Goal: Task Accomplishment & Management: Manage account settings

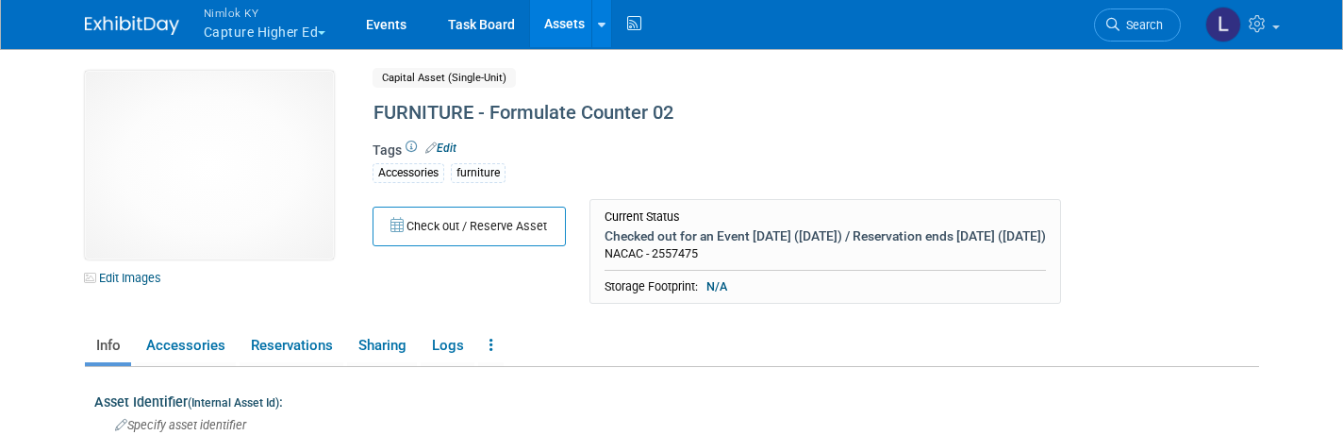
click at [240, 17] on span "Nimlok KY" at bounding box center [265, 13] width 123 height 20
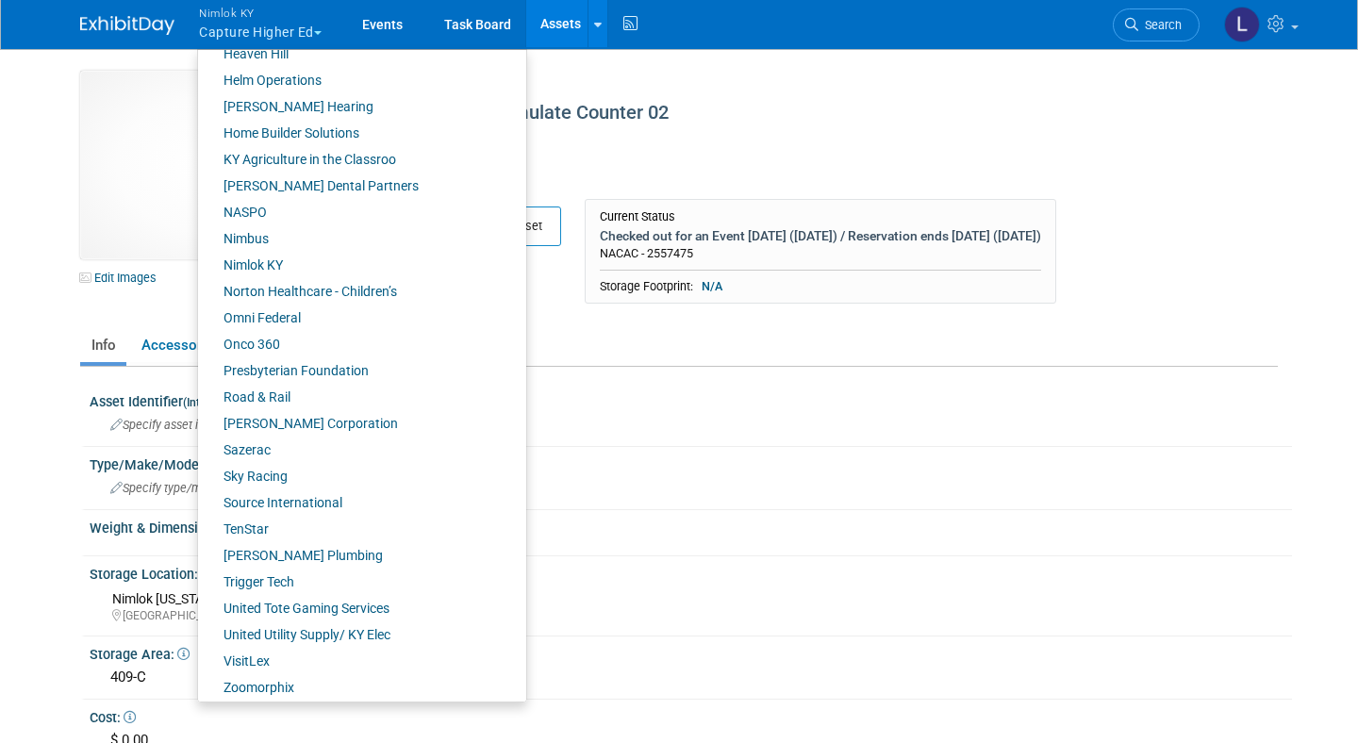
scroll to position [652, 0]
click at [262, 434] on link "VisitLex" at bounding box center [355, 659] width 314 height 26
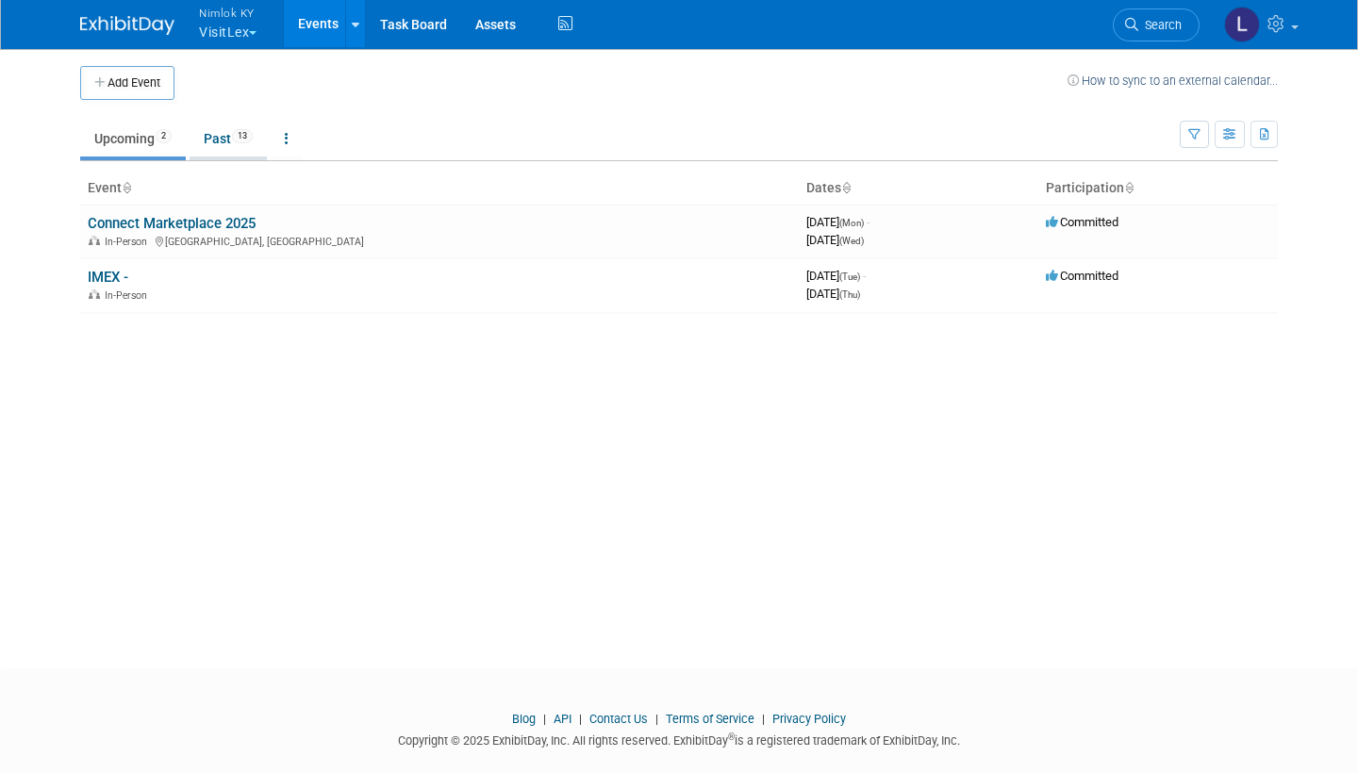
click at [224, 134] on link "Past 13" at bounding box center [228, 139] width 77 height 36
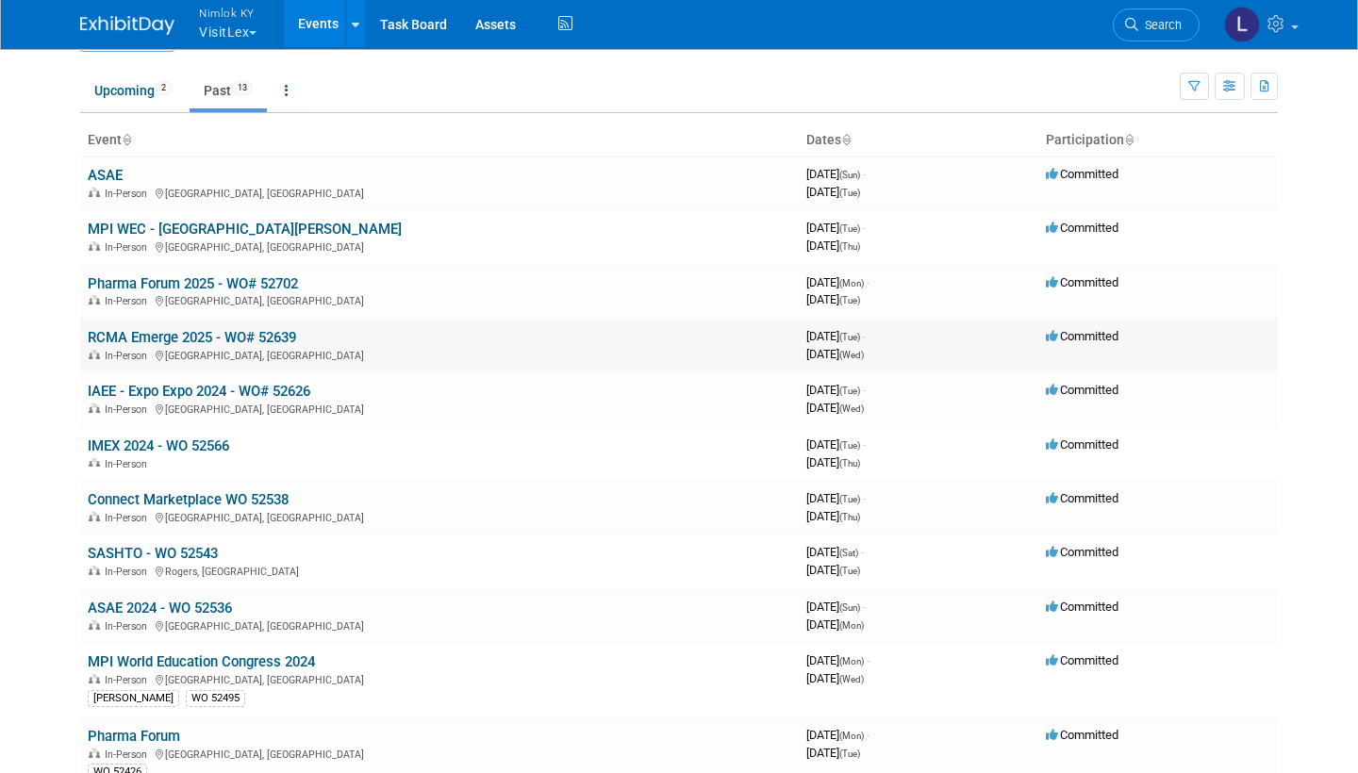
scroll to position [27, 0]
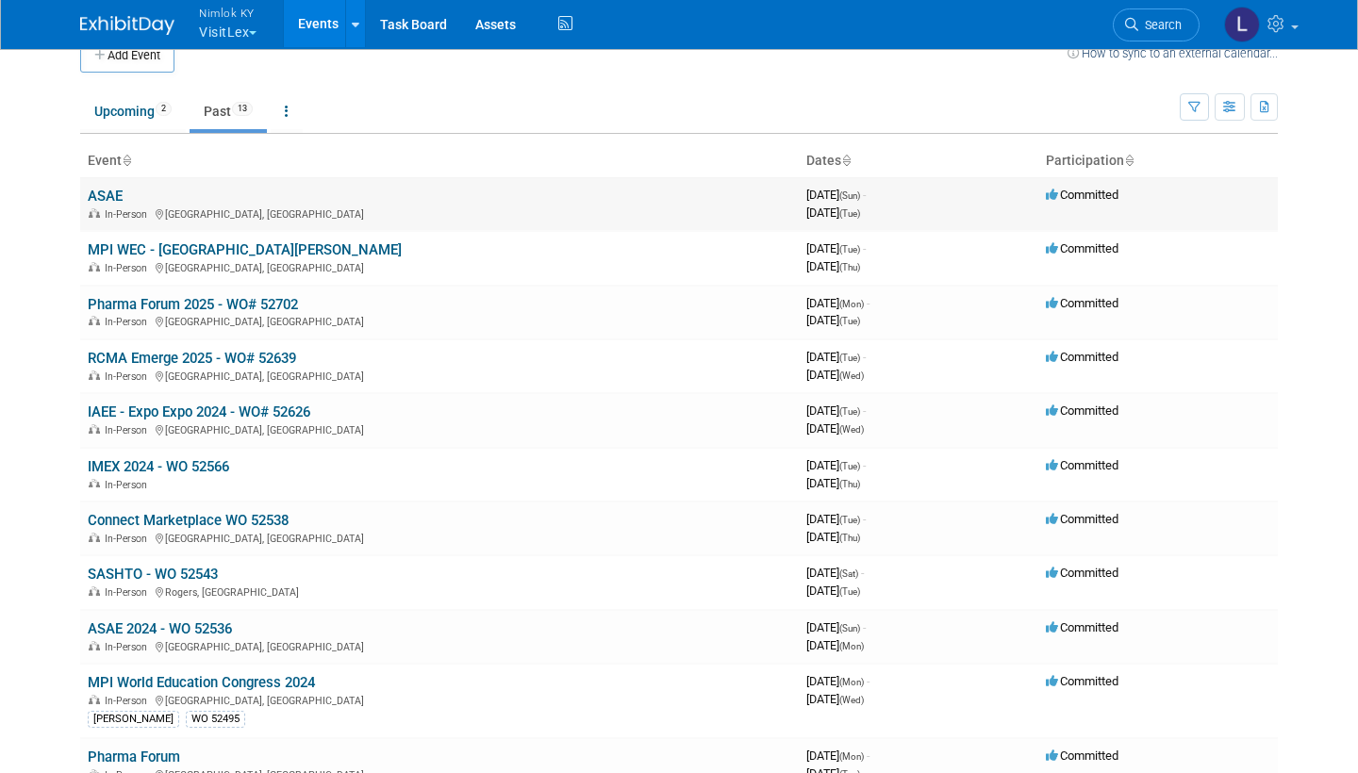
click at [134, 208] on span "In-Person" at bounding box center [129, 214] width 48 height 12
click at [109, 193] on link "ASAE" at bounding box center [105, 196] width 35 height 17
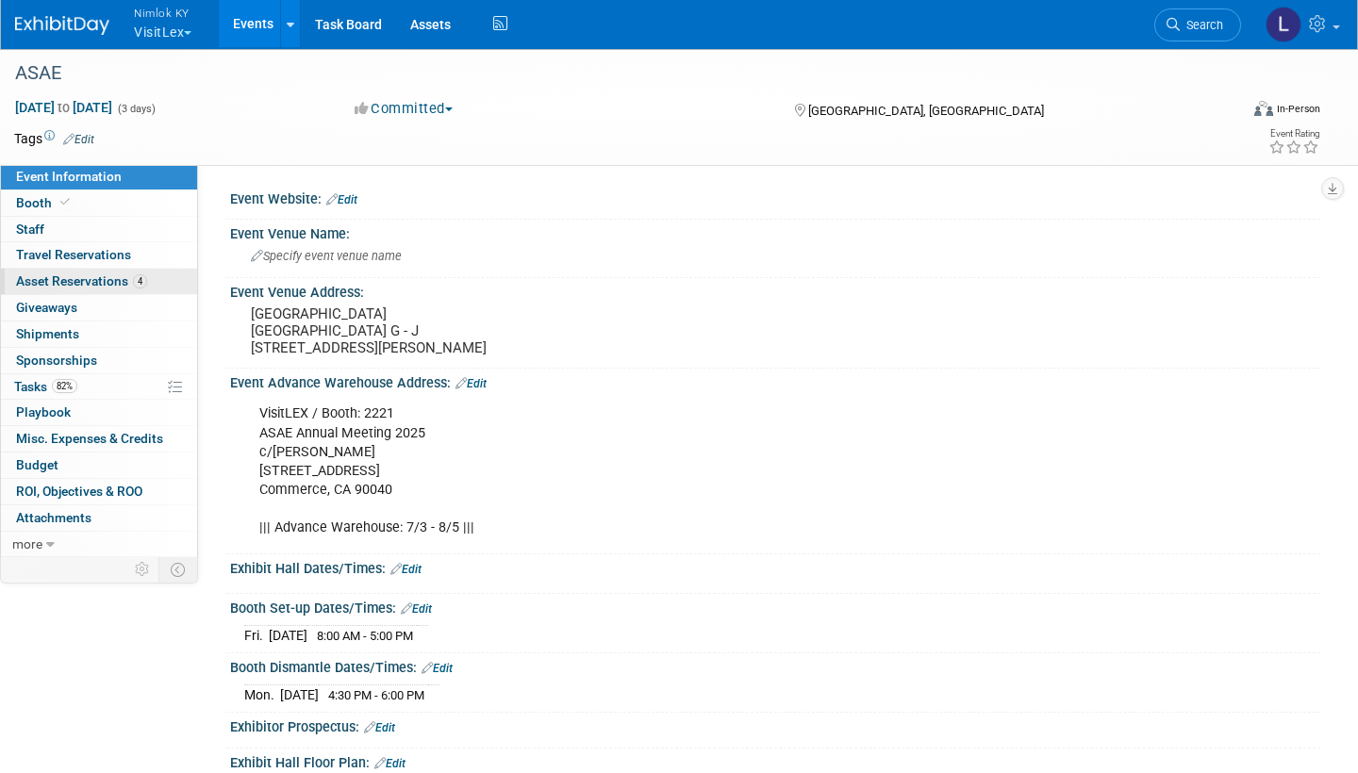
click at [109, 275] on span "Asset Reservations 4" at bounding box center [81, 280] width 131 height 15
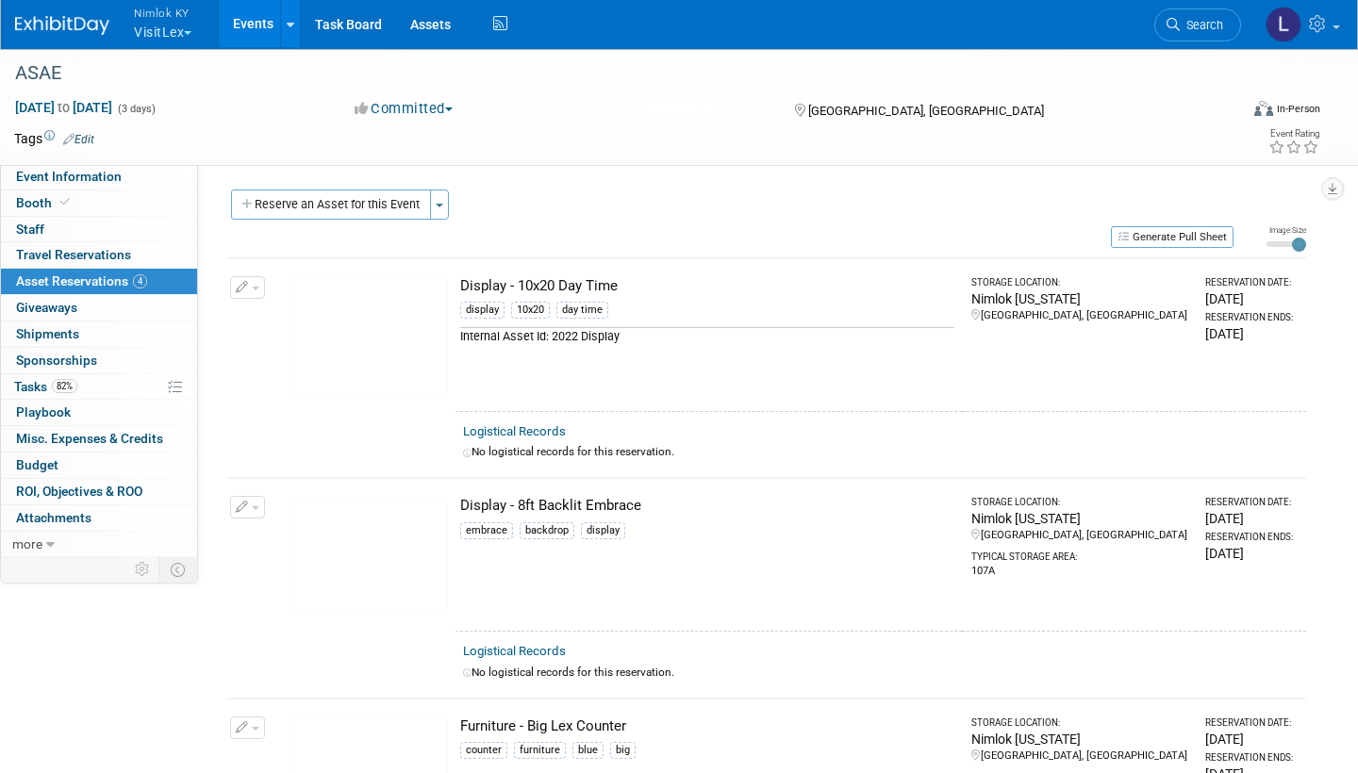
click at [534, 428] on link "Logistical Records" at bounding box center [514, 431] width 103 height 14
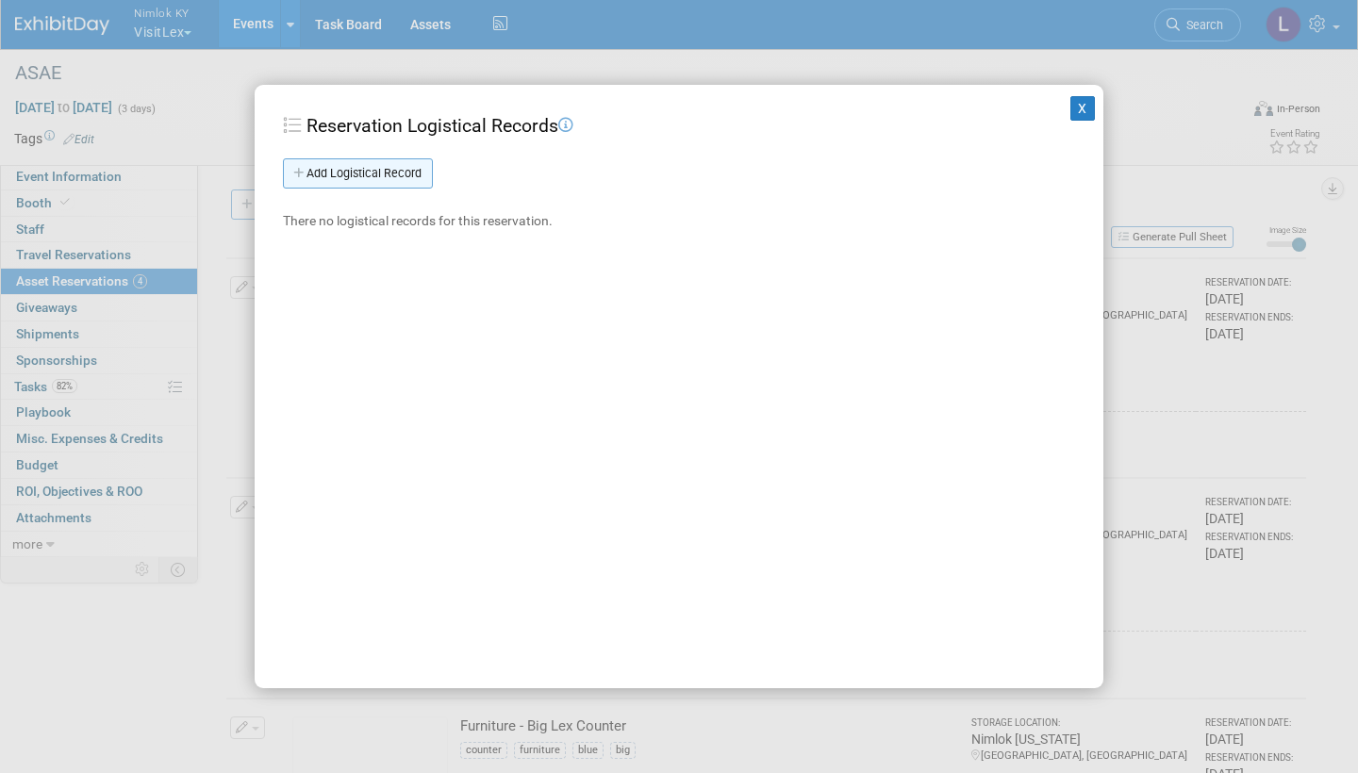
click at [398, 170] on link "Add Logistical Record" at bounding box center [358, 173] width 150 height 30
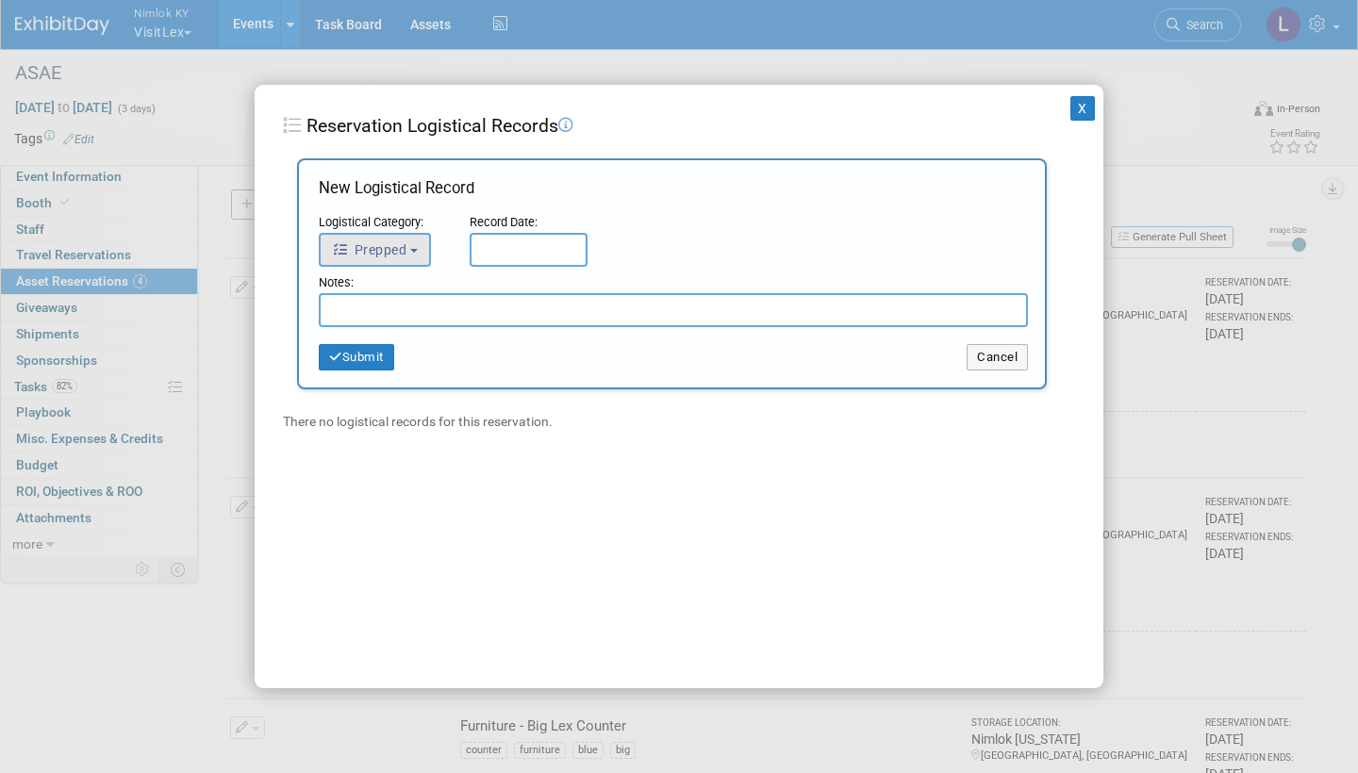
click at [419, 245] on button "Prepped" at bounding box center [375, 250] width 112 height 34
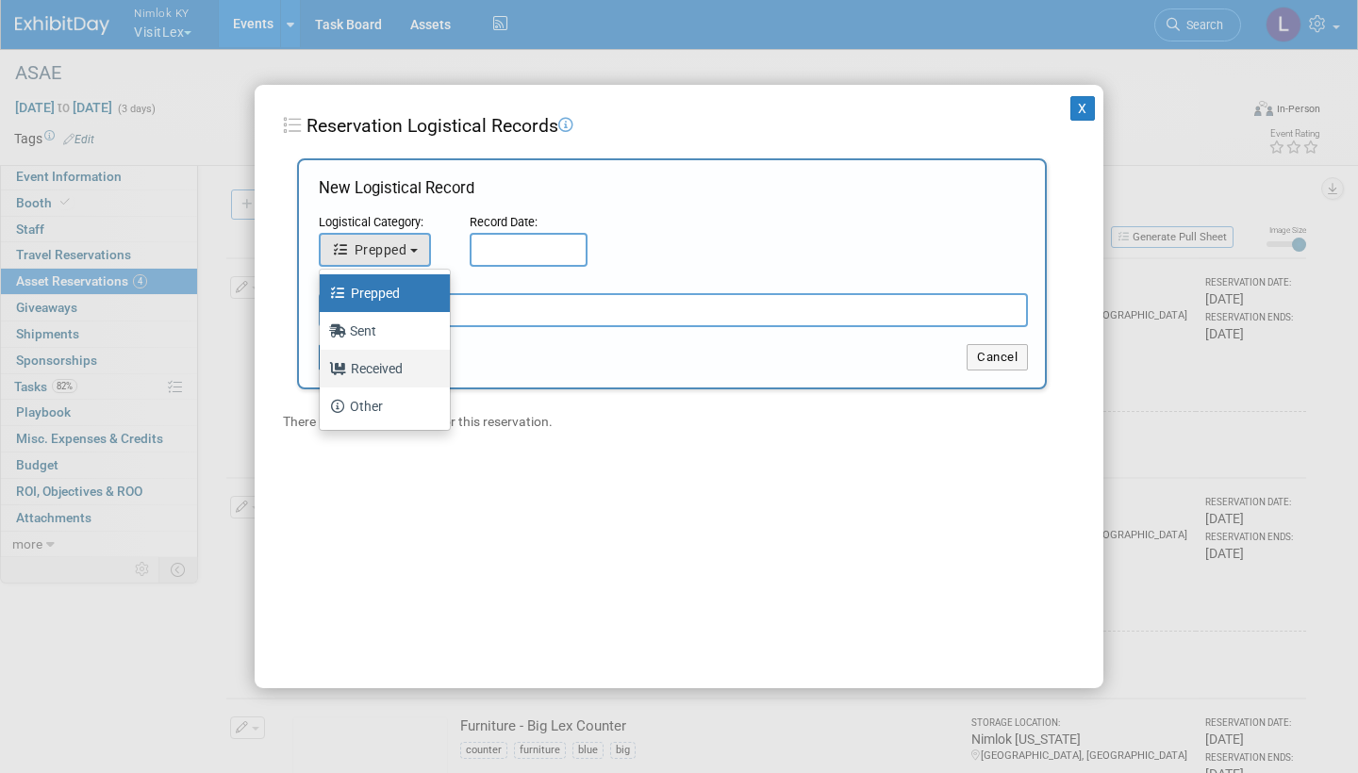
click at [400, 362] on label "Received" at bounding box center [380, 369] width 102 height 30
click at [322, 362] on input "Received" at bounding box center [316, 366] width 12 height 12
select select "3"
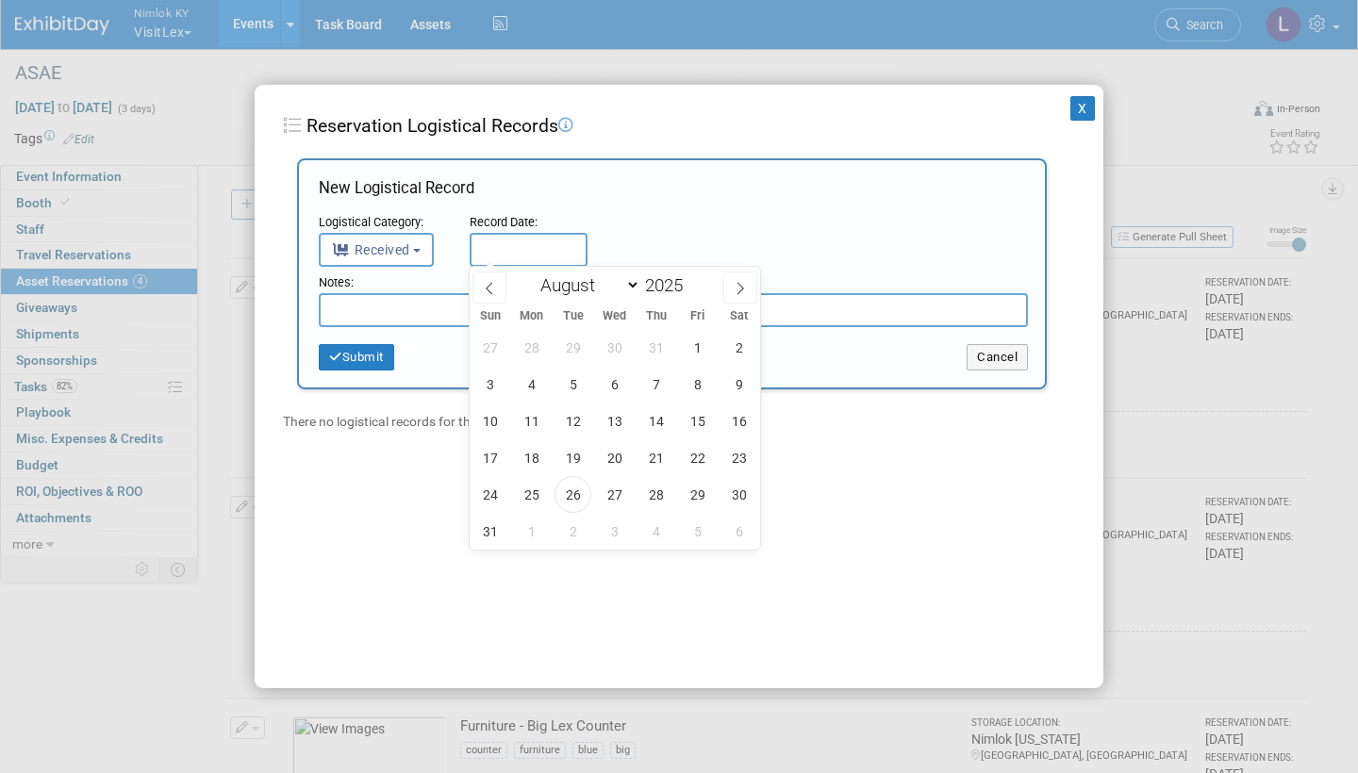
click at [504, 246] on input "text" at bounding box center [529, 250] width 118 height 34
click at [572, 497] on span "26" at bounding box center [572, 494] width 37 height 37
type input "[DATE]"
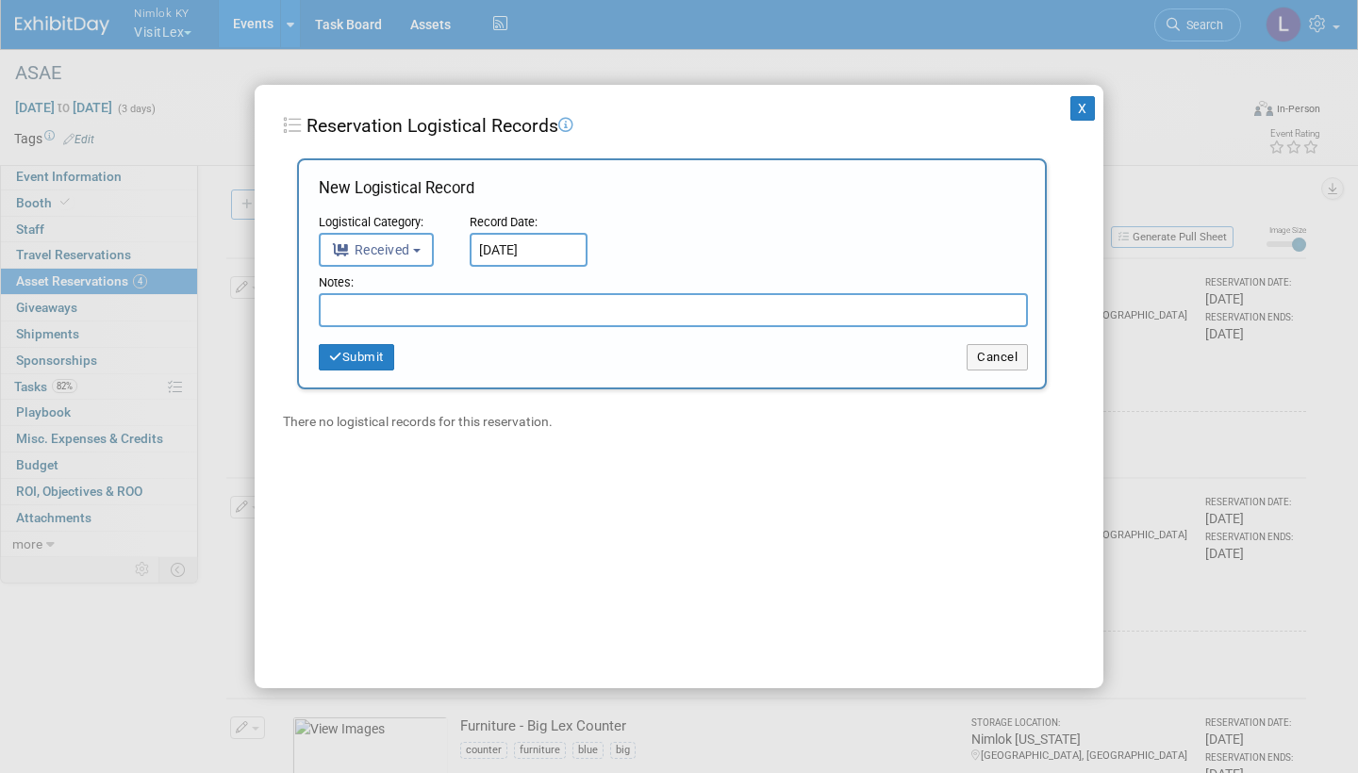
click at [388, 310] on input "text" at bounding box center [673, 310] width 709 height 34
type input "Received in good condition"
click at [372, 352] on button "Submit" at bounding box center [356, 357] width 75 height 26
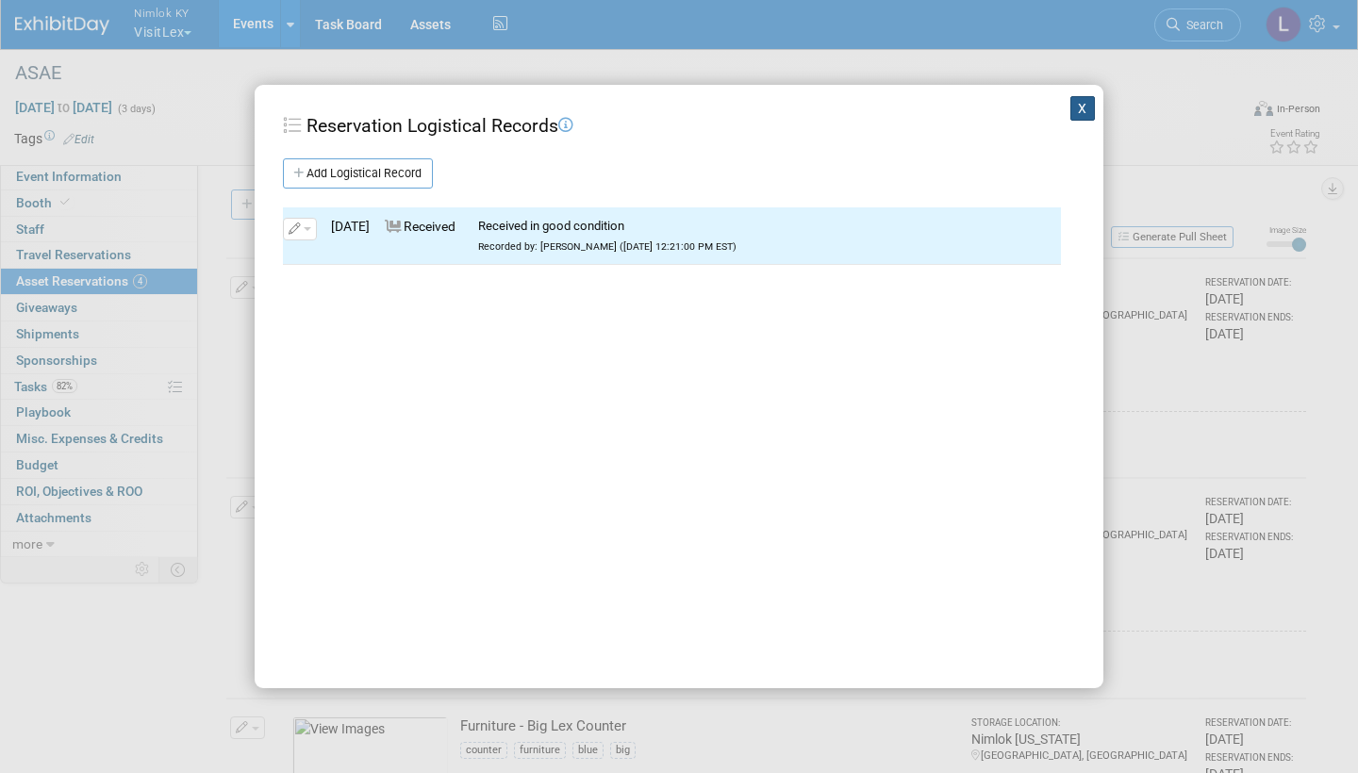
click at [1083, 103] on button "X" at bounding box center [1082, 108] width 25 height 25
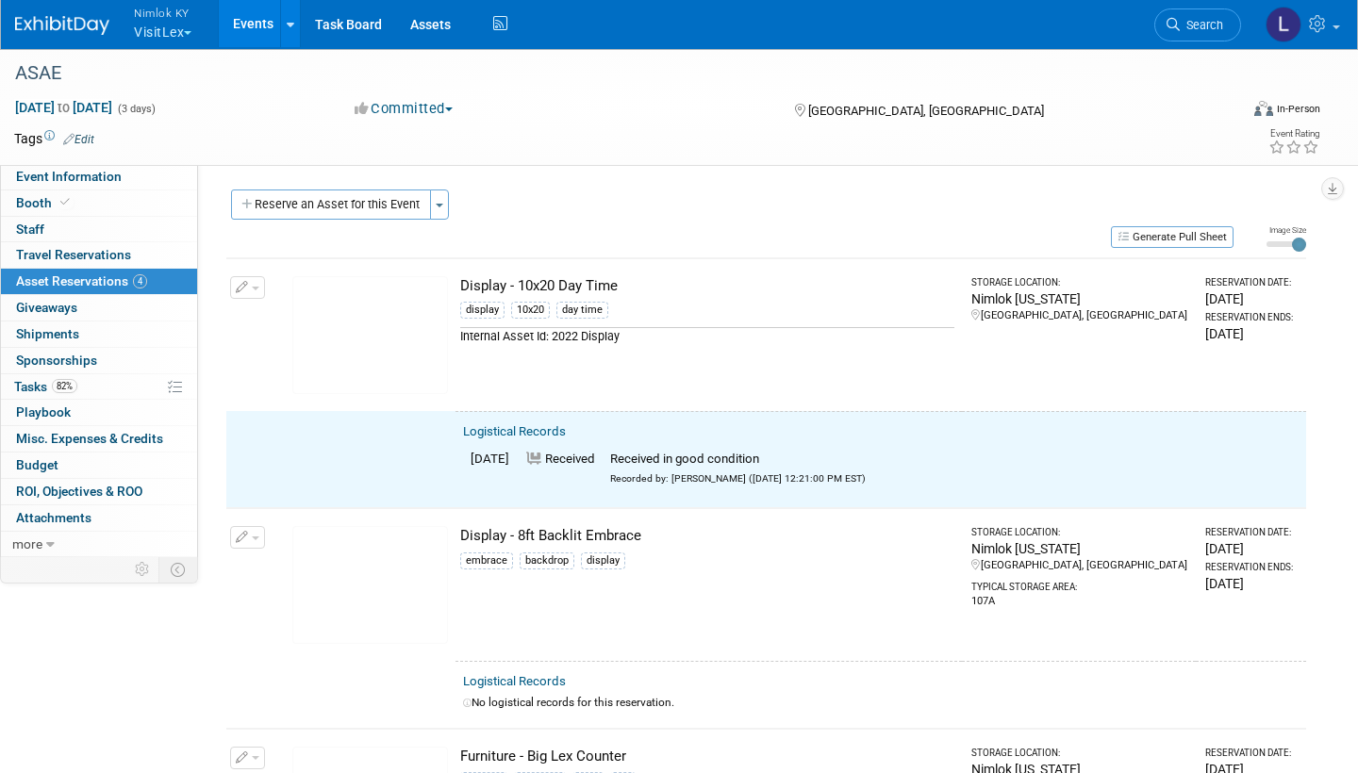
click at [254, 281] on button "button" at bounding box center [247, 287] width 35 height 23
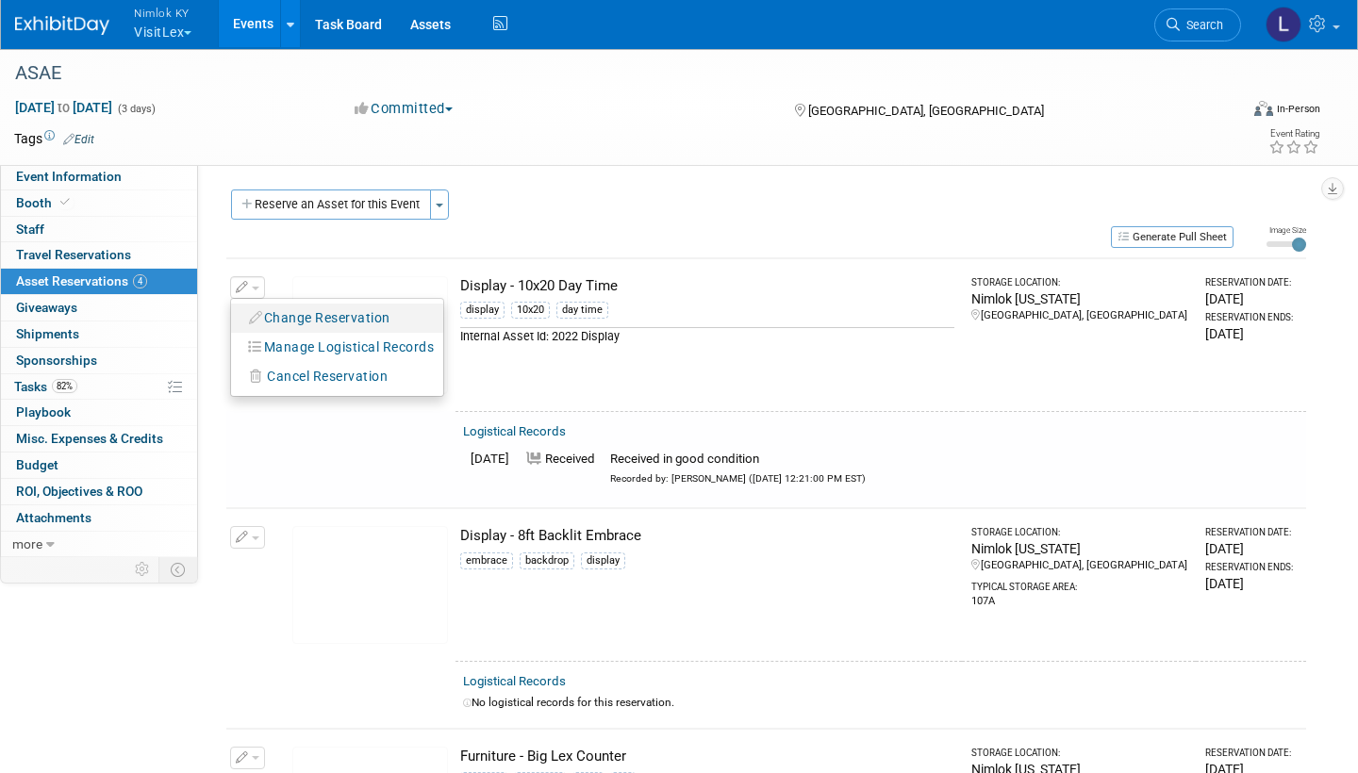
click at [318, 309] on button "Change Reservation" at bounding box center [319, 318] width 159 height 25
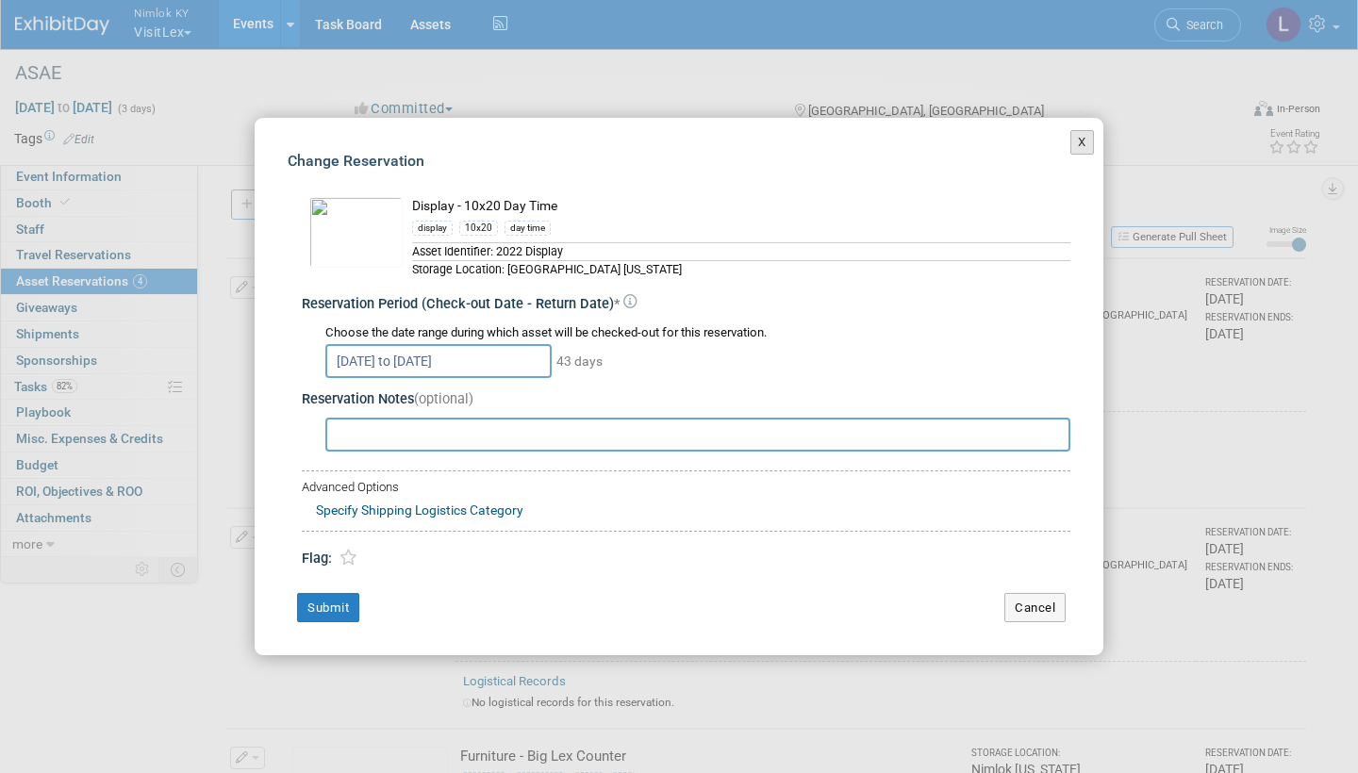
click at [1083, 141] on button "X" at bounding box center [1082, 142] width 24 height 25
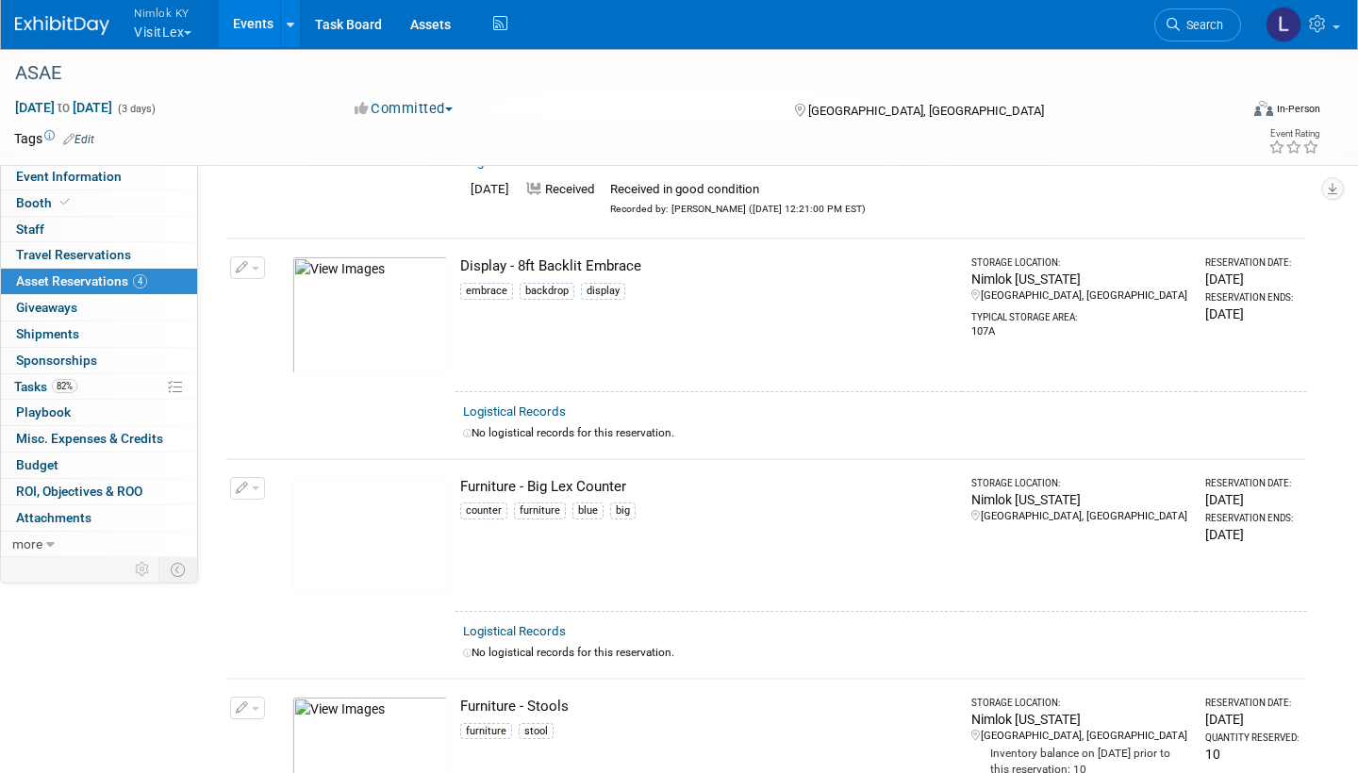
scroll to position [272, 0]
click at [539, 405] on link "Logistical Records" at bounding box center [514, 410] width 103 height 14
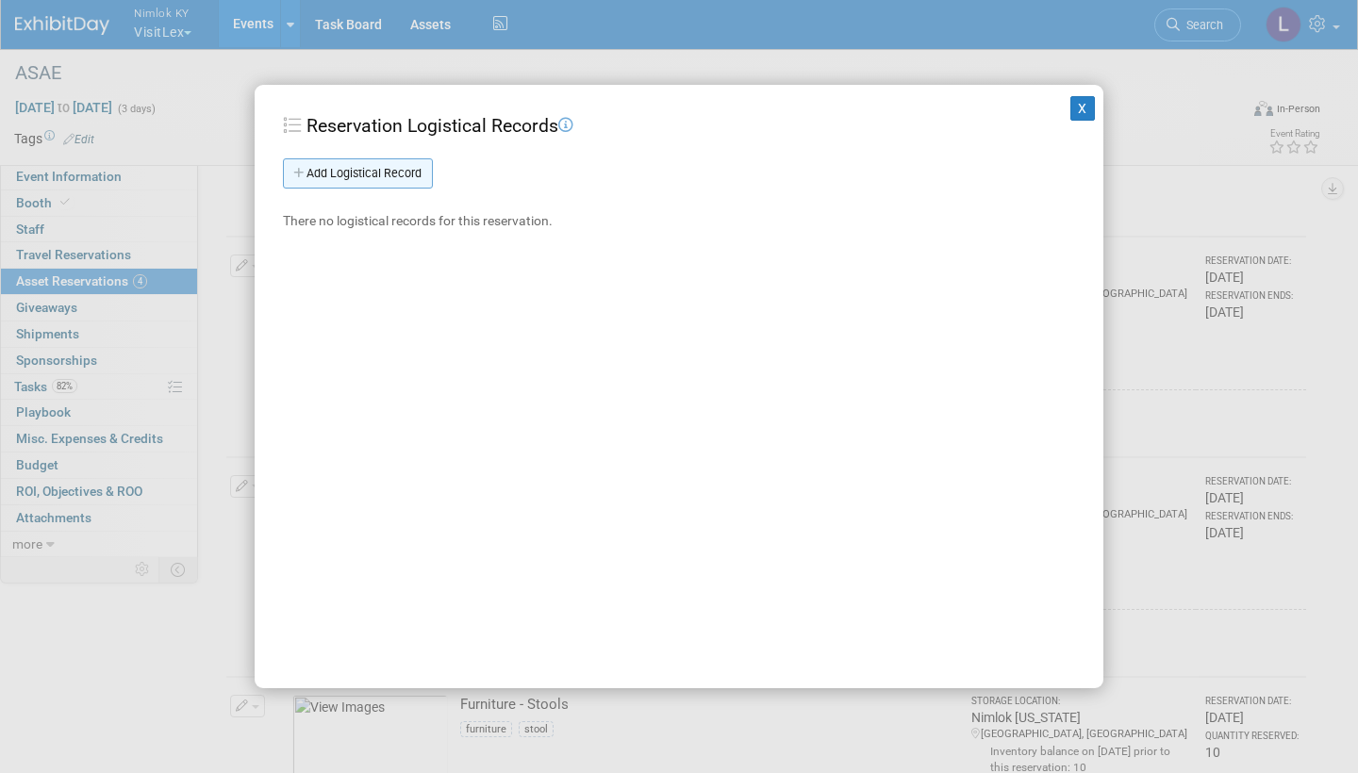
click at [406, 174] on link "Add Logistical Record" at bounding box center [358, 173] width 150 height 30
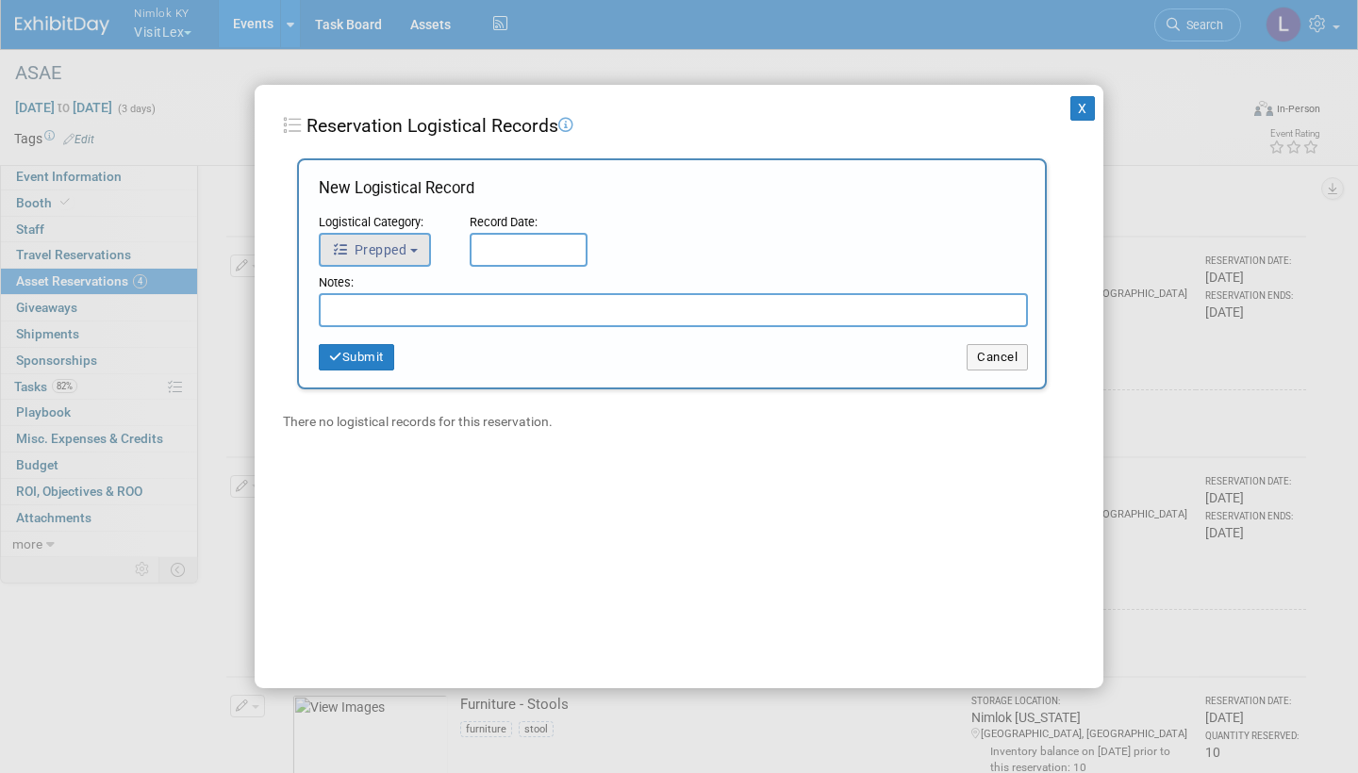
click at [418, 249] on b "button" at bounding box center [414, 251] width 8 height 4
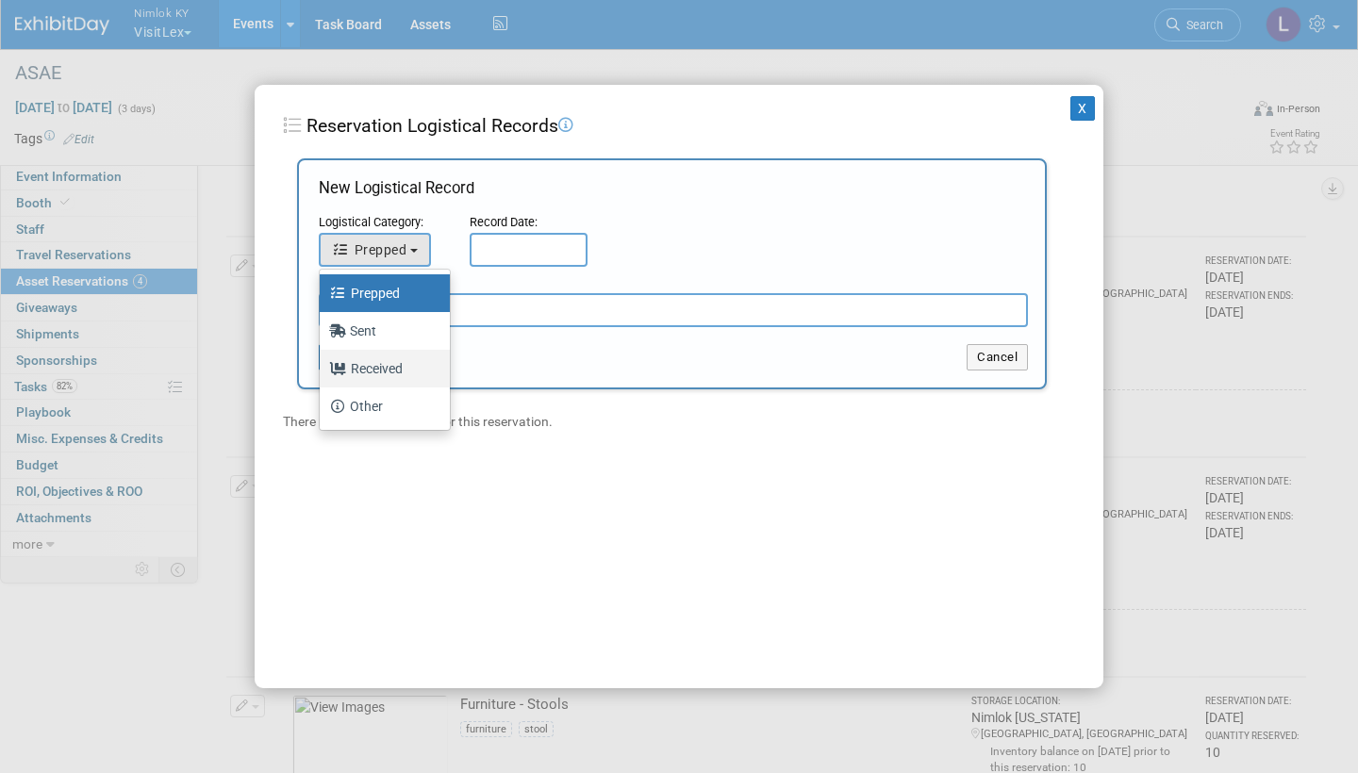
click at [389, 364] on label "Received" at bounding box center [380, 369] width 102 height 30
click at [322, 364] on input "Received" at bounding box center [316, 366] width 12 height 12
select select "3"
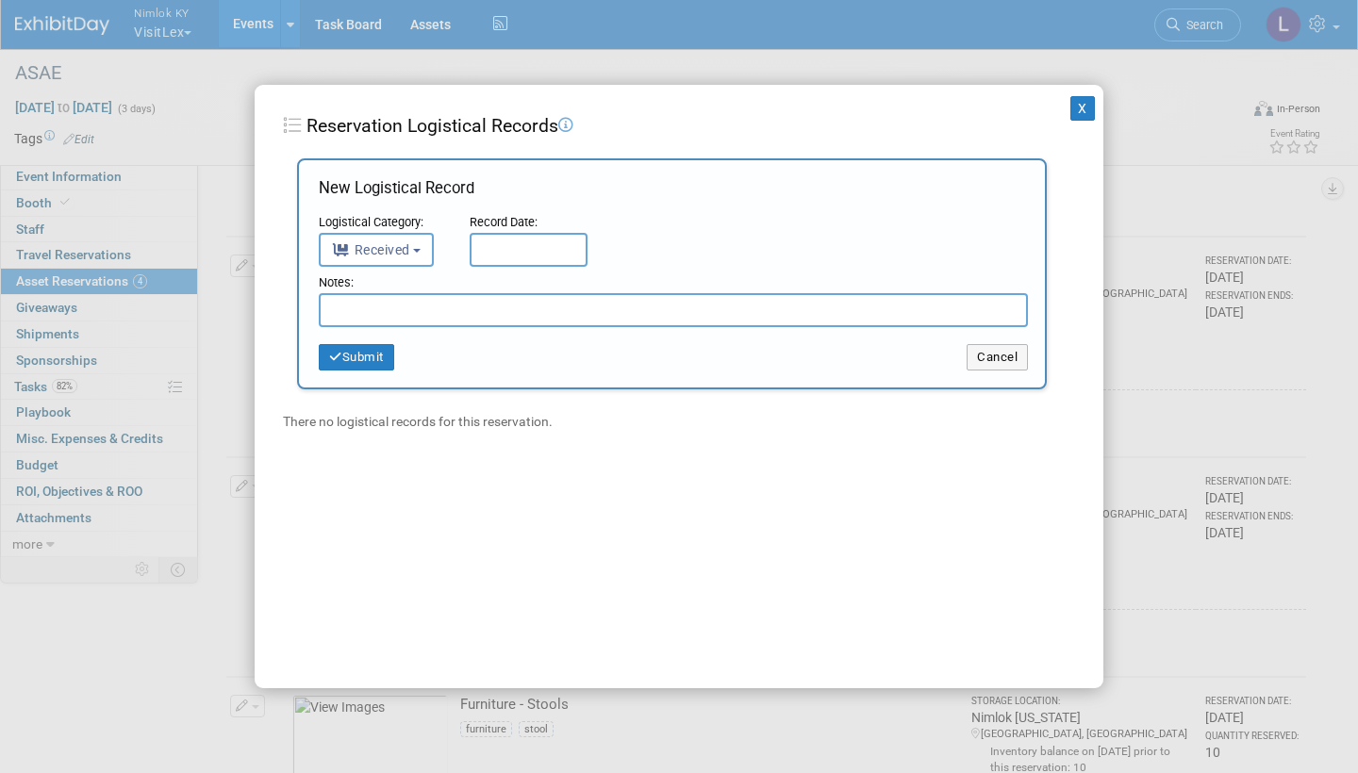
click at [510, 256] on input "text" at bounding box center [529, 250] width 118 height 34
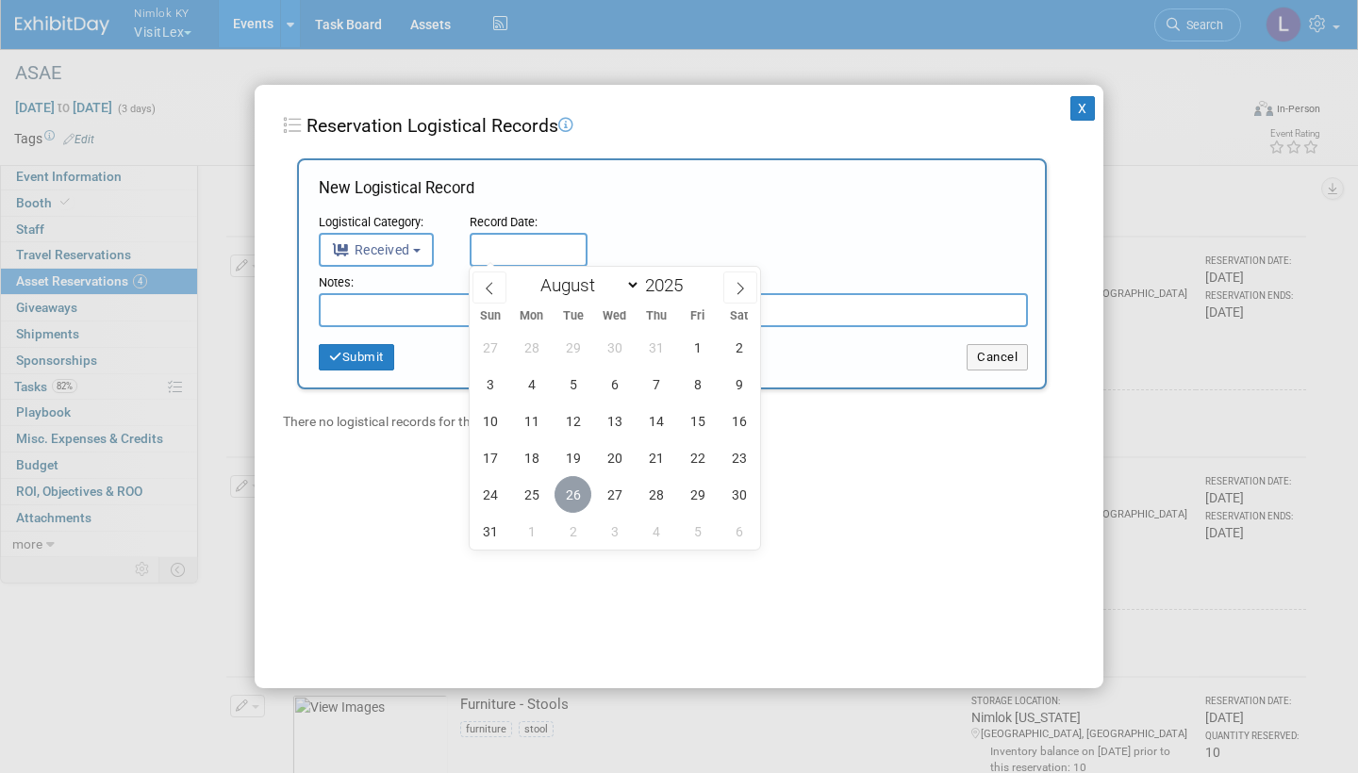
click at [575, 489] on span "26" at bounding box center [572, 494] width 37 height 37
type input "[DATE]"
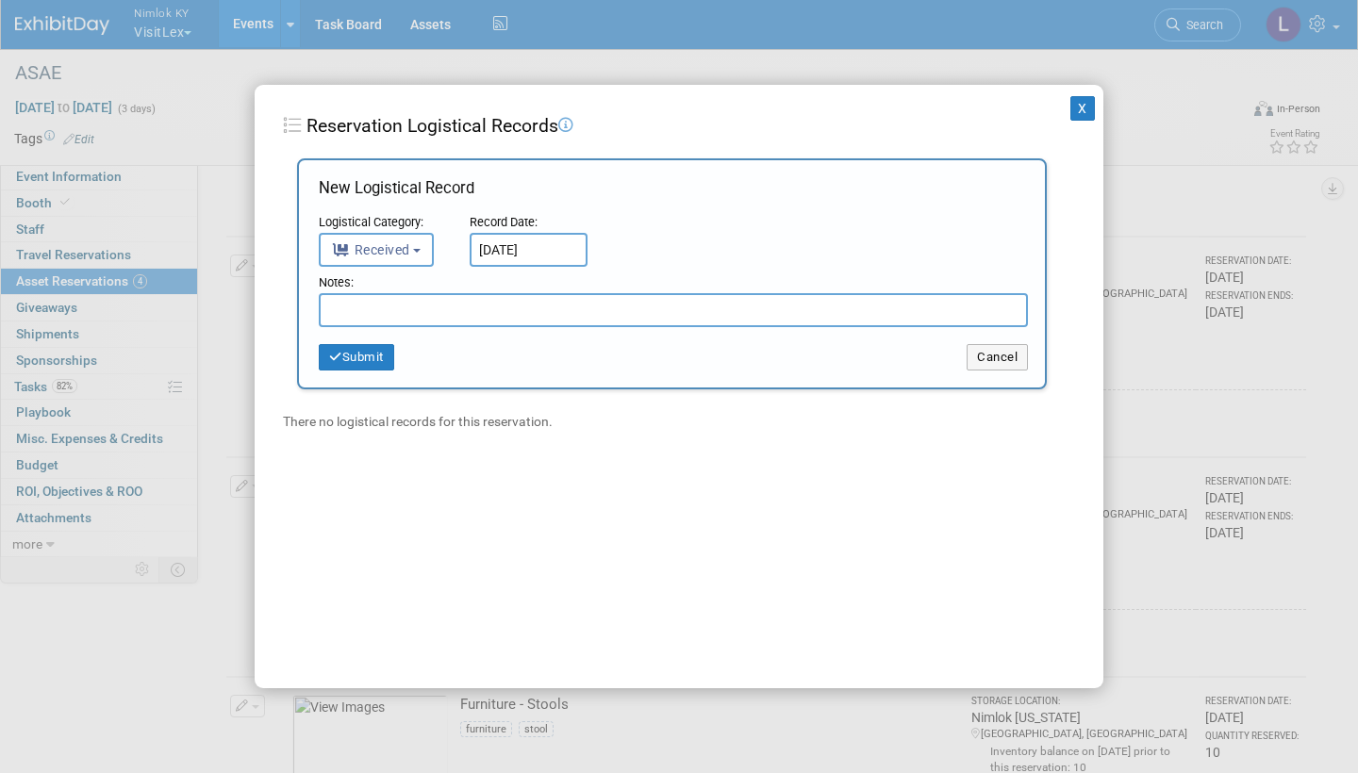
click at [400, 304] on input "text" at bounding box center [673, 310] width 709 height 34
type input "Graphic thread pulling apart in 2 spots on front facing left side"
click at [370, 350] on button "Submit" at bounding box center [356, 357] width 75 height 26
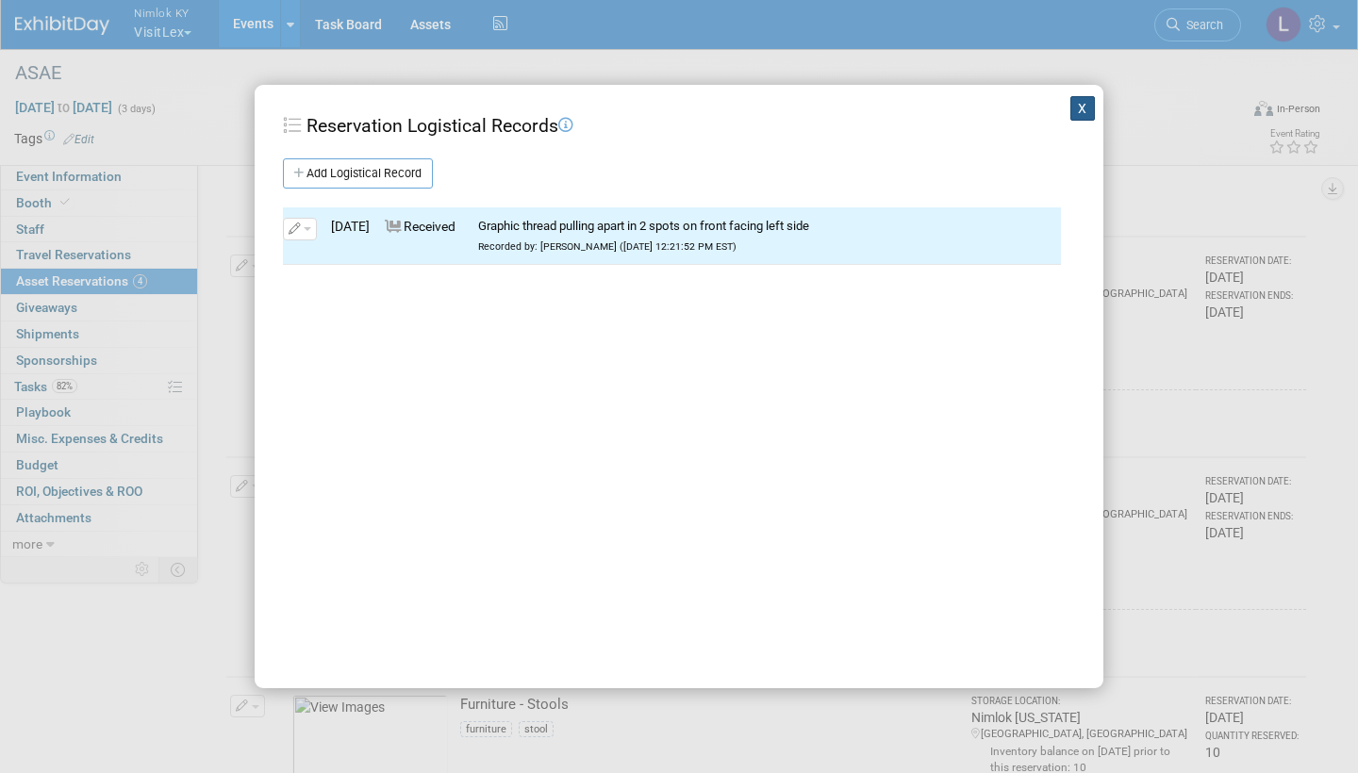
click at [1078, 101] on button "X" at bounding box center [1082, 108] width 25 height 25
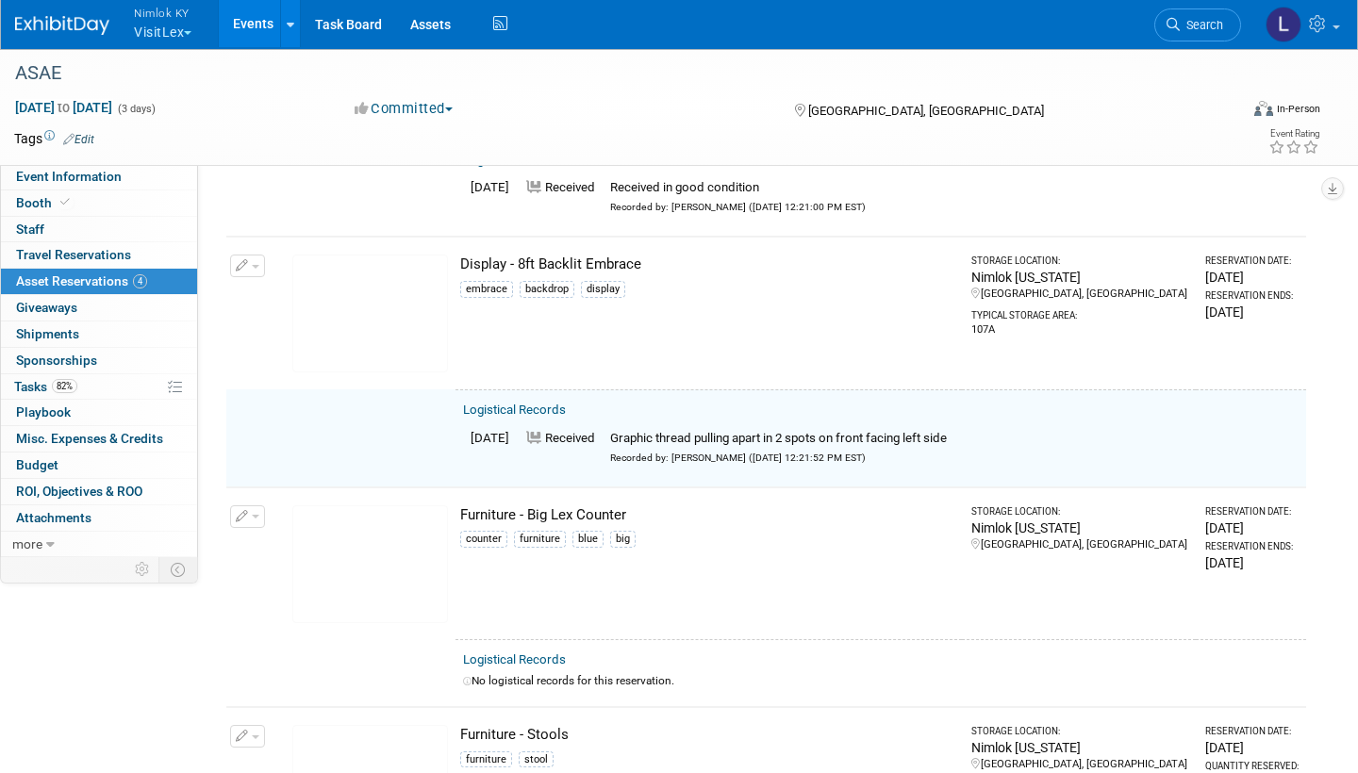
click at [252, 259] on button "button" at bounding box center [247, 266] width 35 height 23
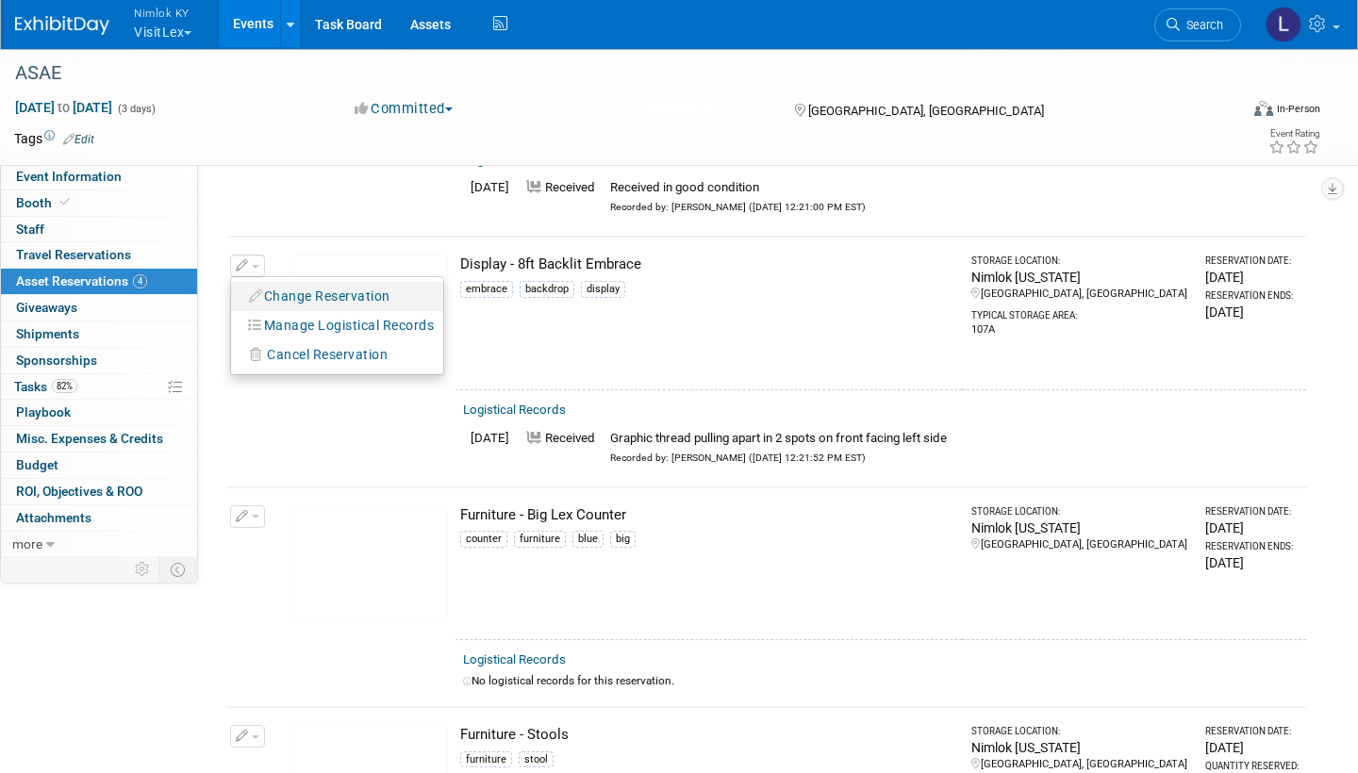
click at [295, 287] on button "Change Reservation" at bounding box center [319, 296] width 159 height 25
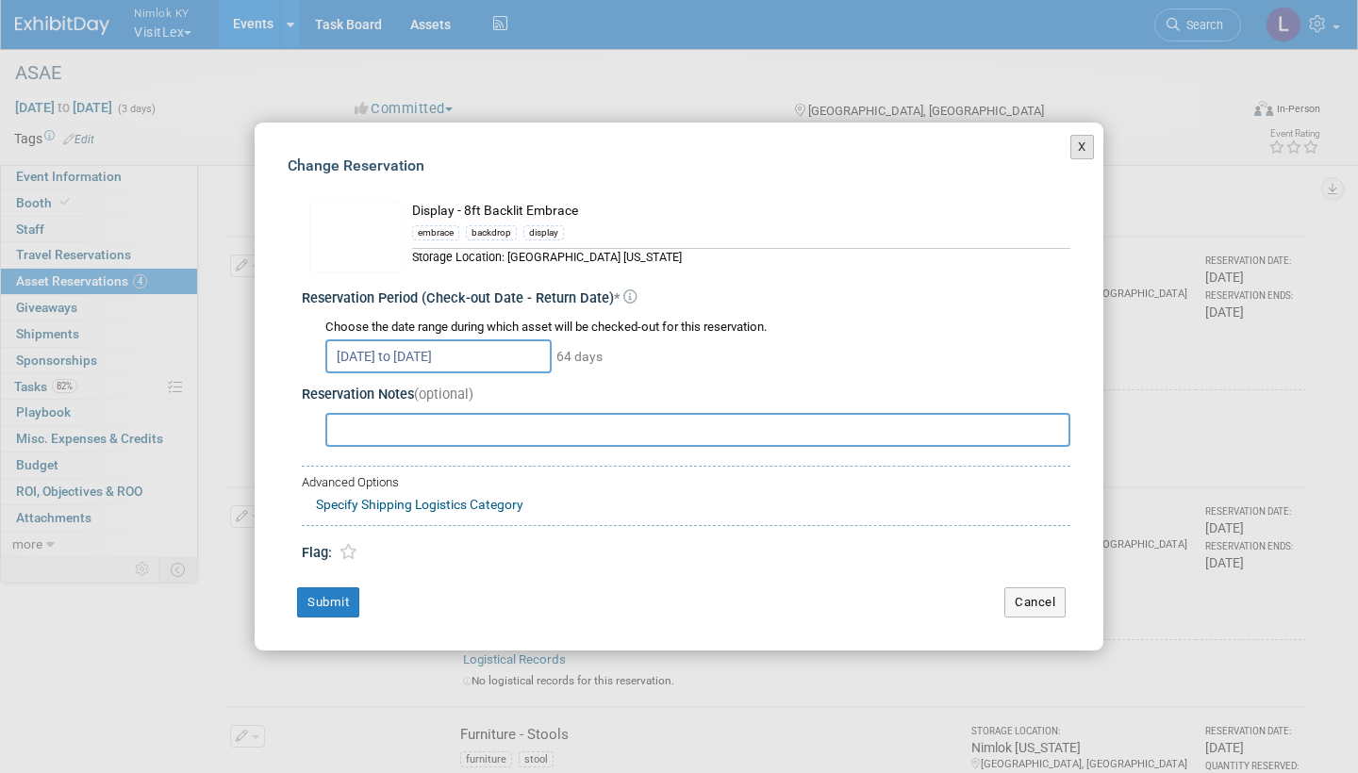
click at [1084, 144] on button "X" at bounding box center [1082, 147] width 24 height 25
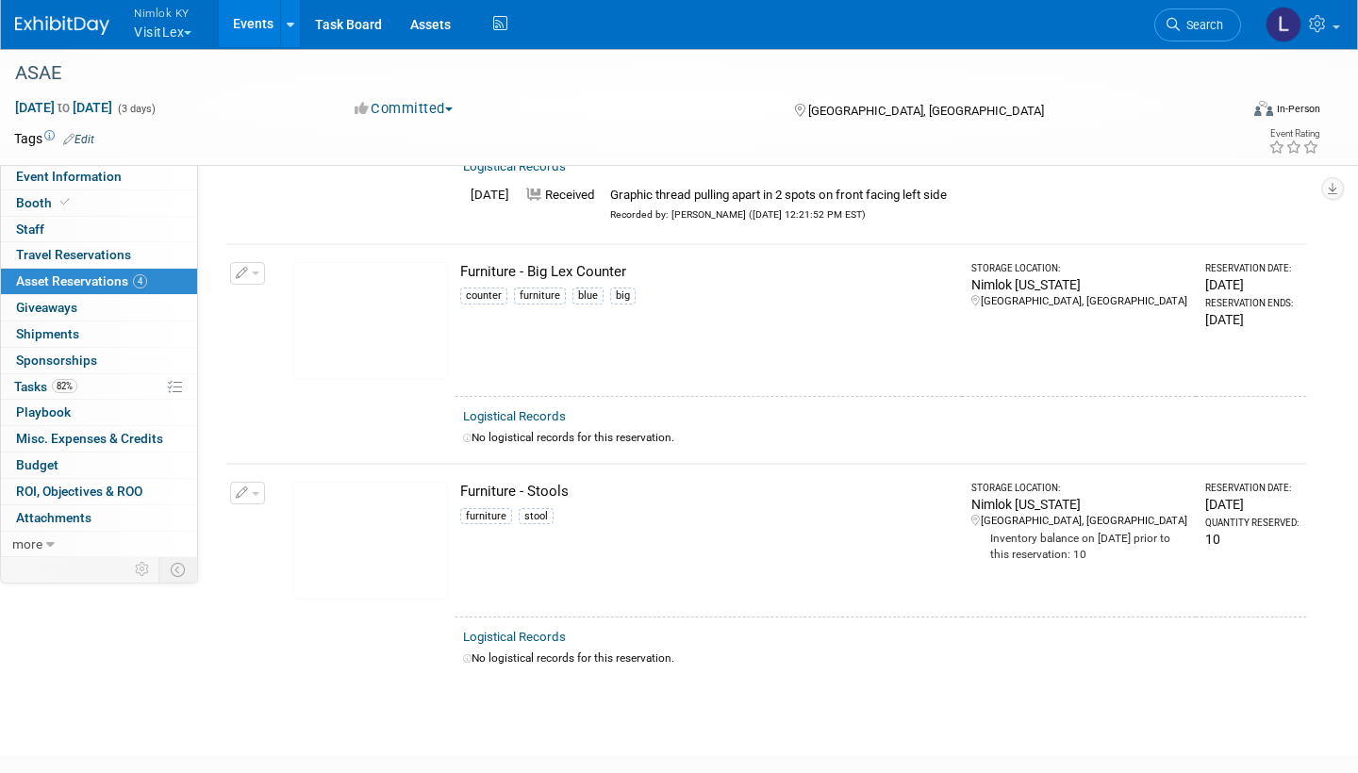
scroll to position [517, 0]
click at [541, 407] on link "Logistical Records" at bounding box center [514, 414] width 103 height 14
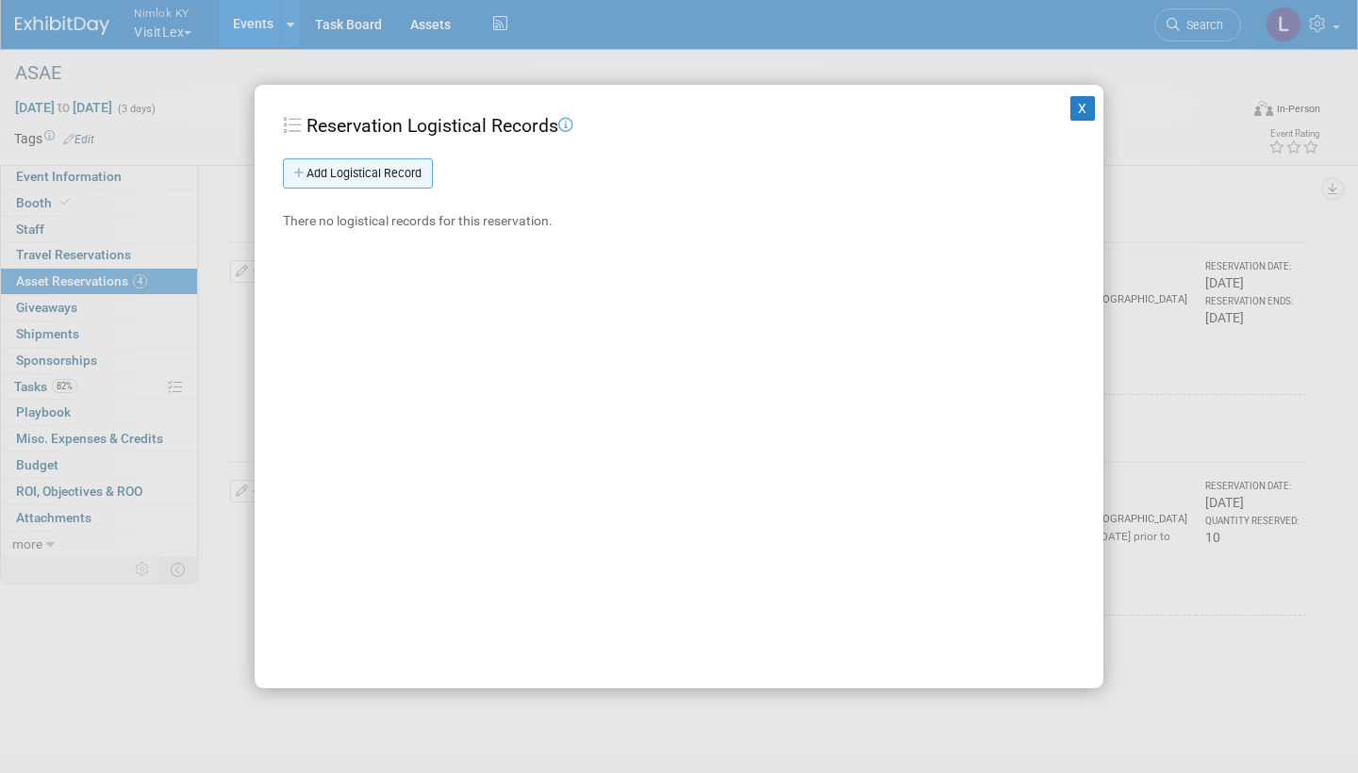
click at [408, 168] on link "Add Logistical Record" at bounding box center [358, 173] width 150 height 30
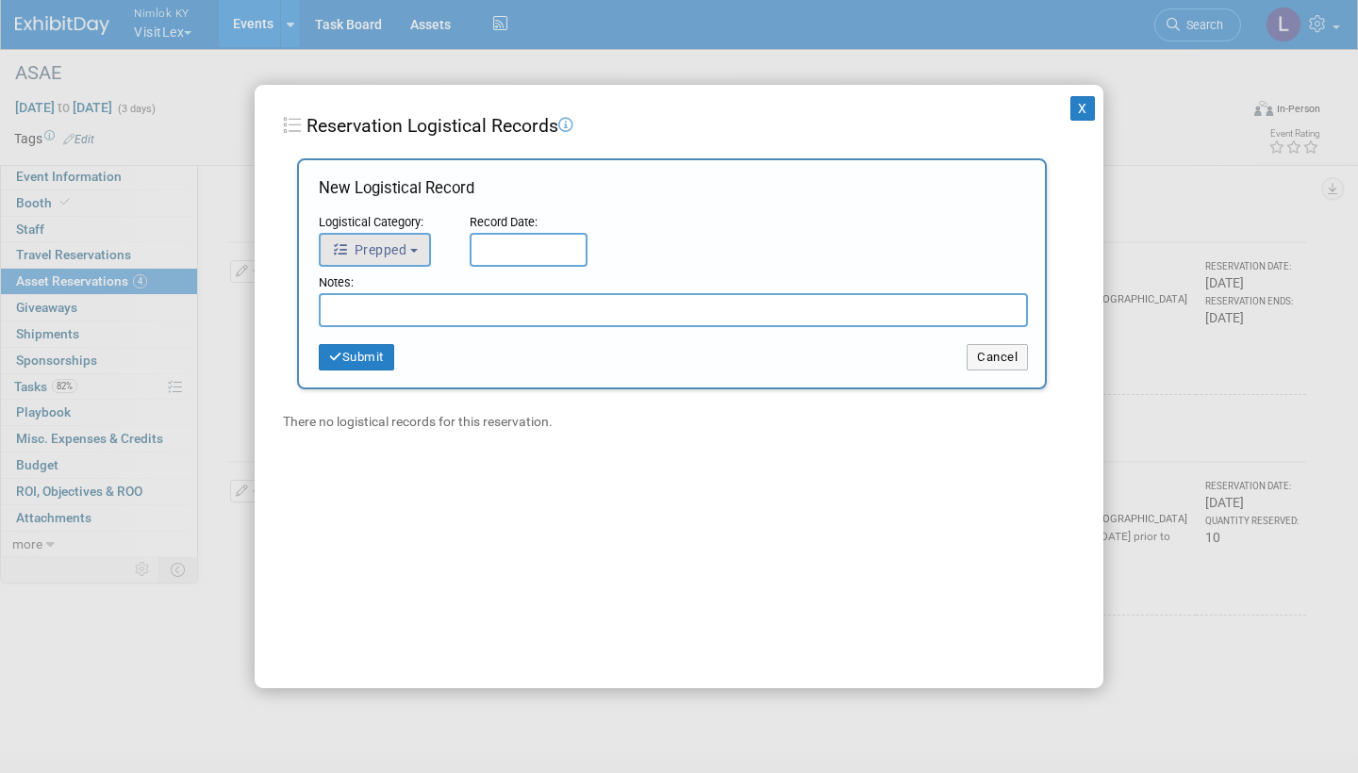
click at [413, 246] on button "Prepped" at bounding box center [375, 250] width 112 height 34
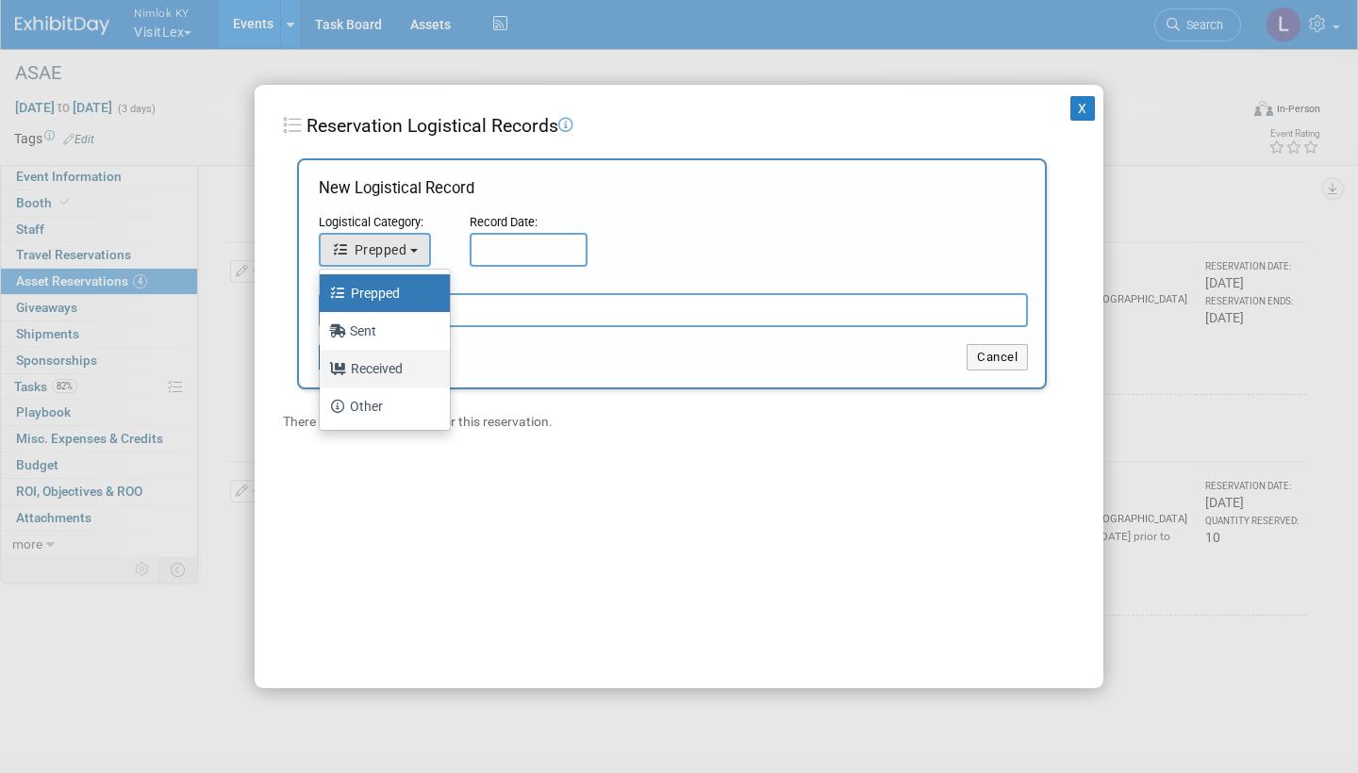
click at [389, 368] on label "Received" at bounding box center [380, 369] width 102 height 30
click at [322, 368] on input "Received" at bounding box center [316, 366] width 12 height 12
select select "3"
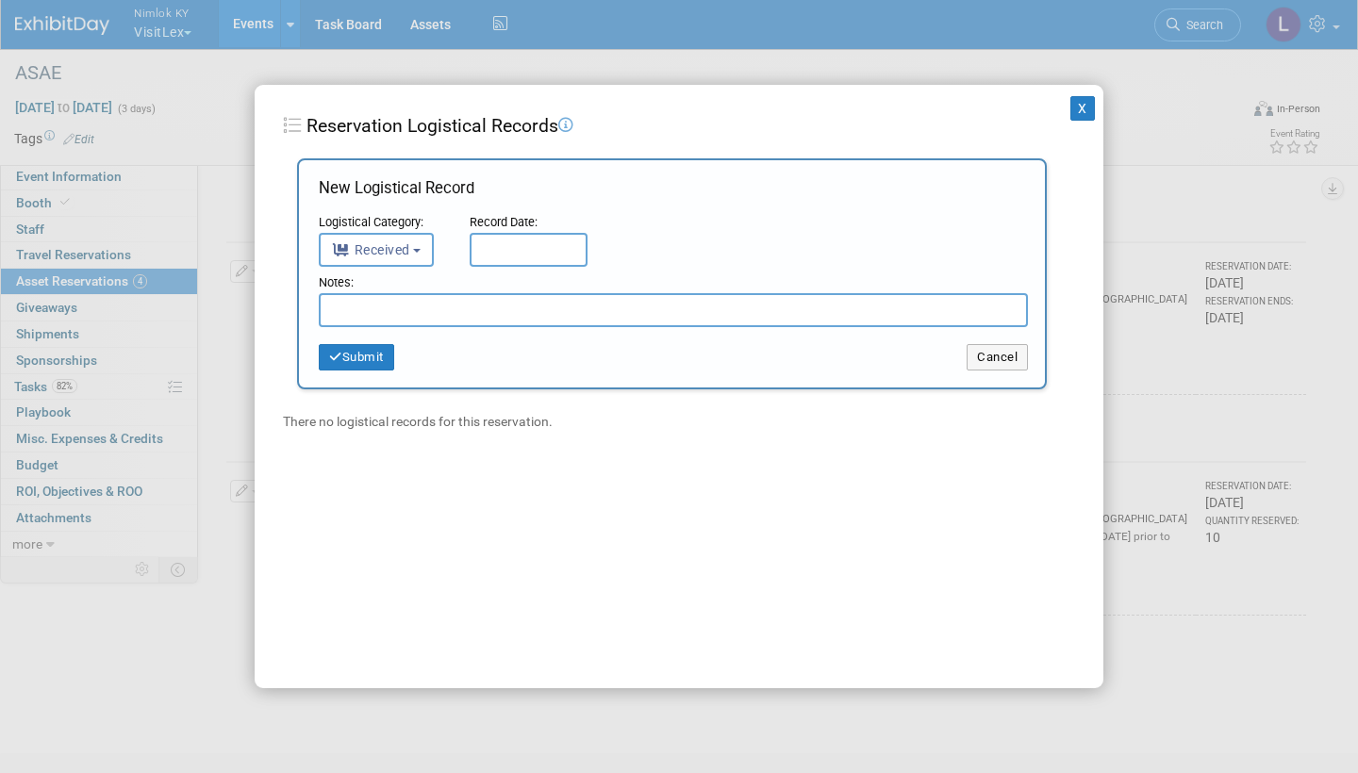
click at [499, 260] on input "text" at bounding box center [529, 250] width 118 height 34
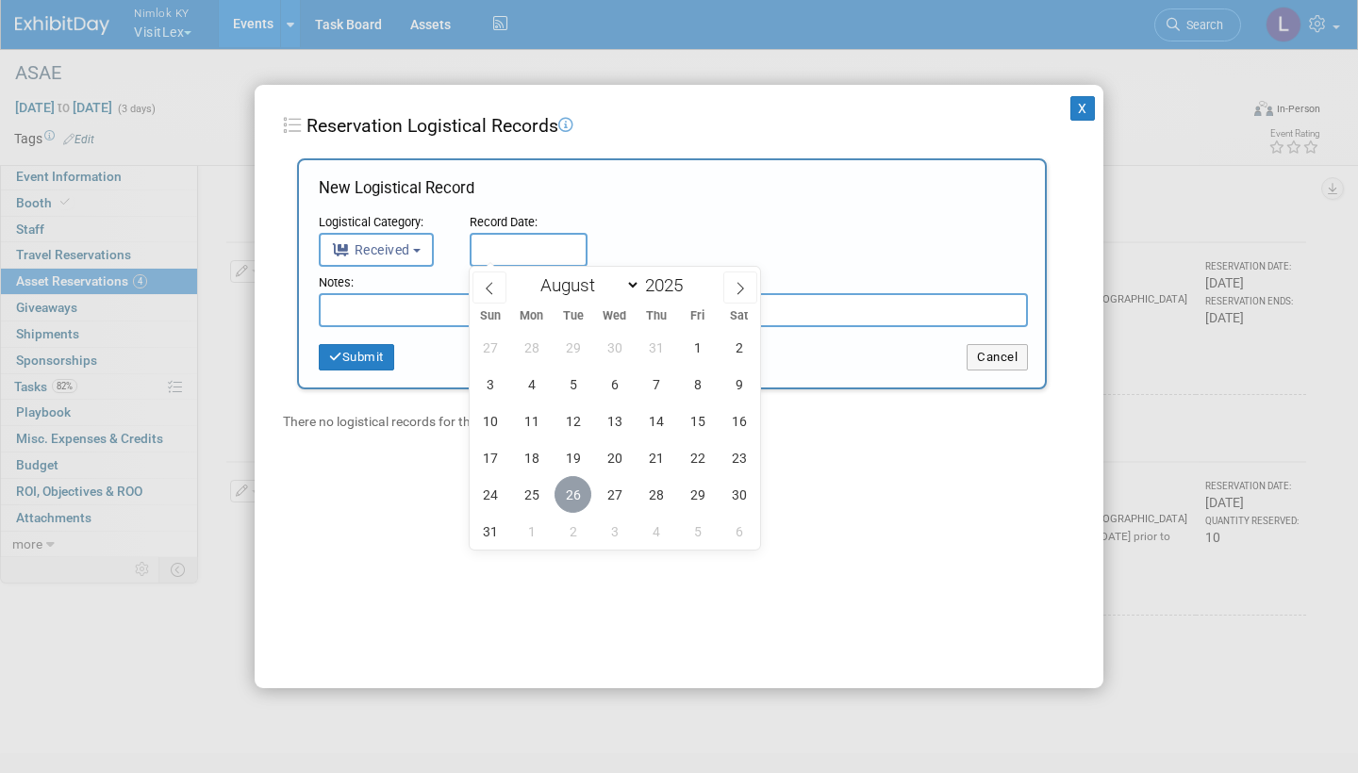
click at [570, 492] on span "26" at bounding box center [572, 494] width 37 height 37
type input "[DATE]"
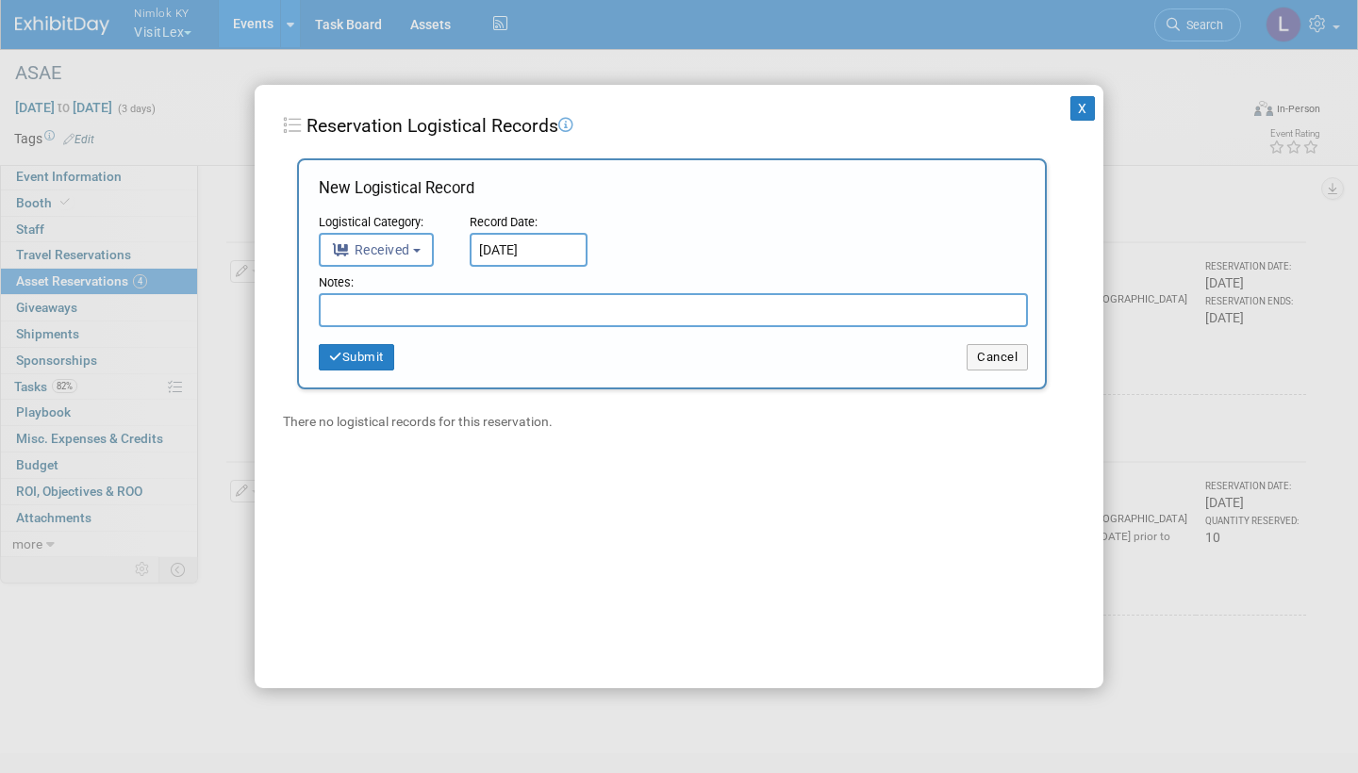
click at [417, 306] on input "text" at bounding box center [673, 310] width 709 height 34
type input "Received in good condition"
click at [356, 354] on button "Submit" at bounding box center [356, 357] width 75 height 26
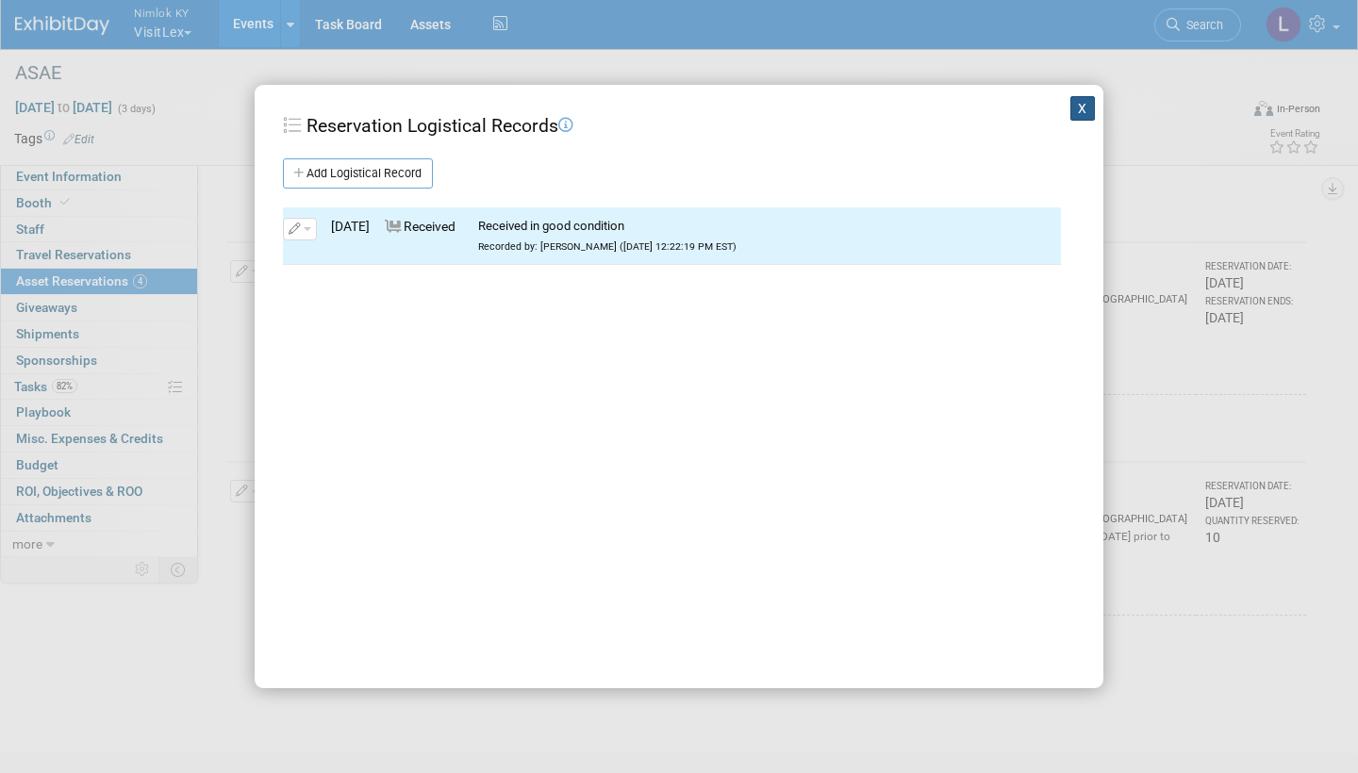
click at [1081, 107] on button "X" at bounding box center [1082, 108] width 25 height 25
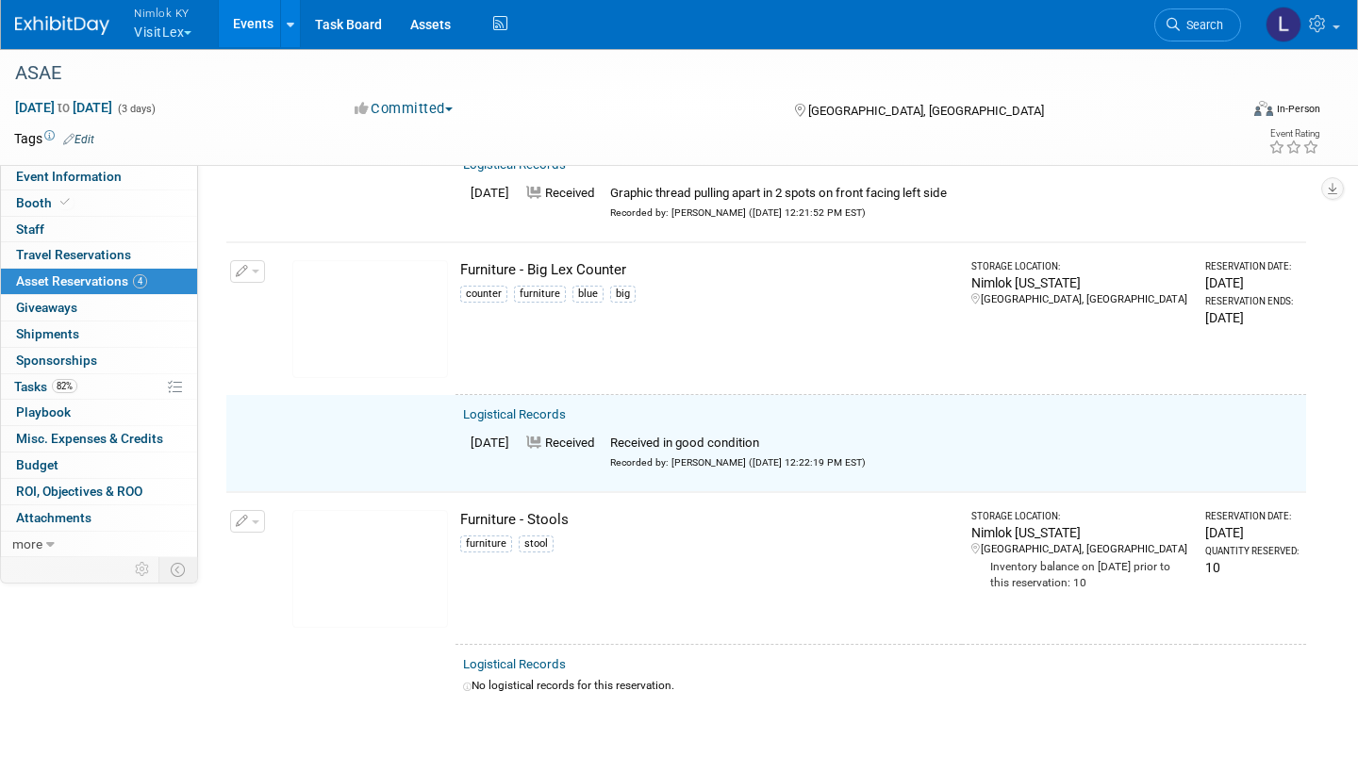
click at [248, 260] on button "button" at bounding box center [247, 271] width 35 height 23
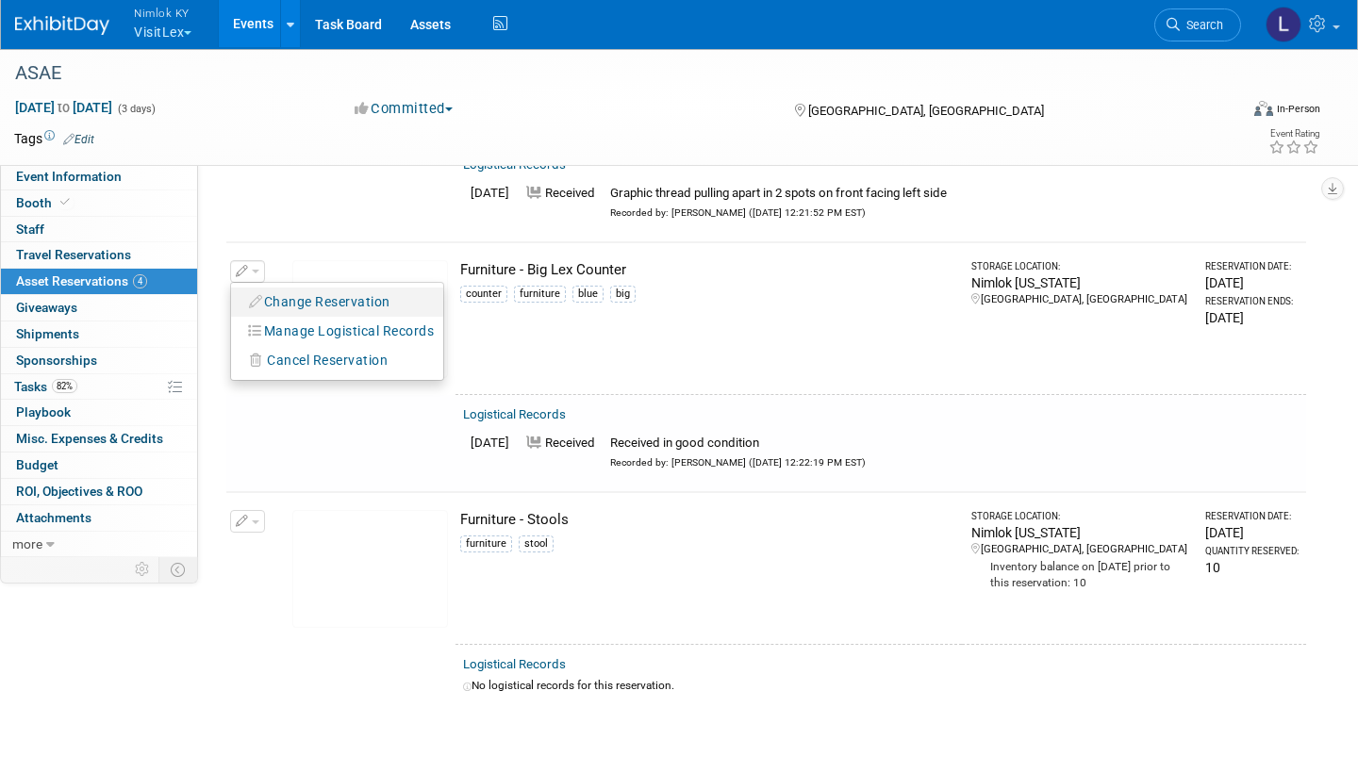
click at [298, 289] on button "Change Reservation" at bounding box center [319, 301] width 159 height 25
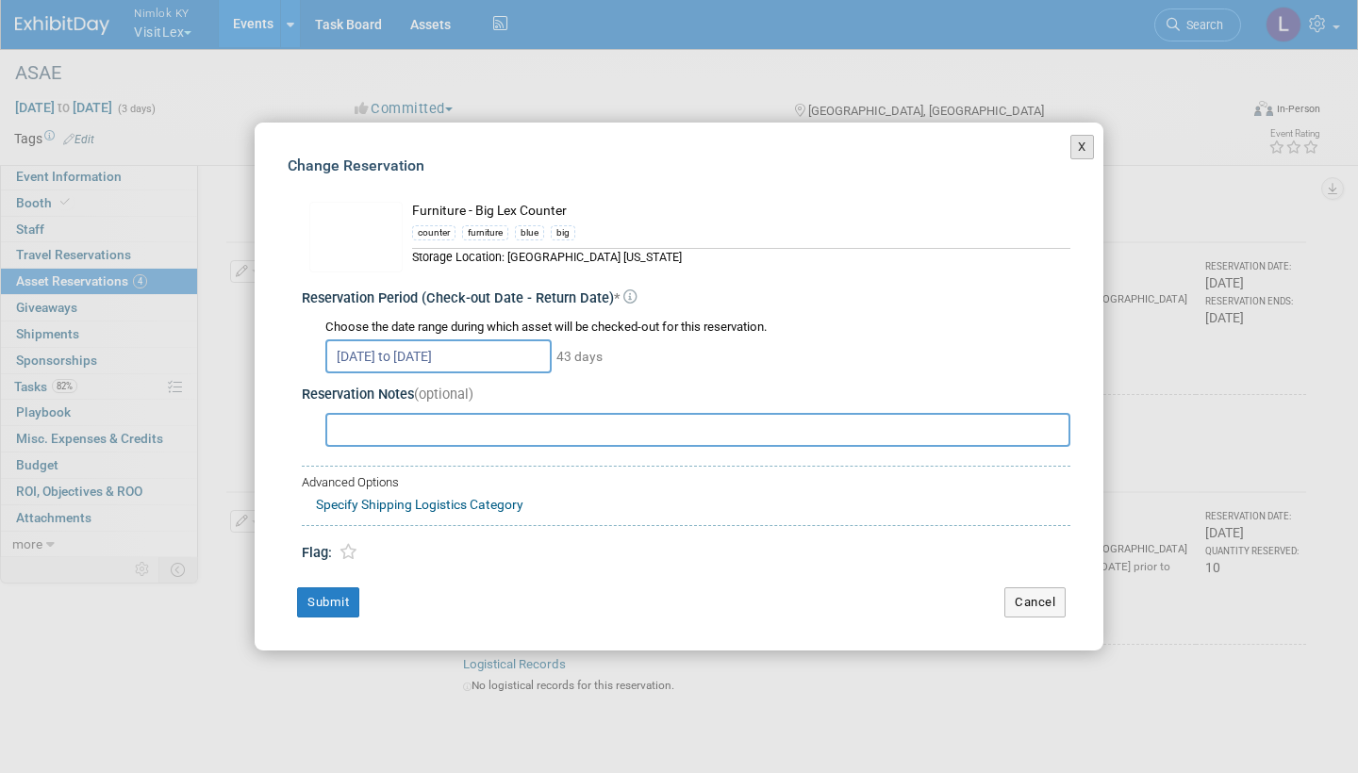
click at [1085, 145] on button "X" at bounding box center [1082, 147] width 24 height 25
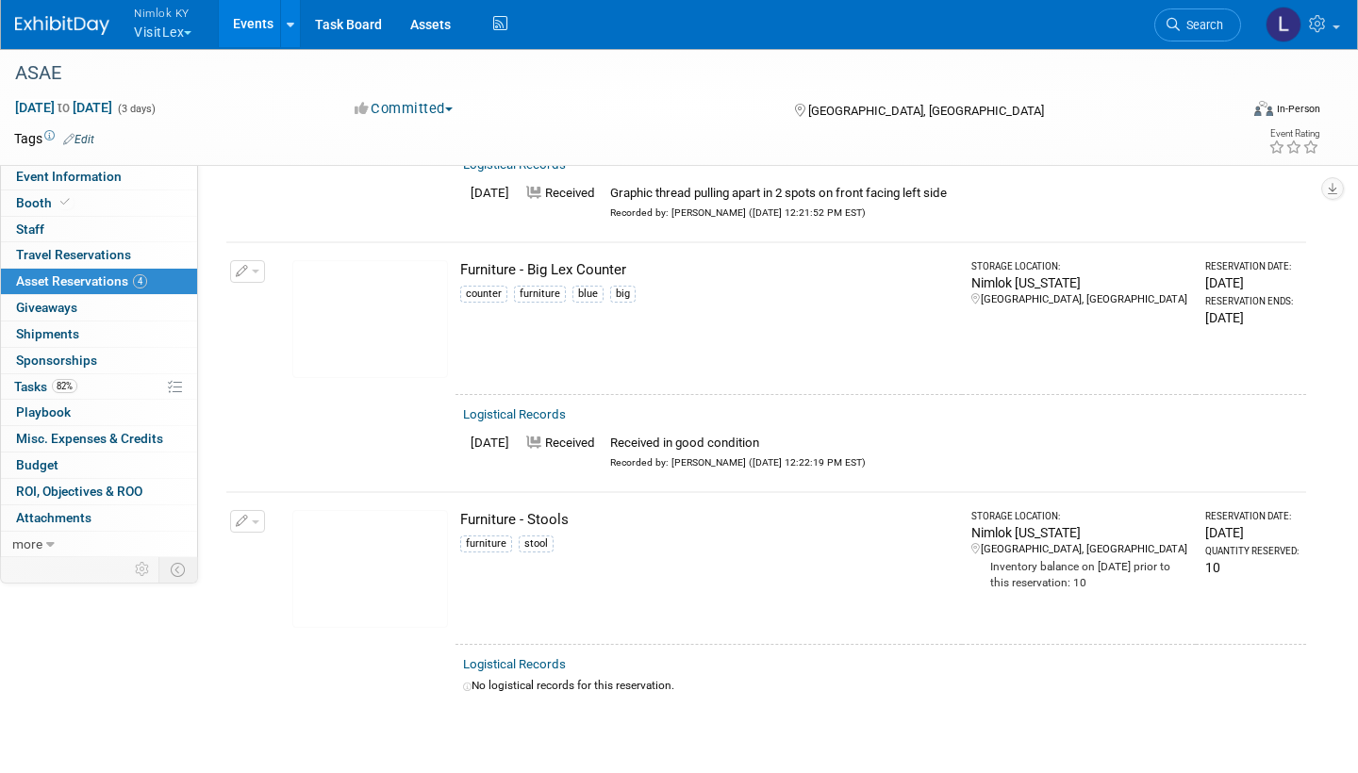
click at [539, 657] on link "Logistical Records" at bounding box center [514, 664] width 103 height 14
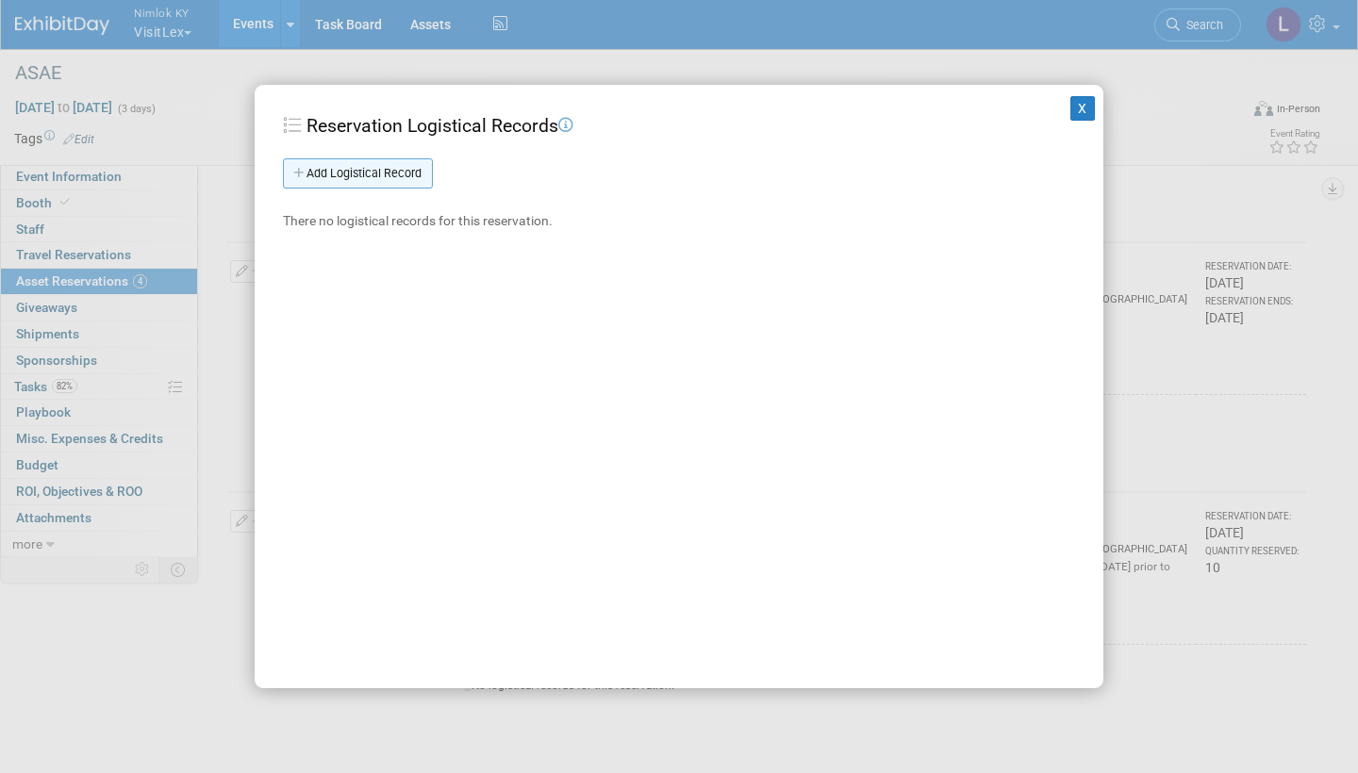
click at [393, 172] on link "Add Logistical Record" at bounding box center [358, 173] width 150 height 30
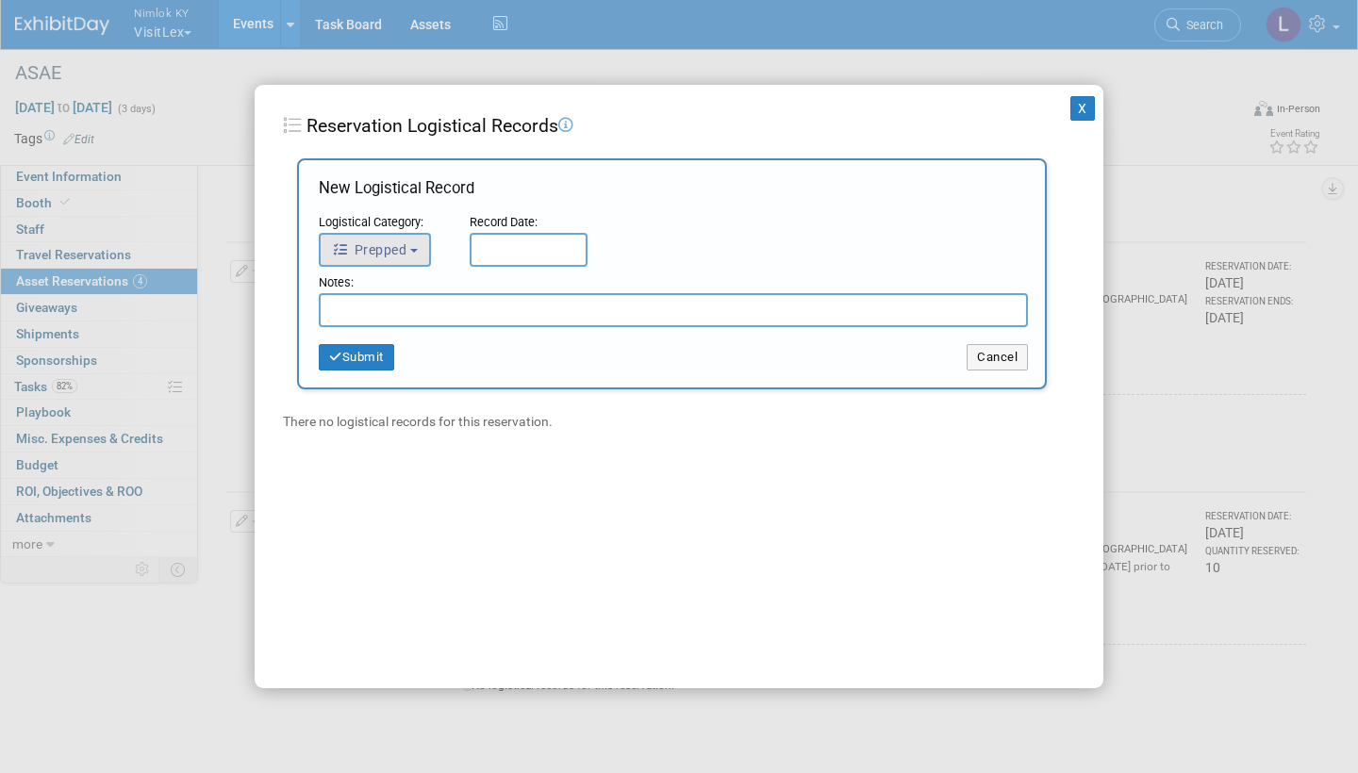
click at [406, 247] on span "Prepped" at bounding box center [369, 249] width 74 height 15
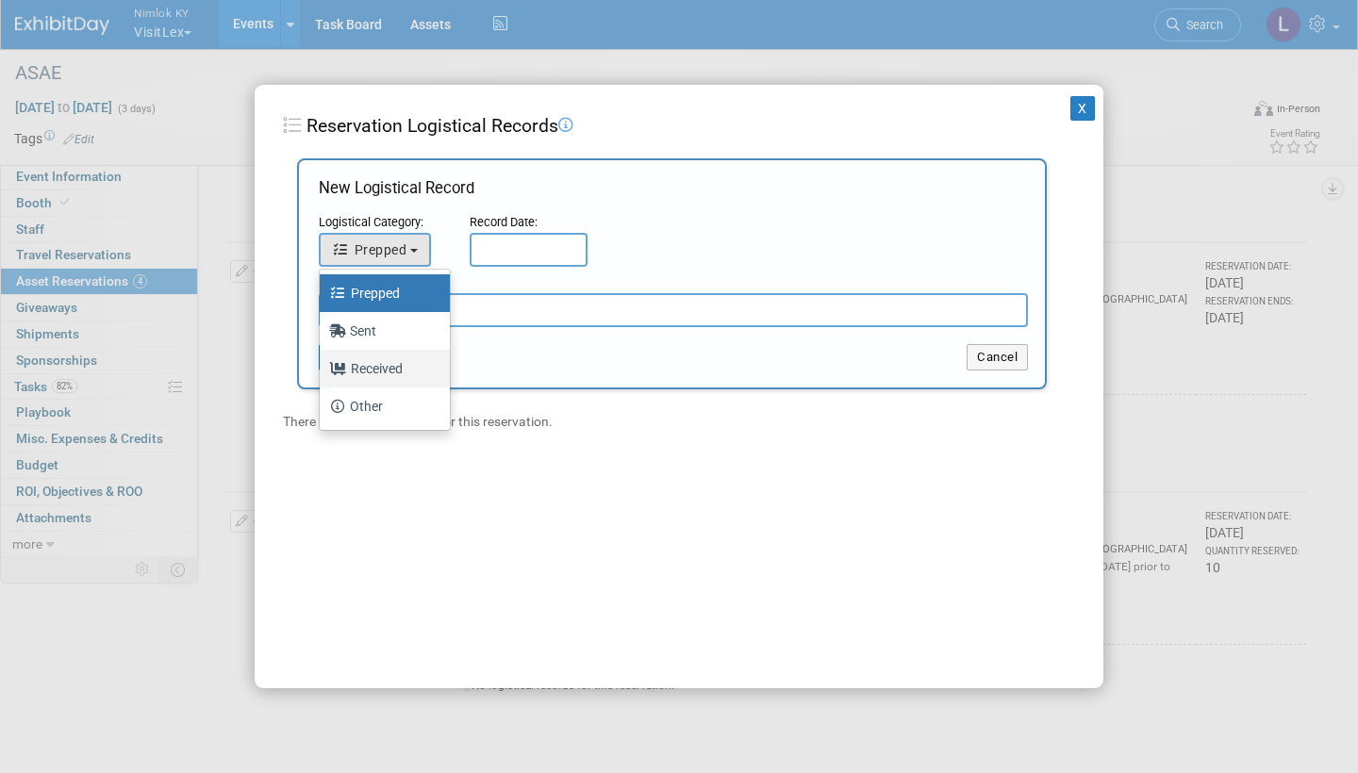
click at [388, 359] on label "Received" at bounding box center [380, 369] width 102 height 30
click at [322, 360] on input "Received" at bounding box center [316, 366] width 12 height 12
select select "3"
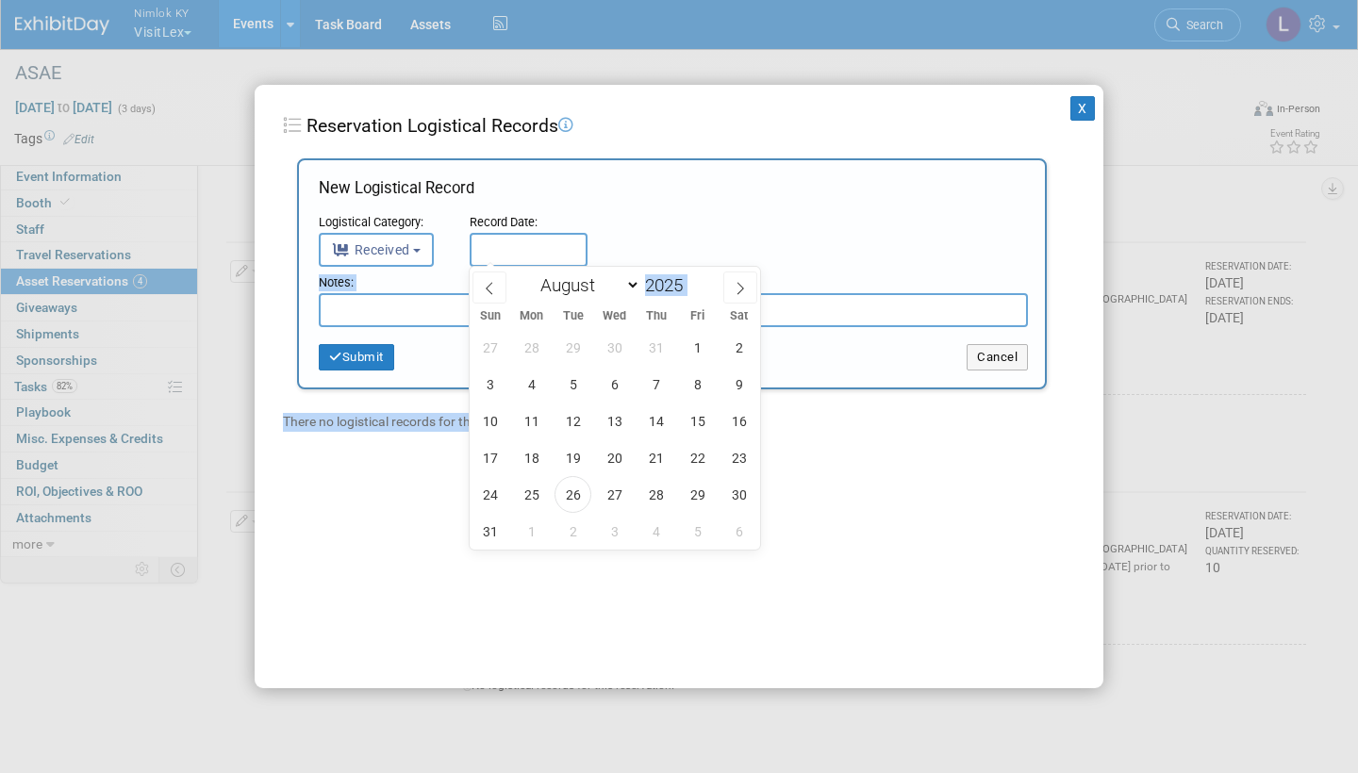
click at [496, 249] on input "text" at bounding box center [529, 250] width 118 height 34
click at [575, 490] on span "26" at bounding box center [572, 494] width 37 height 37
type input "[DATE]"
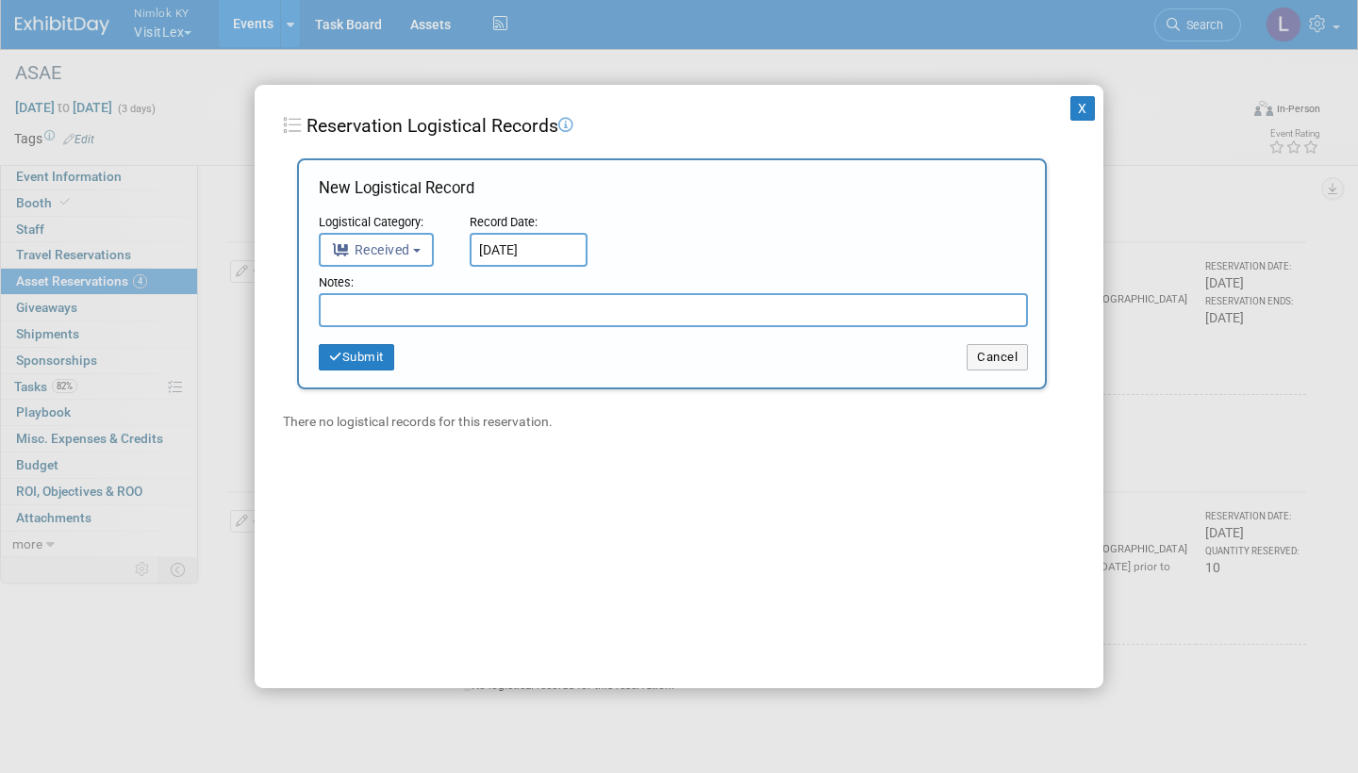
click at [446, 306] on input "text" at bounding box center [673, 310] width 709 height 34
type input "Received in good condition"
click at [370, 350] on button "Submit" at bounding box center [356, 357] width 75 height 26
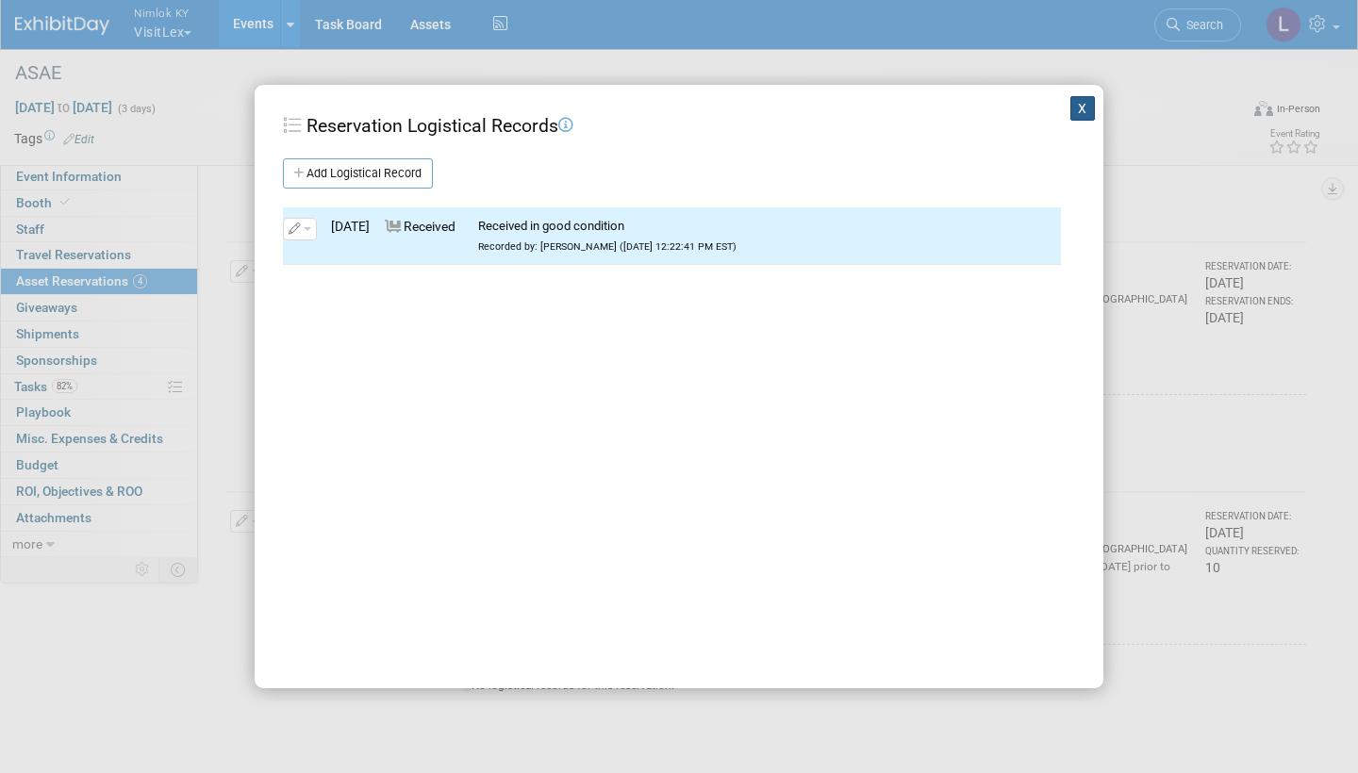
click at [1086, 99] on button "X" at bounding box center [1082, 108] width 25 height 25
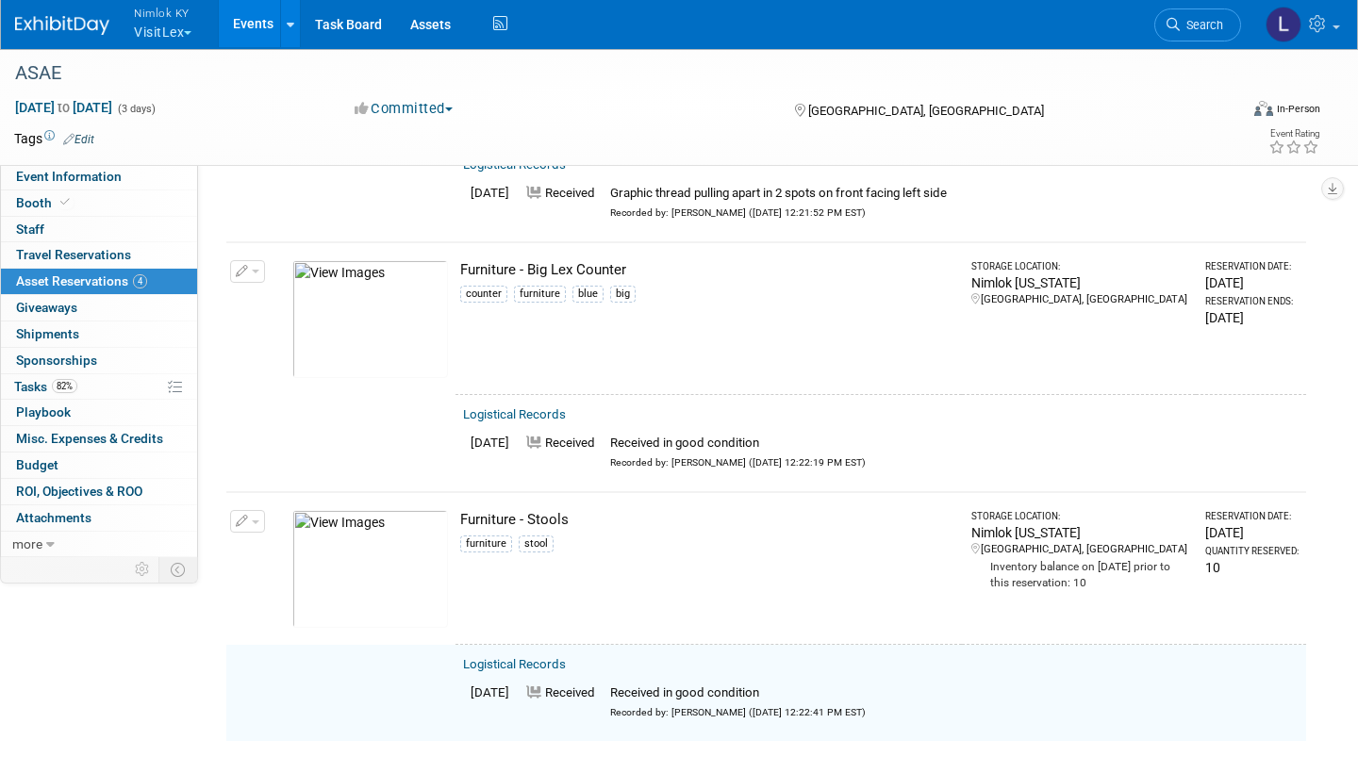
click at [255, 510] on button "button" at bounding box center [247, 521] width 35 height 23
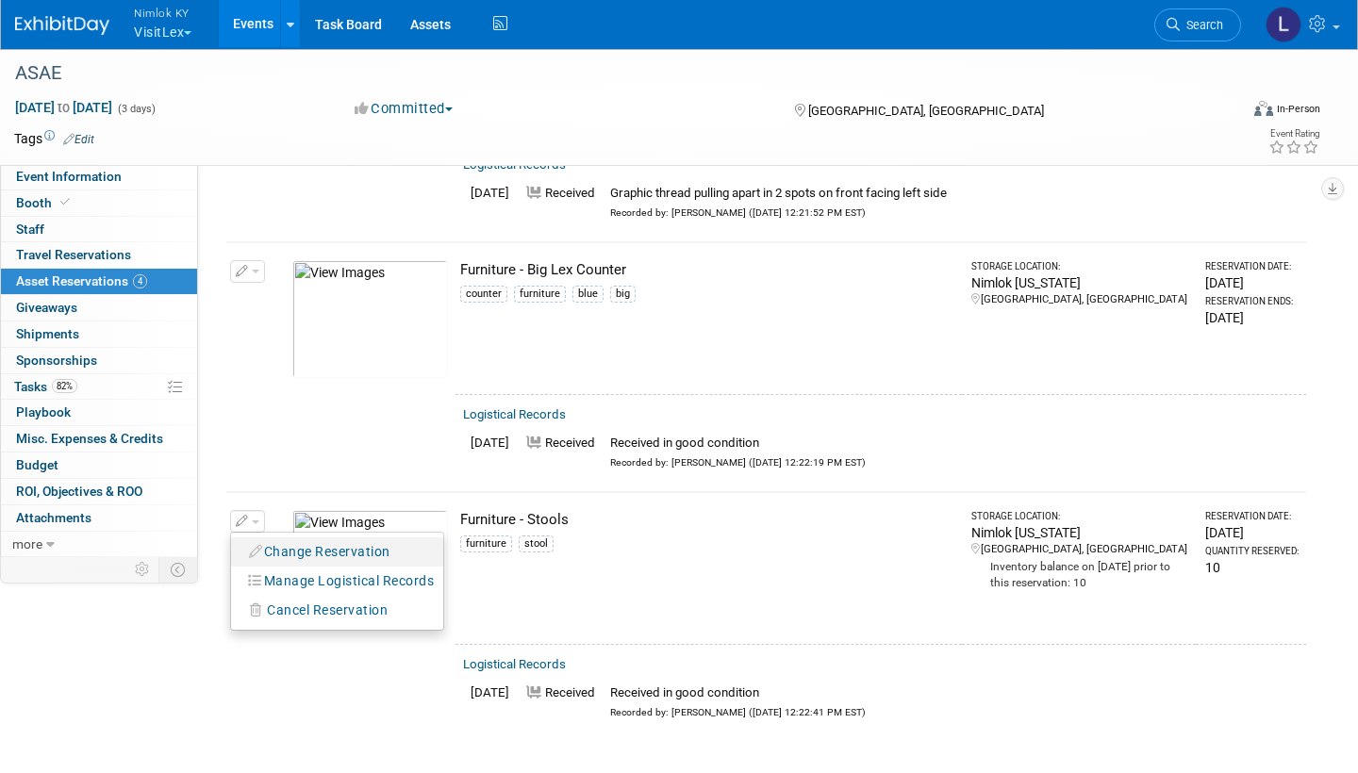
click at [333, 539] on button "Change Reservation" at bounding box center [319, 551] width 159 height 25
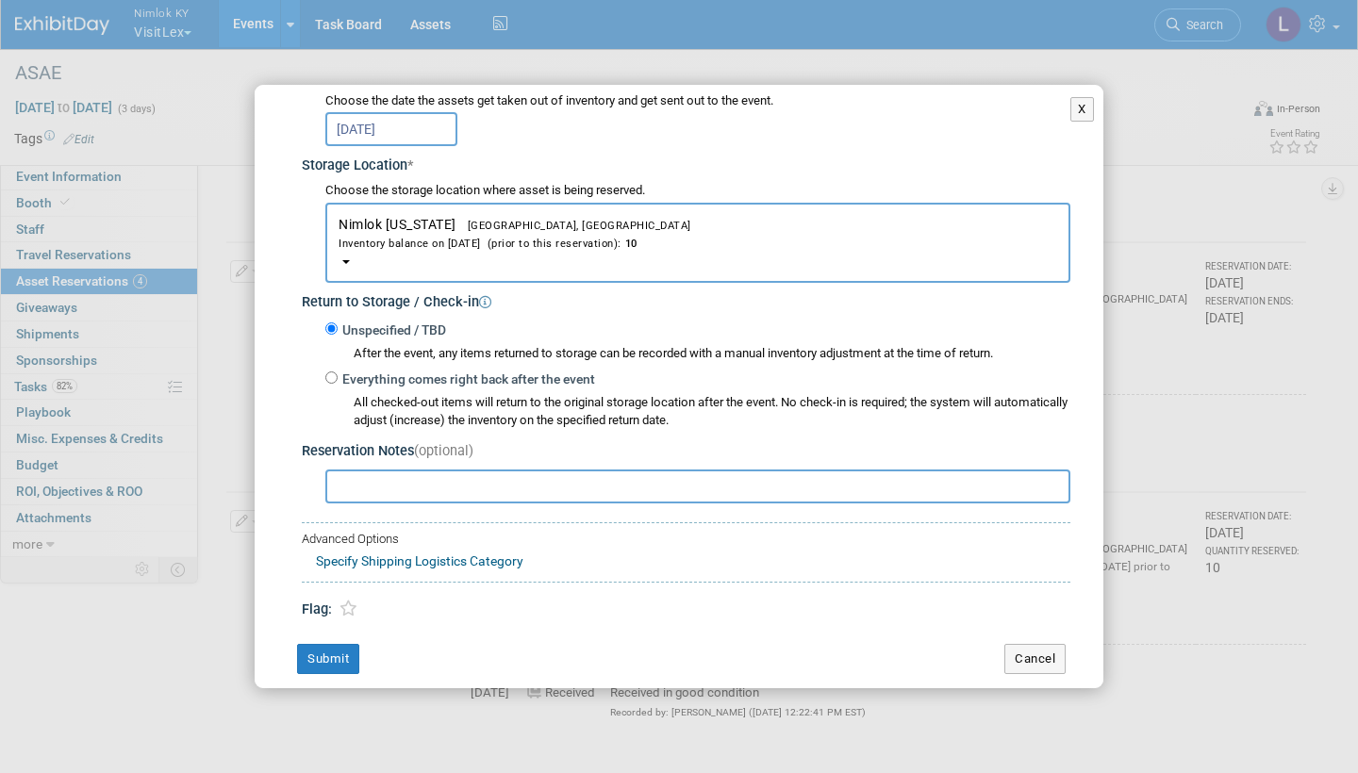
scroll to position [256, 0]
click at [335, 372] on input "Everything comes right back after the event" at bounding box center [331, 378] width 12 height 12
radio input "true"
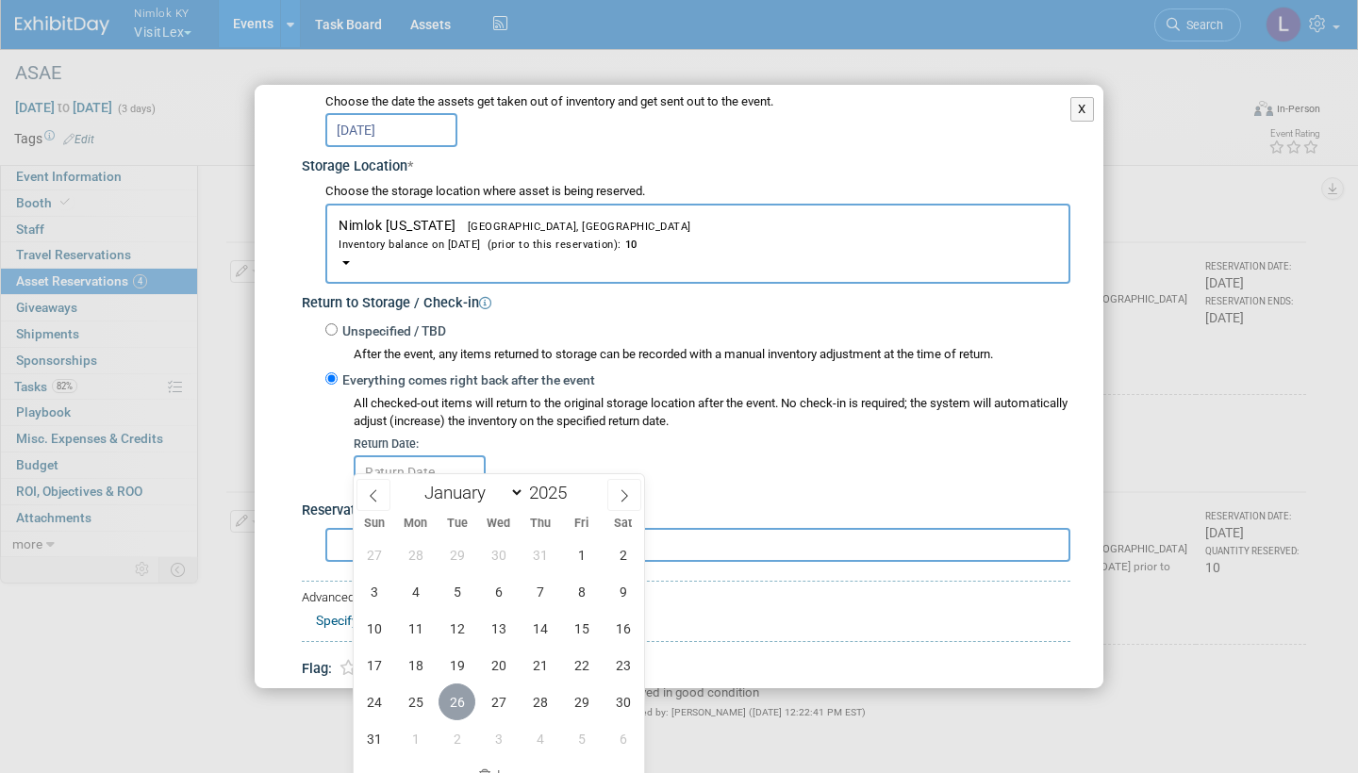
click at [462, 703] on span "26" at bounding box center [456, 702] width 37 height 37
type input "[DATE]"
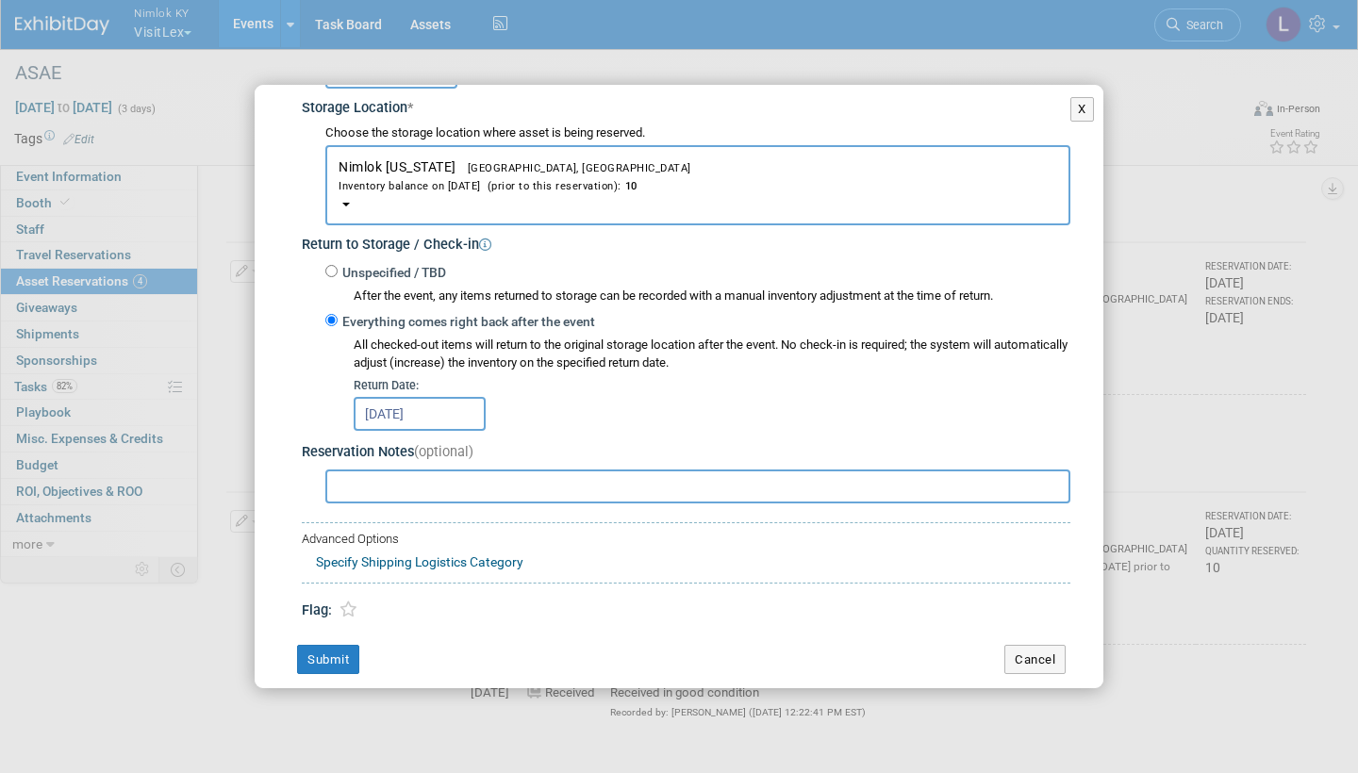
scroll to position [314, 0]
click at [342, 646] on button "Submit" at bounding box center [328, 661] width 62 height 30
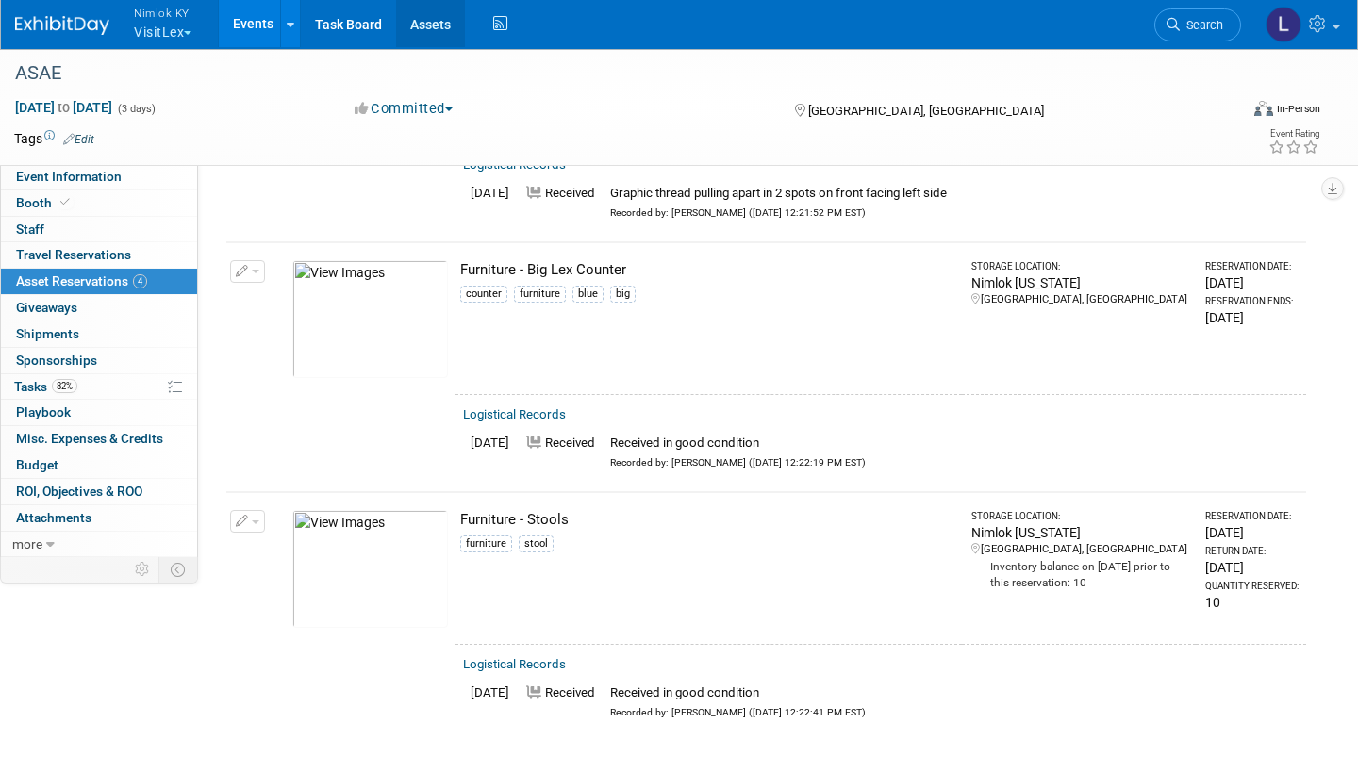
click at [445, 23] on link "Assets" at bounding box center [430, 23] width 69 height 47
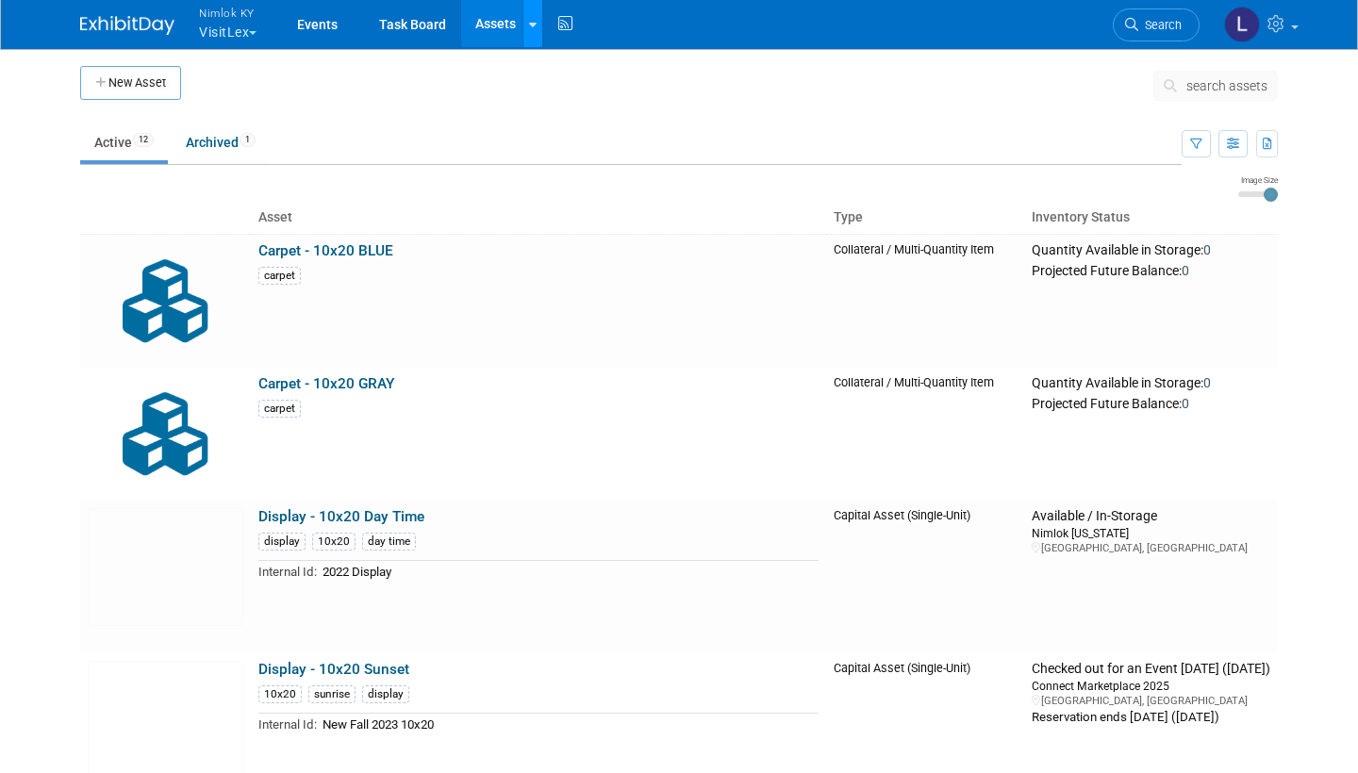
click at [535, 21] on icon at bounding box center [533, 25] width 8 height 12
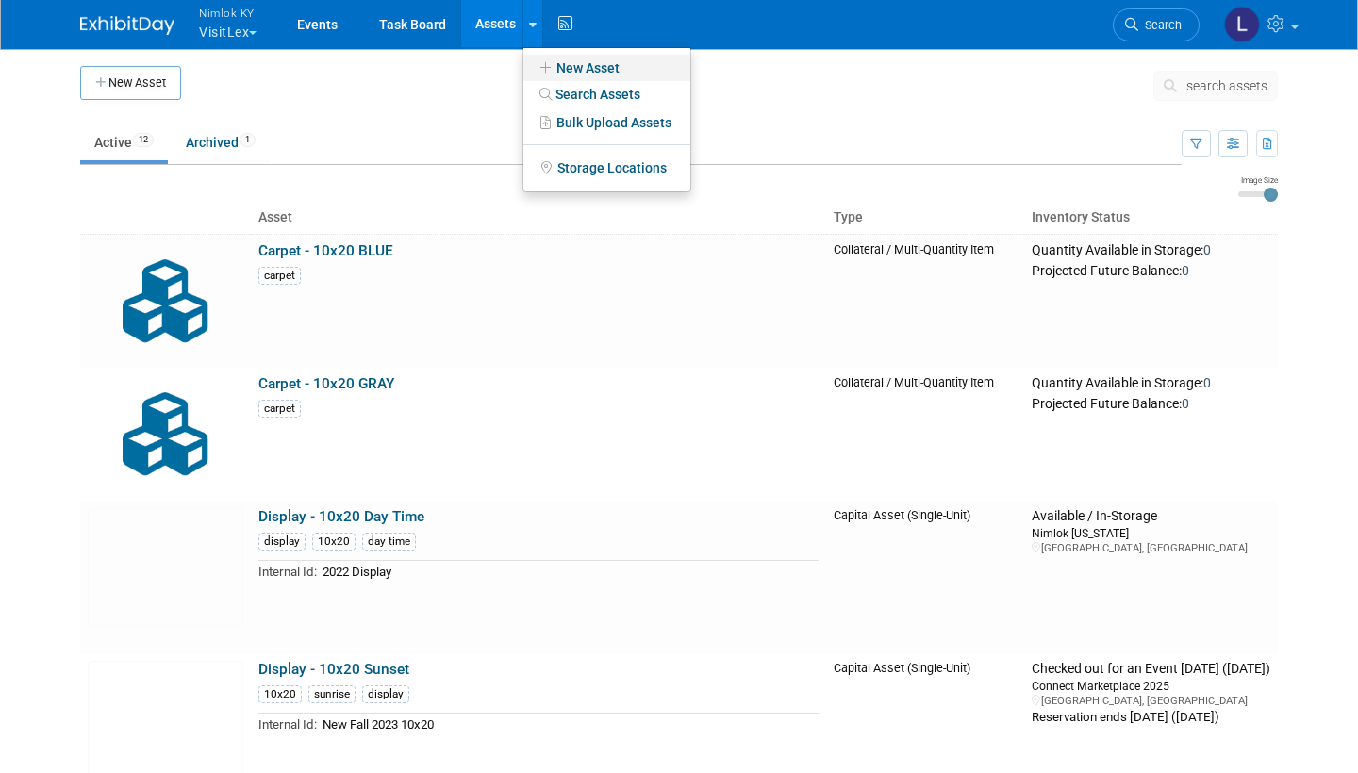
click at [601, 67] on link "New Asset" at bounding box center [606, 68] width 167 height 26
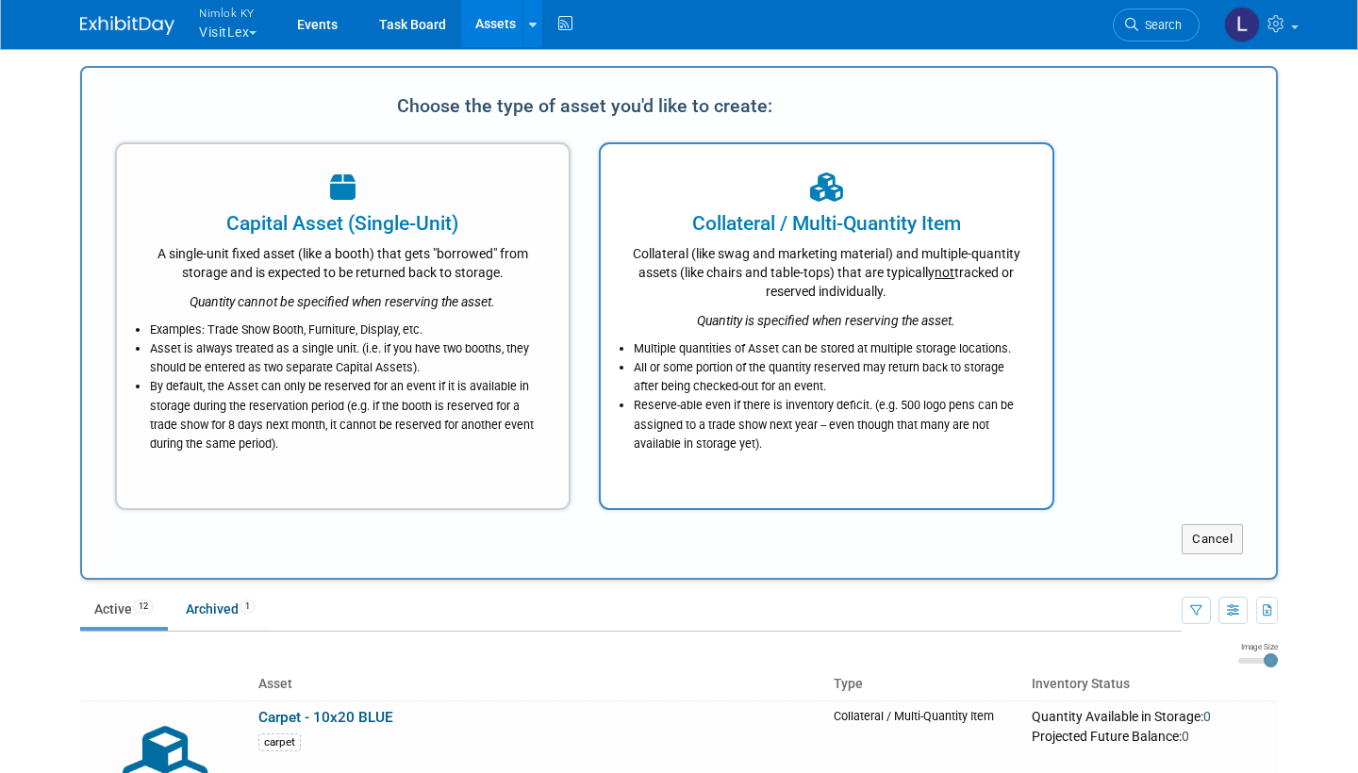
click at [893, 352] on li "Multiple quantities of Asset can be stored at multiple storage locations." at bounding box center [831, 348] width 395 height 19
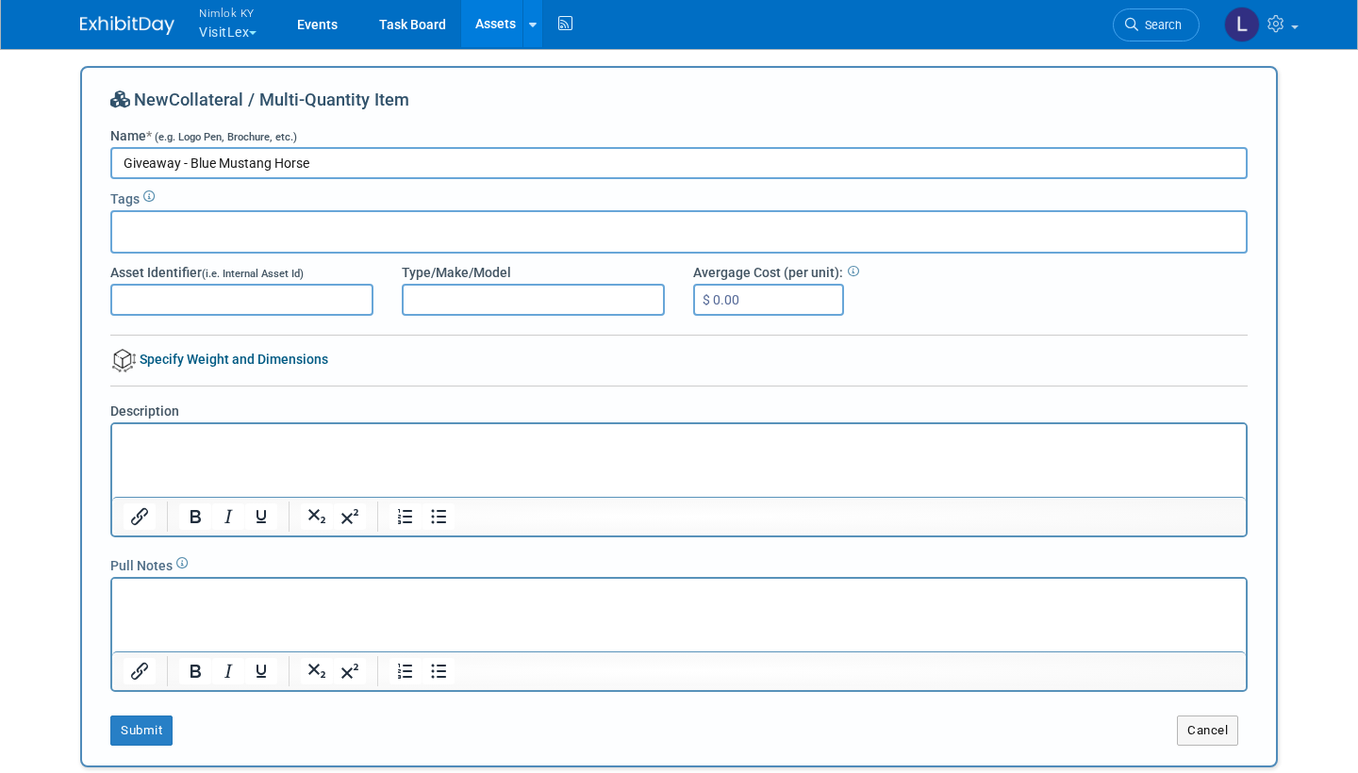
type input "Giveaway - Blue Mustang Horse"
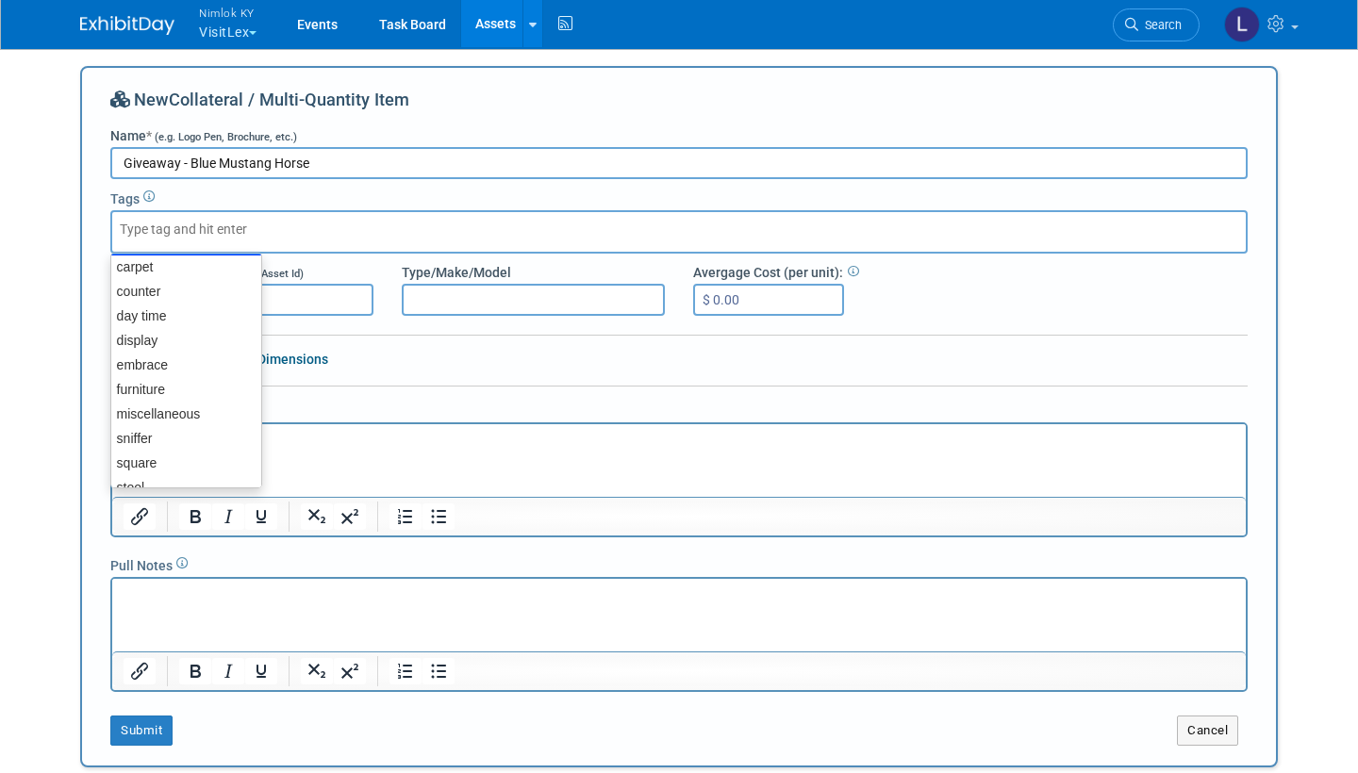
scroll to position [207, 0]
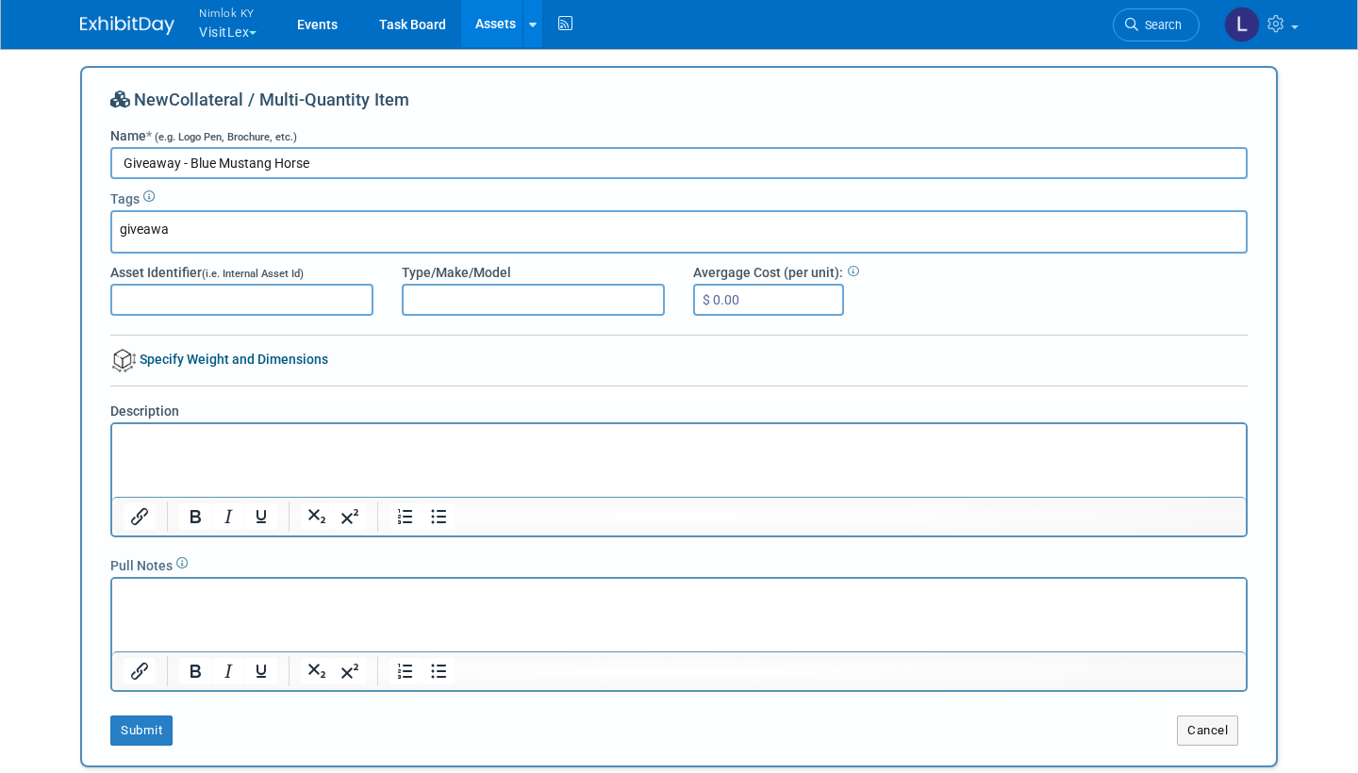
type input "giveaway"
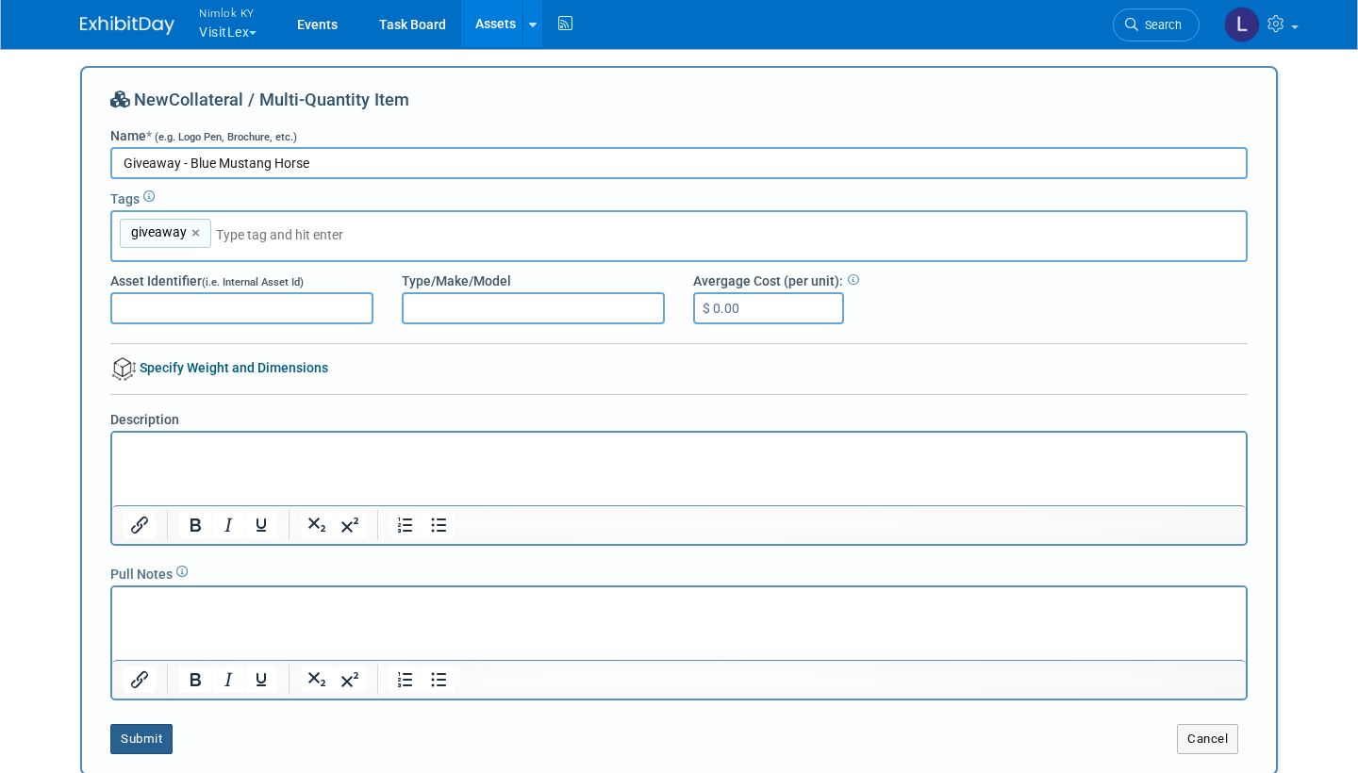
click at [157, 732] on button "Submit" at bounding box center [141, 739] width 62 height 30
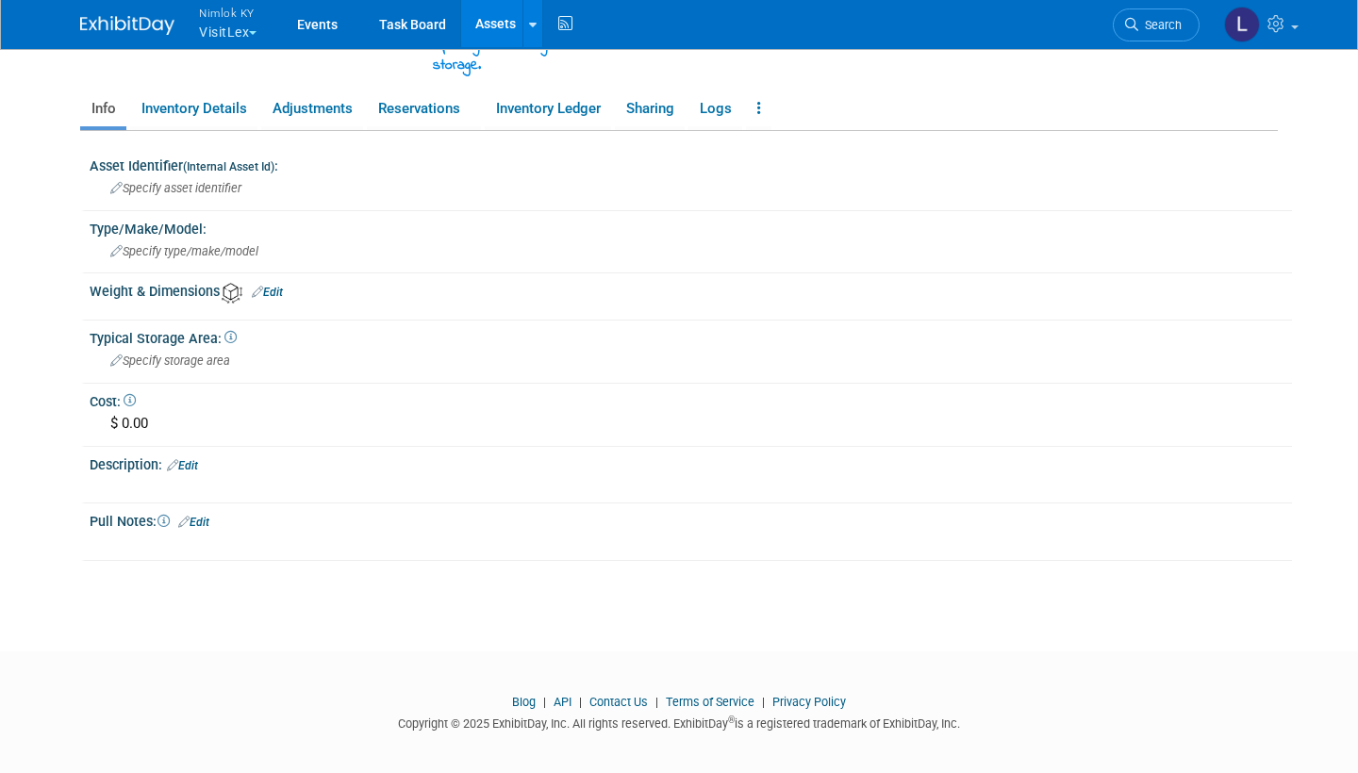
scroll to position [312, 0]
click at [198, 460] on link "Edit" at bounding box center [182, 466] width 31 height 13
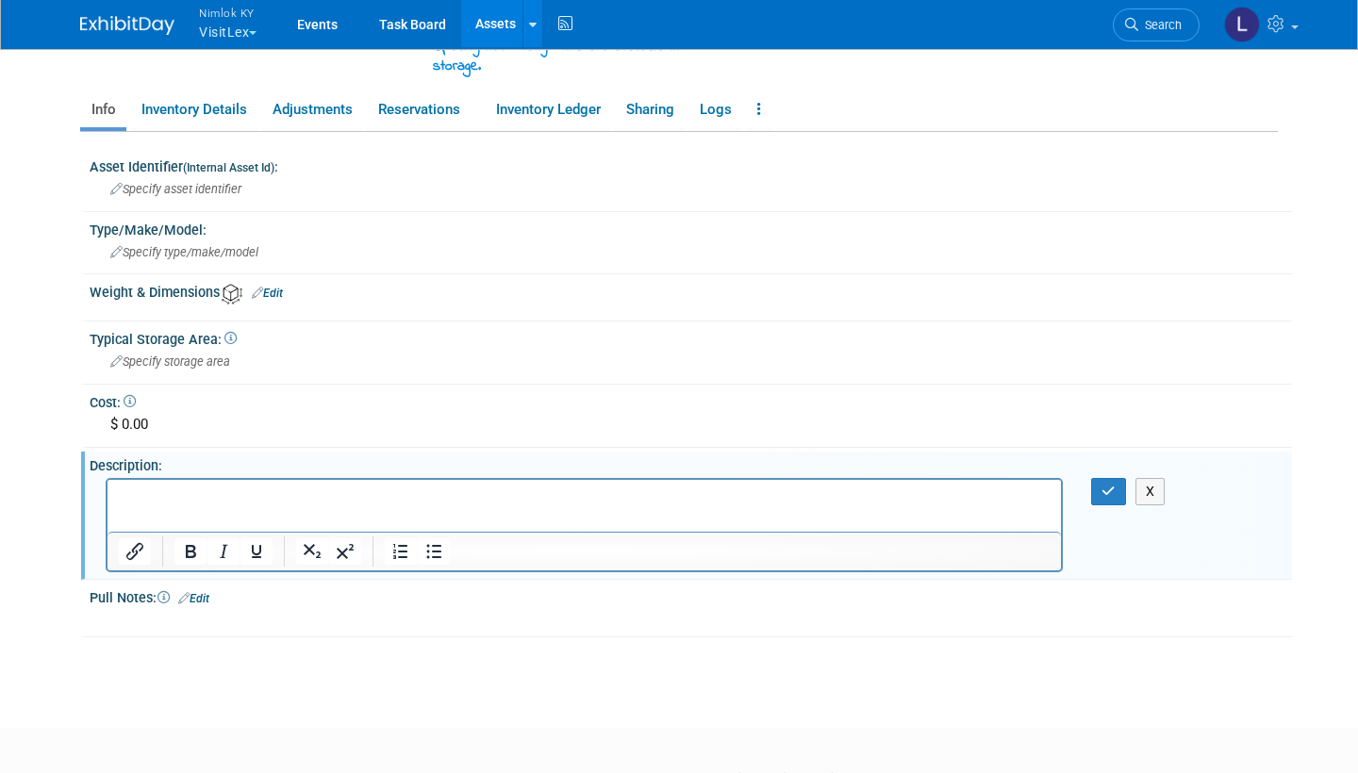
scroll to position [0, 0]
click at [1112, 485] on icon "button" at bounding box center [1108, 491] width 14 height 13
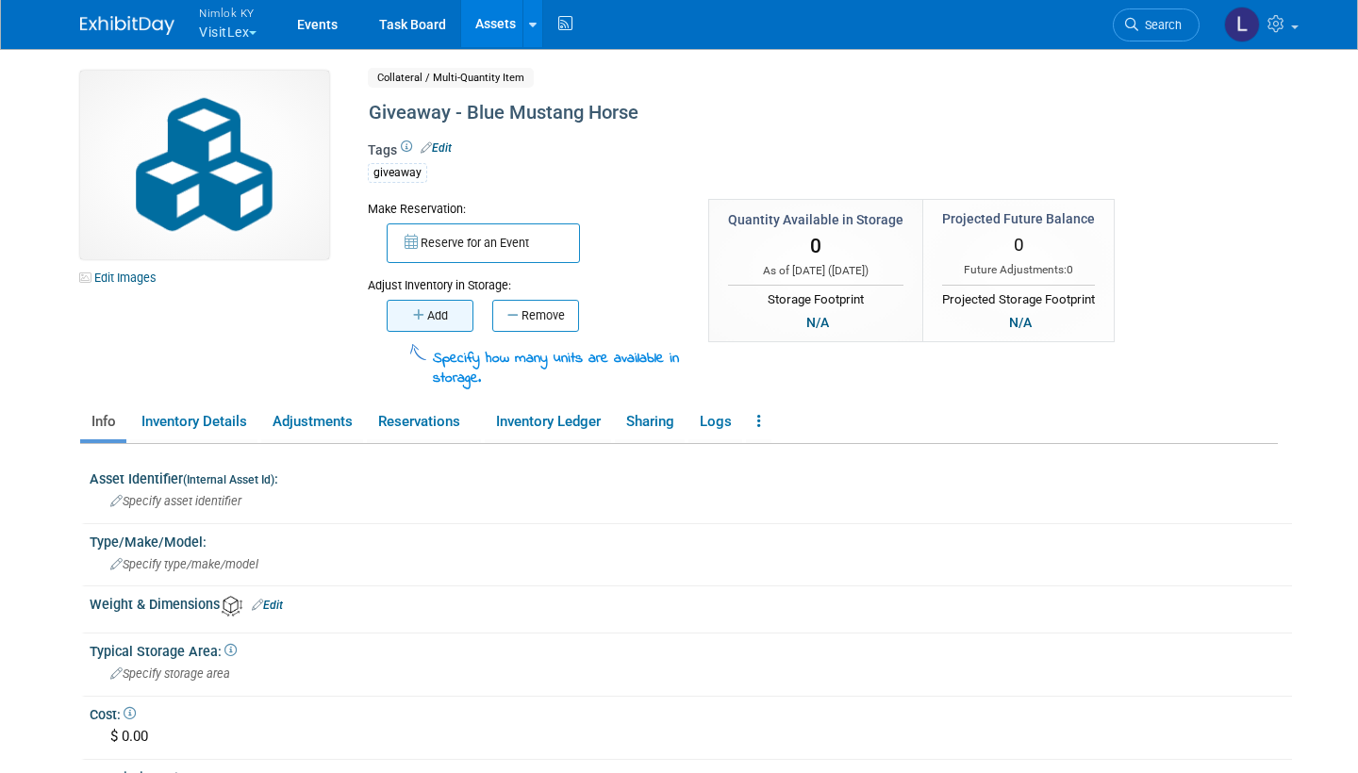
click at [433, 308] on button "Add" at bounding box center [430, 316] width 87 height 32
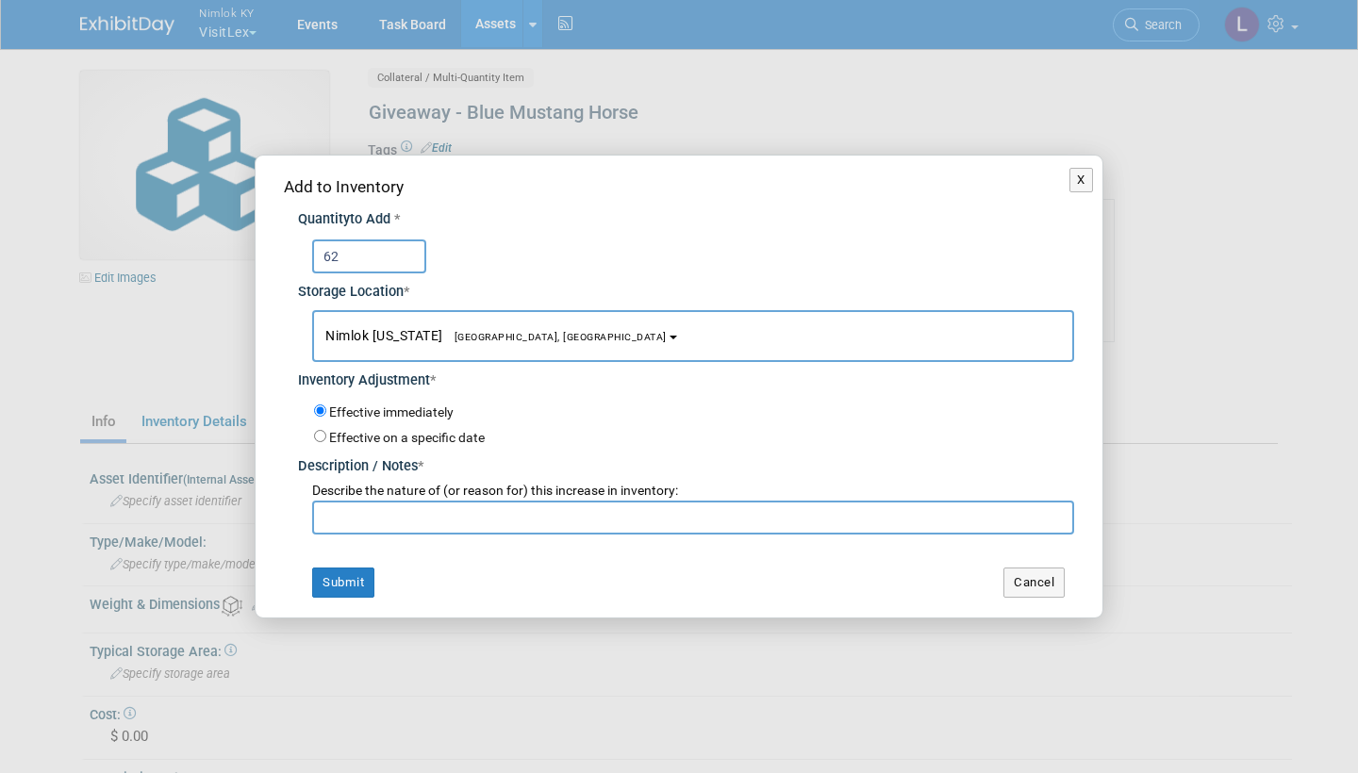
type input "62"
click at [379, 508] on input "text" at bounding box center [693, 518] width 762 height 34
type input "3 Boxes w/ 24 per box"
click at [331, 258] on input "62" at bounding box center [369, 257] width 114 height 34
type input "72"
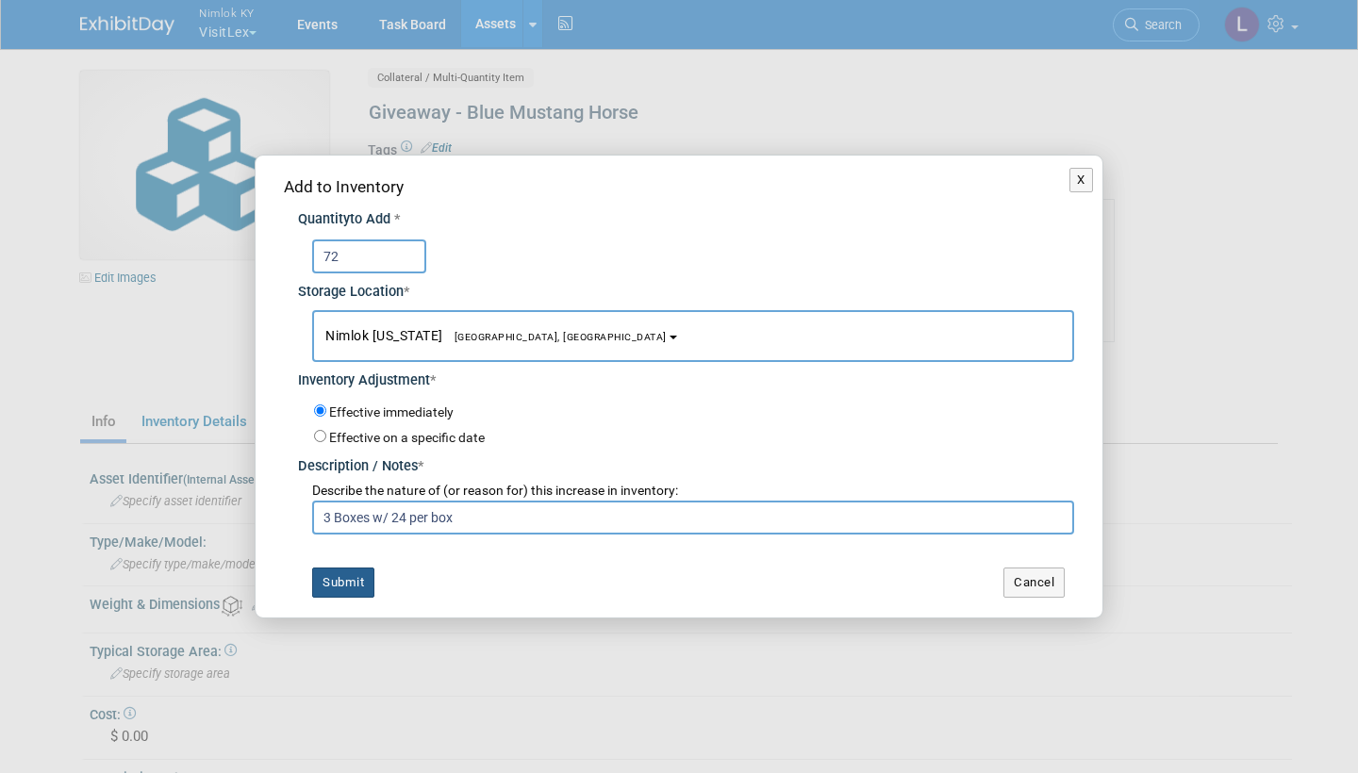
click at [344, 574] on button "Submit" at bounding box center [343, 583] width 62 height 30
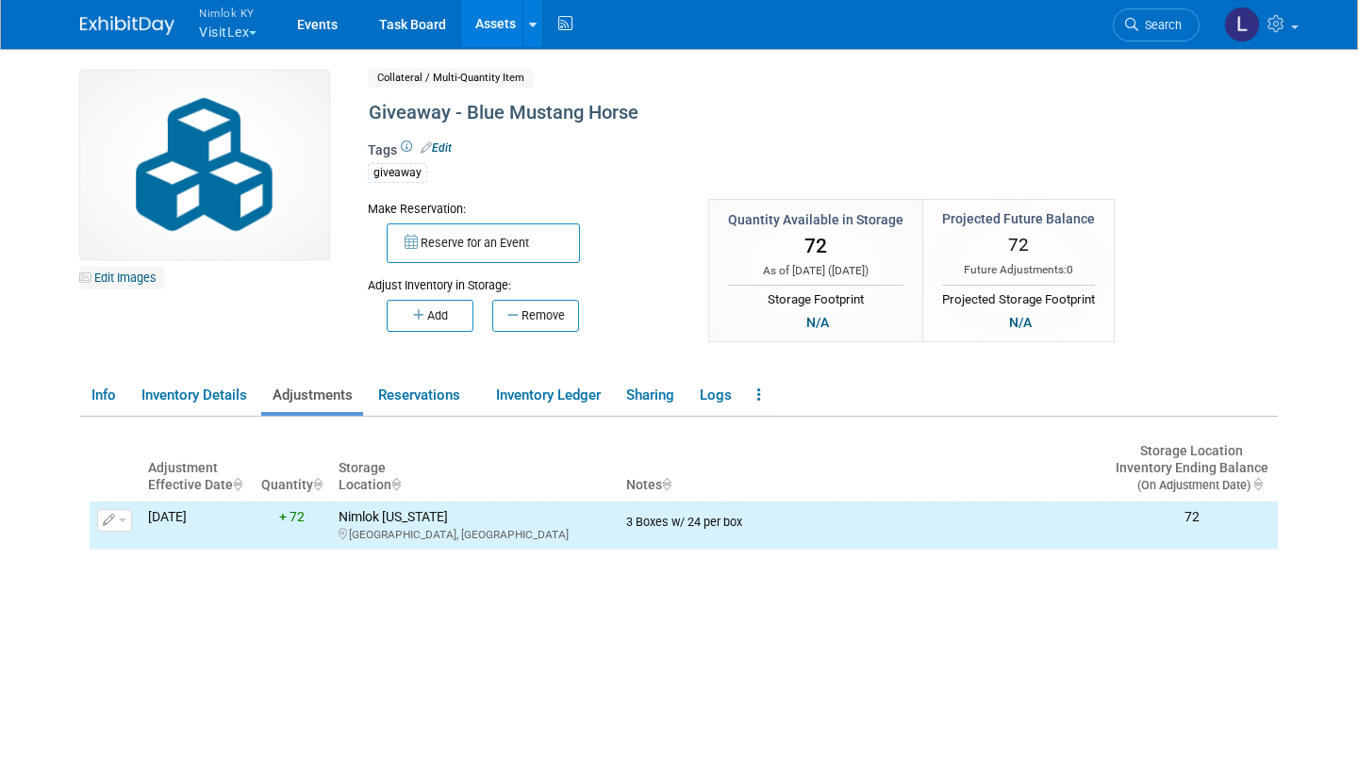
click at [124, 277] on link "Edit Images" at bounding box center [122, 278] width 84 height 24
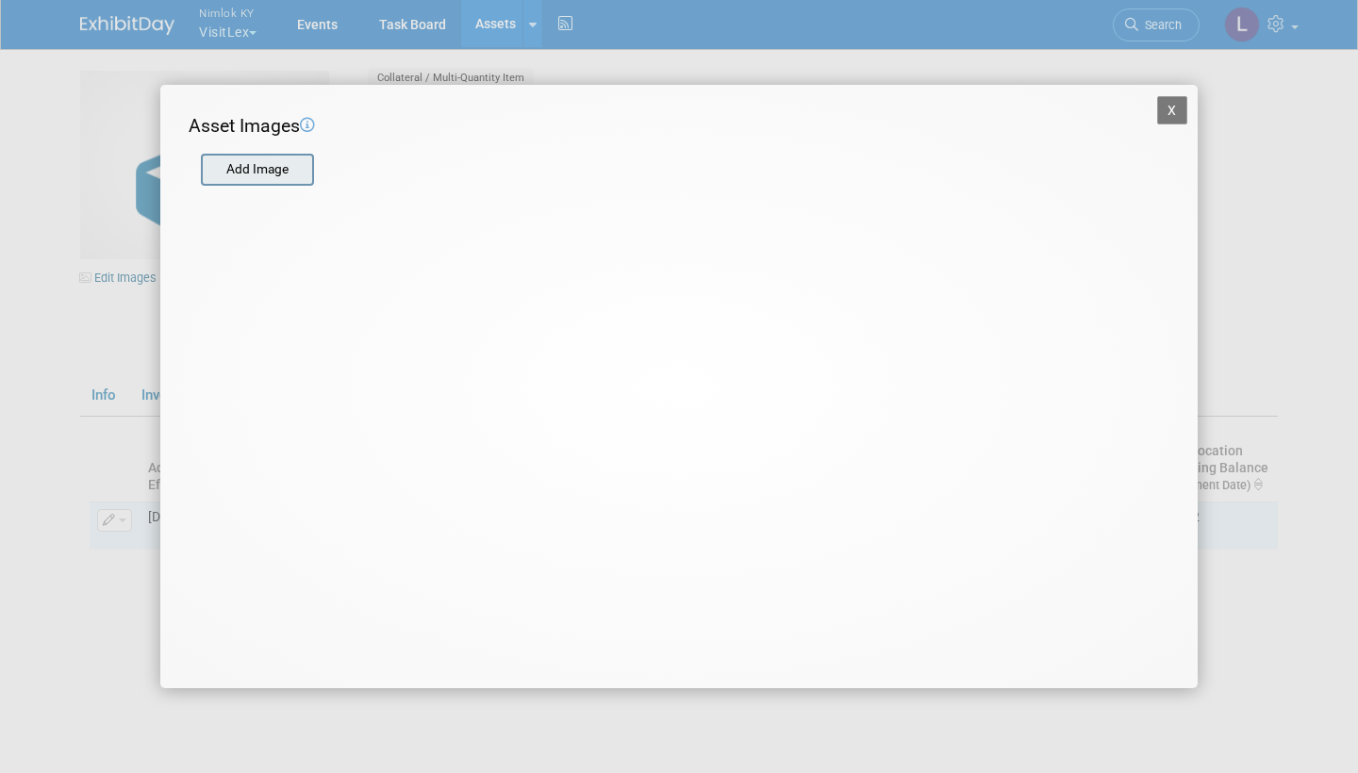
click at [257, 174] on input "file" at bounding box center [200, 170] width 224 height 28
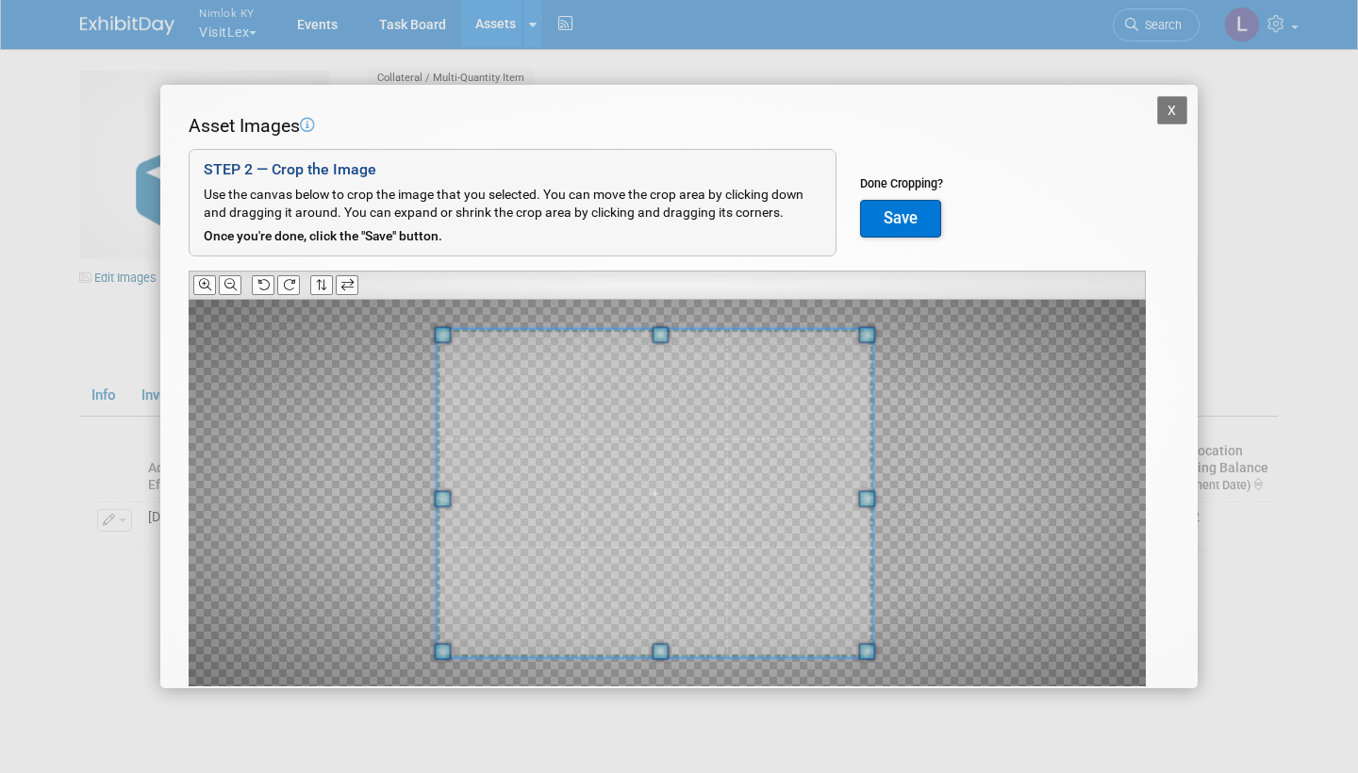
click at [443, 492] on span at bounding box center [442, 498] width 17 height 17
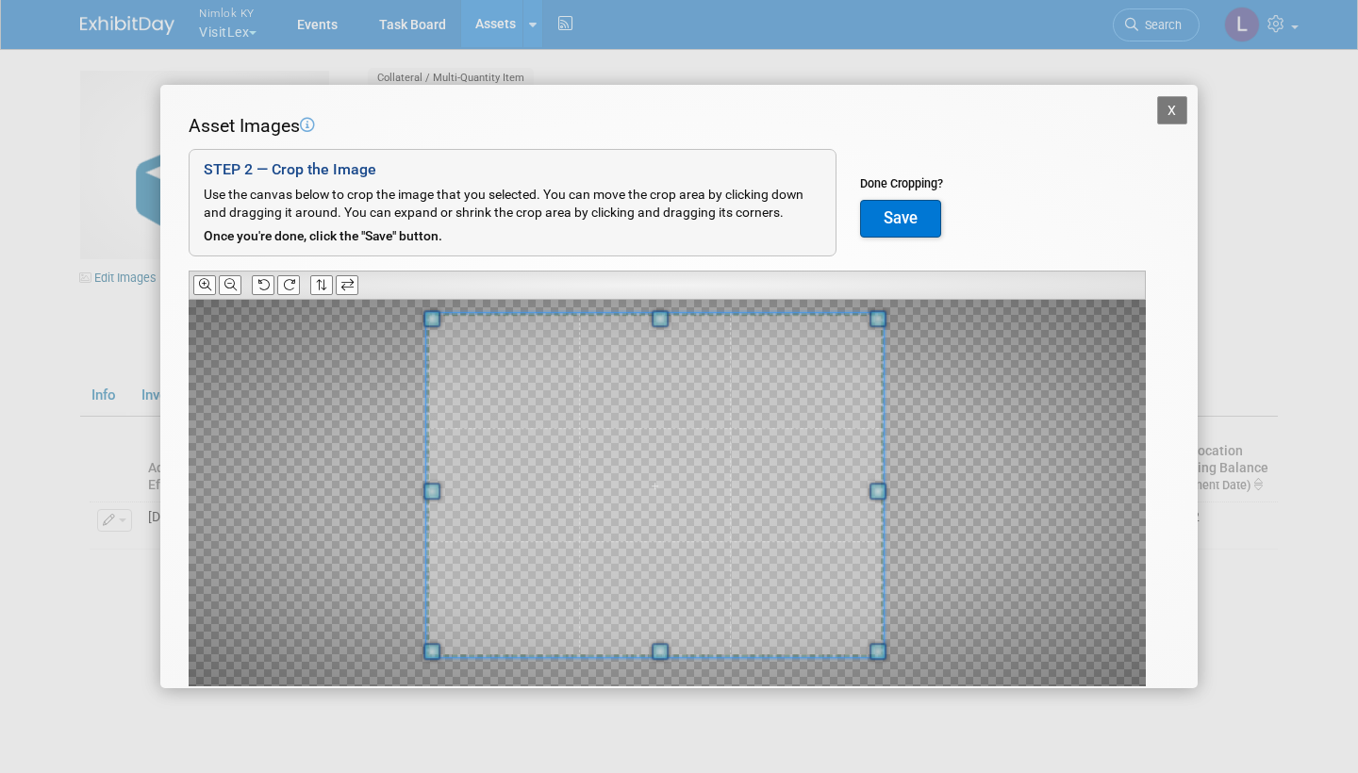
click at [662, 313] on span at bounding box center [660, 318] width 17 height 17
click at [898, 210] on button "Save" at bounding box center [900, 219] width 81 height 38
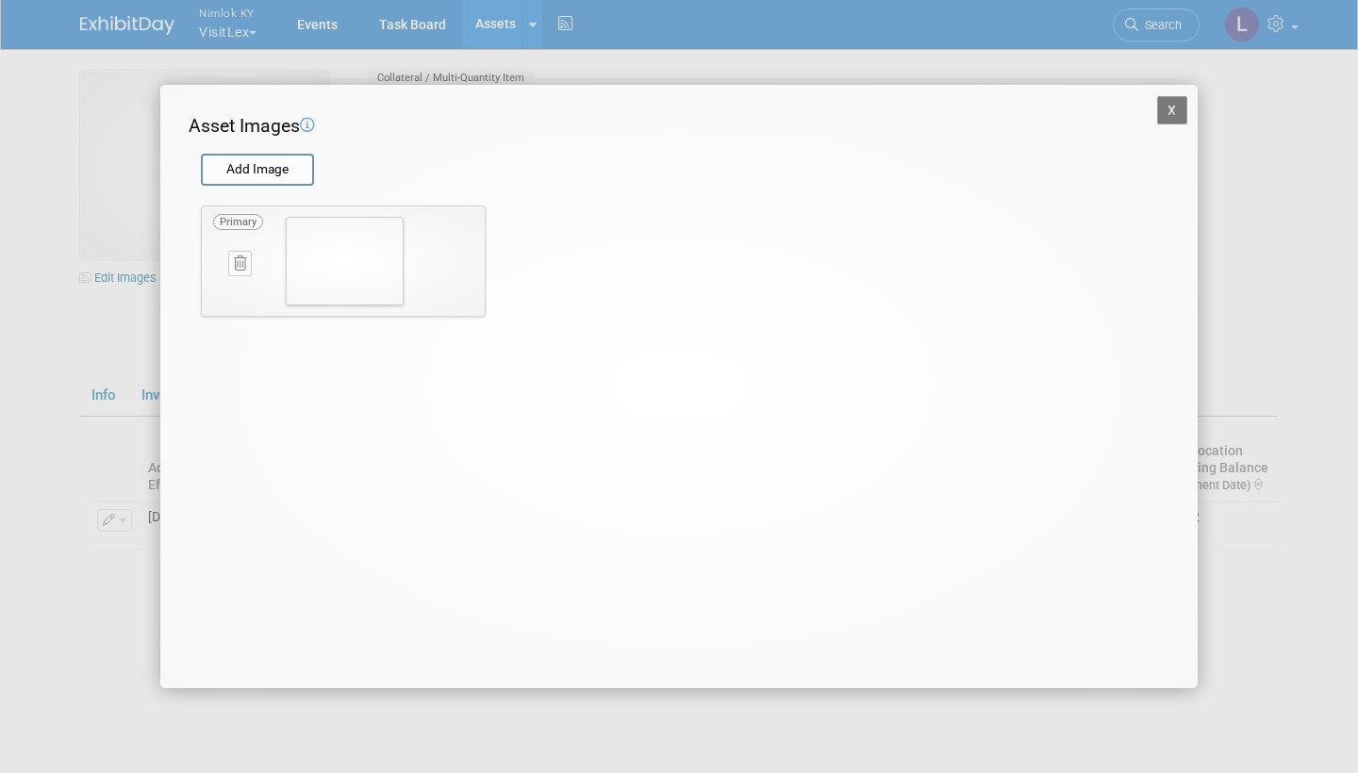
click at [1170, 109] on button "X" at bounding box center [1172, 110] width 30 height 28
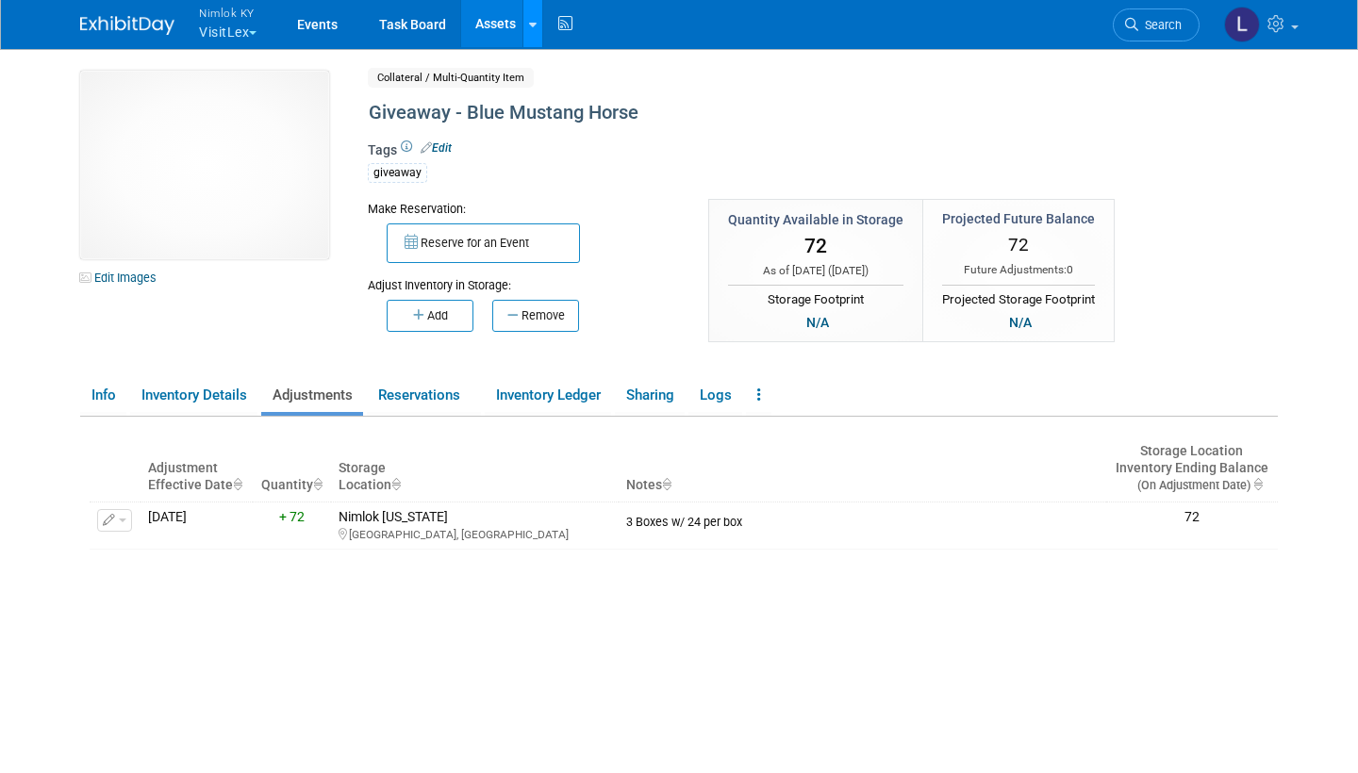
click at [537, 20] on icon at bounding box center [533, 25] width 8 height 12
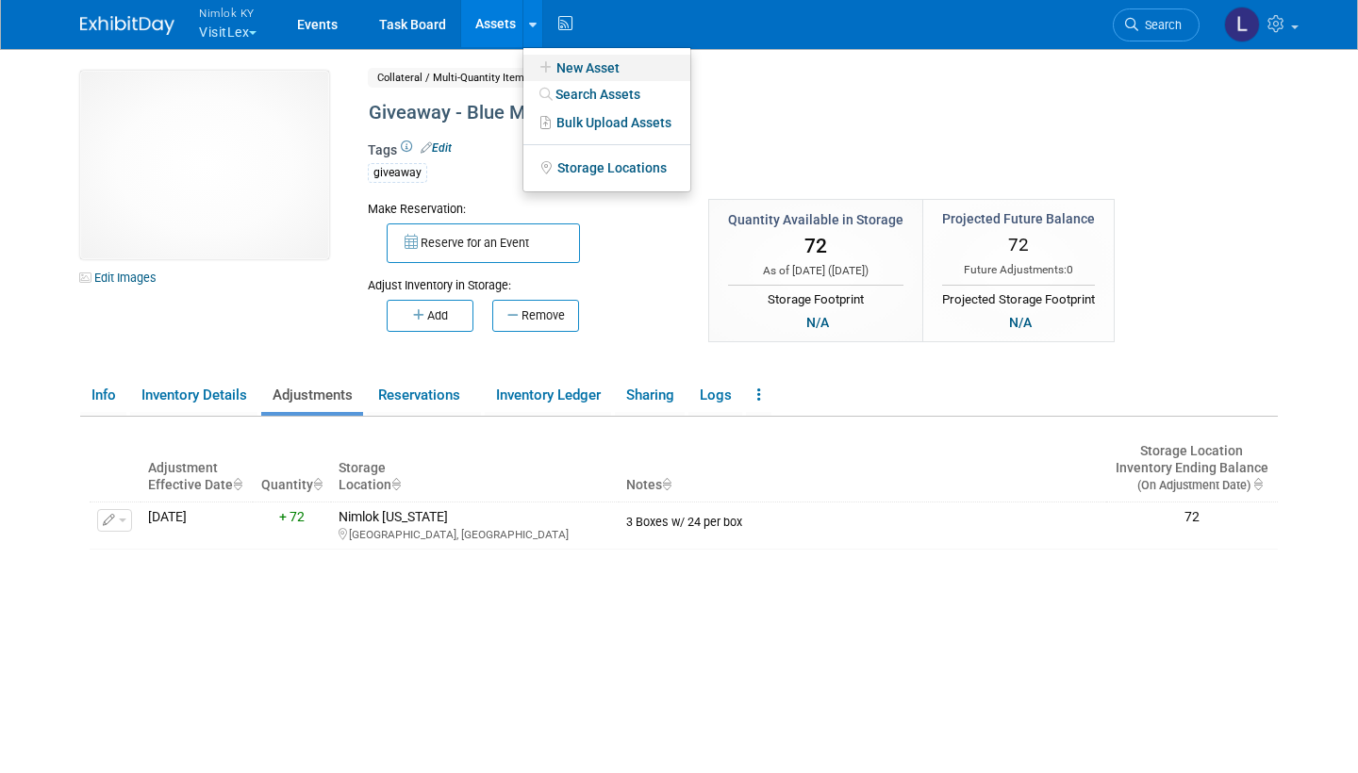
click at [594, 67] on link "New Asset" at bounding box center [606, 68] width 167 height 26
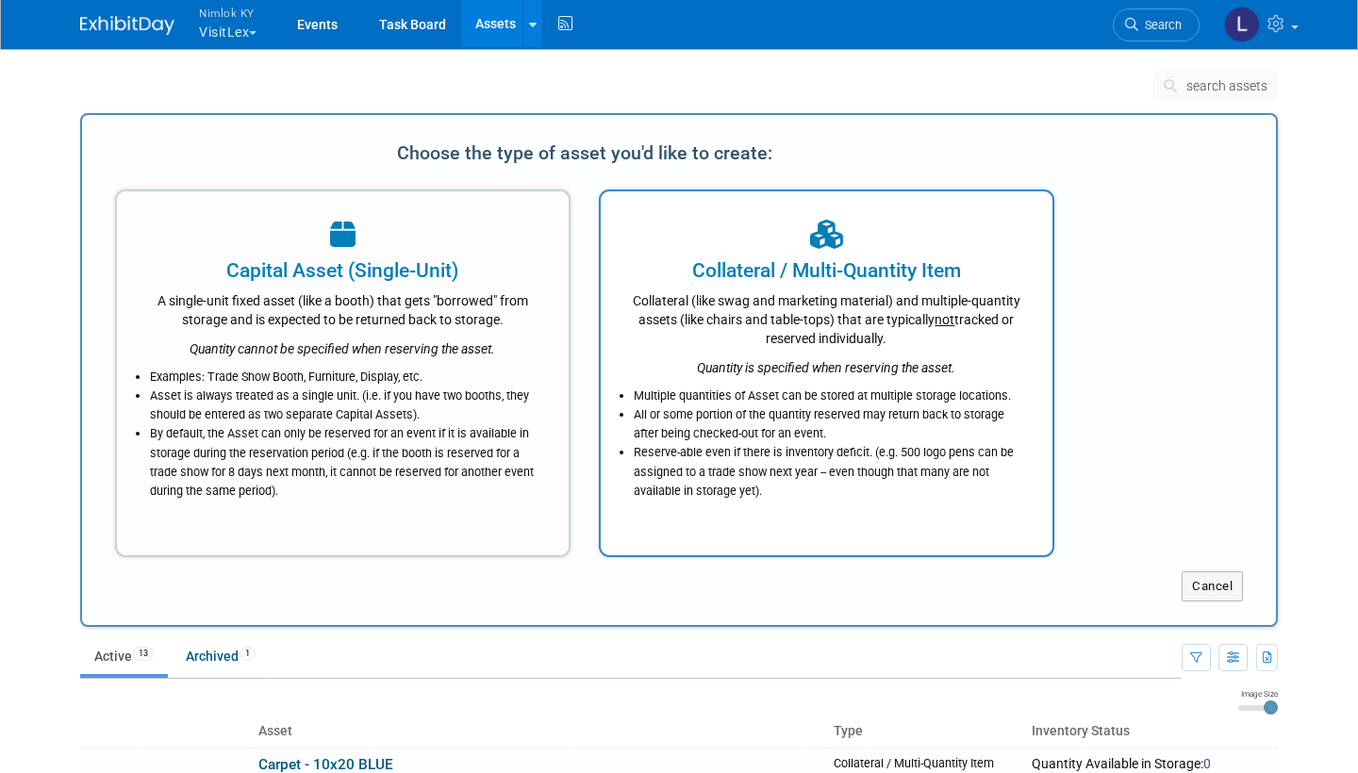
click at [830, 277] on div "Collateral / Multi-Quantity Item" at bounding box center [826, 270] width 405 height 28
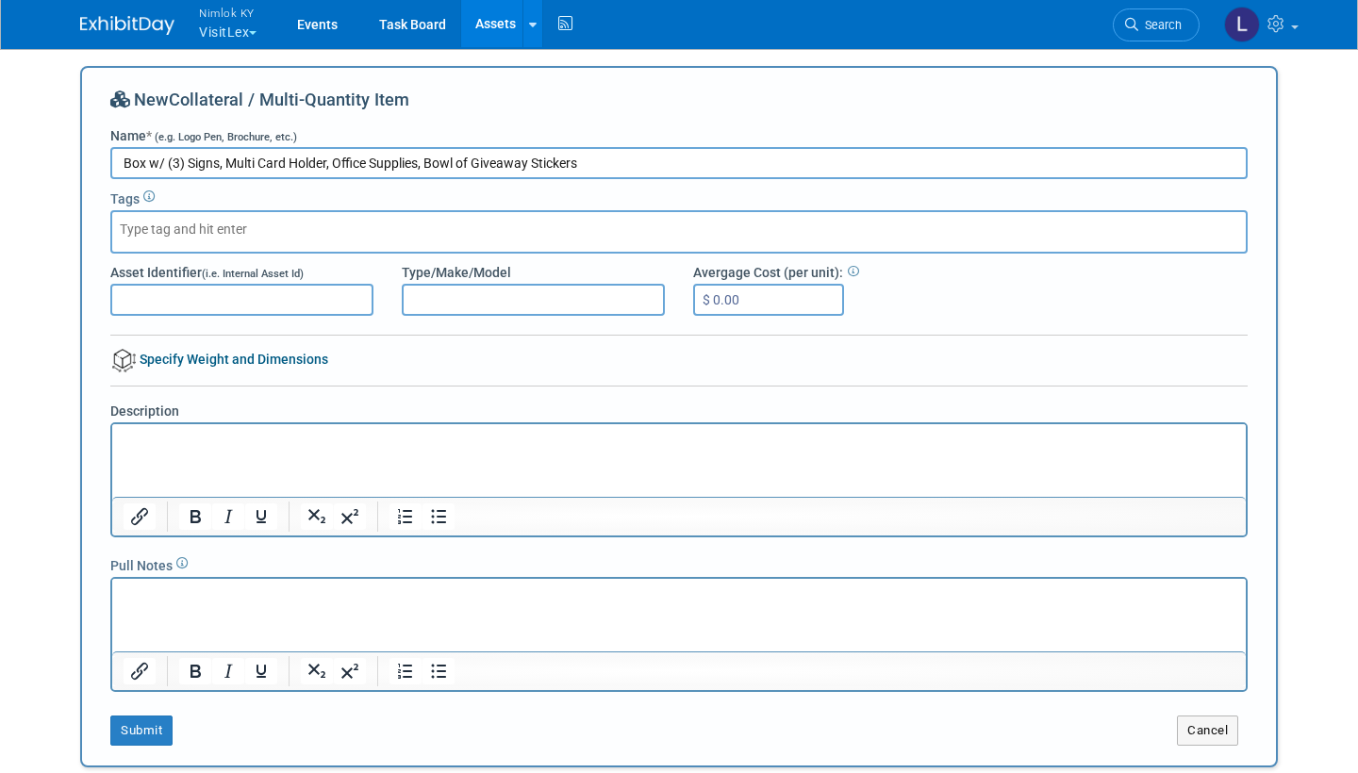
click at [124, 161] on input "Box w/ (3) Signs, Multi Card Holder, Office Supplies, Bowl of Giveaway Stickers" at bounding box center [678, 163] width 1137 height 32
type input "Miscellaneous Box w/ (3) Signs, Multi Card Holder, Office Supplies, Bowl of Giv…"
click at [150, 227] on input "text" at bounding box center [252, 229] width 264 height 19
type input "Miscellaneous box"
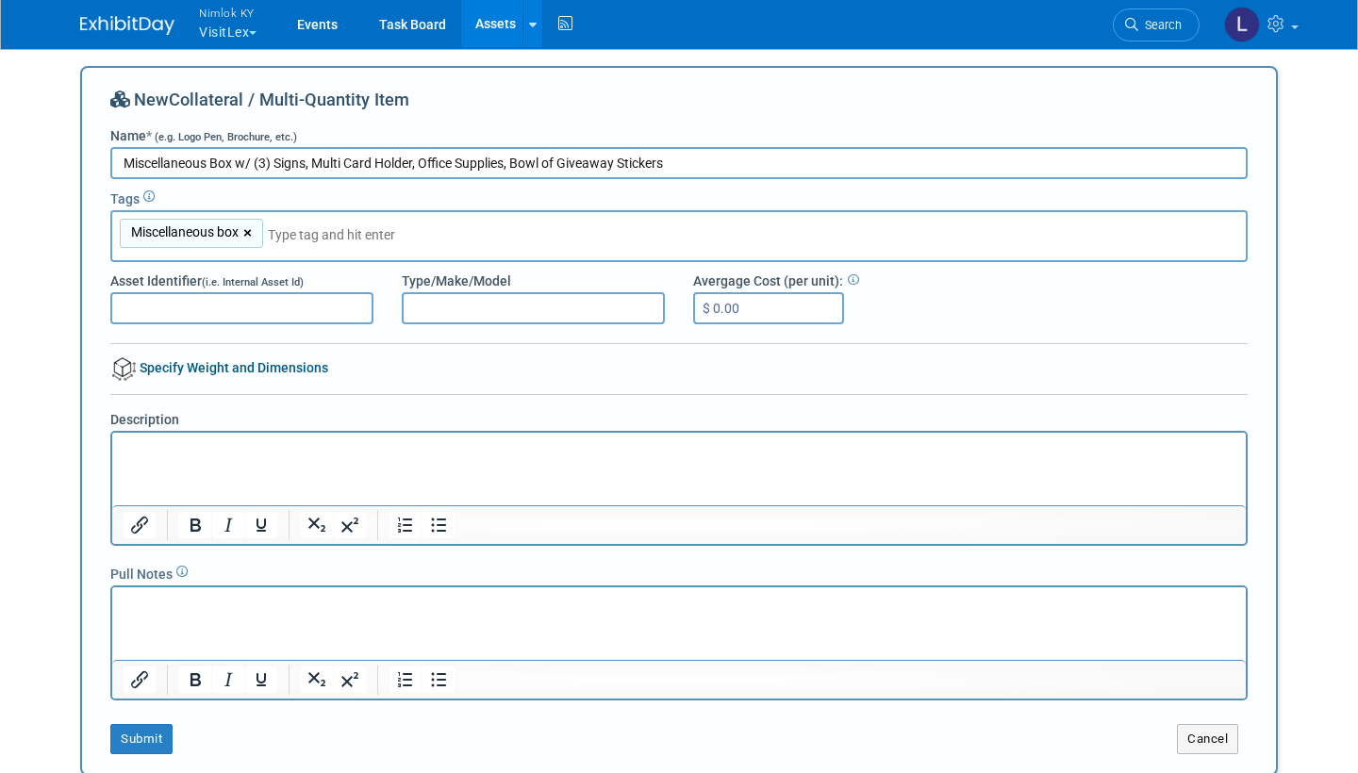
click at [252, 231] on link "×" at bounding box center [249, 234] width 12 height 22
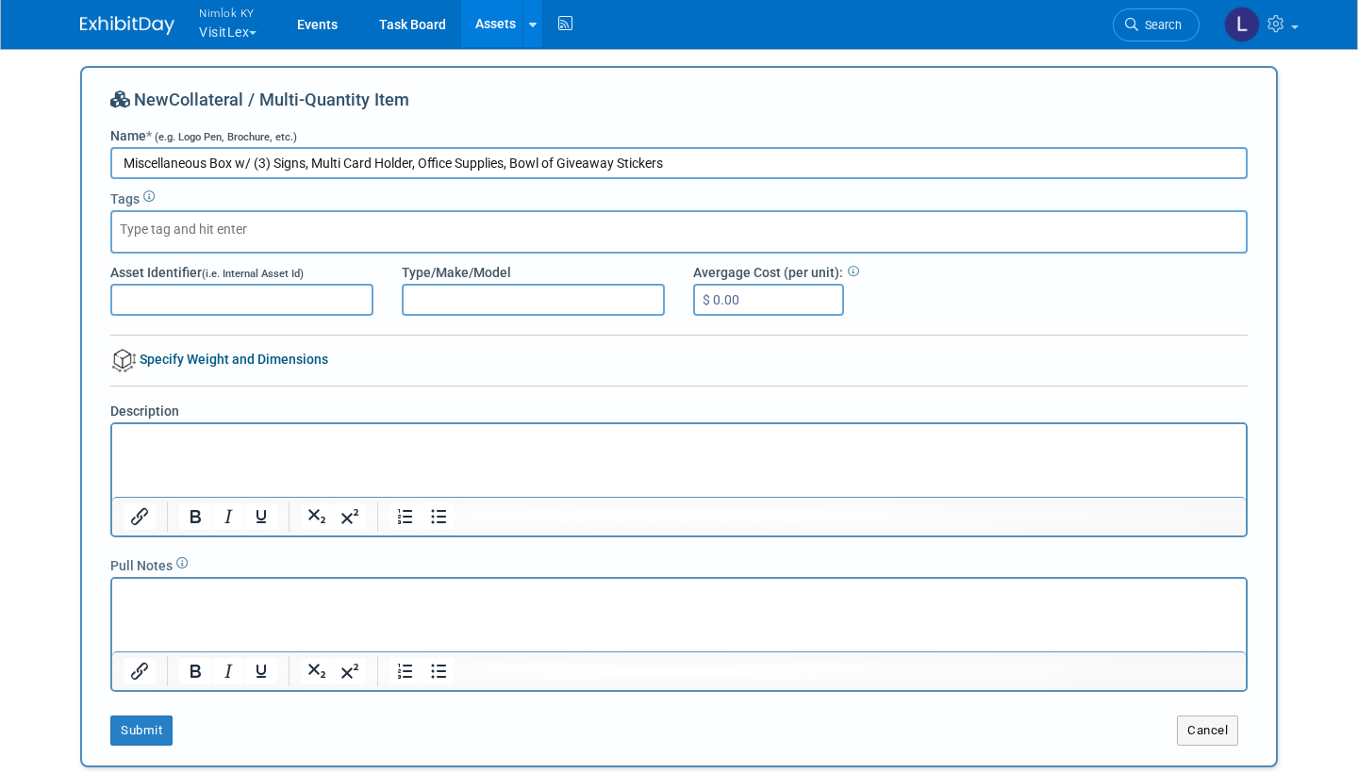
drag, startPoint x: 209, startPoint y: 160, endPoint x: 114, endPoint y: 163, distance: 95.3
click at [113, 162] on input "Miscellaneous Box w/ (3) Signs, Multi Card Holder, Office Supplies, Bowl of Giv…" at bounding box center [678, 163] width 1137 height 32
type input "#1 Box w/ (3) Signs, Multi Card Holder, Office Supplies, Bowl of Giveaway Stick…"
click at [150, 722] on button "Submit" at bounding box center [141, 731] width 62 height 30
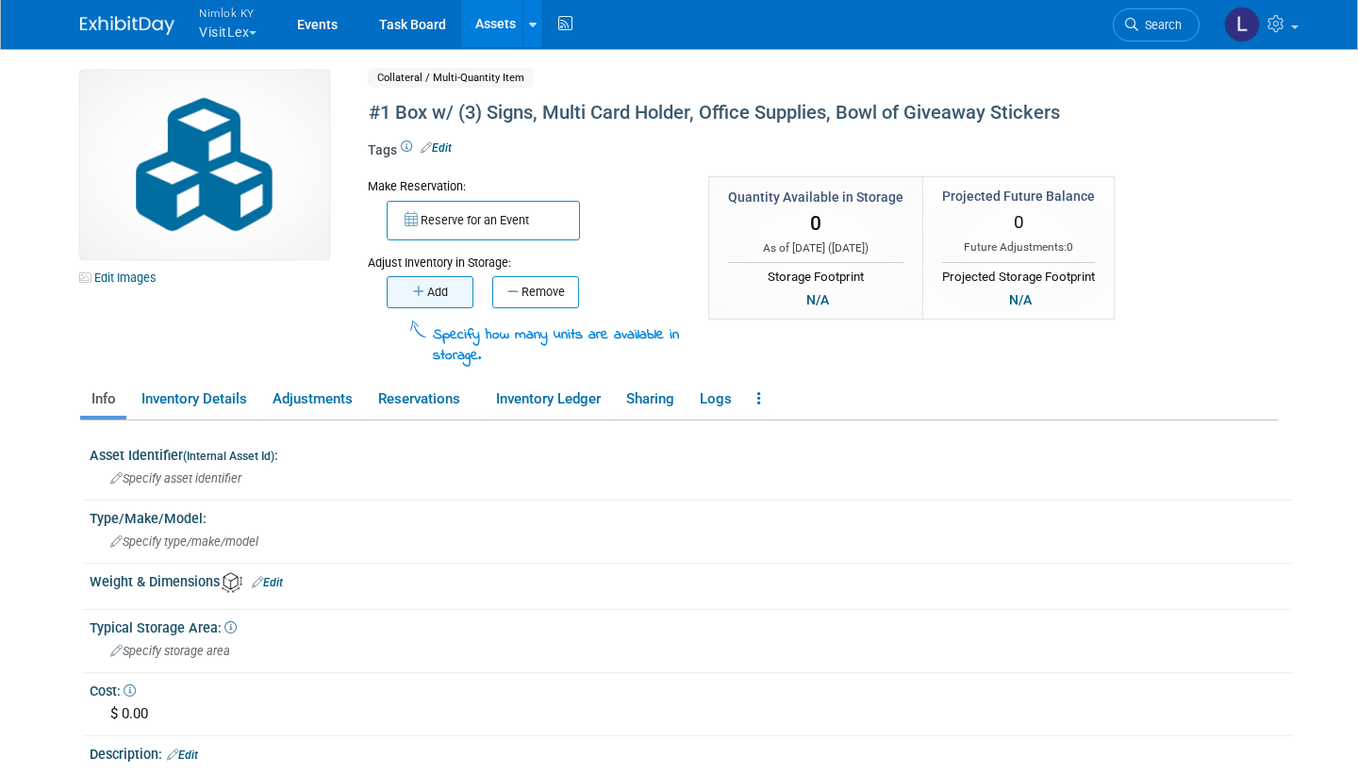
click at [434, 290] on button "Add" at bounding box center [430, 292] width 87 height 32
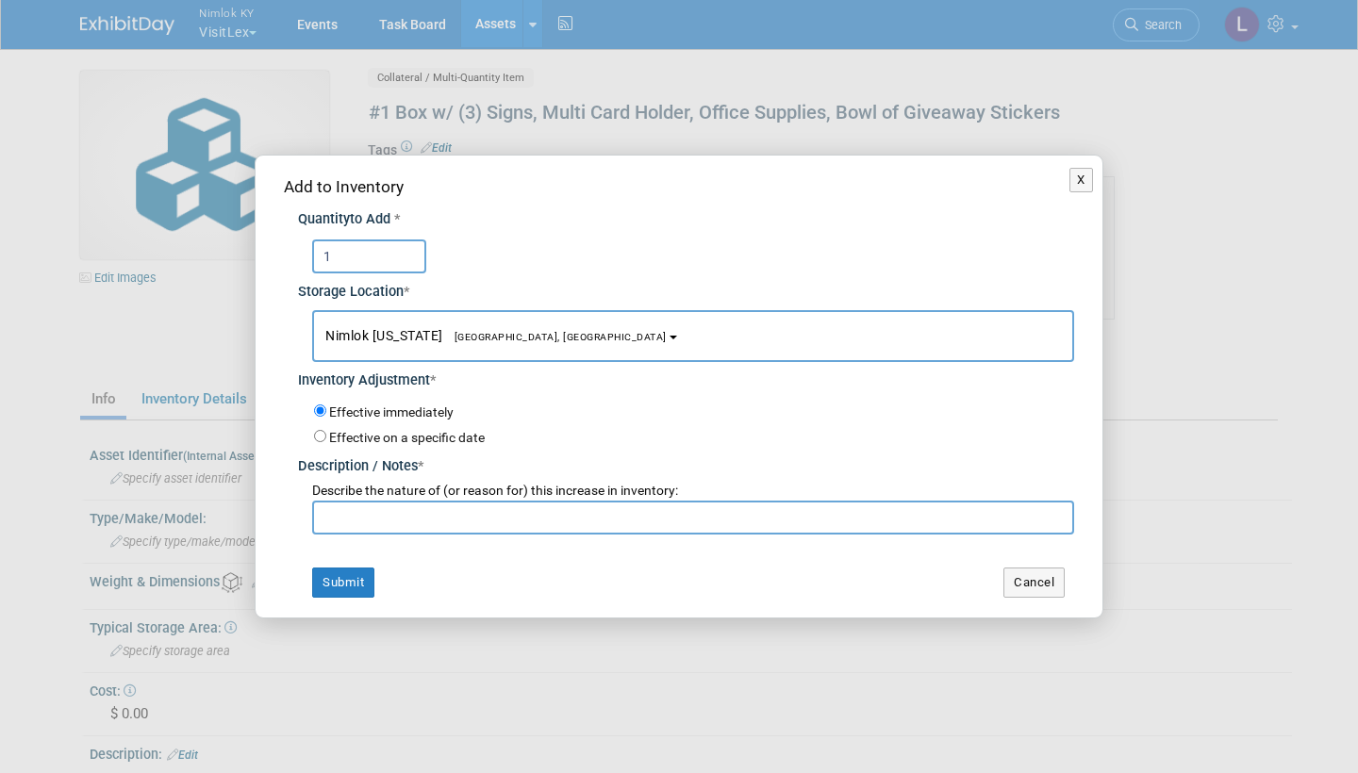
type input "1"
click at [353, 516] on input "text" at bounding box center [693, 518] width 762 height 34
type input "Miscellaneous box #1 added to inventory"
click at [352, 572] on button "Submit" at bounding box center [343, 583] width 62 height 30
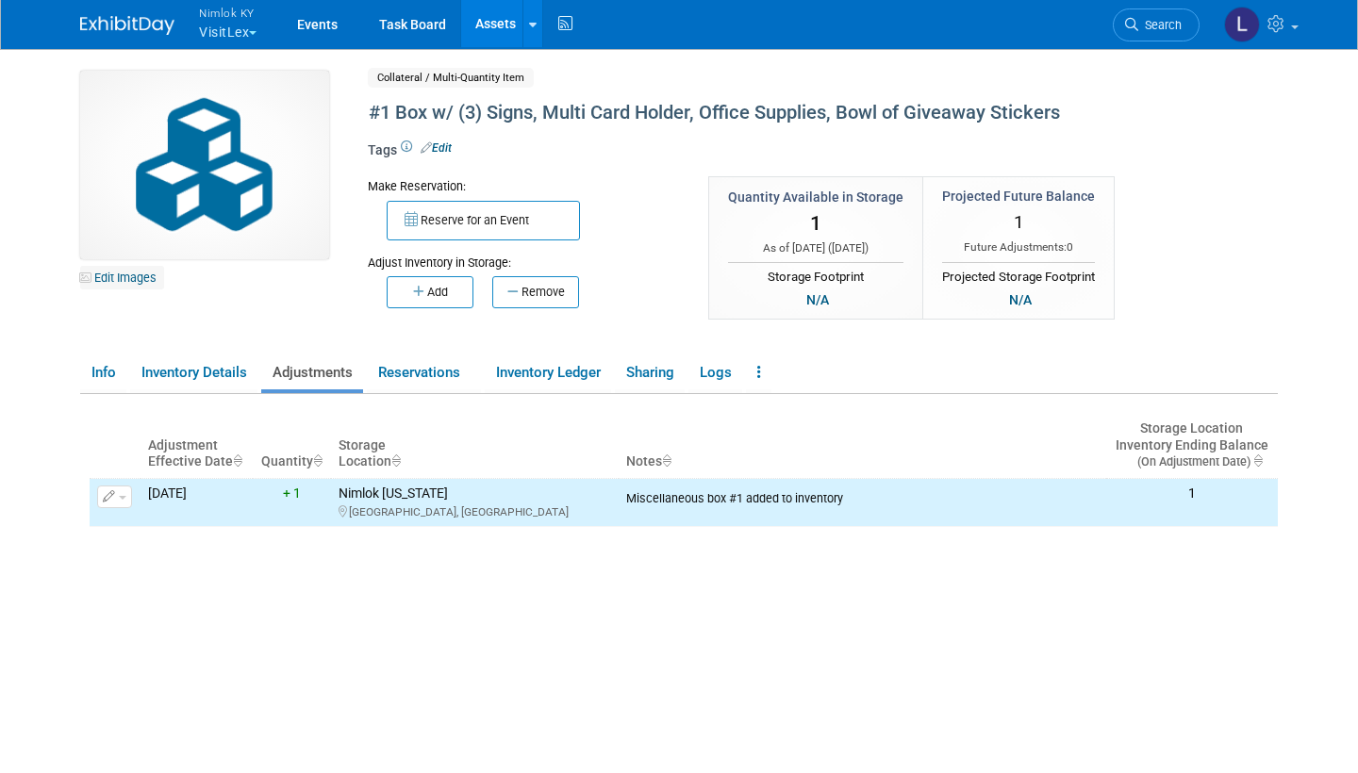
click at [139, 274] on link "Edit Images" at bounding box center [122, 278] width 84 height 24
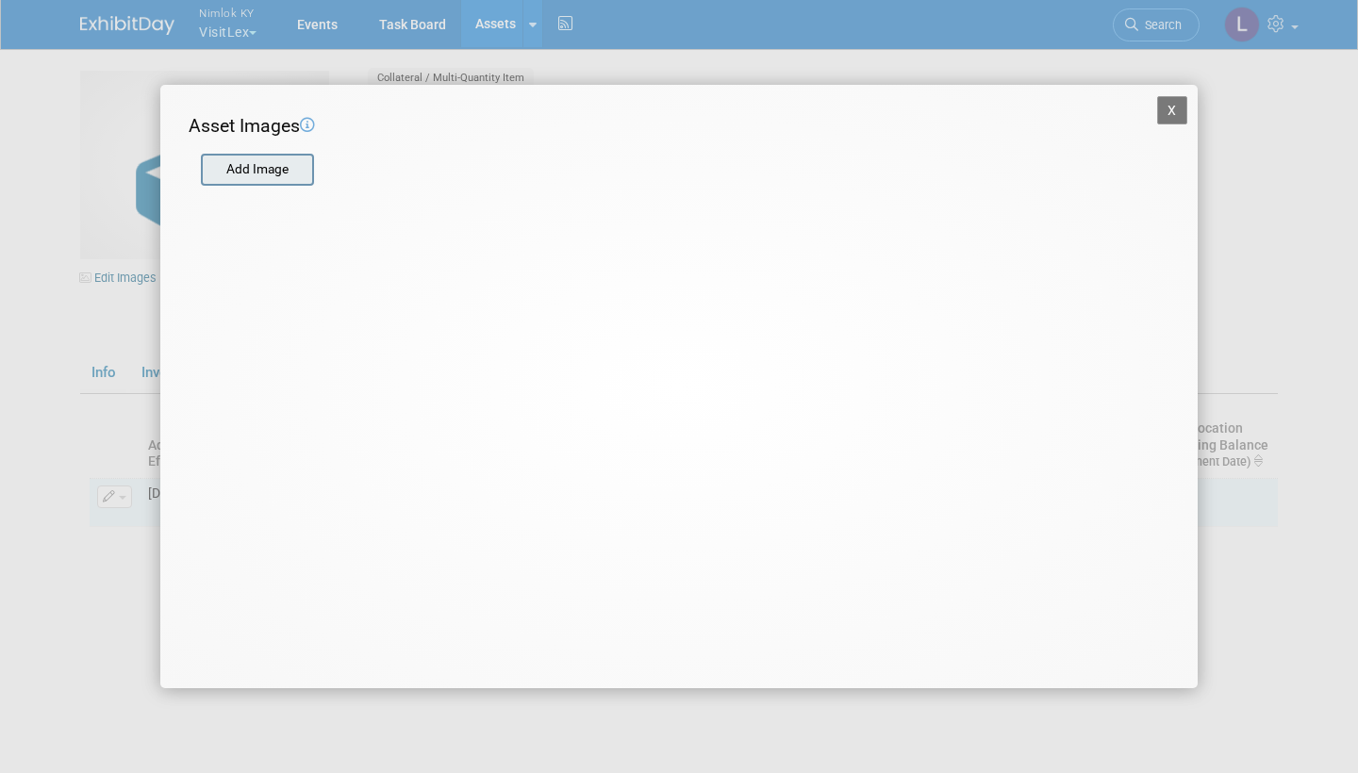
click at [243, 172] on input "file" at bounding box center [200, 170] width 224 height 28
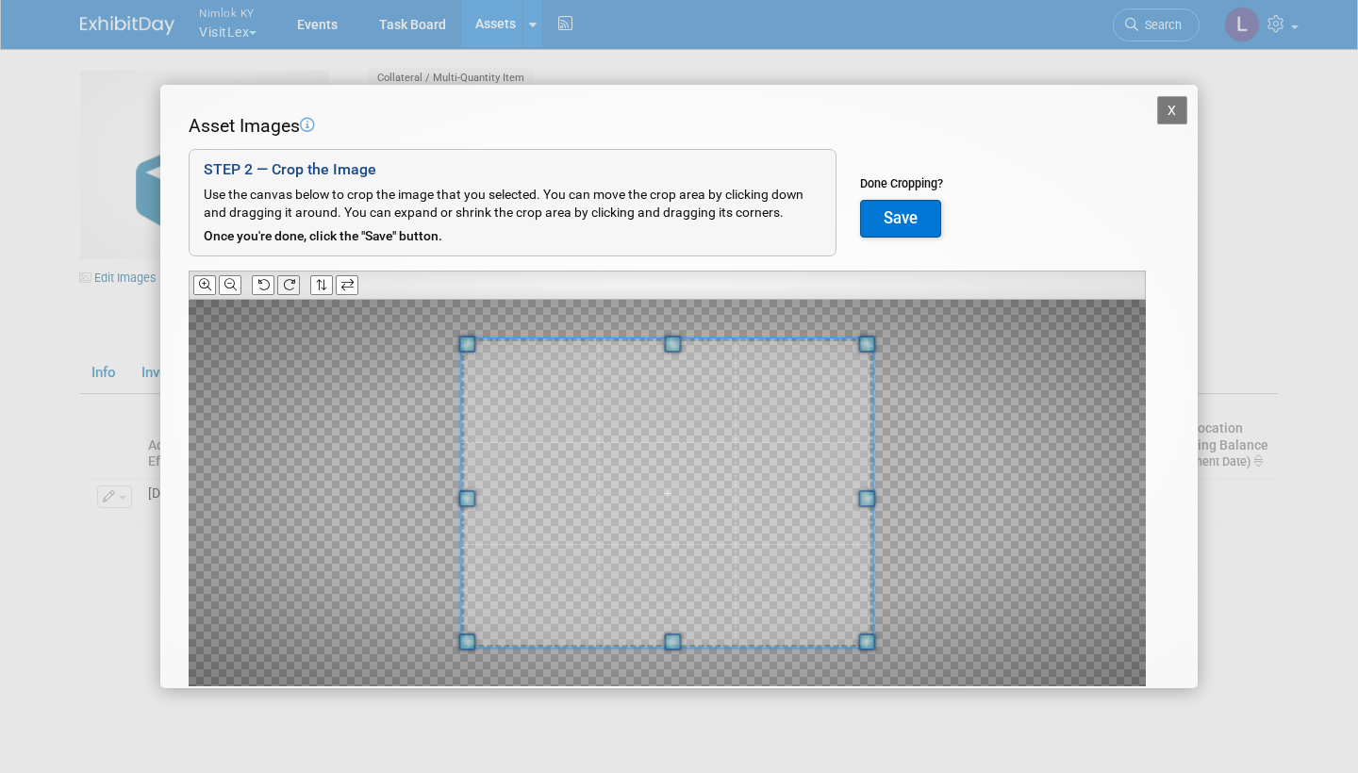
click at [293, 279] on icon at bounding box center [289, 285] width 12 height 12
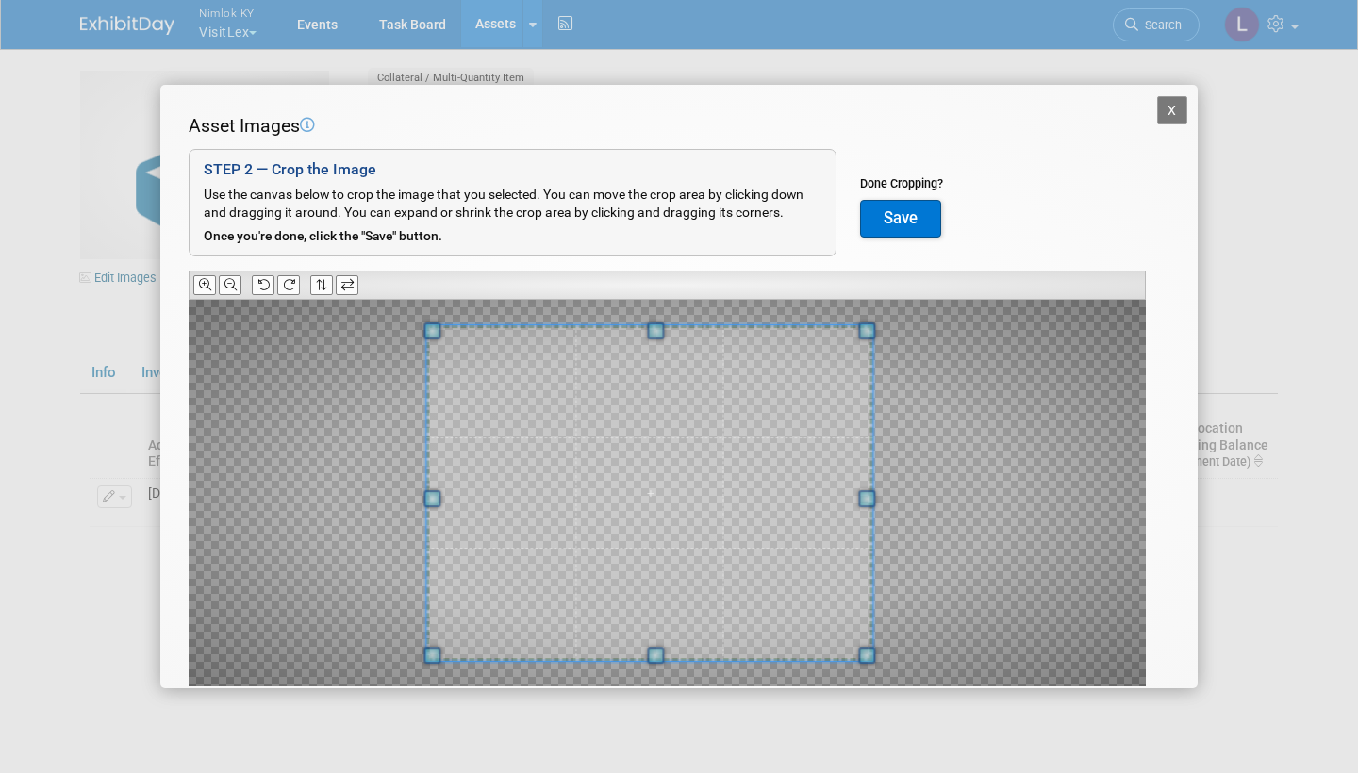
click at [426, 498] on span at bounding box center [431, 498] width 17 height 17
click at [878, 496] on span at bounding box center [875, 498] width 17 height 17
click at [899, 219] on button "Save" at bounding box center [900, 219] width 81 height 38
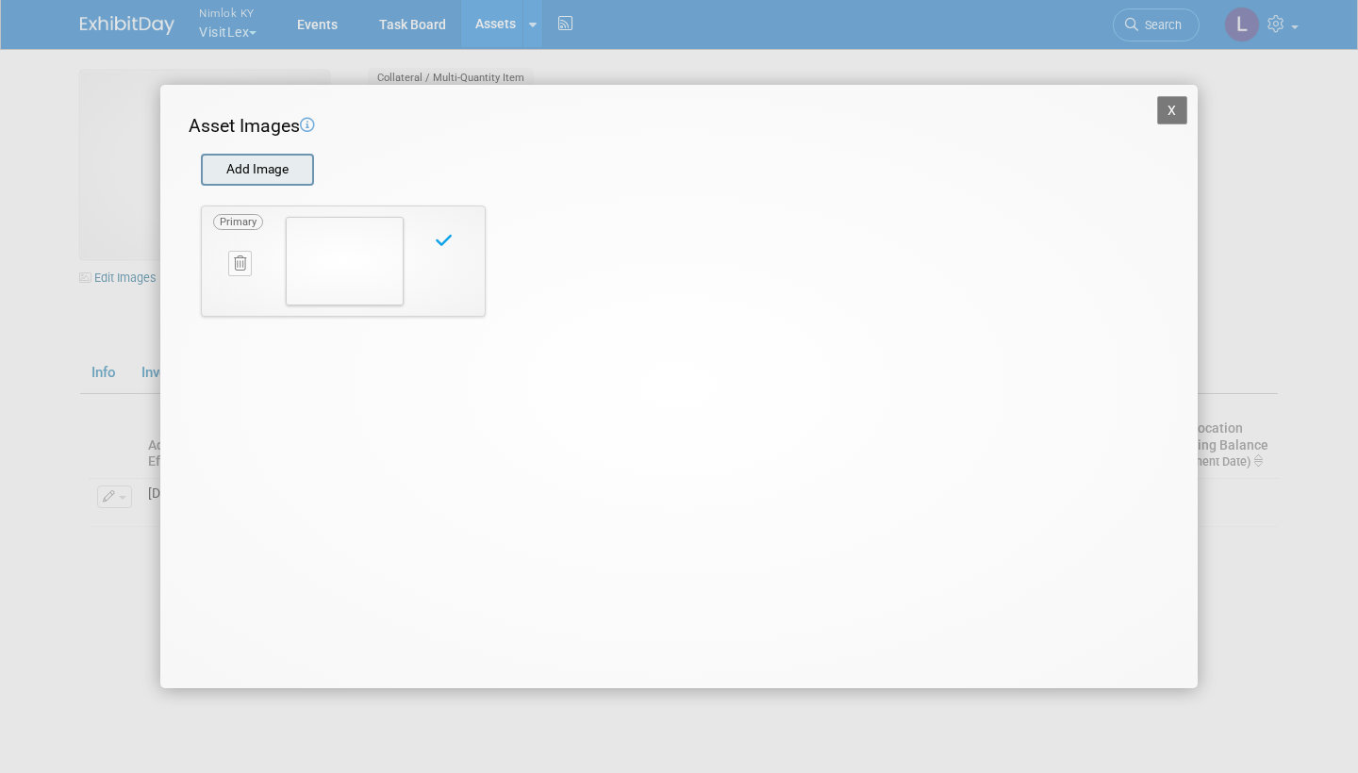
click at [262, 166] on input "file" at bounding box center [200, 170] width 224 height 28
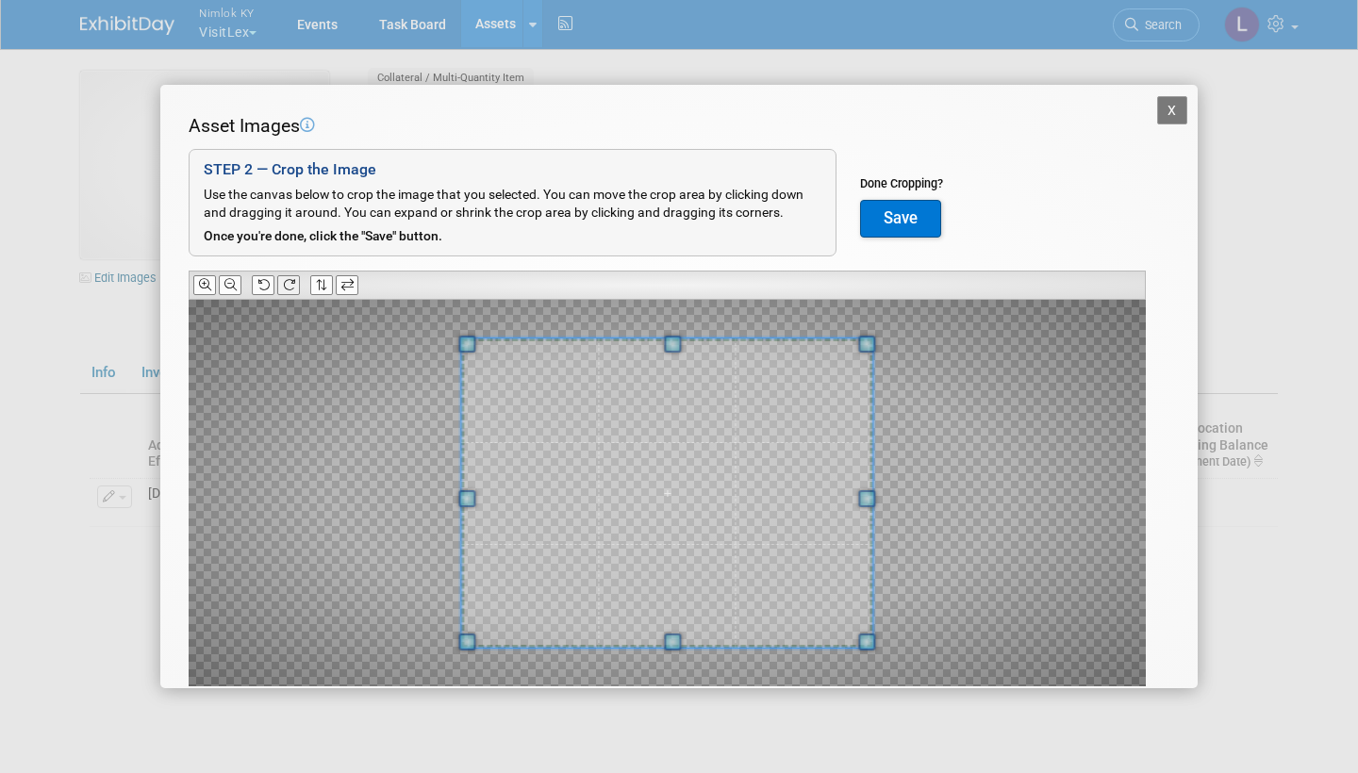
click at [299, 278] on button at bounding box center [288, 285] width 23 height 20
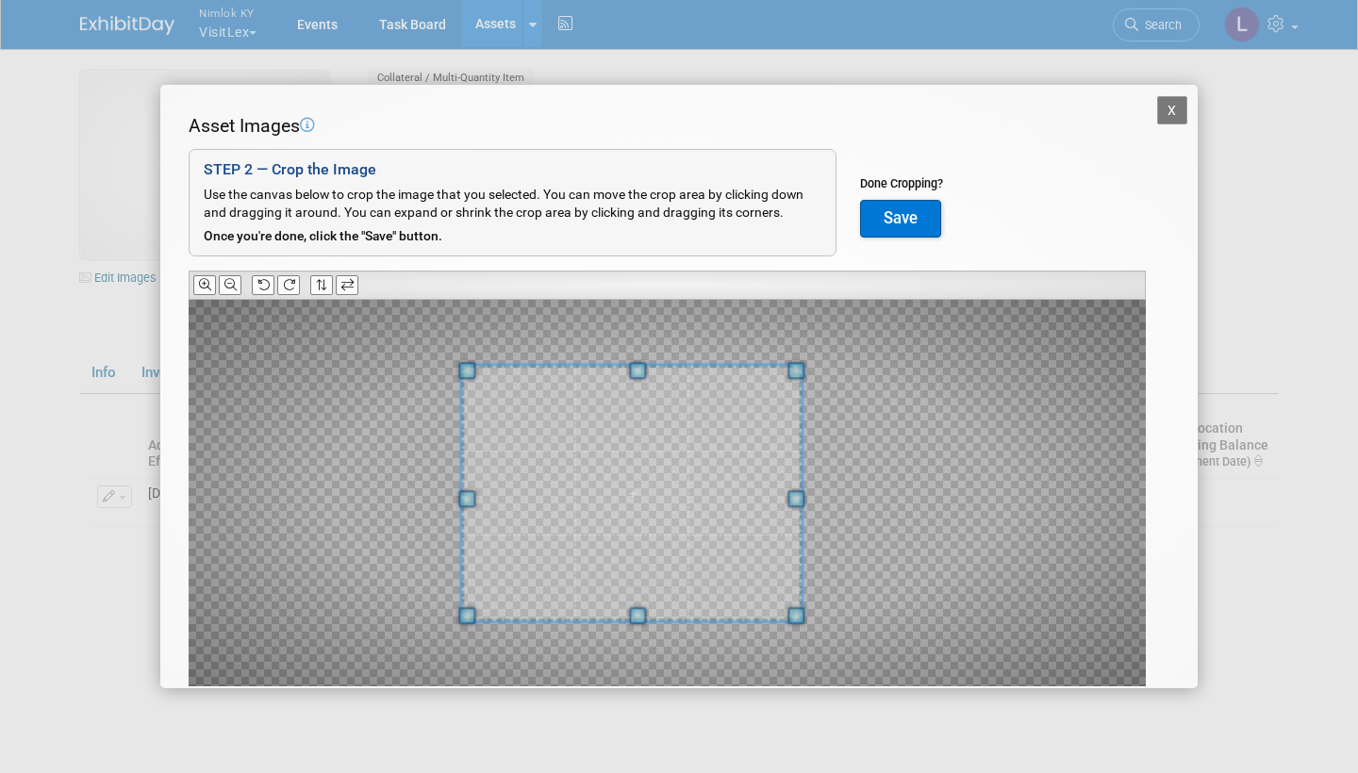
click at [790, 478] on div at bounding box center [631, 493] width 340 height 256
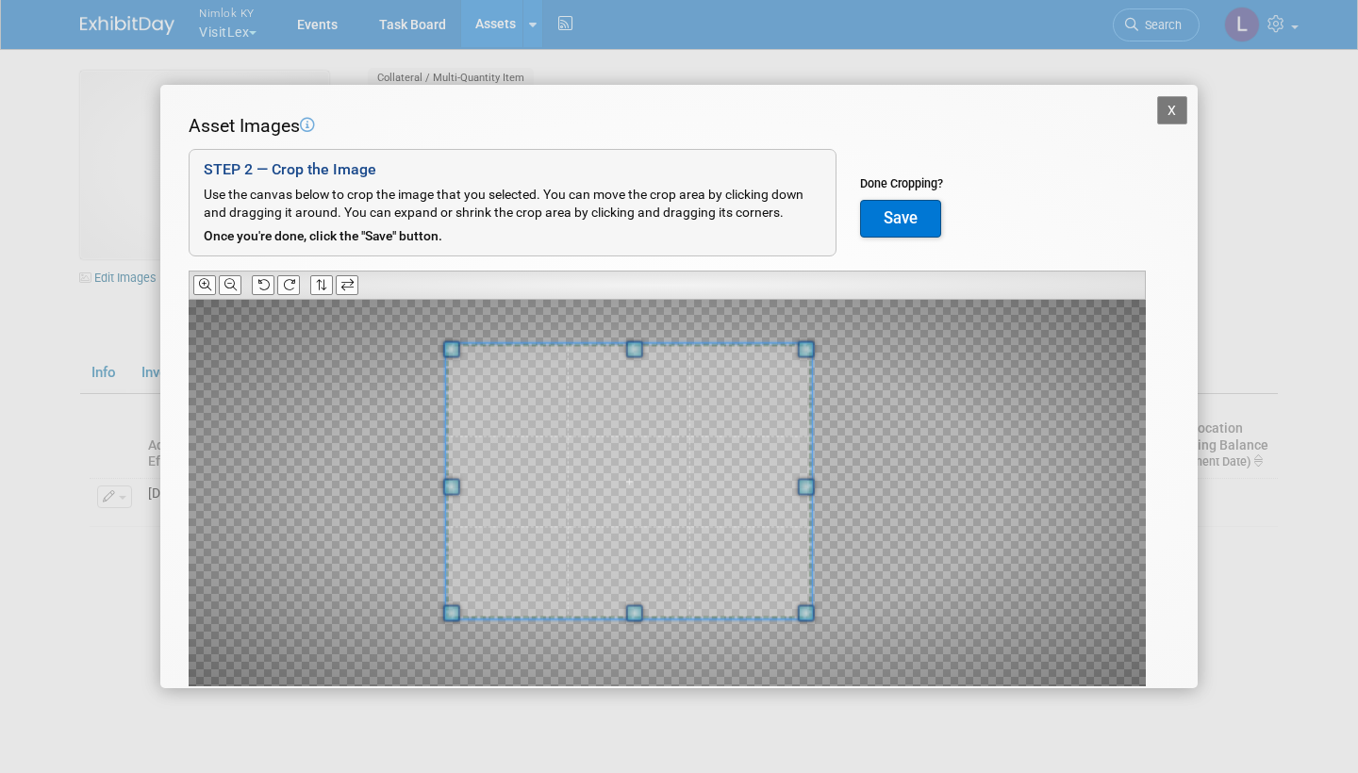
click at [635, 341] on span at bounding box center [634, 349] width 17 height 17
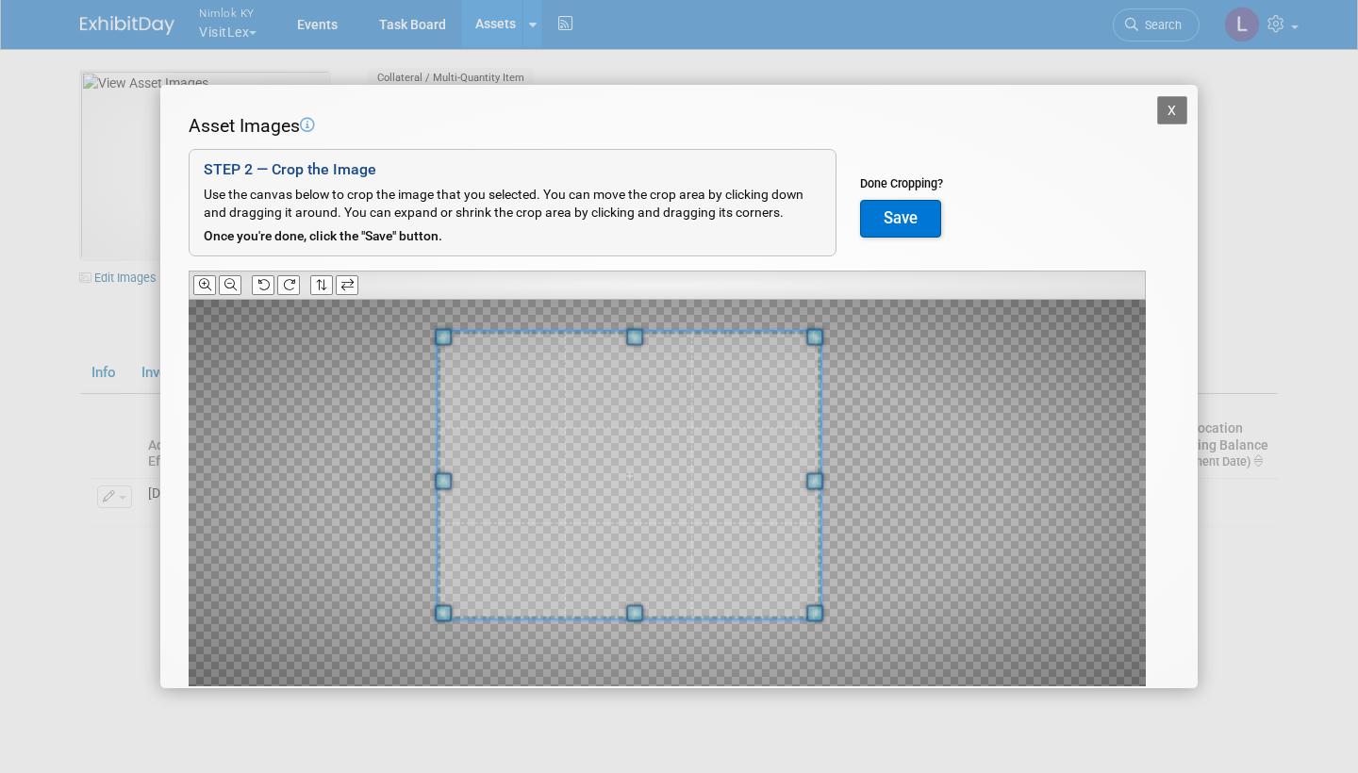
click at [631, 329] on span at bounding box center [634, 337] width 17 height 17
click at [900, 216] on button "Save" at bounding box center [900, 219] width 81 height 38
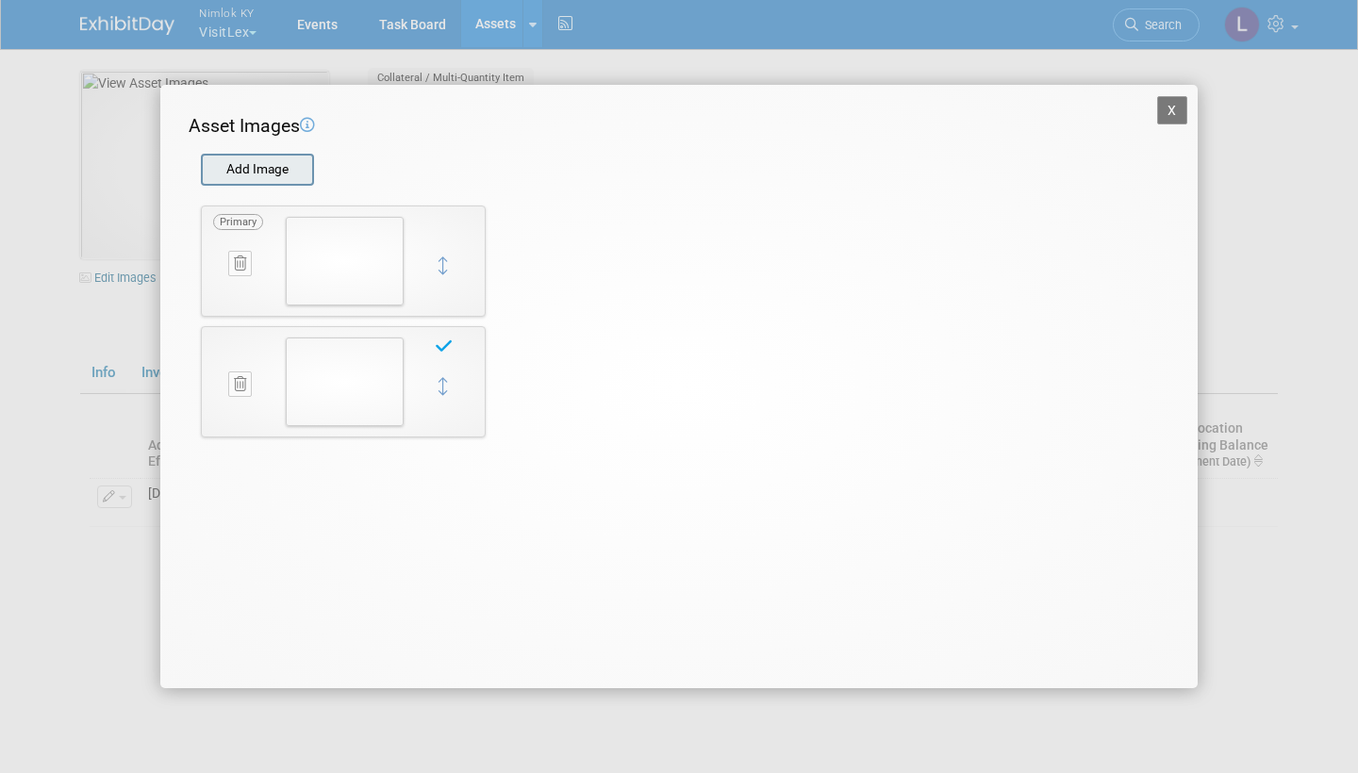
click at [255, 169] on input "file" at bounding box center [200, 170] width 224 height 28
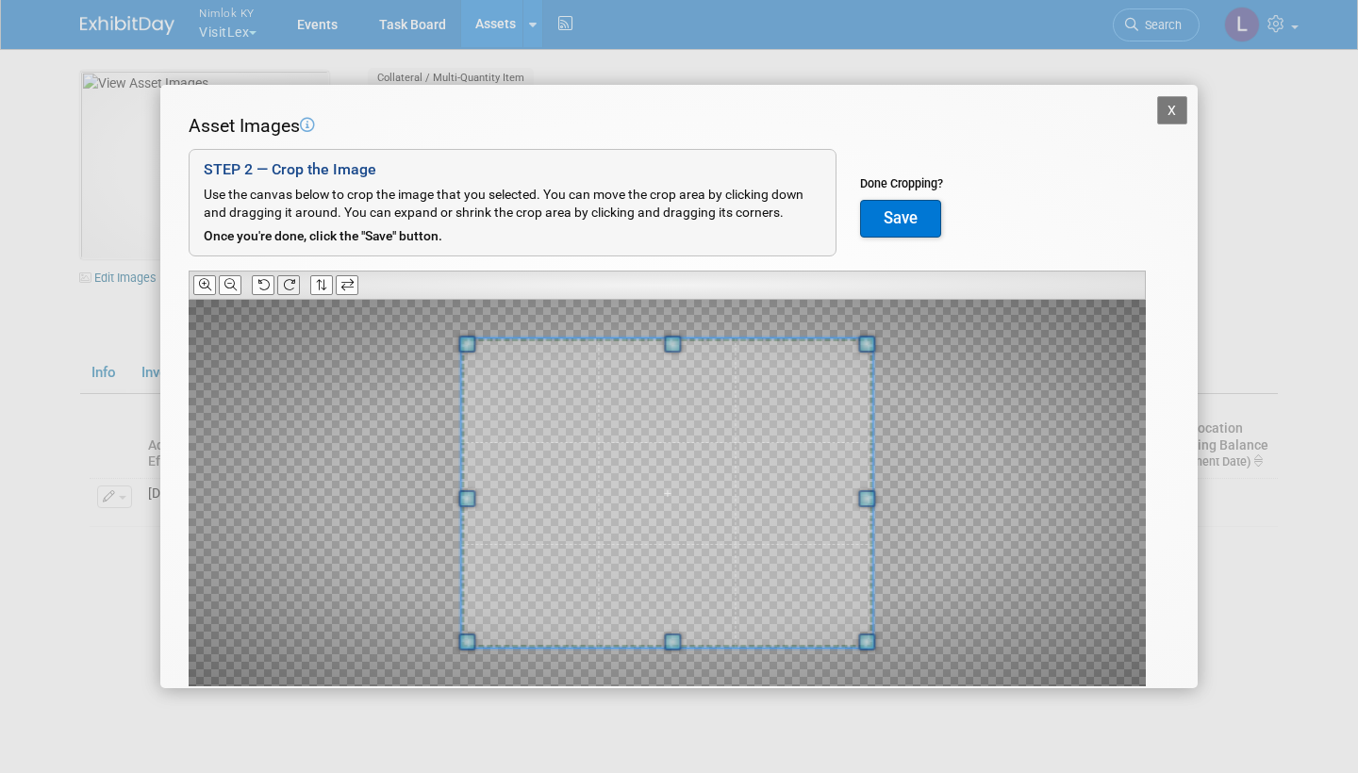
click at [291, 279] on icon at bounding box center [289, 285] width 12 height 12
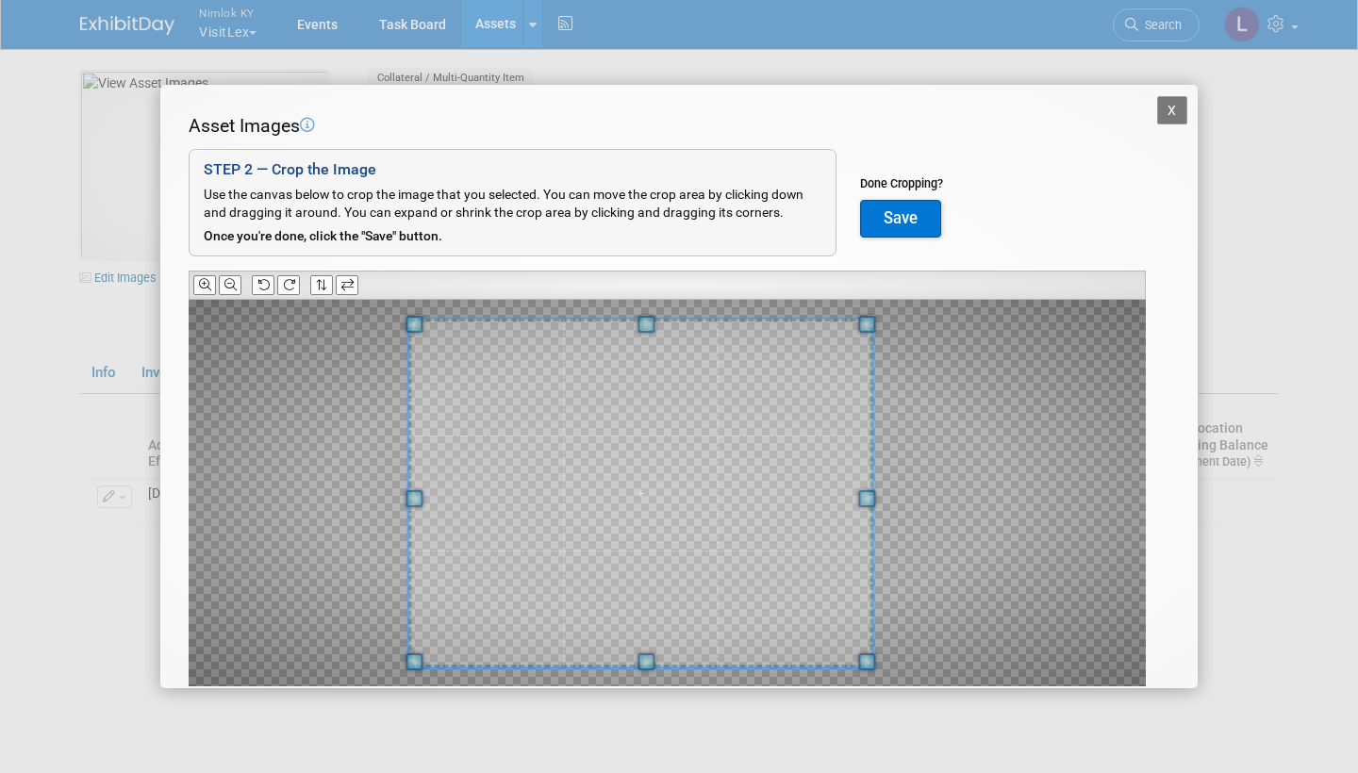
click at [408, 493] on span at bounding box center [413, 498] width 17 height 17
click at [888, 208] on button "Save" at bounding box center [900, 219] width 81 height 38
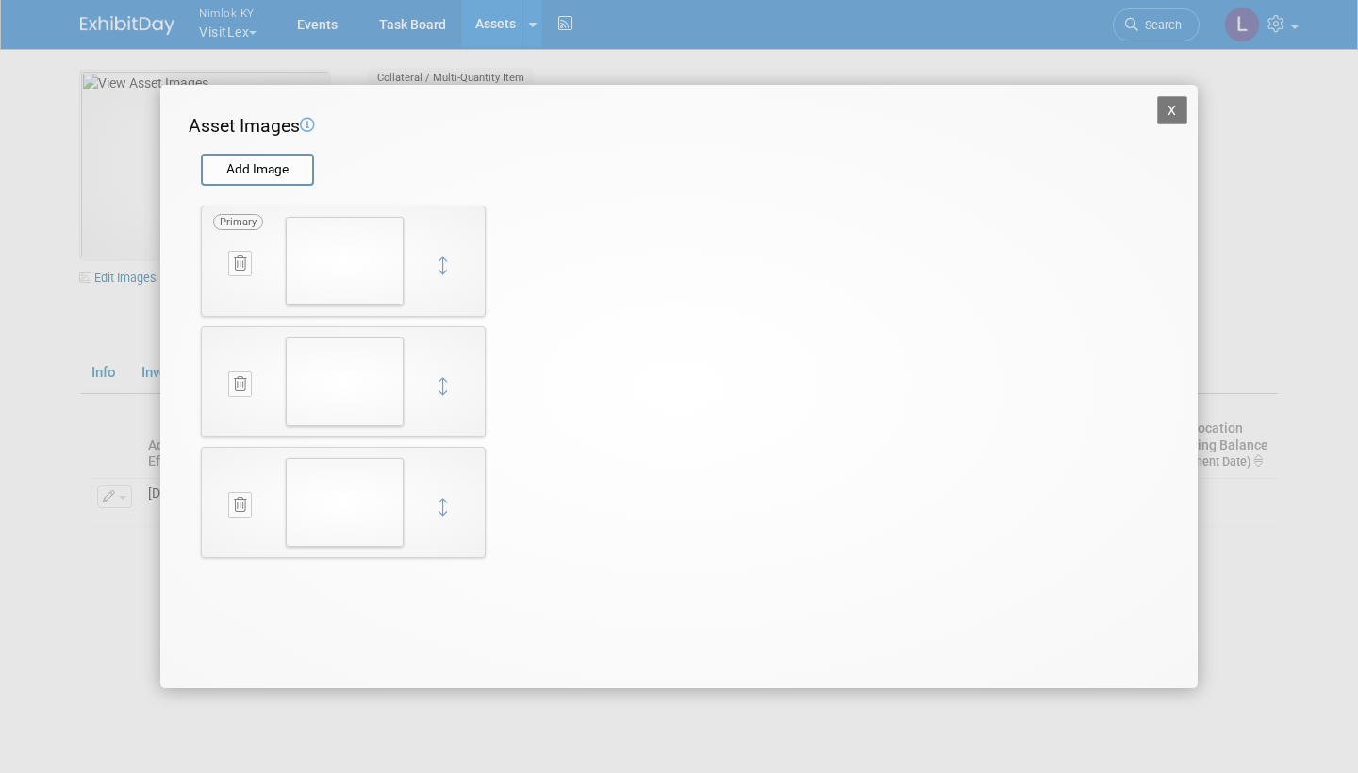
click at [1176, 106] on button "X" at bounding box center [1172, 110] width 30 height 28
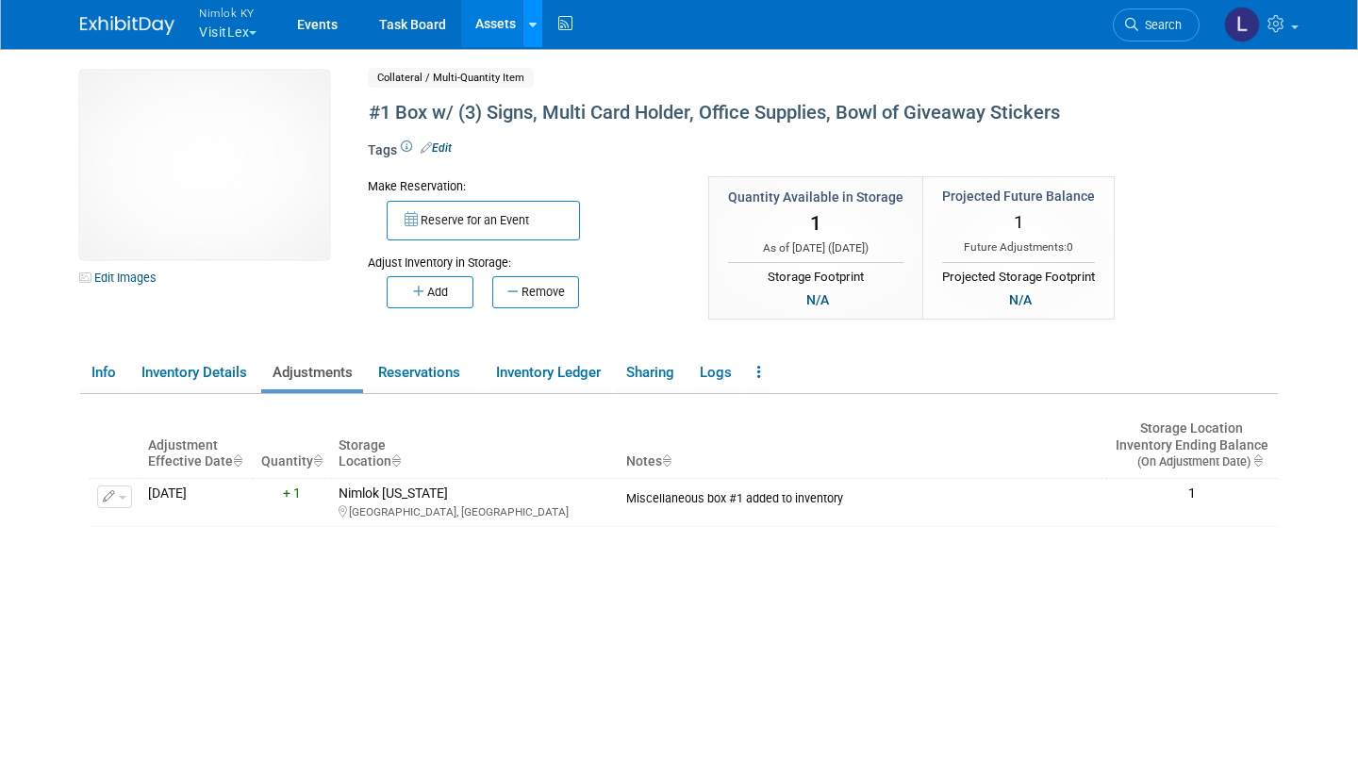
click at [532, 17] on div at bounding box center [533, 23] width 8 height 19
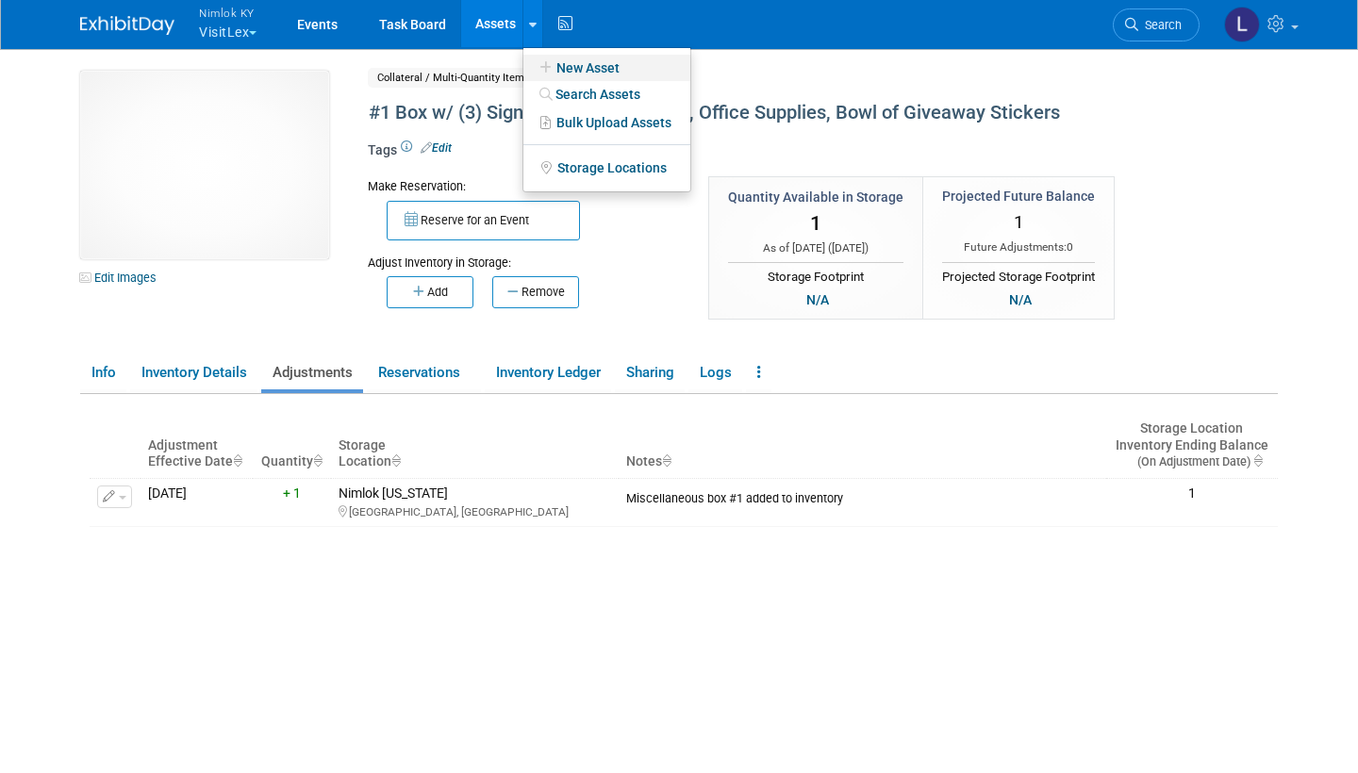
click at [586, 67] on link "New Asset" at bounding box center [606, 68] width 167 height 26
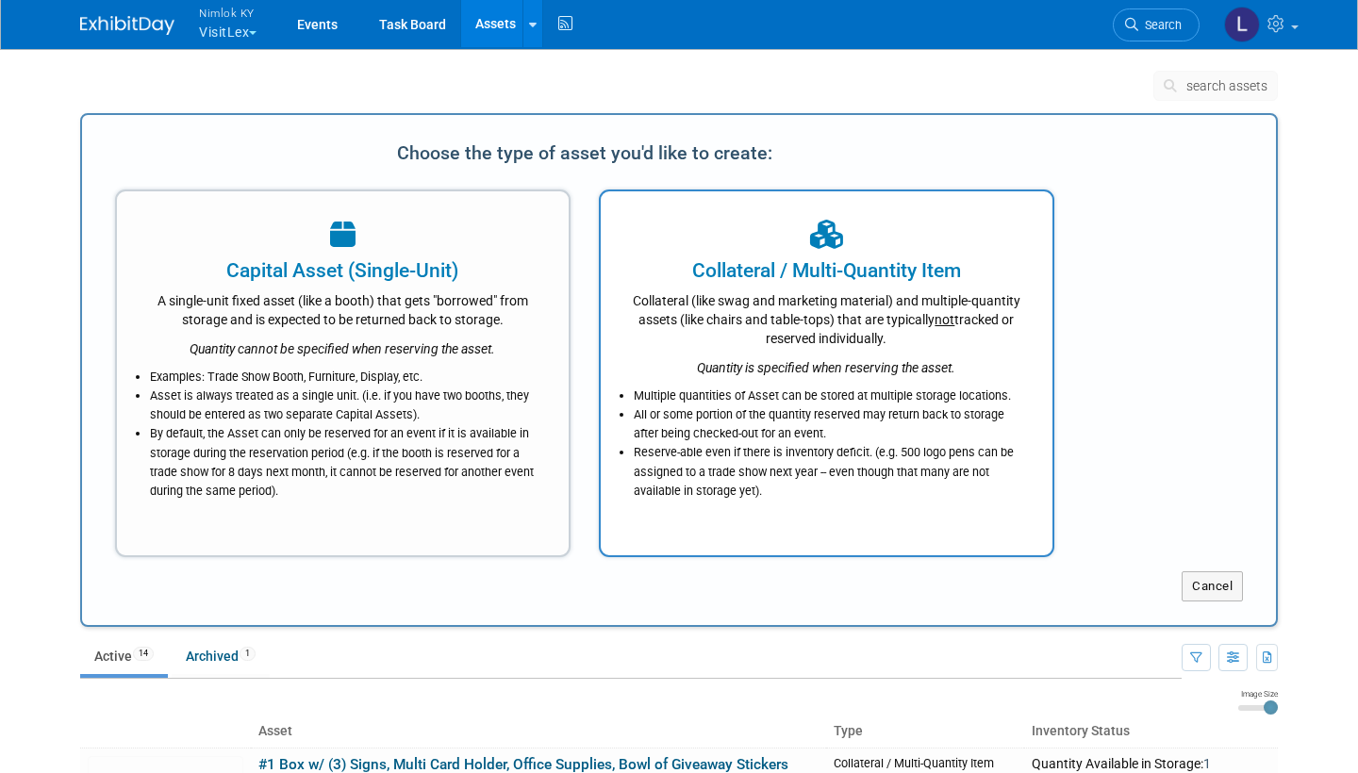
click at [737, 352] on div "Quantity is specified when reserving the asset." at bounding box center [826, 362] width 405 height 29
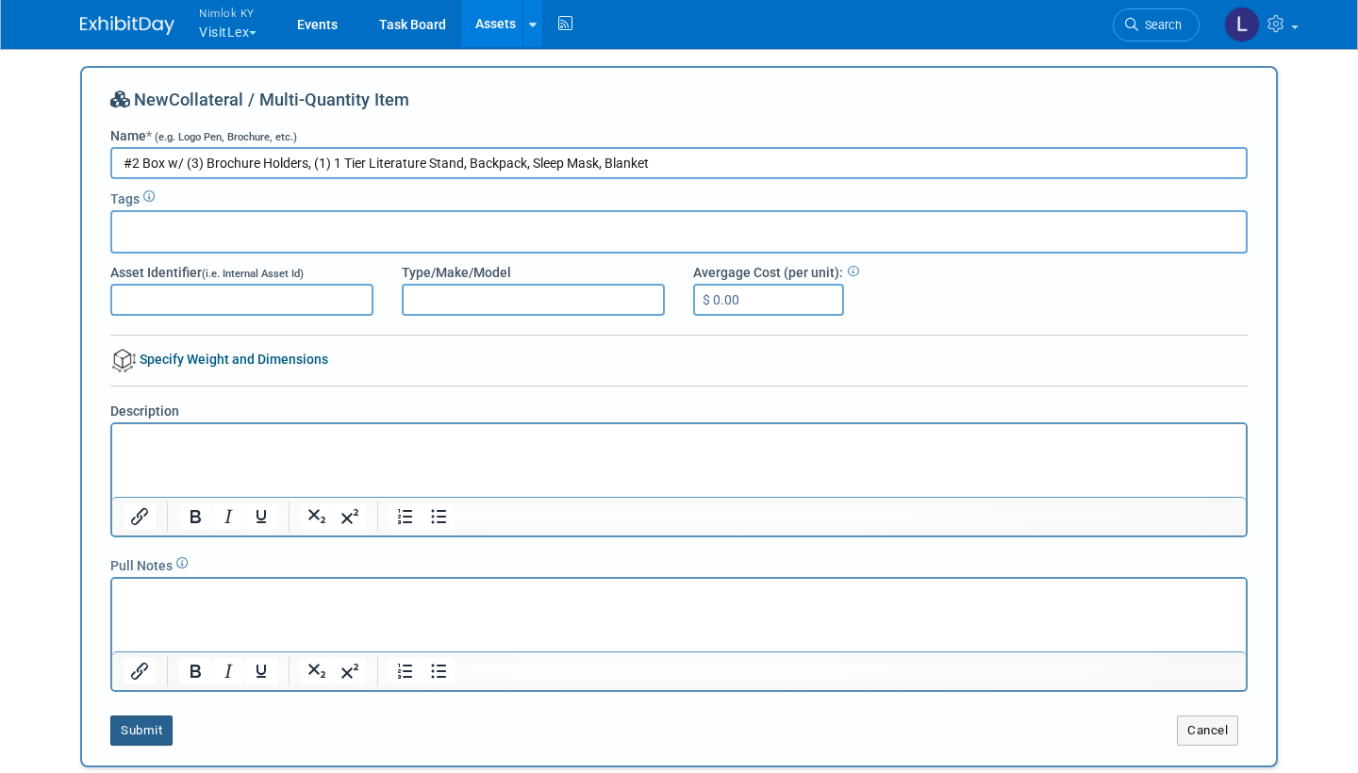
type input "#2 Box w/ (3) Brochure Holders, (1) 1 Tier Literature Stand, Backpack, Sleep Ma…"
click at [157, 722] on button "Submit" at bounding box center [141, 731] width 62 height 30
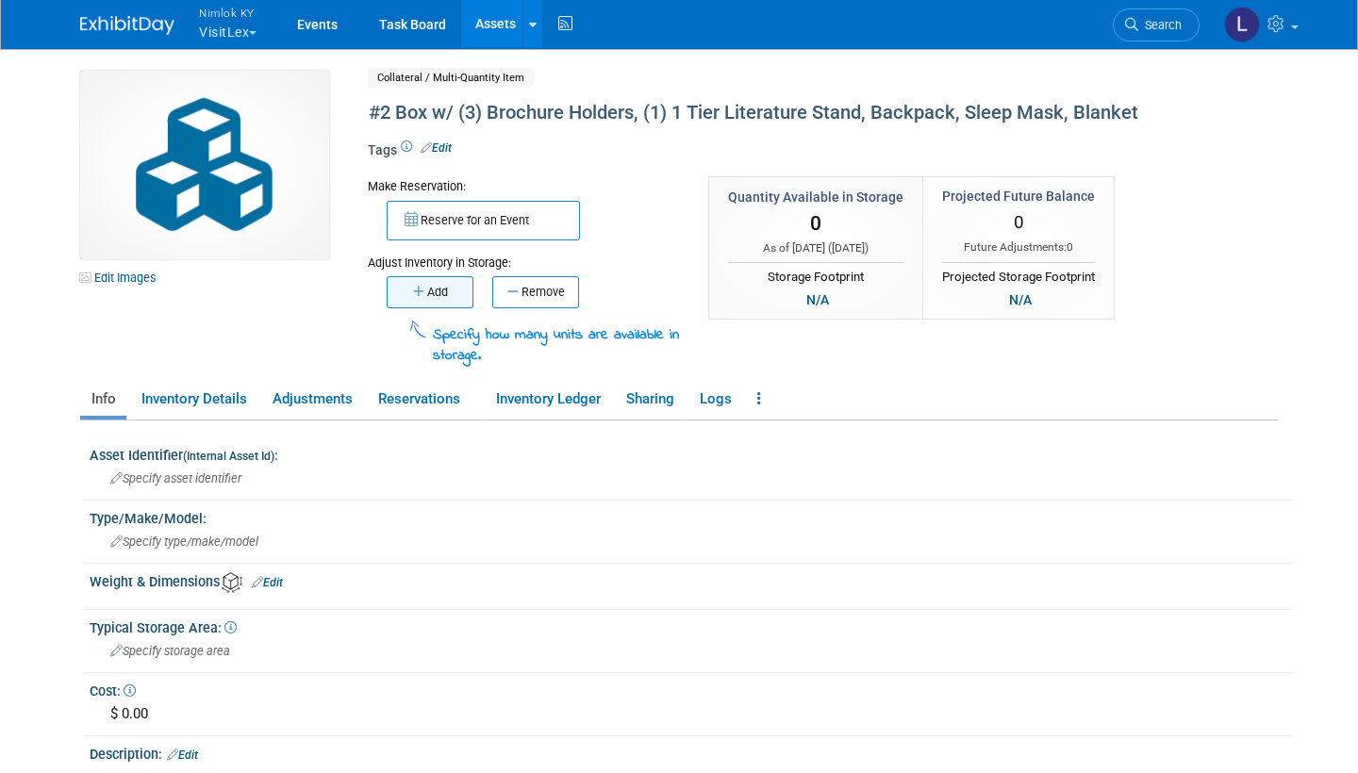
click at [441, 289] on button "Add" at bounding box center [430, 292] width 87 height 32
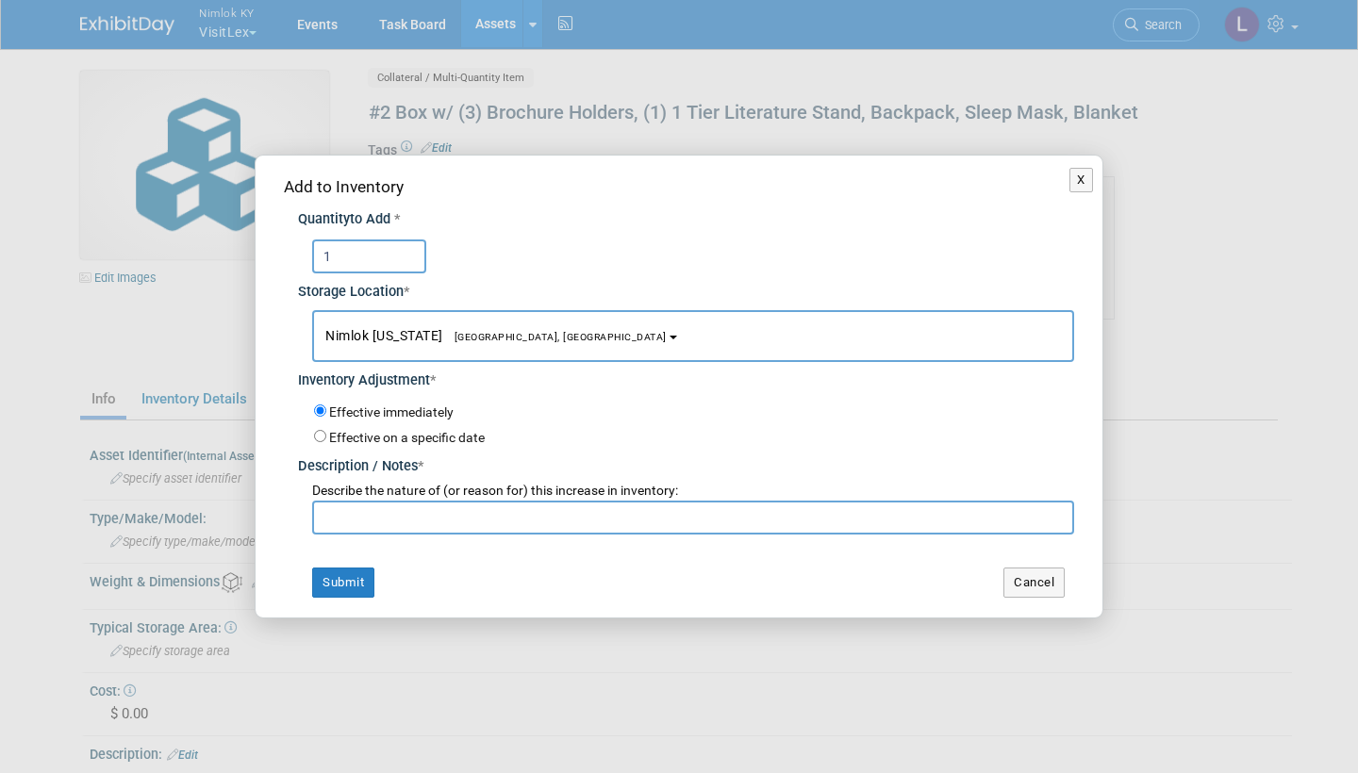
type input "1"
type input "#2 Box added to inventory"
click at [351, 572] on button "Submit" at bounding box center [343, 583] width 62 height 30
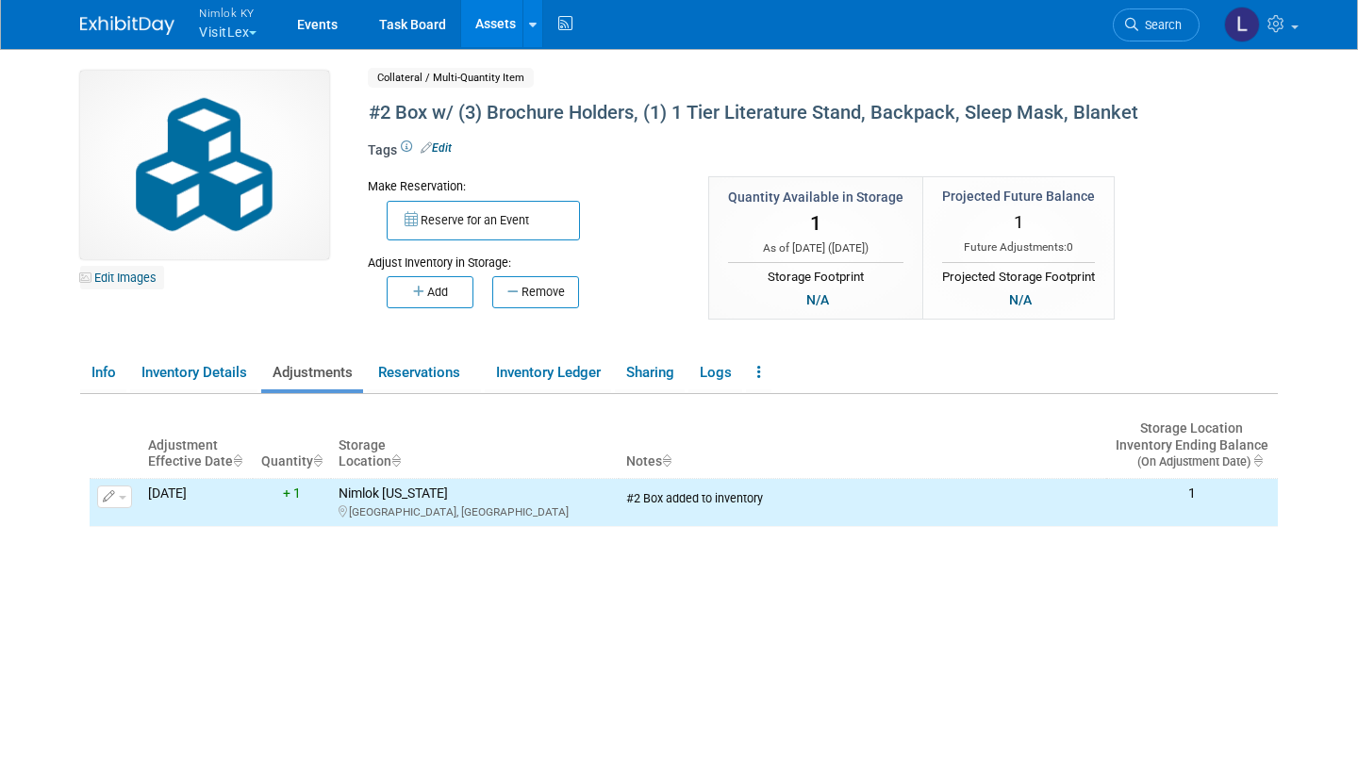
click at [136, 279] on link "Edit Images" at bounding box center [122, 278] width 84 height 24
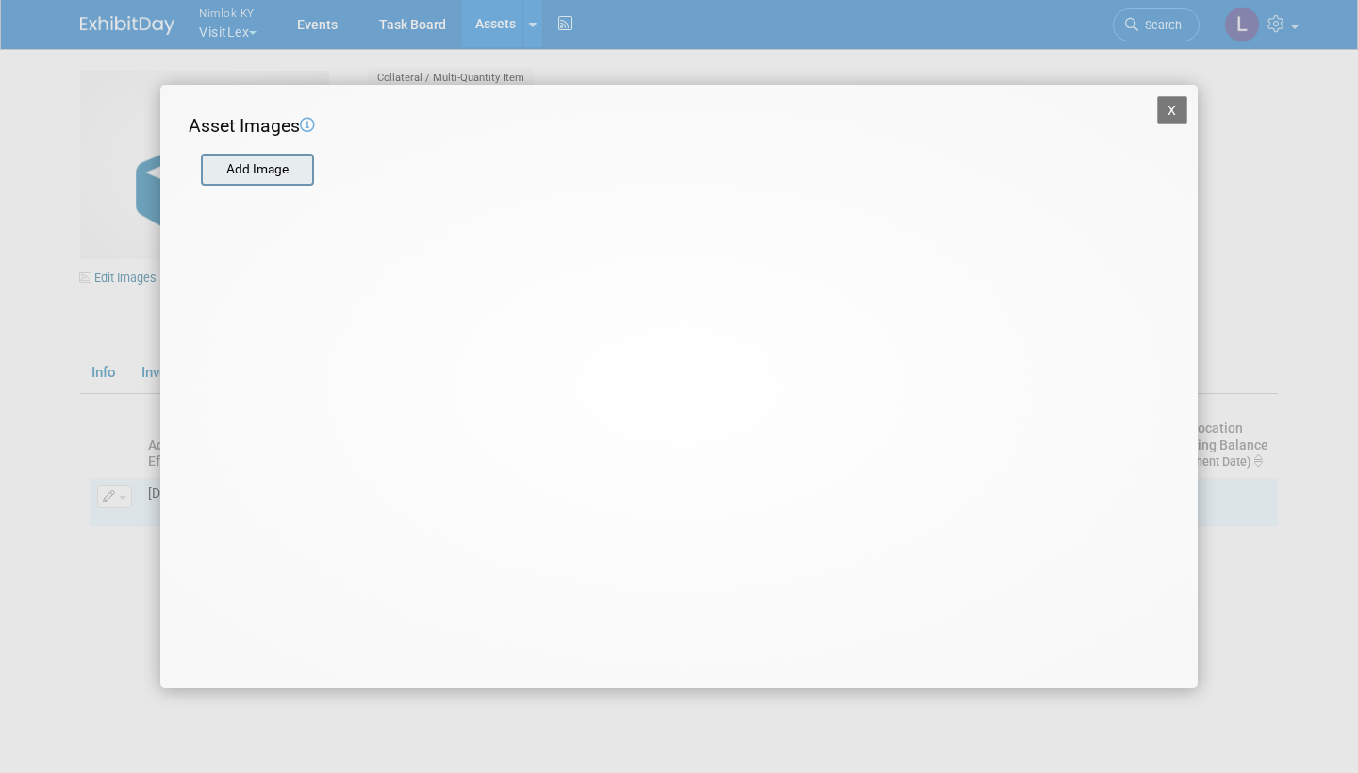
click at [263, 172] on input "file" at bounding box center [200, 170] width 224 height 28
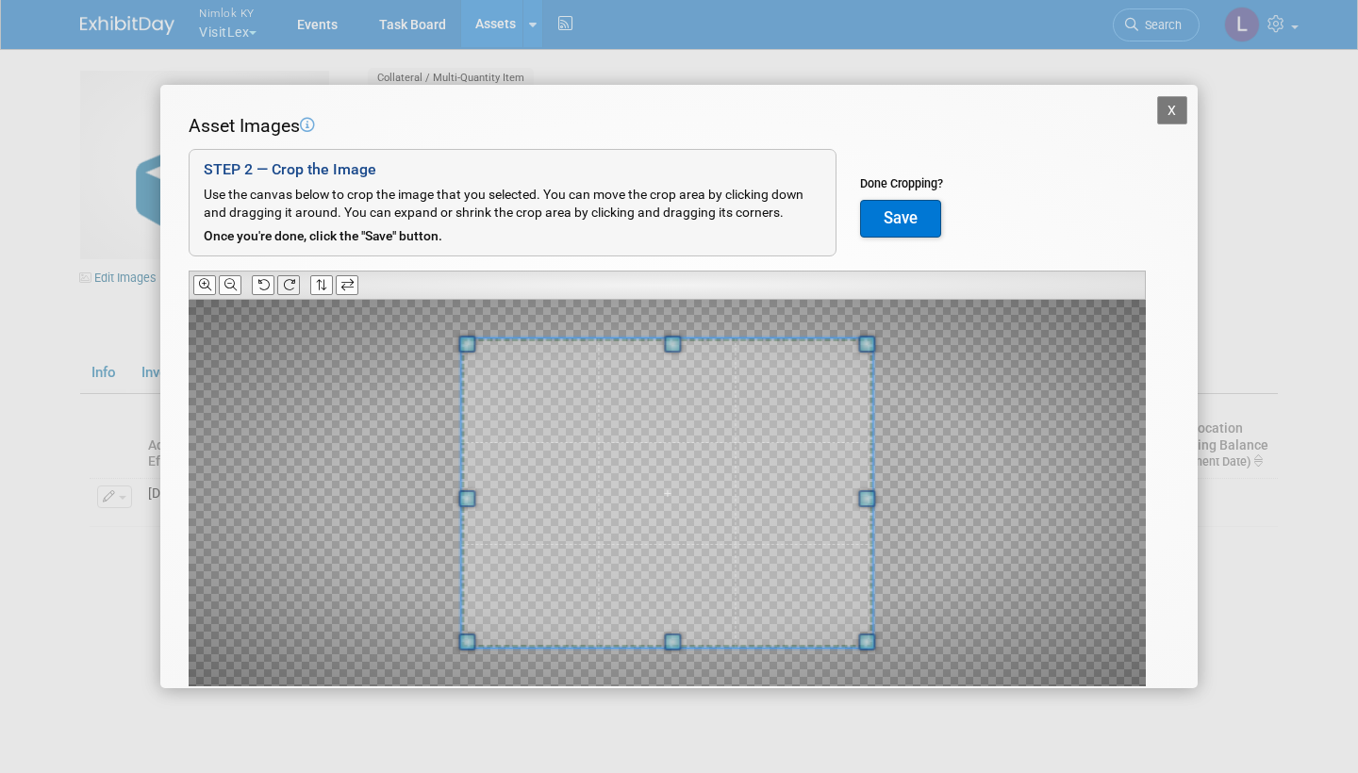
click at [294, 282] on icon at bounding box center [289, 285] width 12 height 12
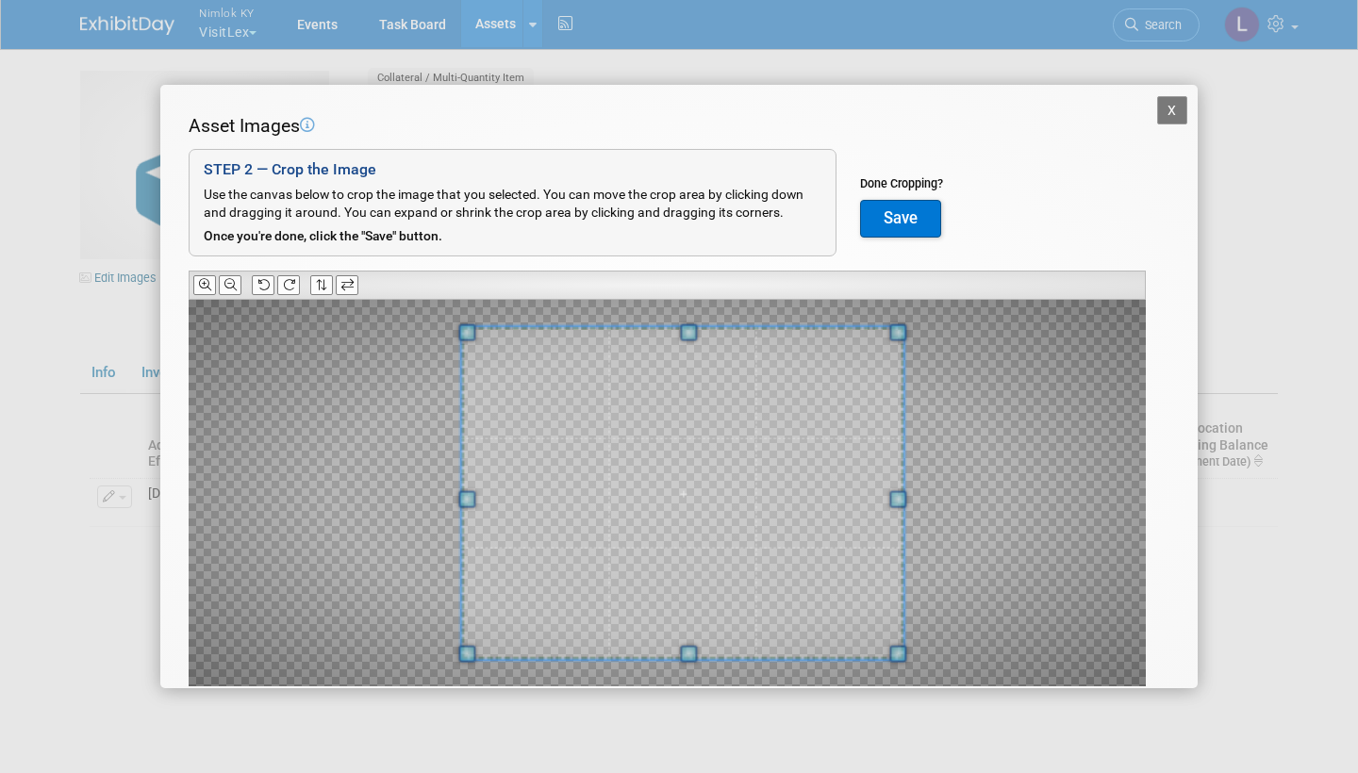
click at [907, 494] on span at bounding box center [898, 498] width 17 height 17
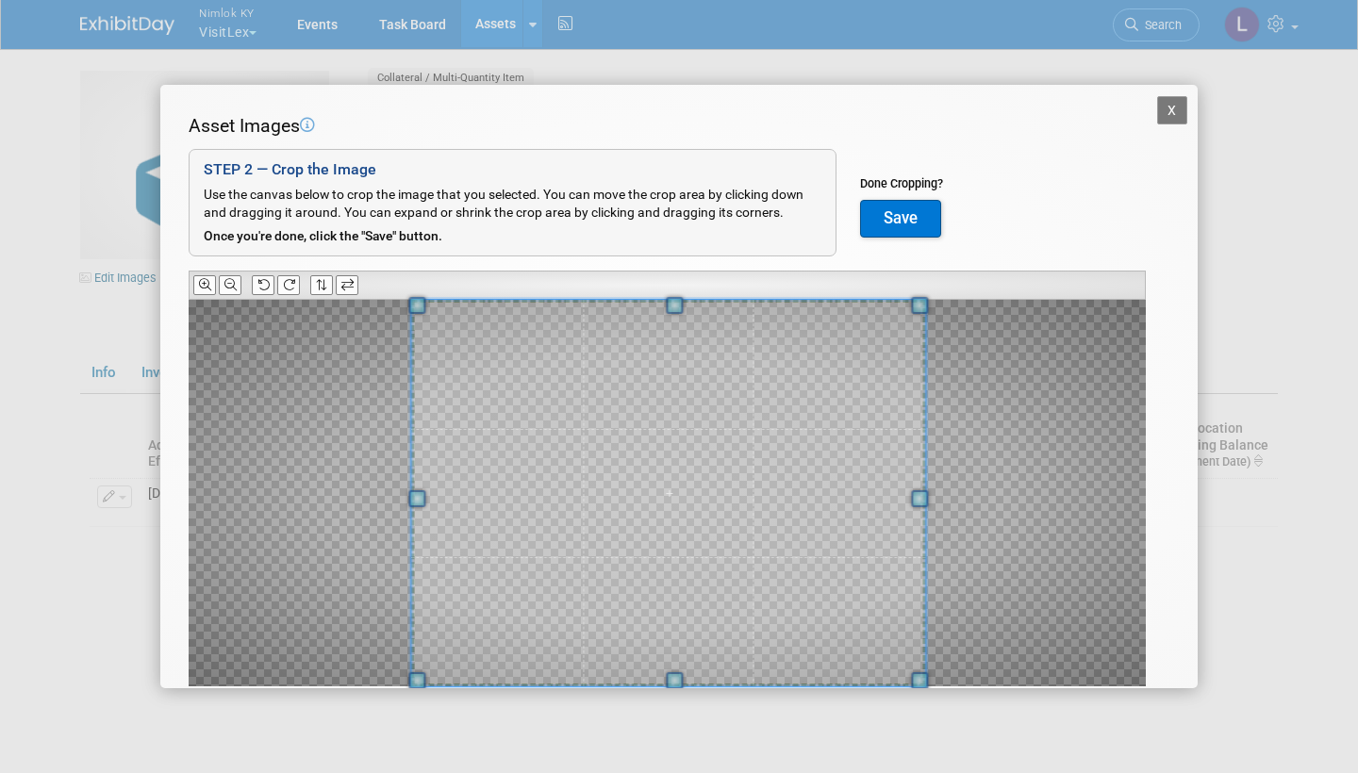
click at [389, 504] on div at bounding box center [667, 493] width 957 height 387
click at [903, 206] on button "Save" at bounding box center [900, 219] width 81 height 38
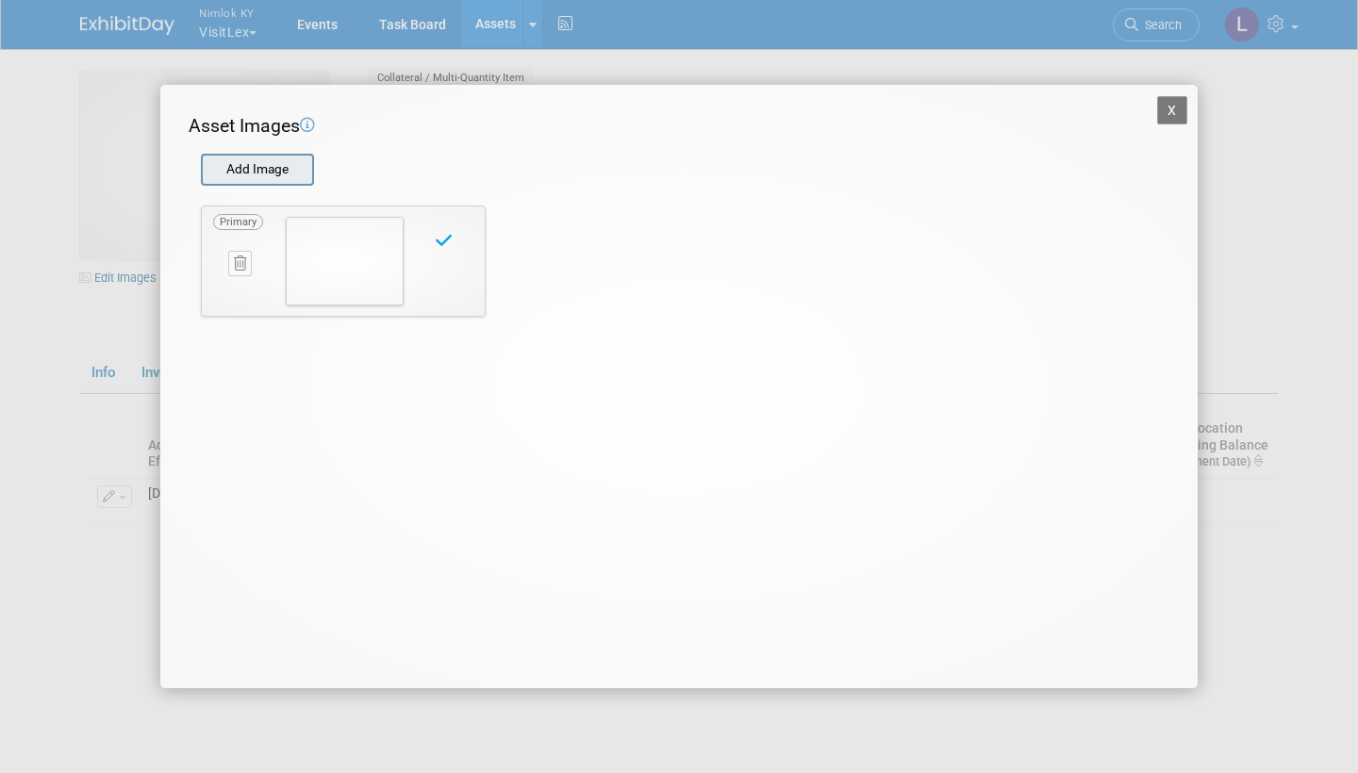
click at [281, 169] on input "file" at bounding box center [200, 170] width 224 height 28
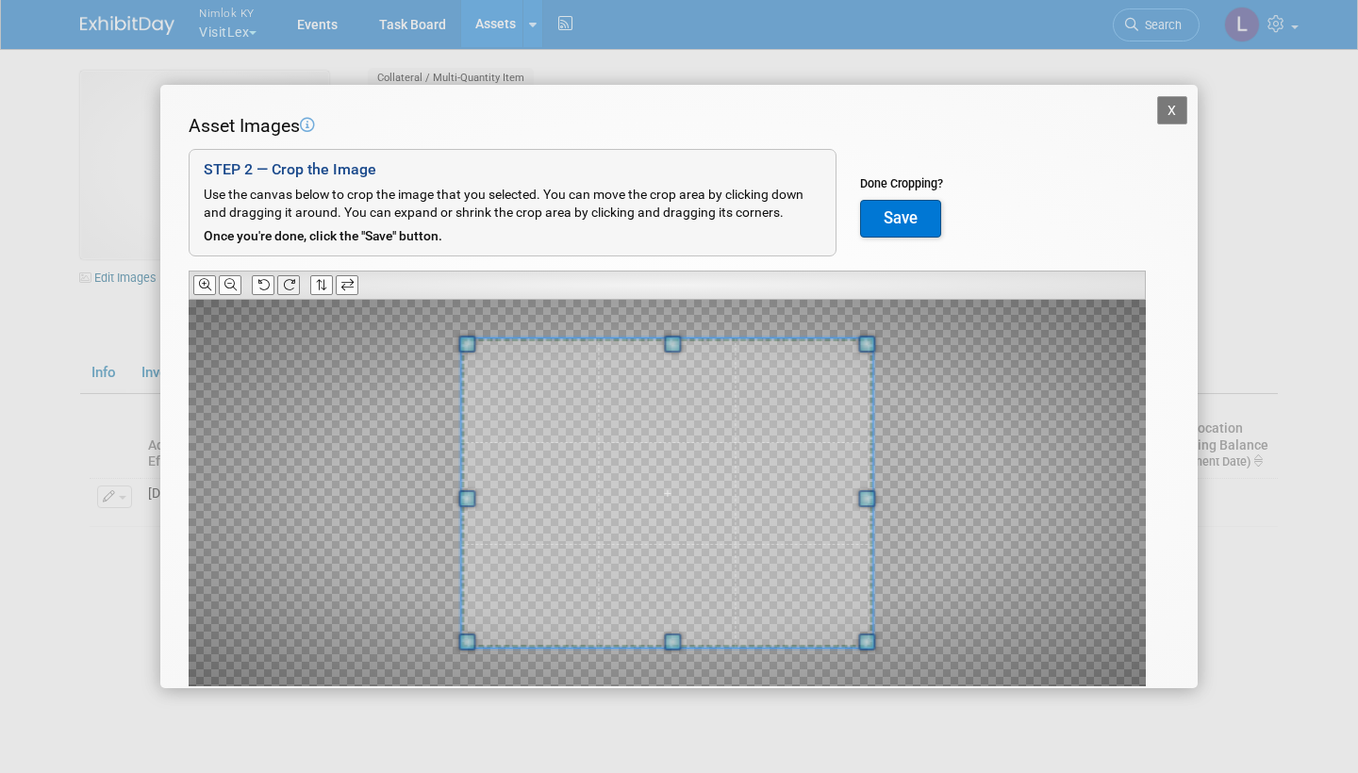
click at [291, 279] on icon at bounding box center [289, 285] width 12 height 12
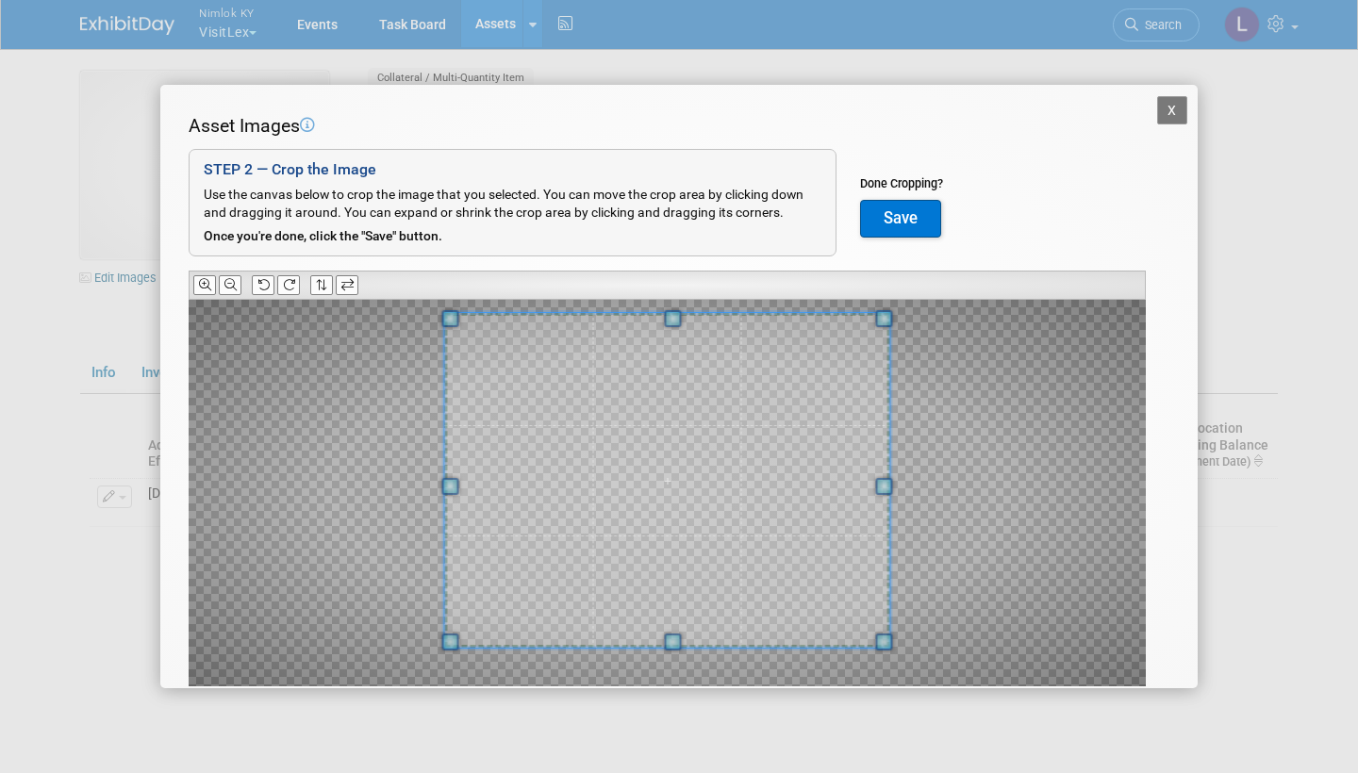
click at [671, 314] on span at bounding box center [672, 318] width 17 height 17
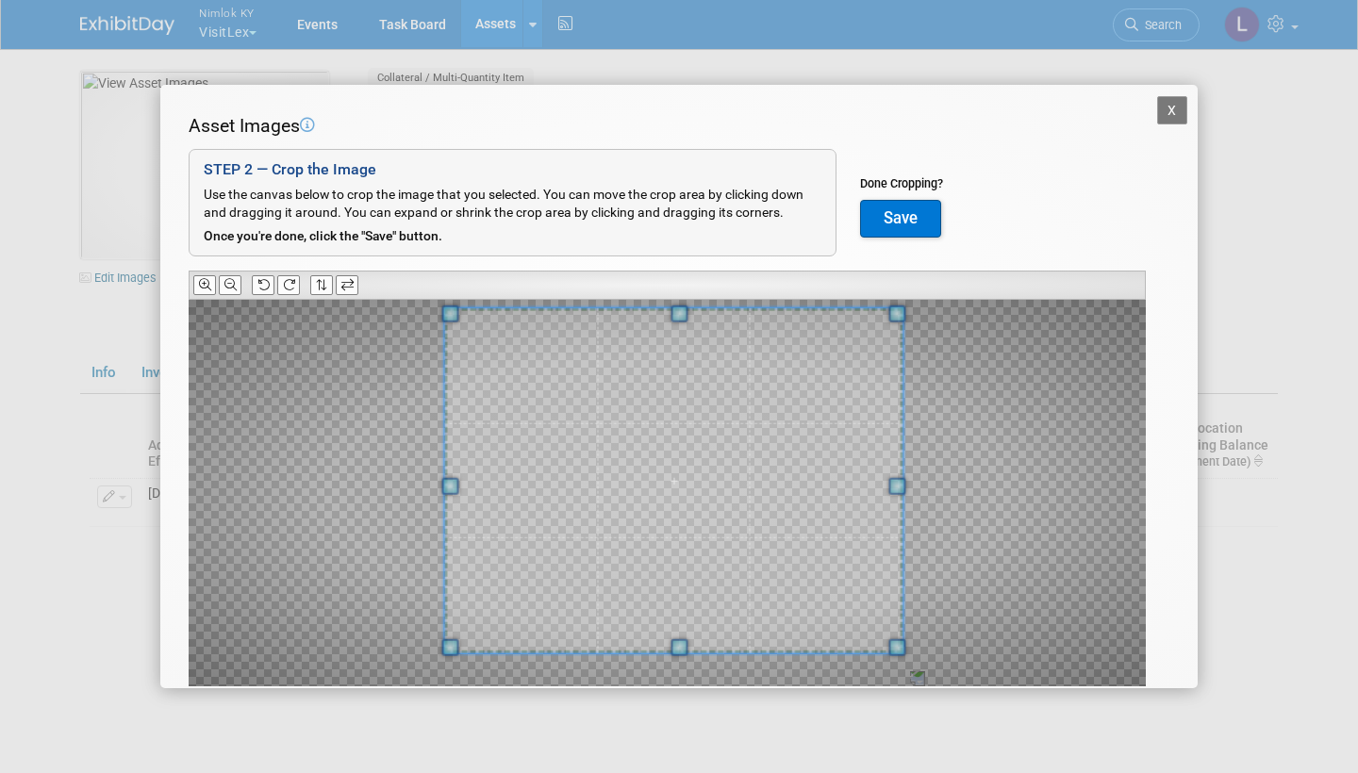
click at [897, 482] on span at bounding box center [897, 486] width 17 height 17
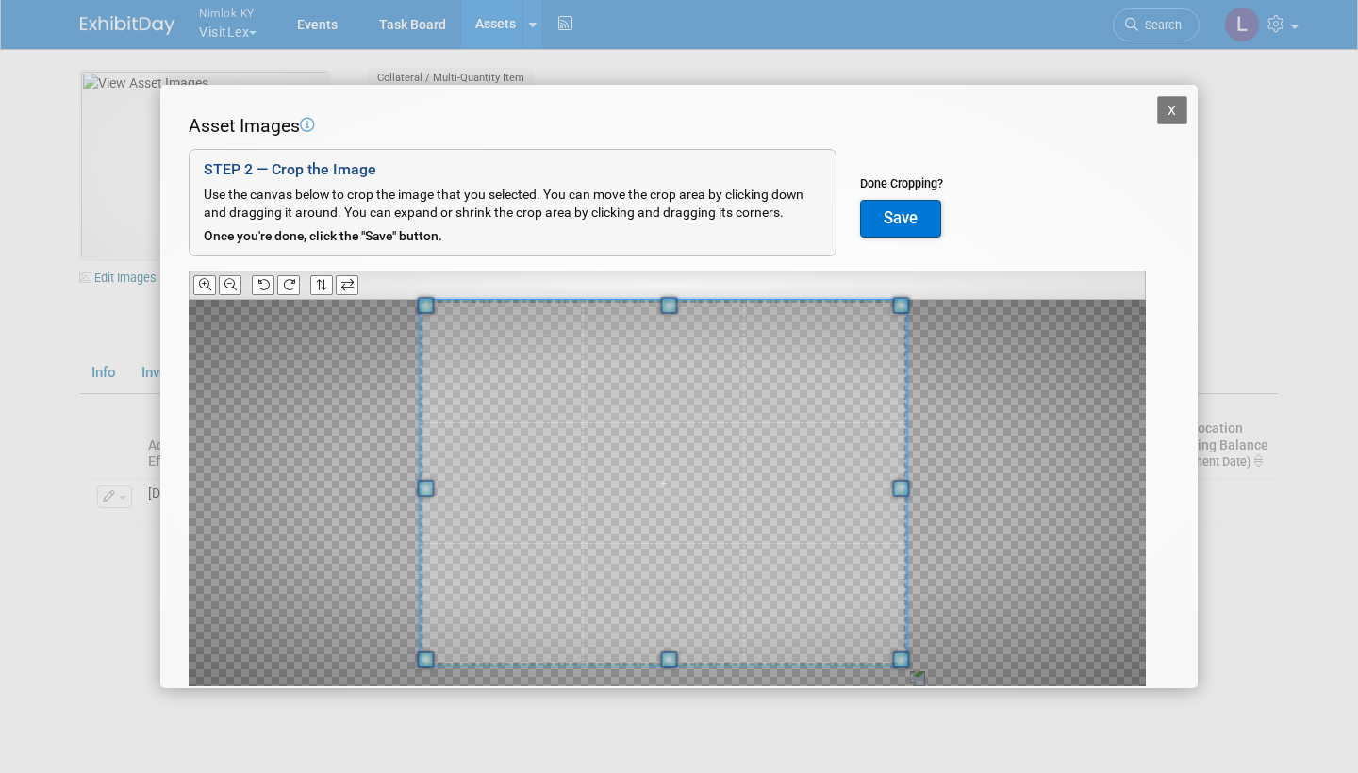
click at [391, 496] on div at bounding box center [667, 493] width 957 height 387
click at [896, 207] on button "Save" at bounding box center [900, 219] width 81 height 38
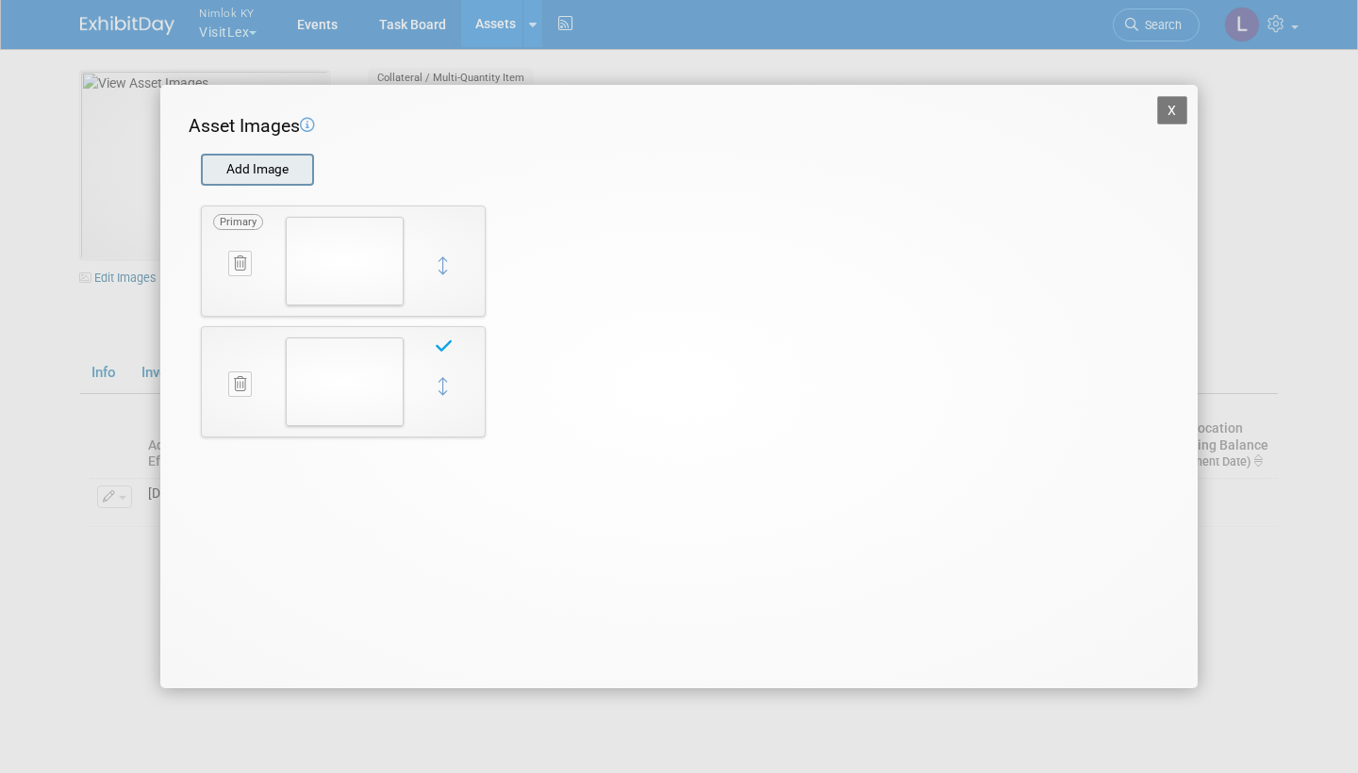
click at [279, 162] on input "file" at bounding box center [200, 170] width 224 height 28
click at [1174, 105] on button "X" at bounding box center [1172, 110] width 30 height 28
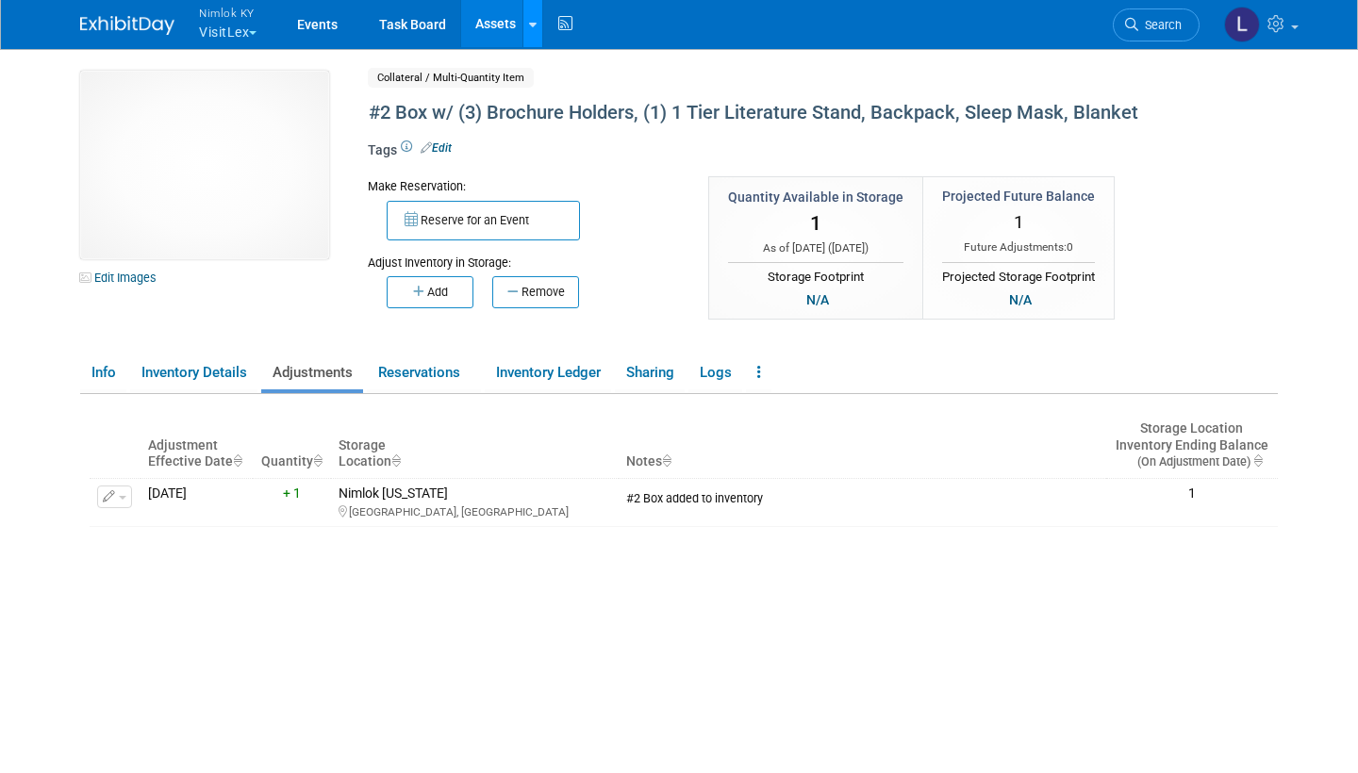
click at [535, 16] on div at bounding box center [533, 23] width 8 height 19
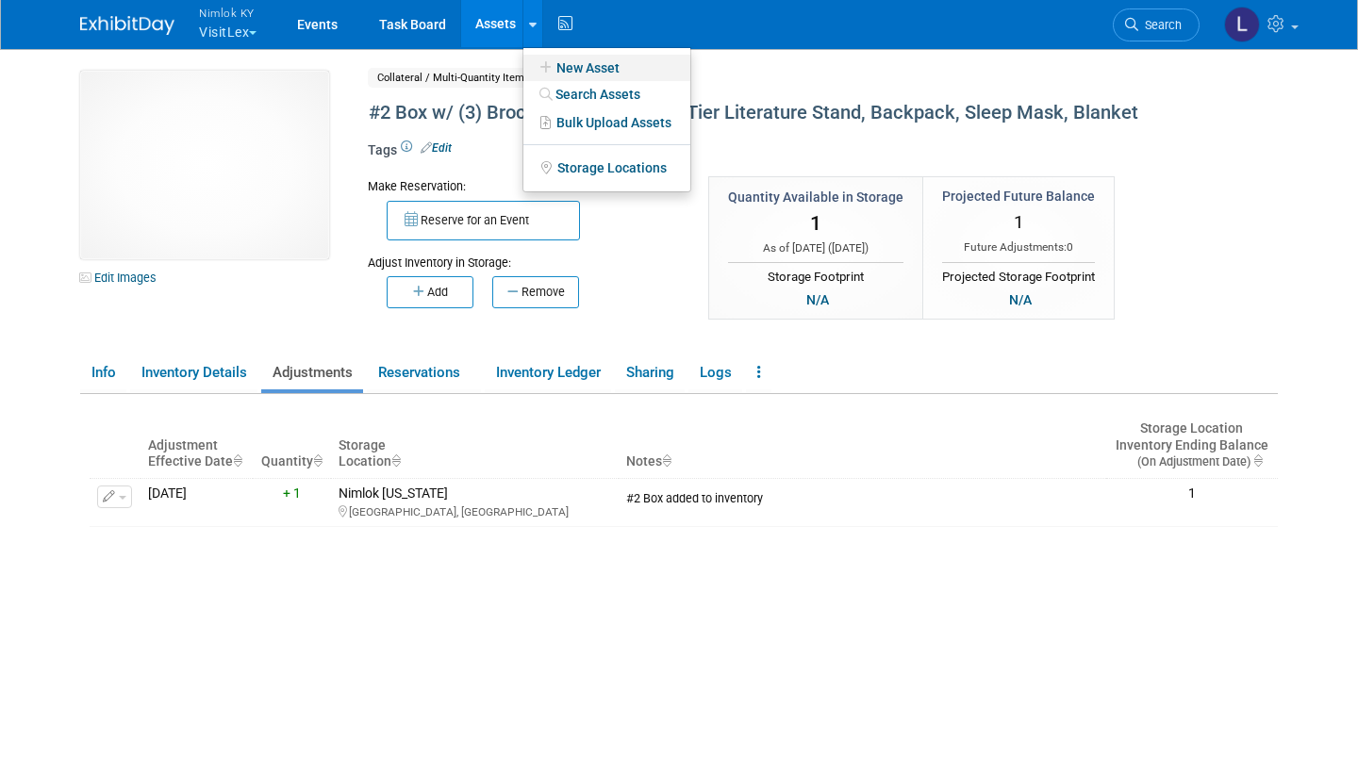
click at [579, 63] on link "New Asset" at bounding box center [606, 68] width 167 height 26
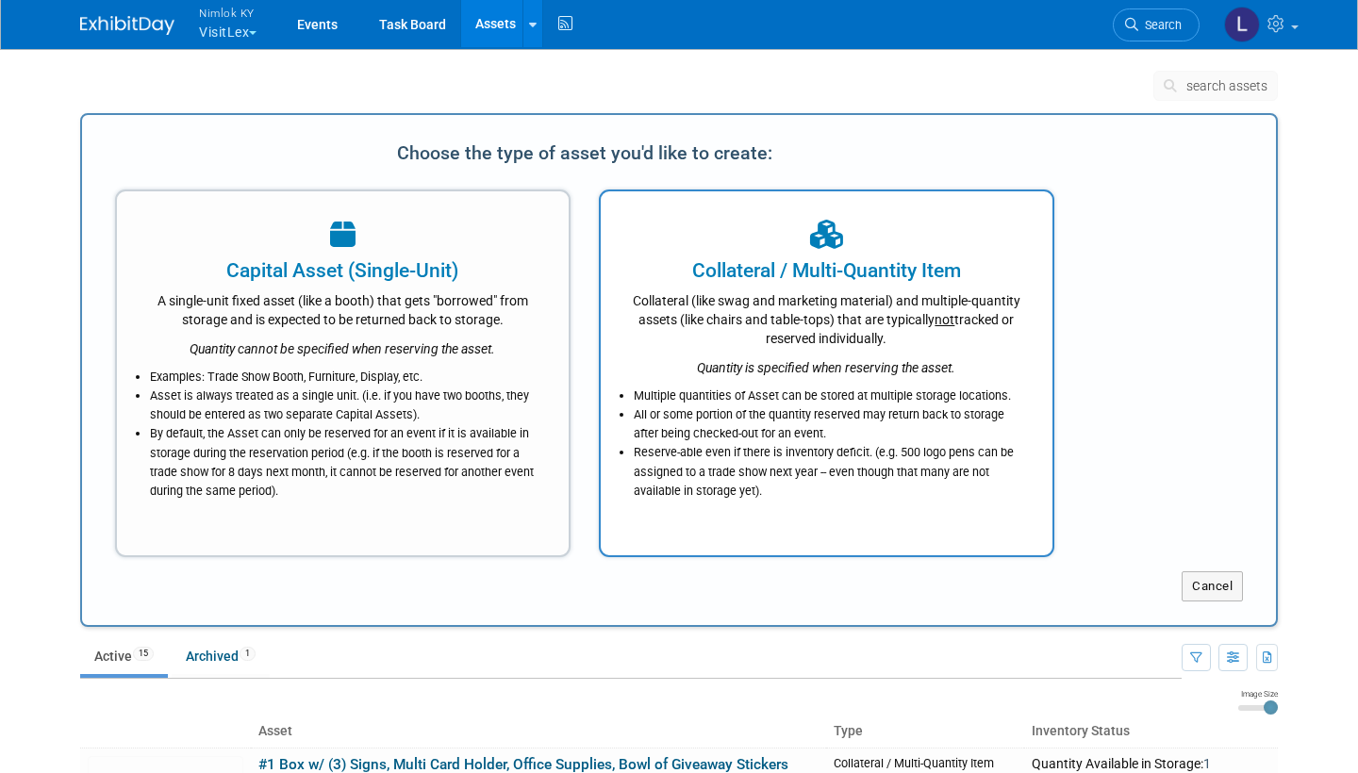
click at [715, 259] on div "Collateral / Multi-Quantity Item" at bounding box center [826, 270] width 405 height 28
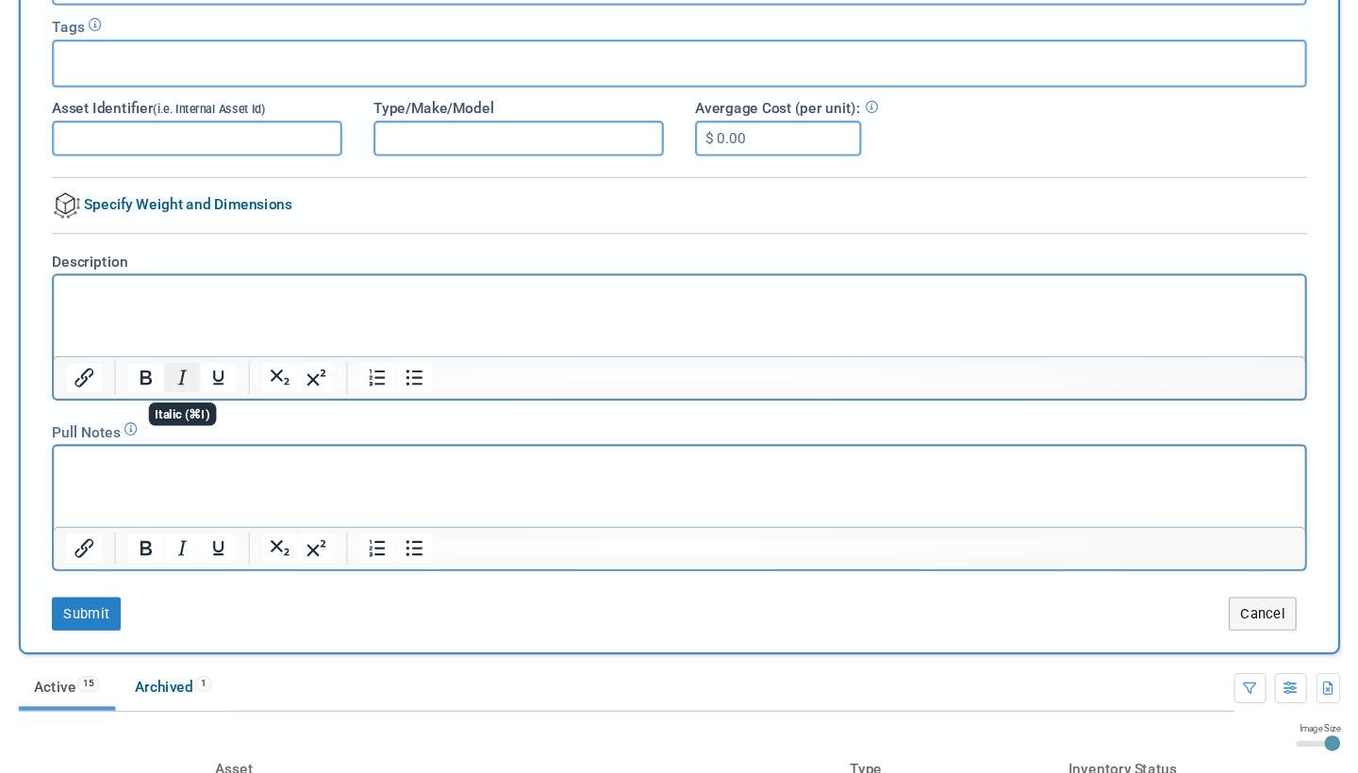
scroll to position [114, 0]
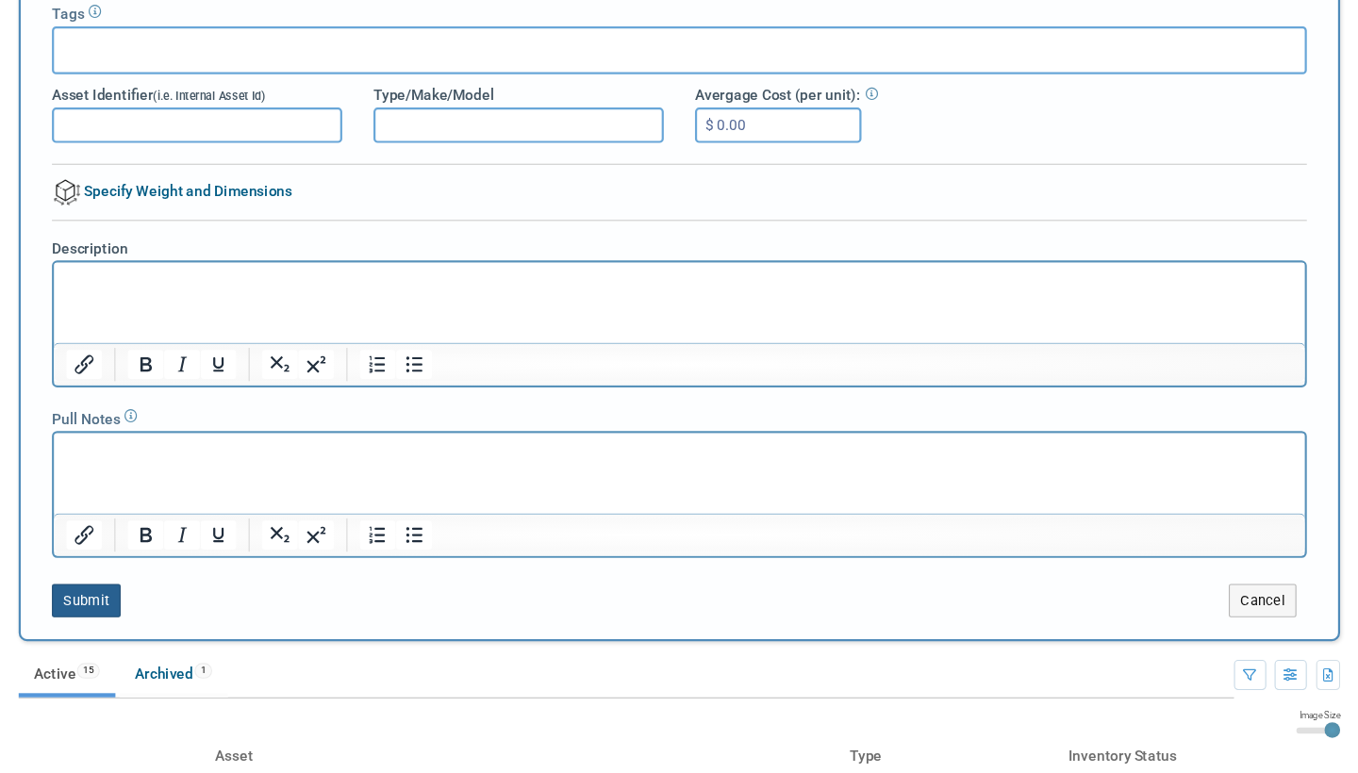
type input "Box of Literature"
click at [110, 602] on button "Submit" at bounding box center [141, 617] width 62 height 30
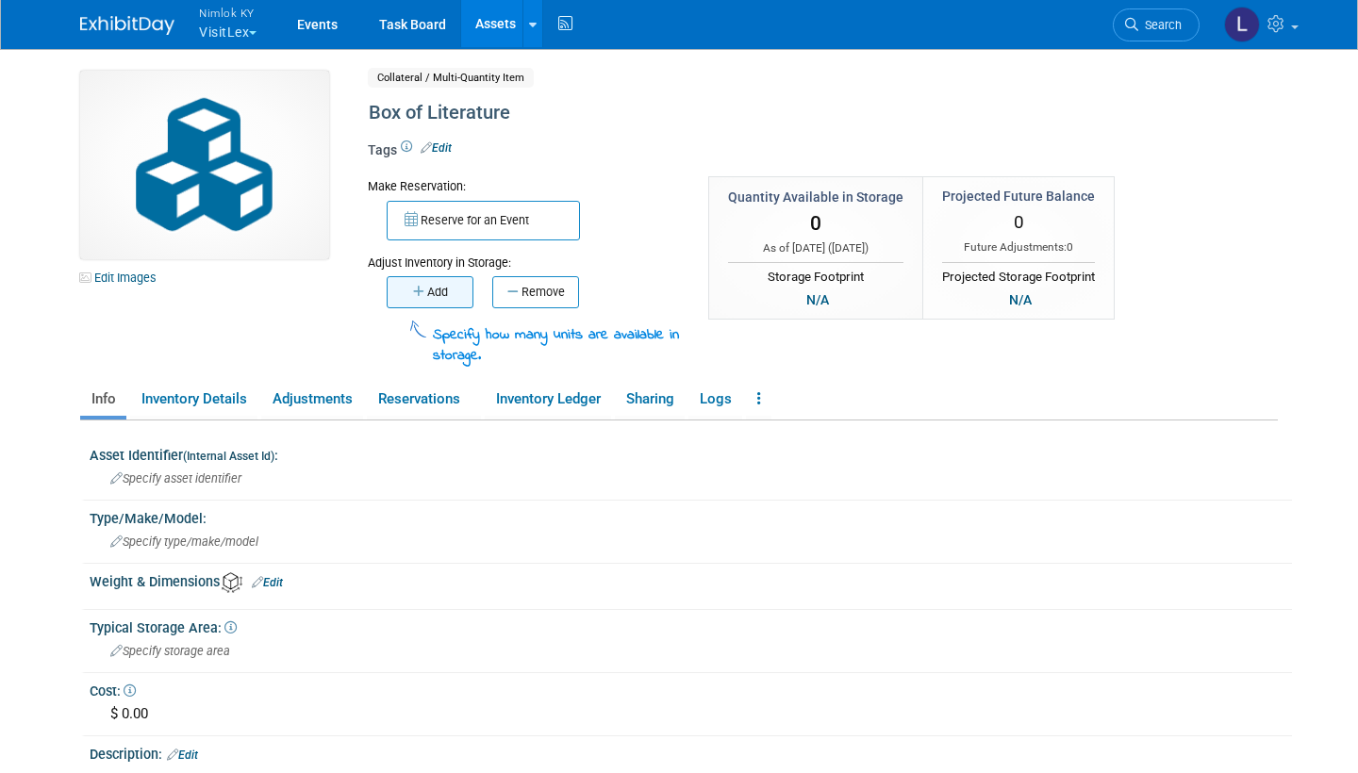
click at [447, 284] on button "Add" at bounding box center [430, 292] width 87 height 32
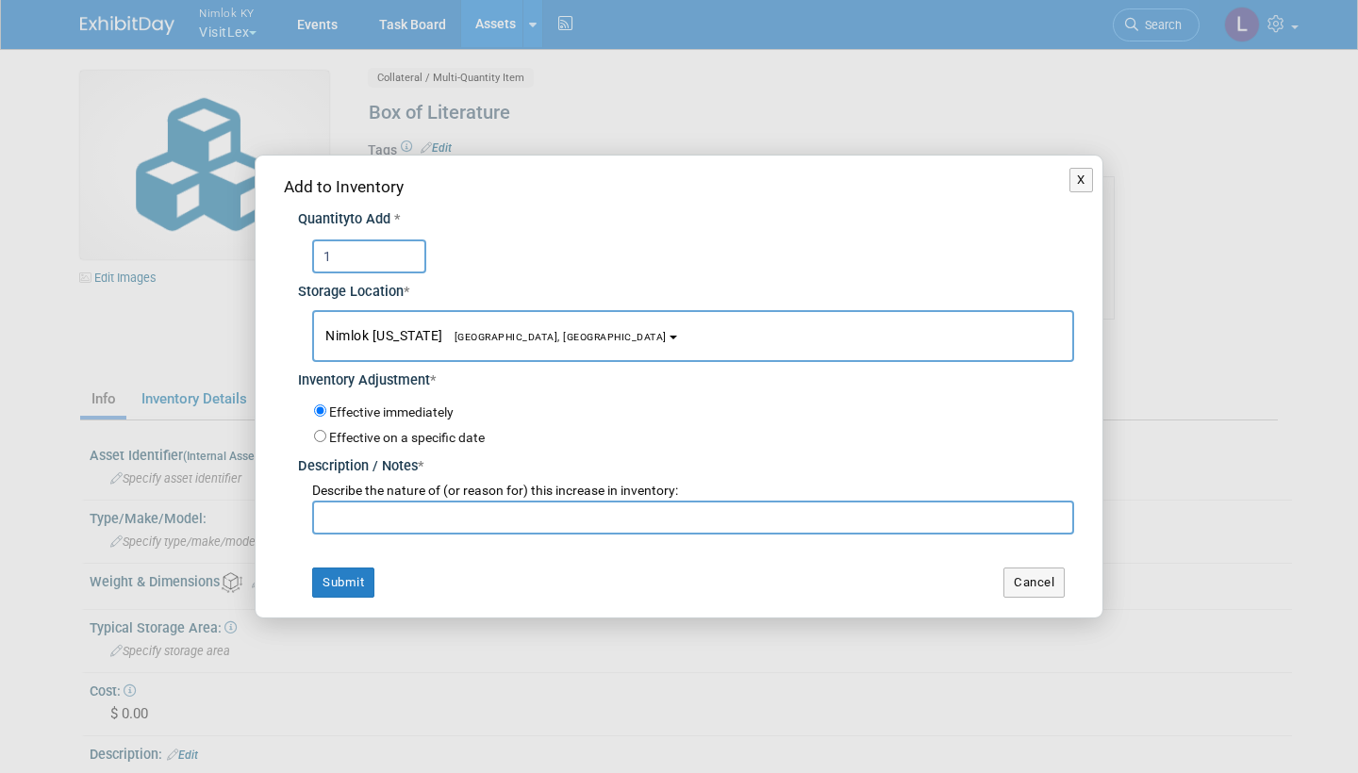
type input "1"
type input "Adding to inventory"
click at [351, 572] on button "Submit" at bounding box center [343, 583] width 62 height 30
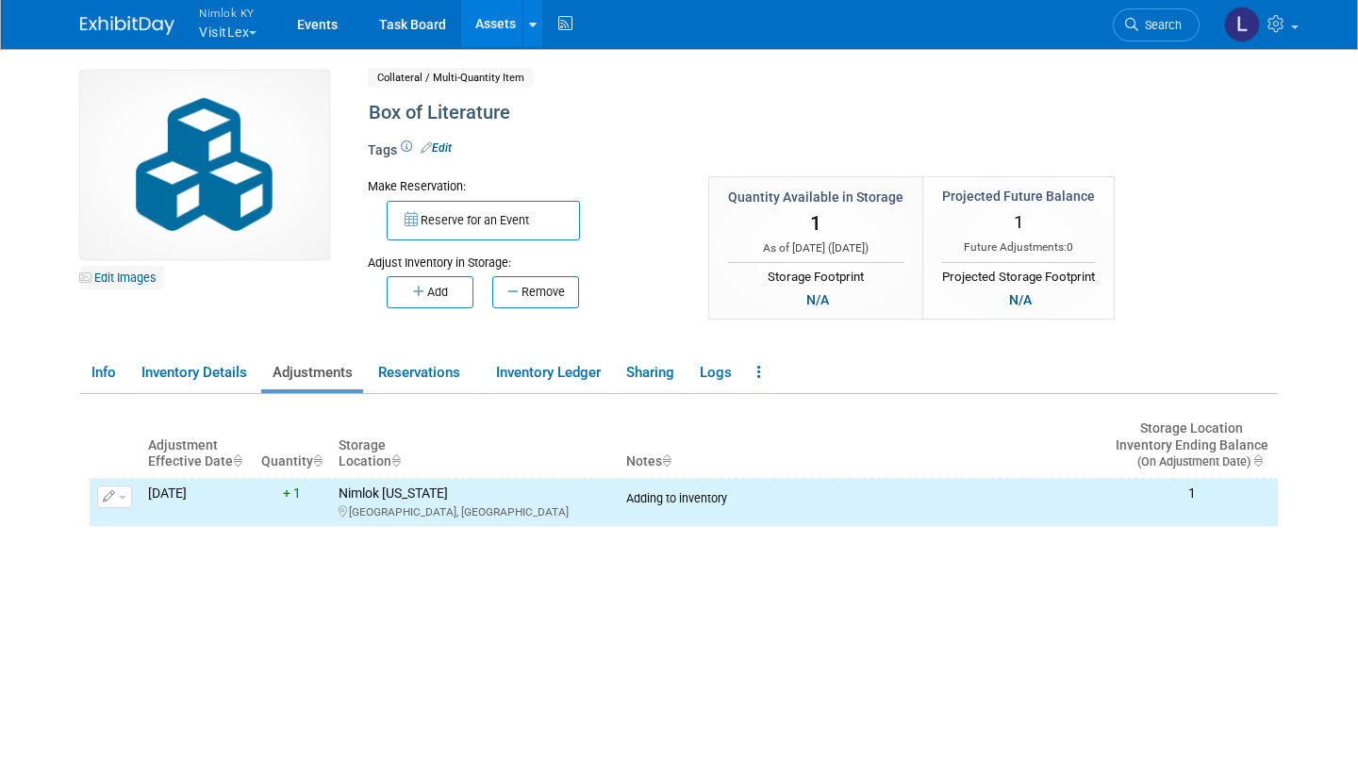
click at [131, 279] on link "Edit Images" at bounding box center [122, 278] width 84 height 24
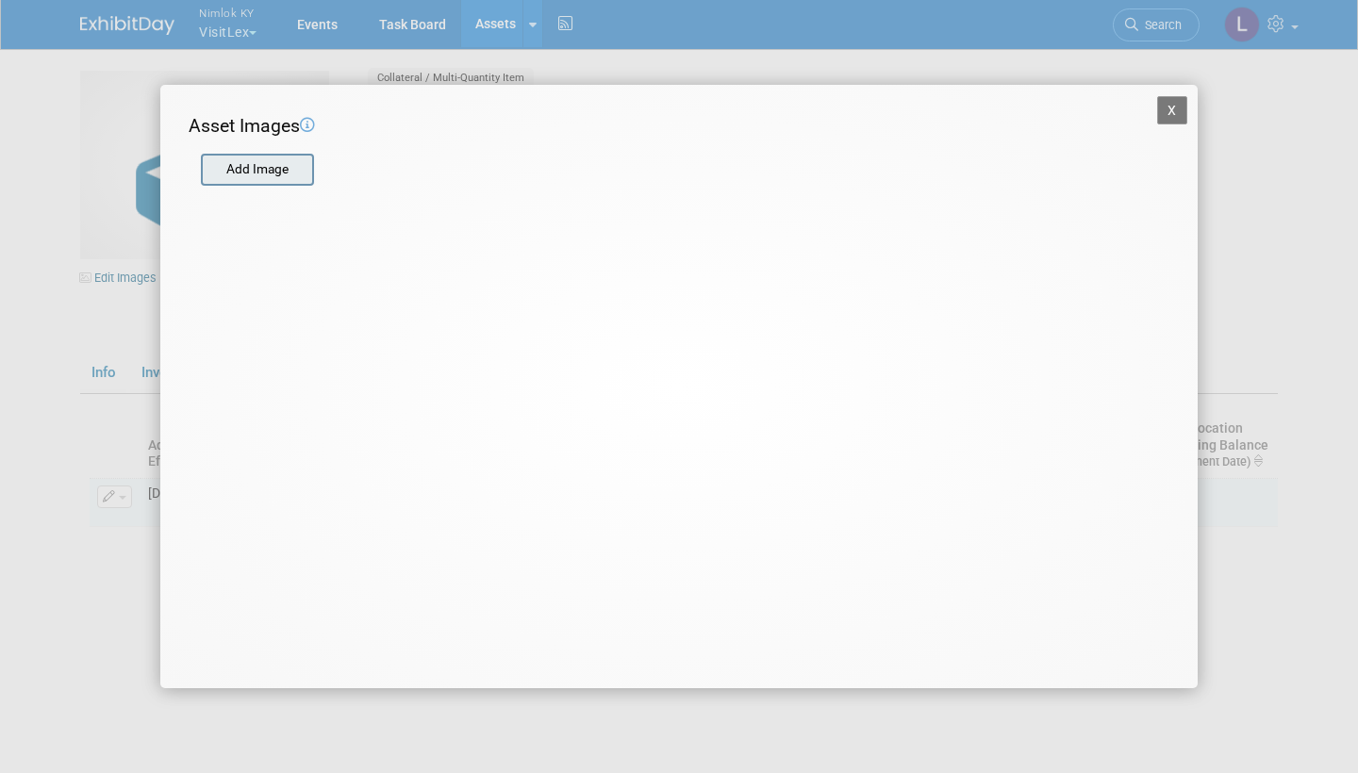
click at [279, 172] on input "file" at bounding box center [200, 170] width 224 height 28
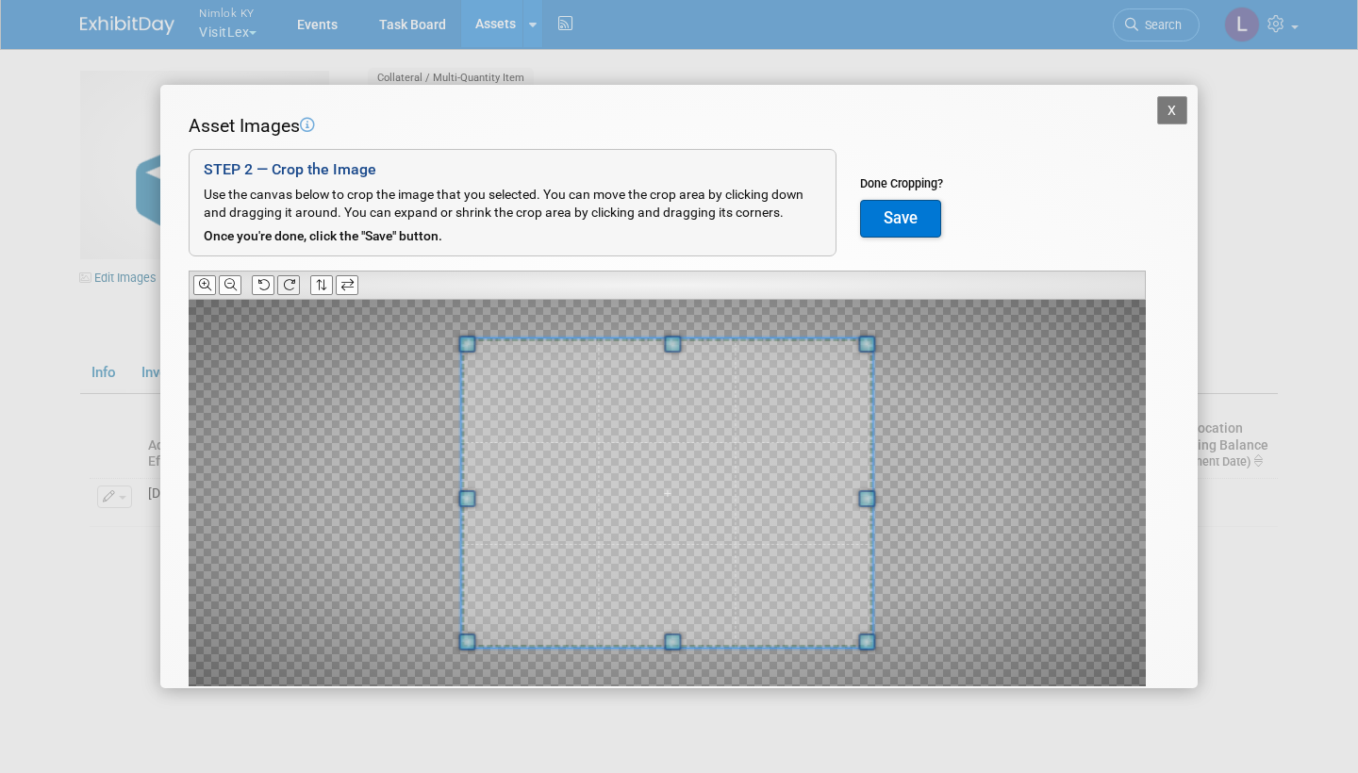
click at [291, 279] on icon at bounding box center [289, 285] width 12 height 12
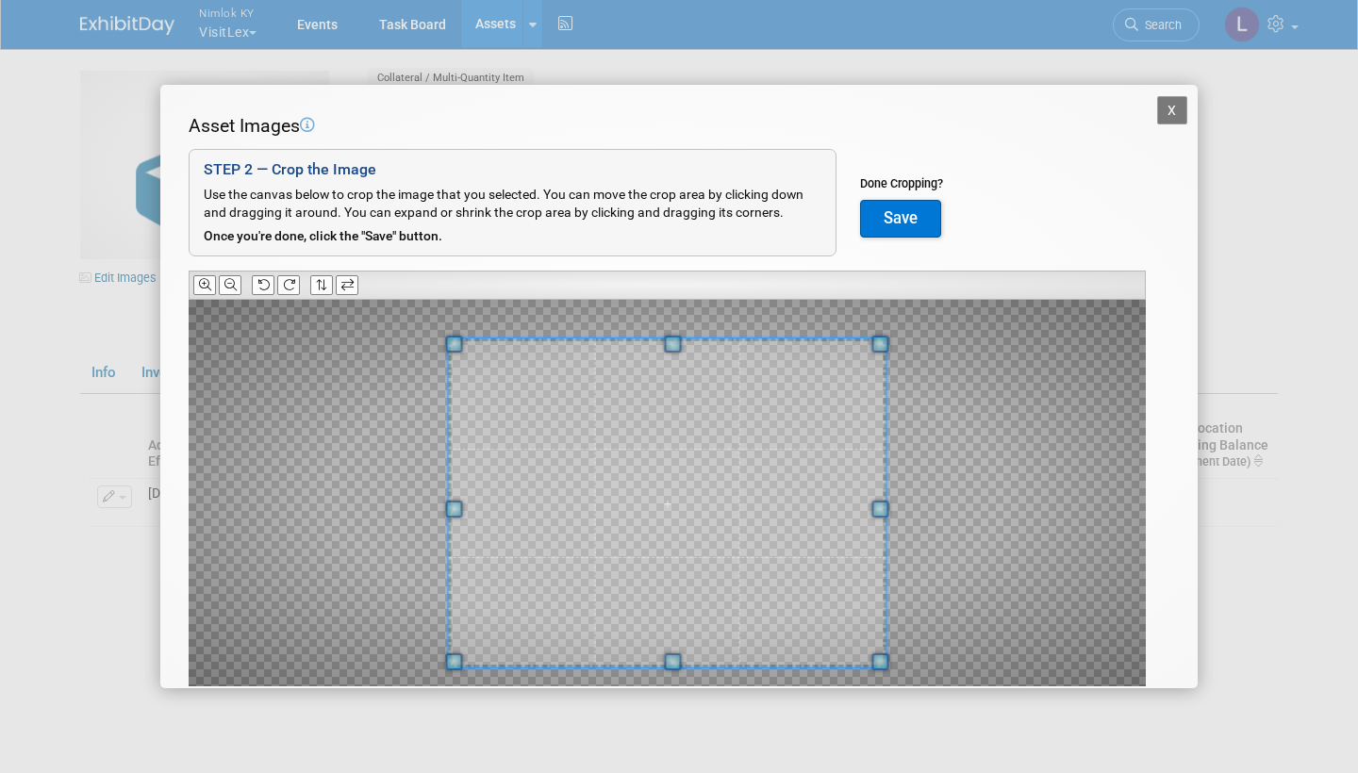
click at [671, 656] on span at bounding box center [672, 661] width 17 height 17
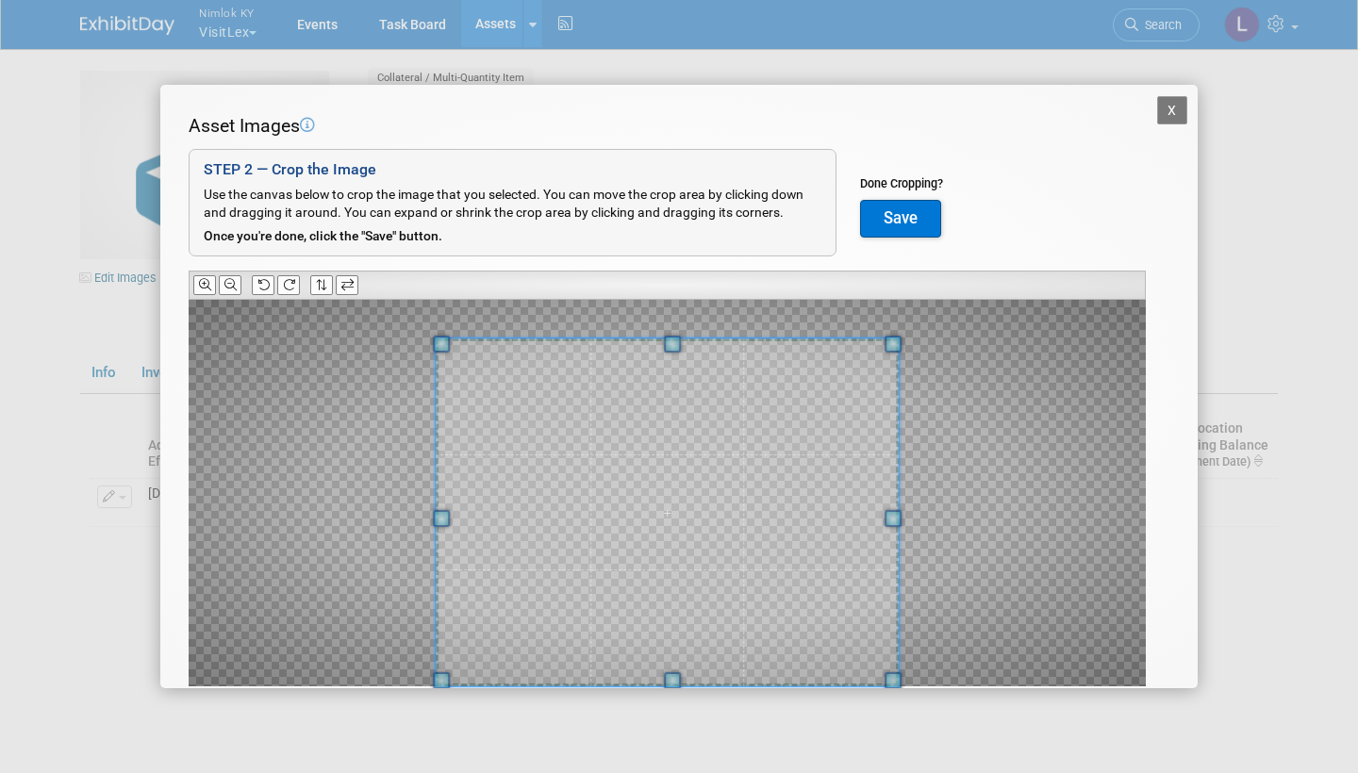
click at [674, 708] on div "X Asset Images Add Image STEP 2 — Crop the Image Use the canvas below to crop t…" at bounding box center [679, 386] width 1358 height 773
click at [901, 218] on button "Save" at bounding box center [900, 219] width 81 height 38
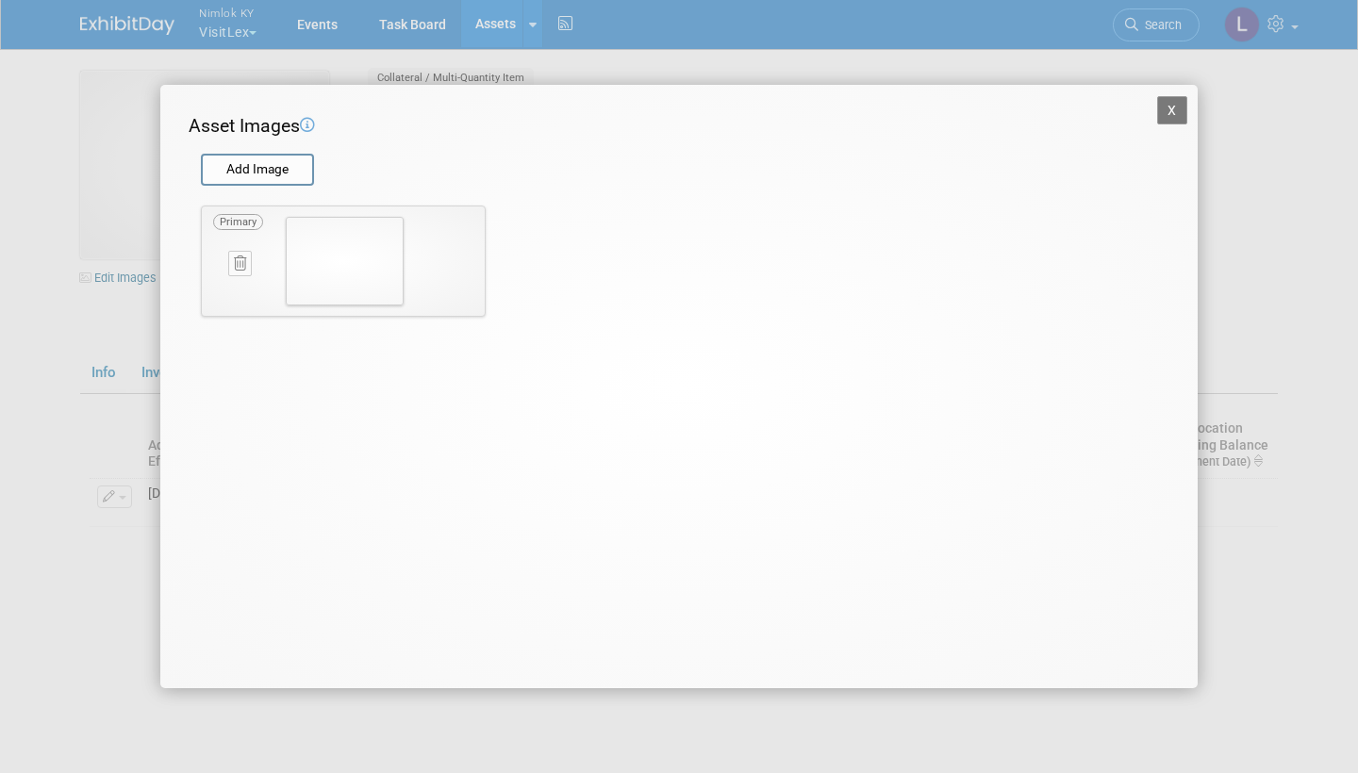
click at [1168, 108] on button "X" at bounding box center [1172, 110] width 30 height 28
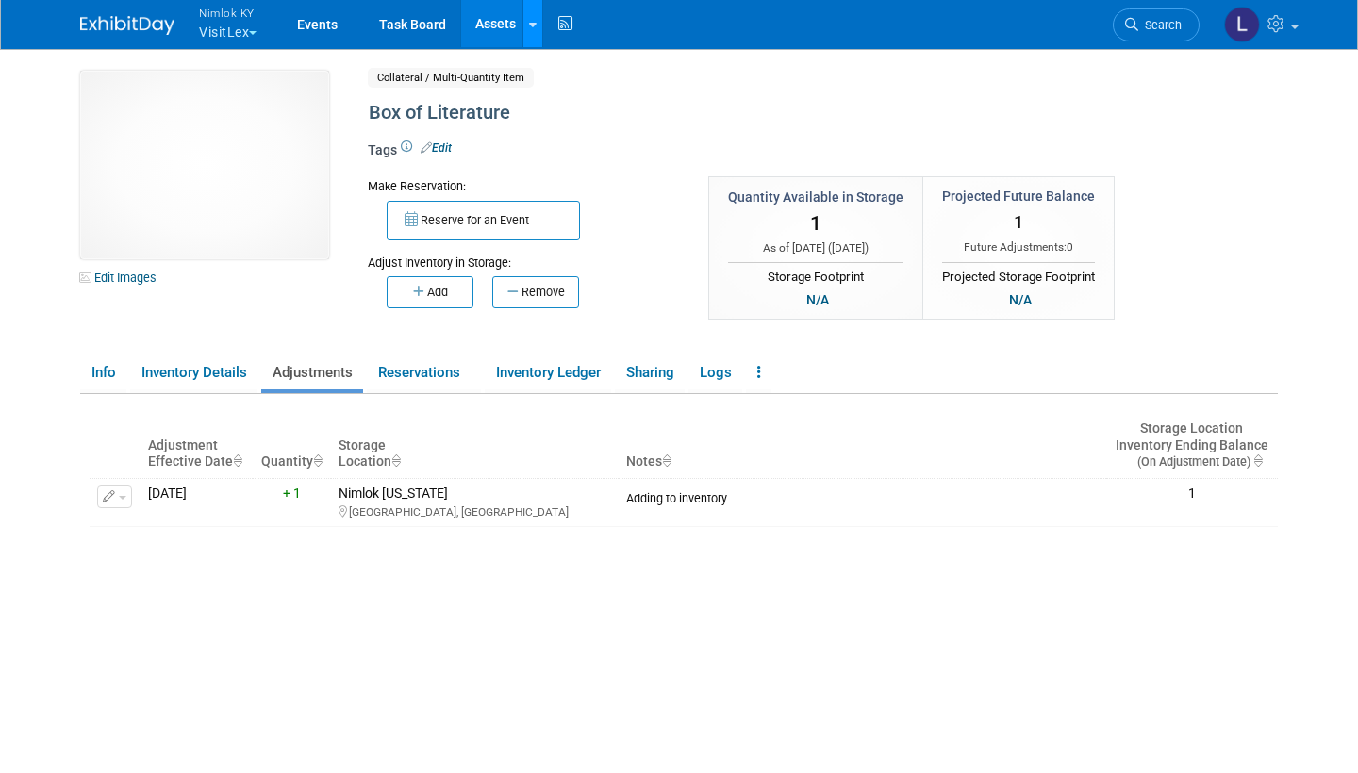
click at [533, 21] on icon at bounding box center [533, 25] width 8 height 12
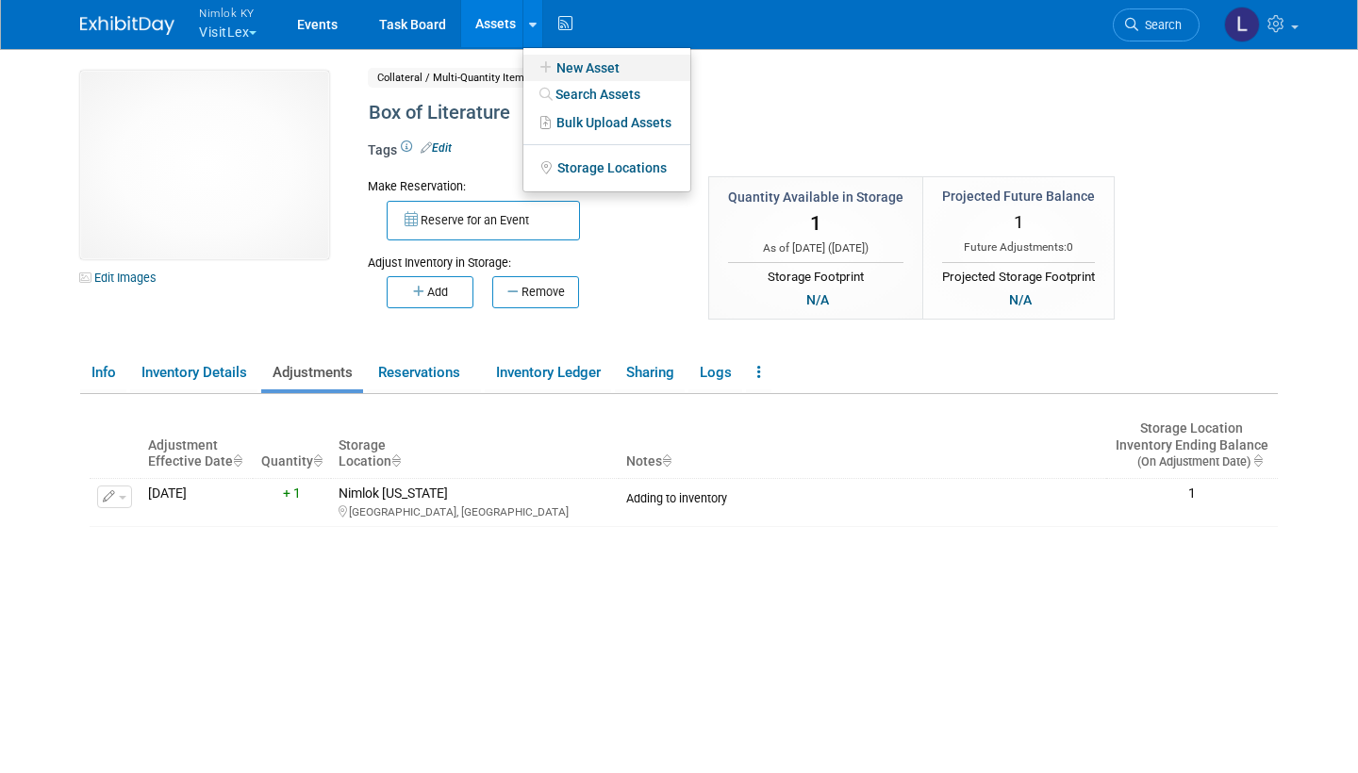
click at [595, 68] on link "New Asset" at bounding box center [606, 68] width 167 height 26
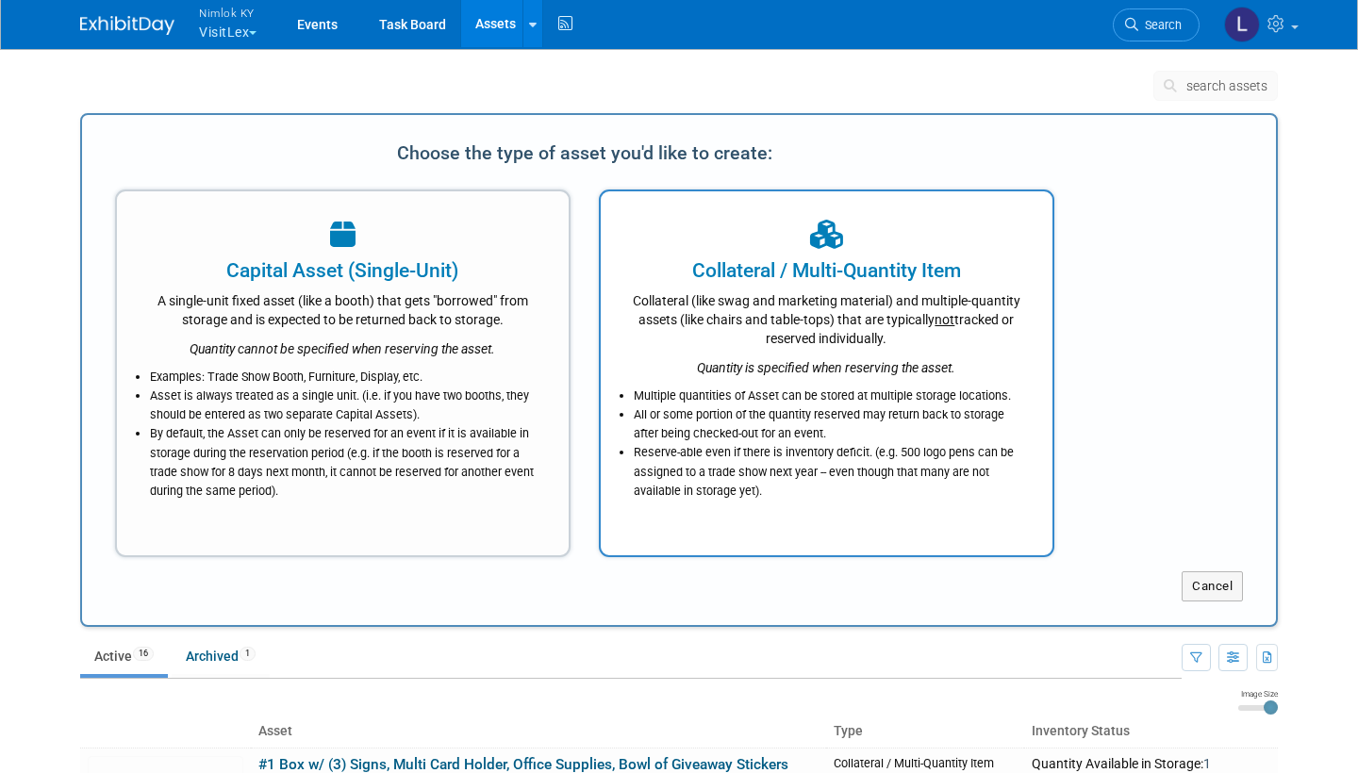
click at [748, 337] on div "Collateral (like swag and marketing material) and multiple-quantity assets (lik…" at bounding box center [826, 316] width 405 height 63
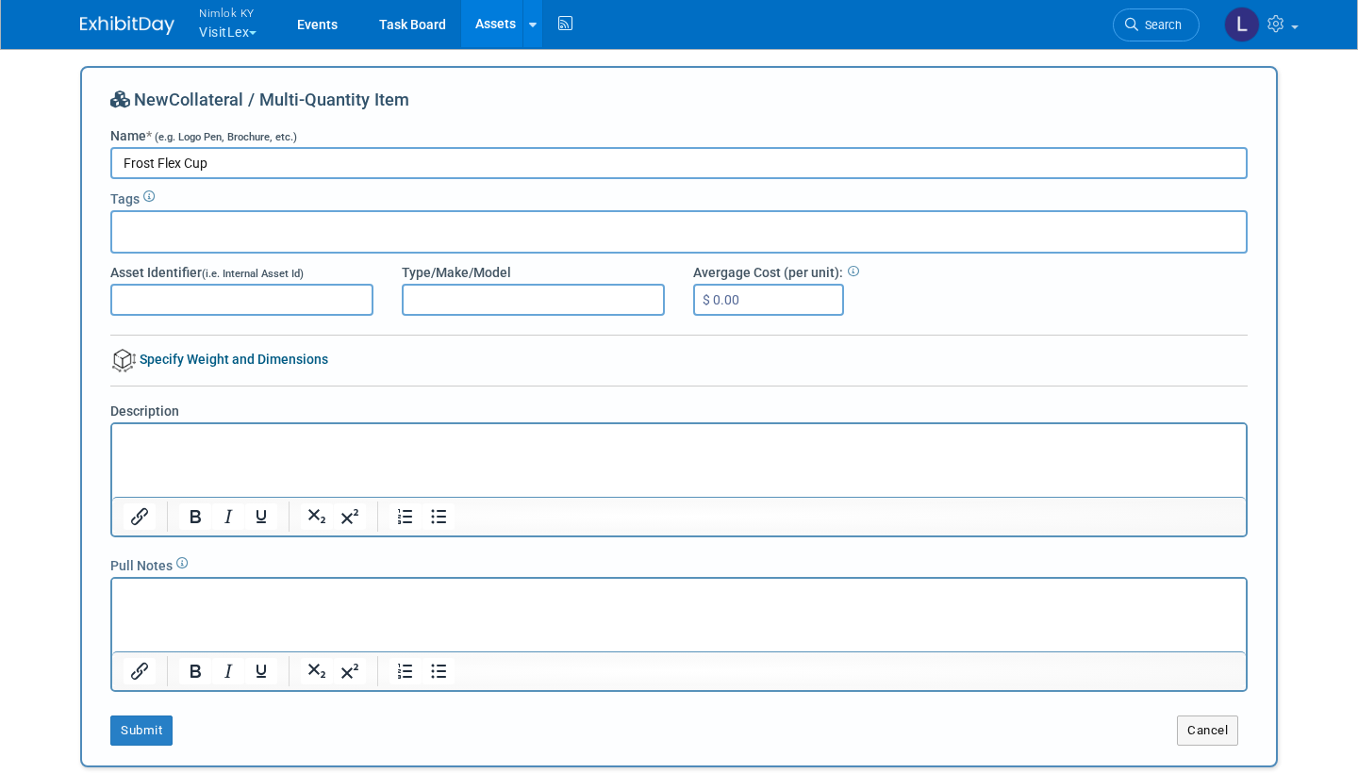
type input "Frost Flex Cup"
click at [161, 450] on html at bounding box center [678, 437] width 1133 height 26
click at [141, 729] on button "Submit" at bounding box center [141, 731] width 62 height 30
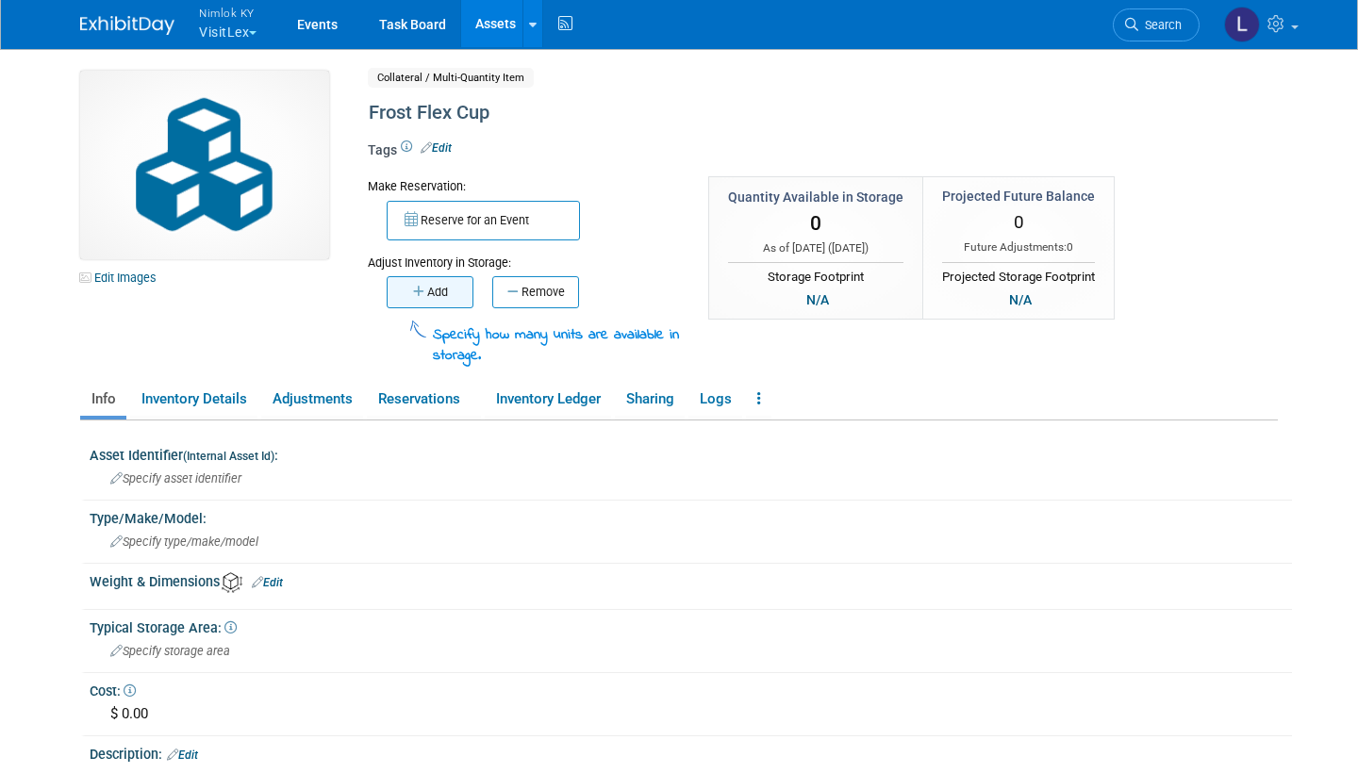
click at [433, 287] on button "Add" at bounding box center [430, 292] width 87 height 32
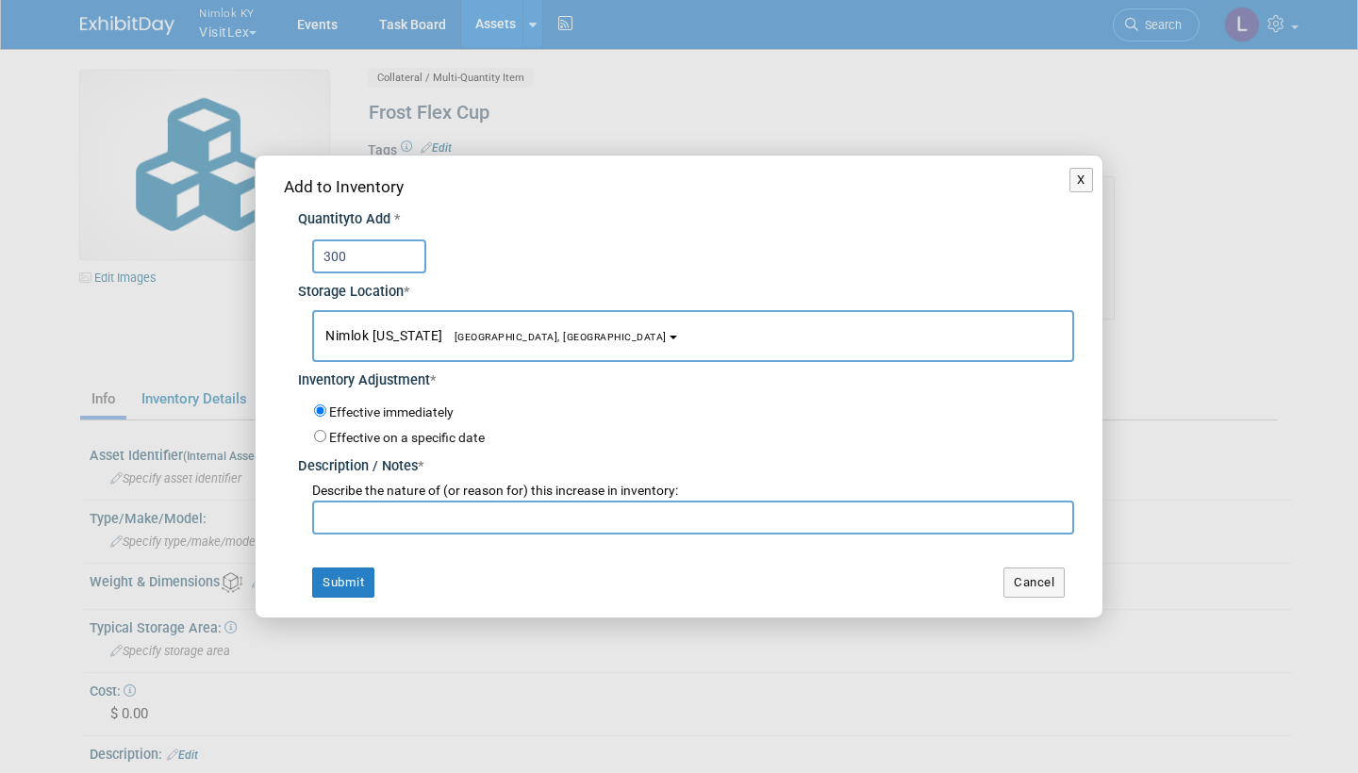
type input "300"
type input "1 Box of 300"
click at [340, 568] on button "Submit" at bounding box center [343, 583] width 62 height 30
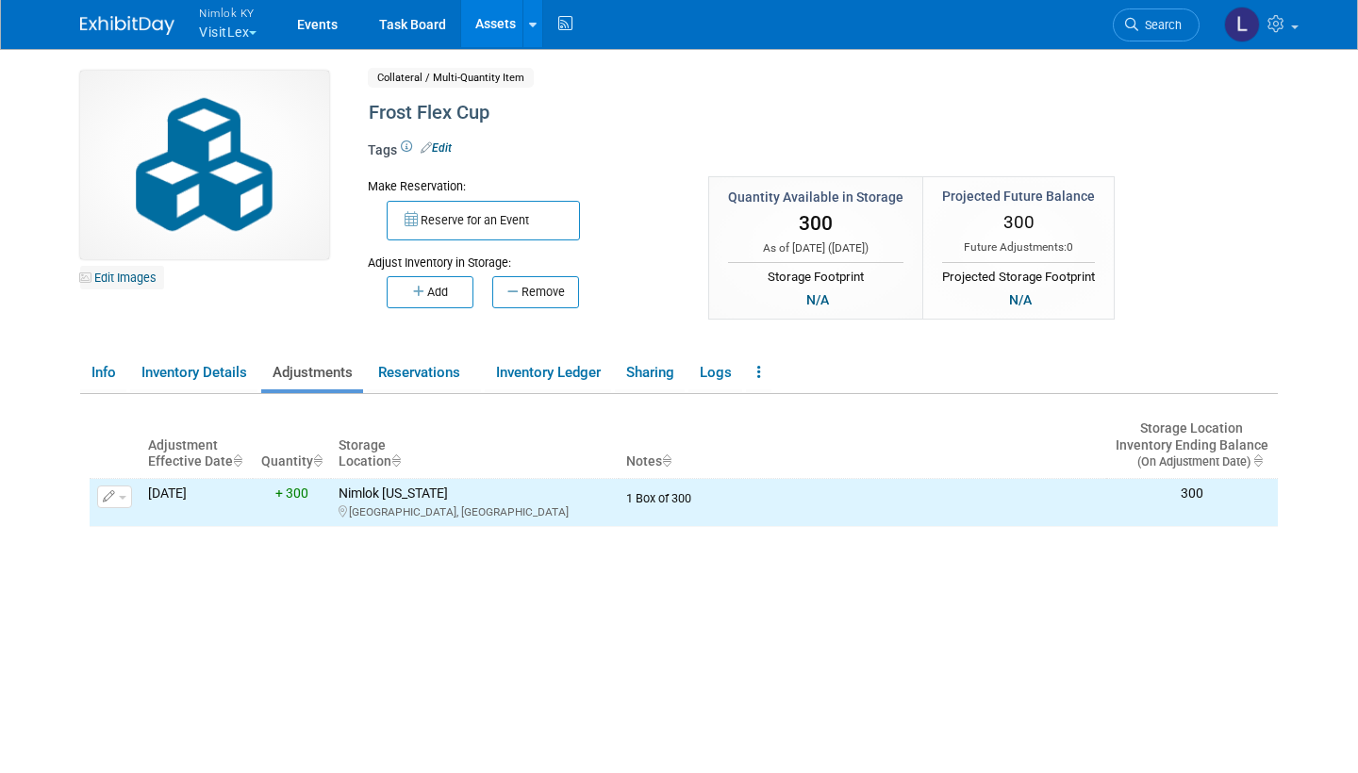
click at [152, 275] on link "Edit Images" at bounding box center [122, 278] width 84 height 24
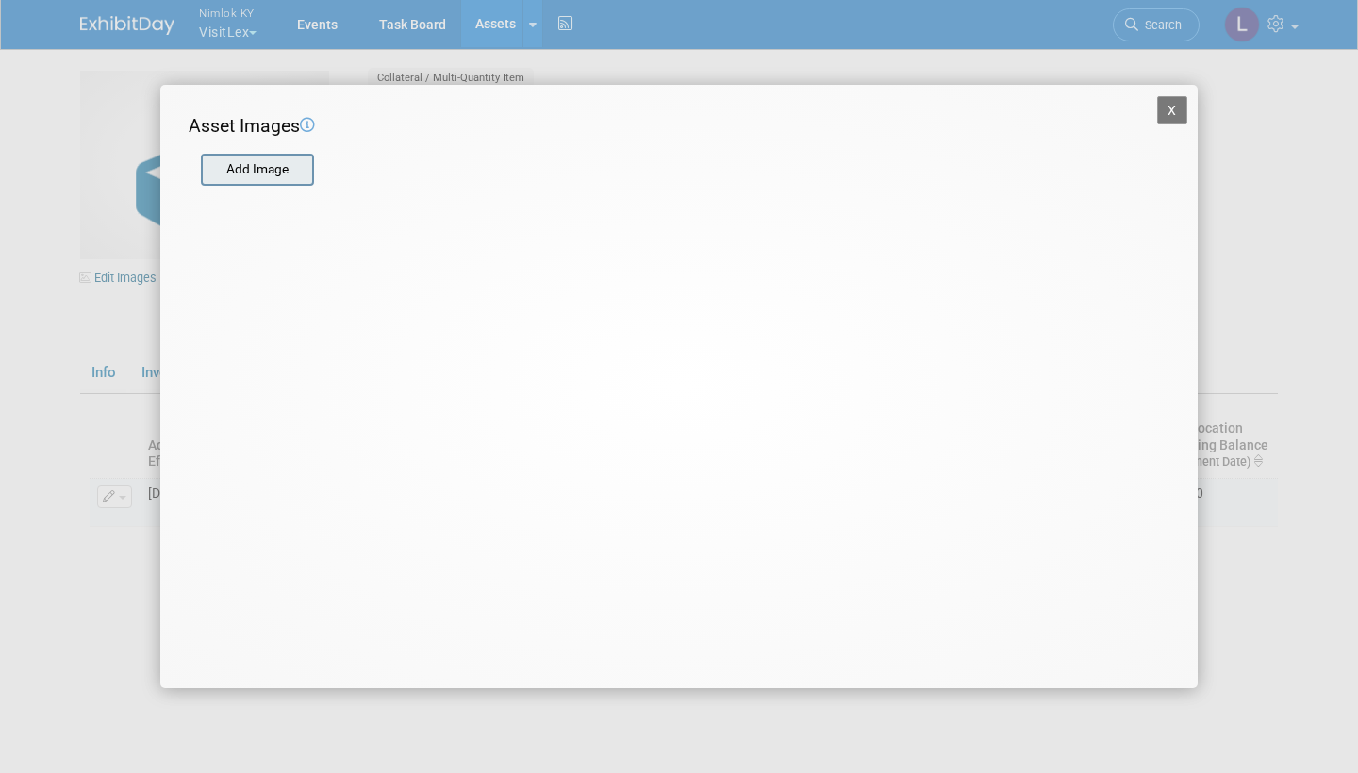
click at [263, 168] on input "file" at bounding box center [200, 170] width 224 height 28
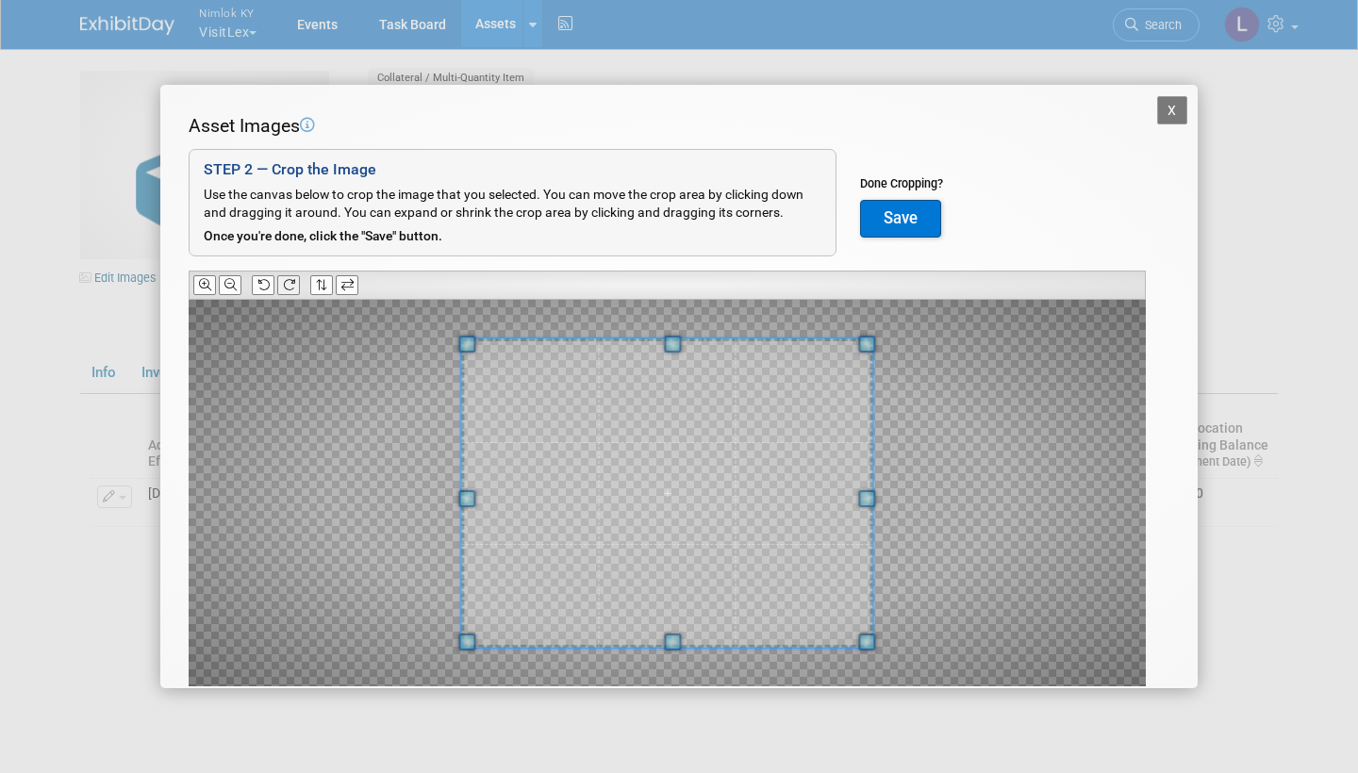
click at [284, 284] on icon at bounding box center [289, 285] width 12 height 12
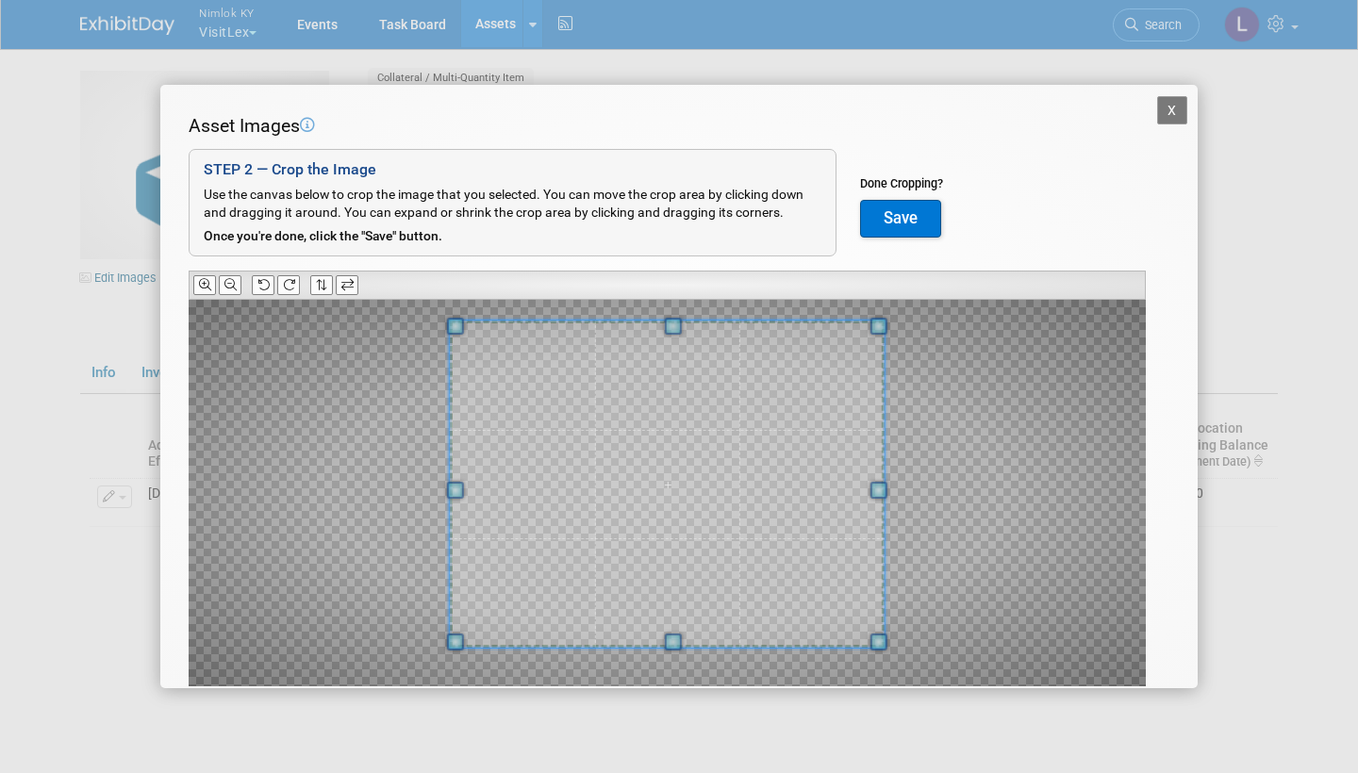
click at [683, 321] on div at bounding box center [667, 484] width 435 height 327
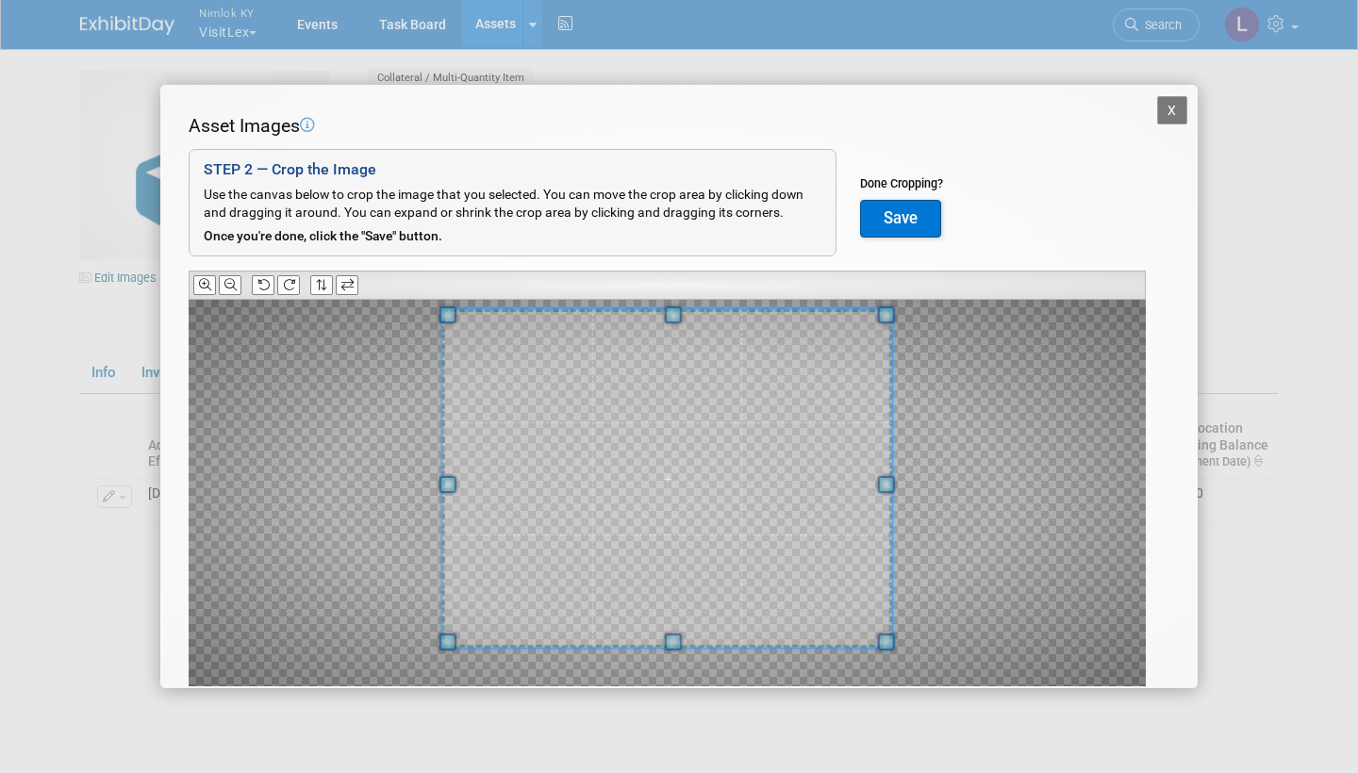
click at [901, 215] on button "Save" at bounding box center [900, 219] width 81 height 38
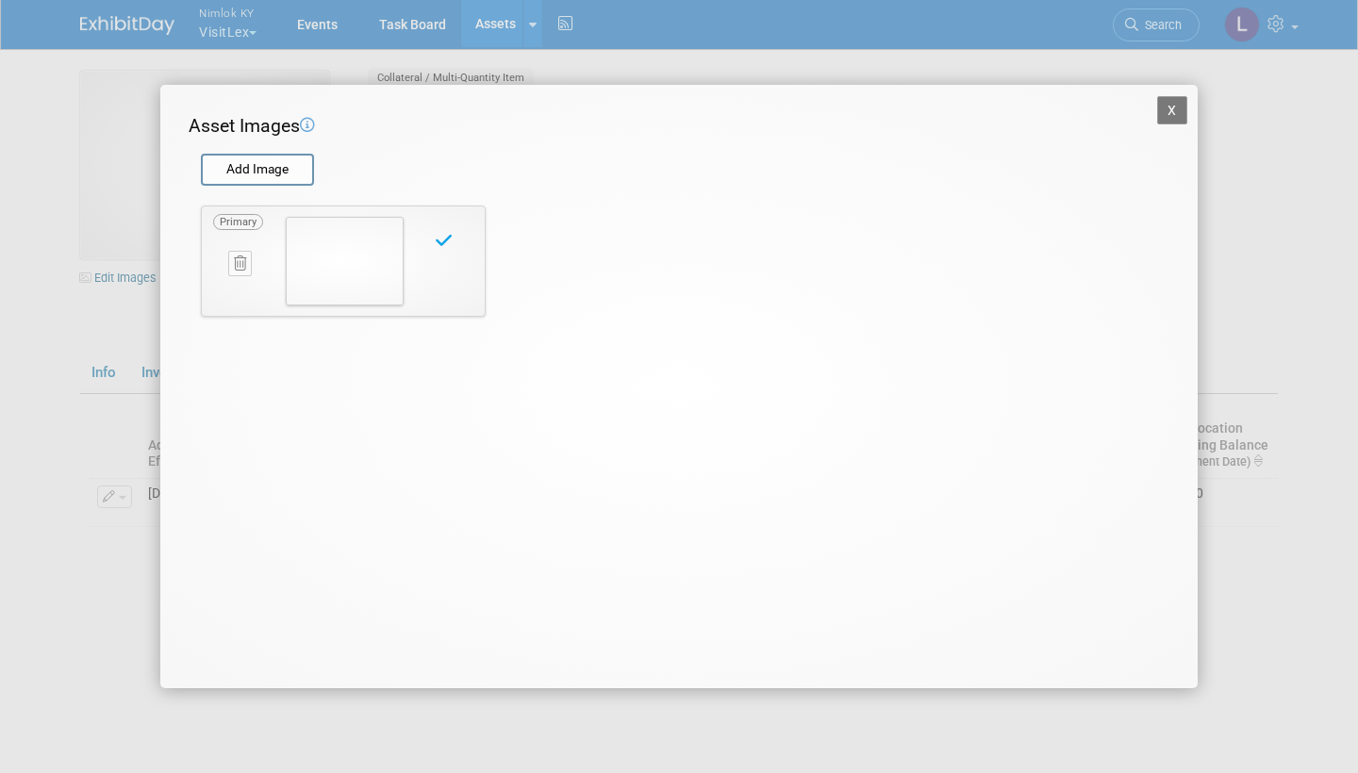
click at [1178, 101] on button "X" at bounding box center [1172, 110] width 30 height 28
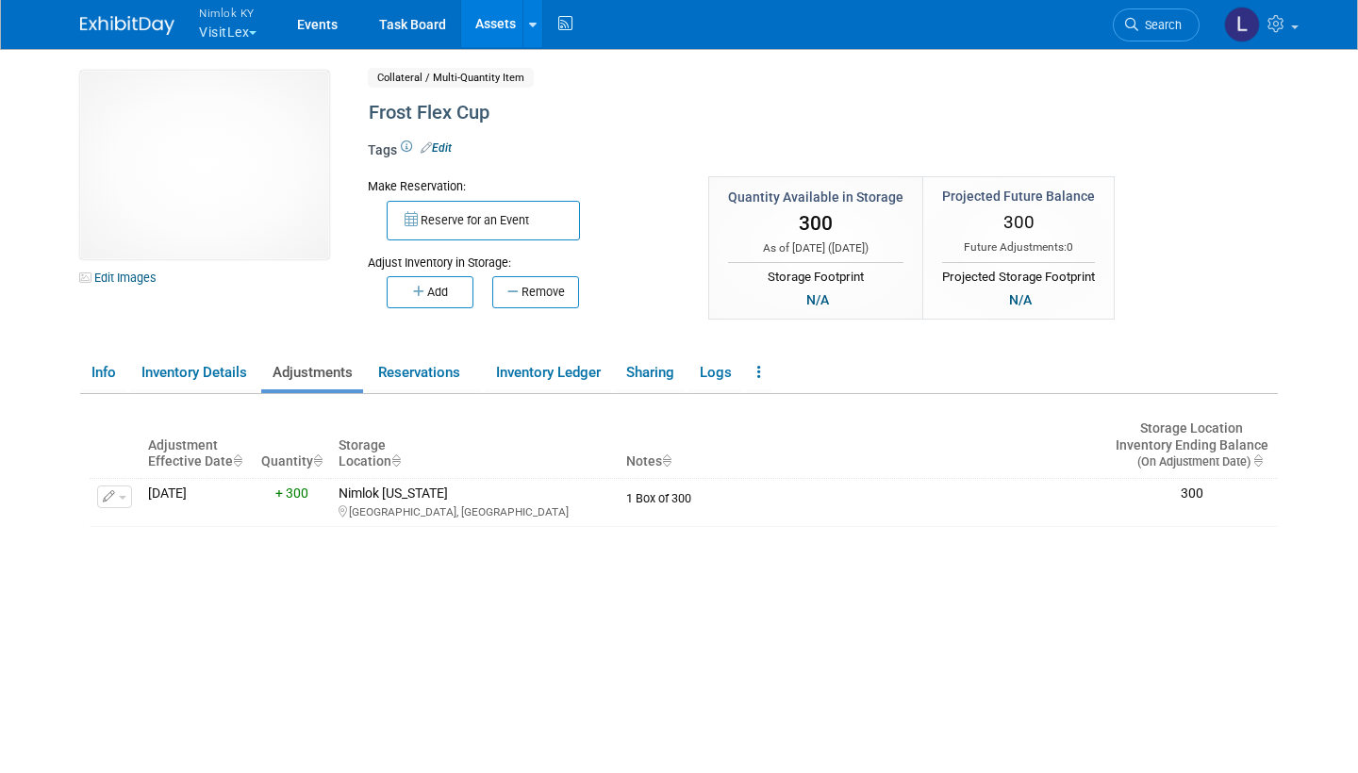
click at [499, 25] on link "Assets" at bounding box center [495, 23] width 69 height 47
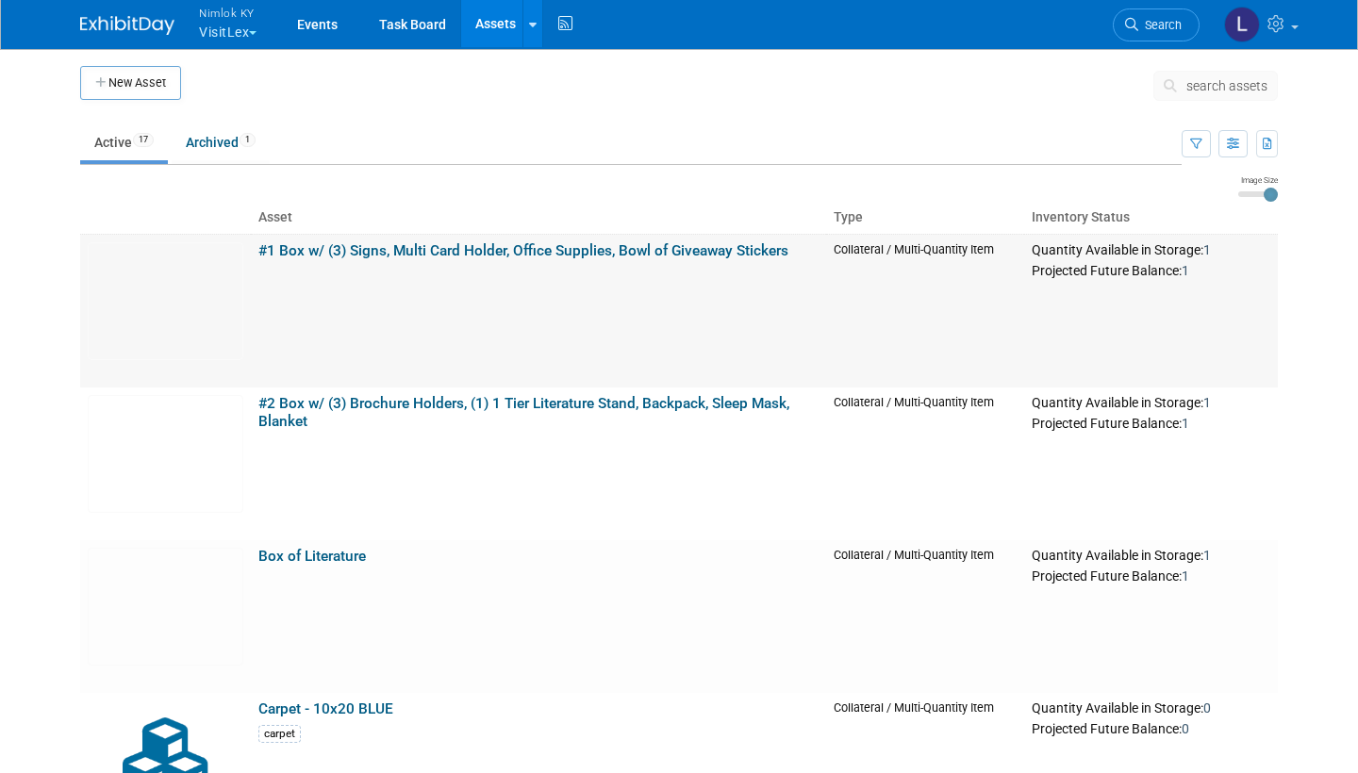
click at [312, 247] on link "#1 Box w/ (3) Signs, Multi Card Holder, Office Supplies, Bowl of Giveaway Stick…" at bounding box center [523, 250] width 530 height 17
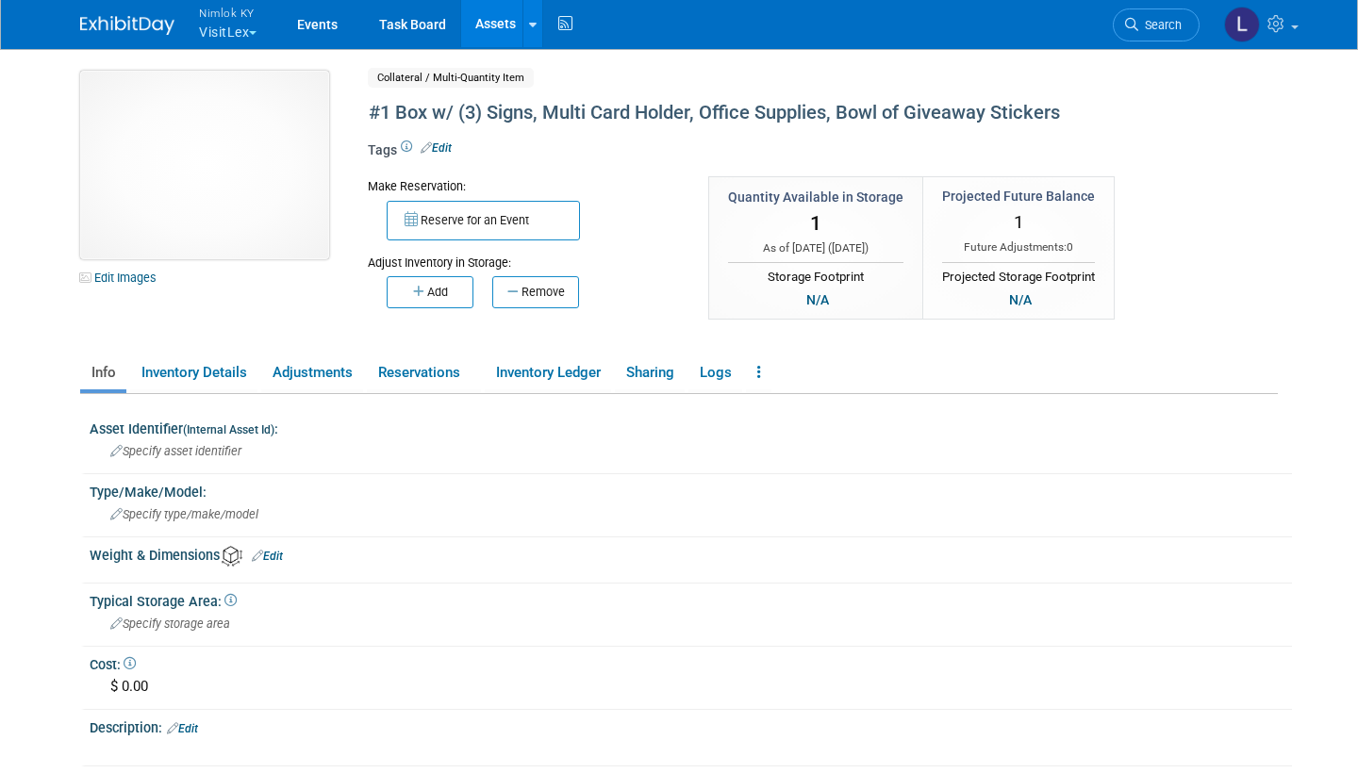
click at [227, 146] on img at bounding box center [204, 165] width 249 height 189
click at [223, 157] on div at bounding box center [679, 386] width 1358 height 773
click at [216, 161] on div at bounding box center [679, 386] width 1358 height 773
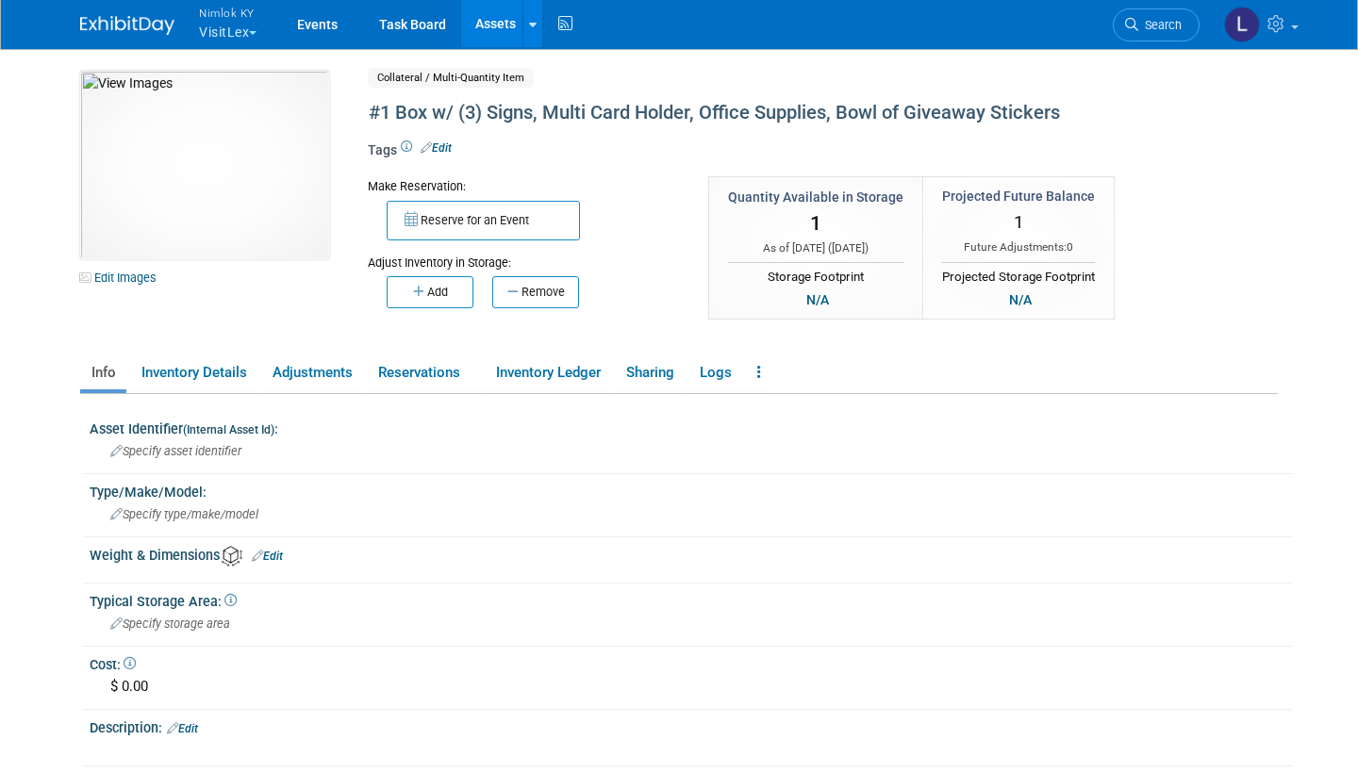
click at [240, 161] on div at bounding box center [679, 386] width 1358 height 773
click at [166, 111] on div at bounding box center [679, 386] width 1358 height 773
click at [495, 107] on div at bounding box center [679, 386] width 1358 height 773
click at [496, 22] on link "Assets" at bounding box center [495, 23] width 69 height 47
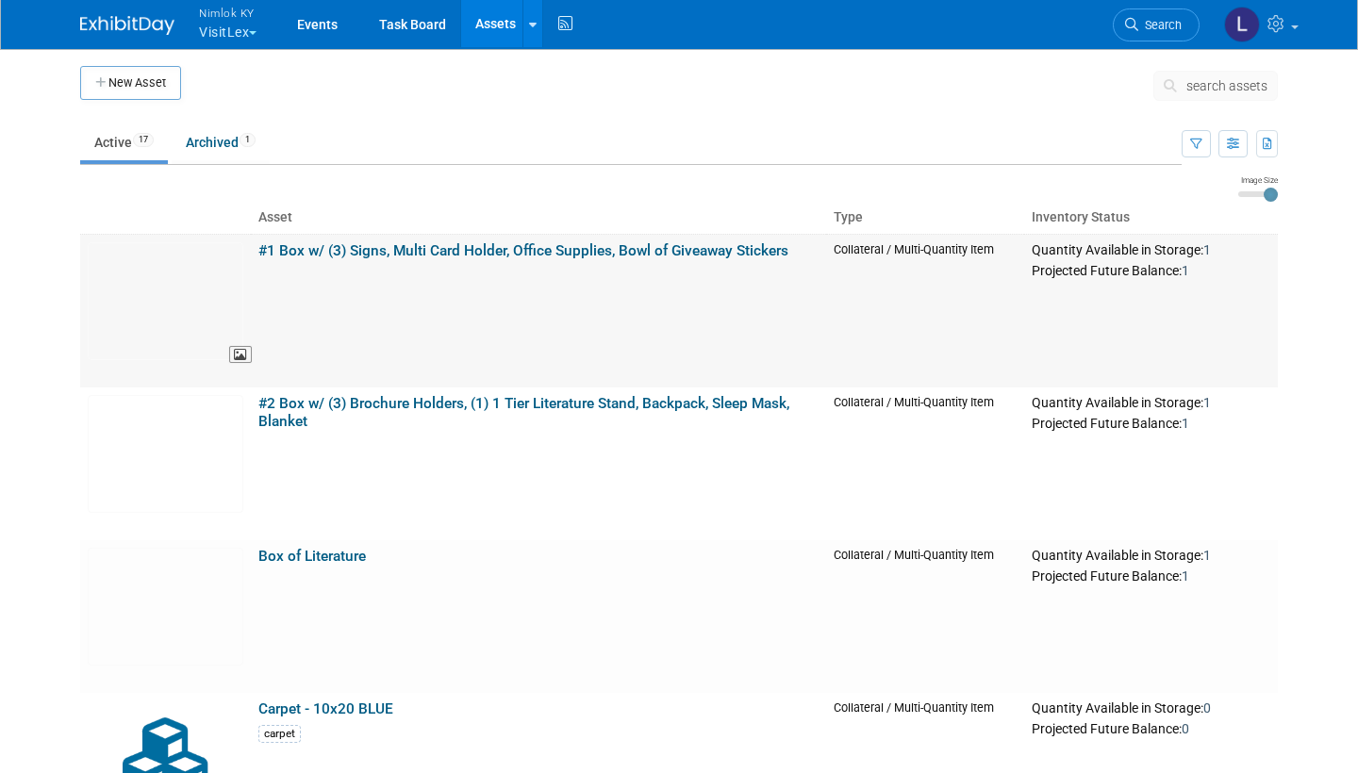
click at [190, 270] on img at bounding box center [166, 301] width 156 height 118
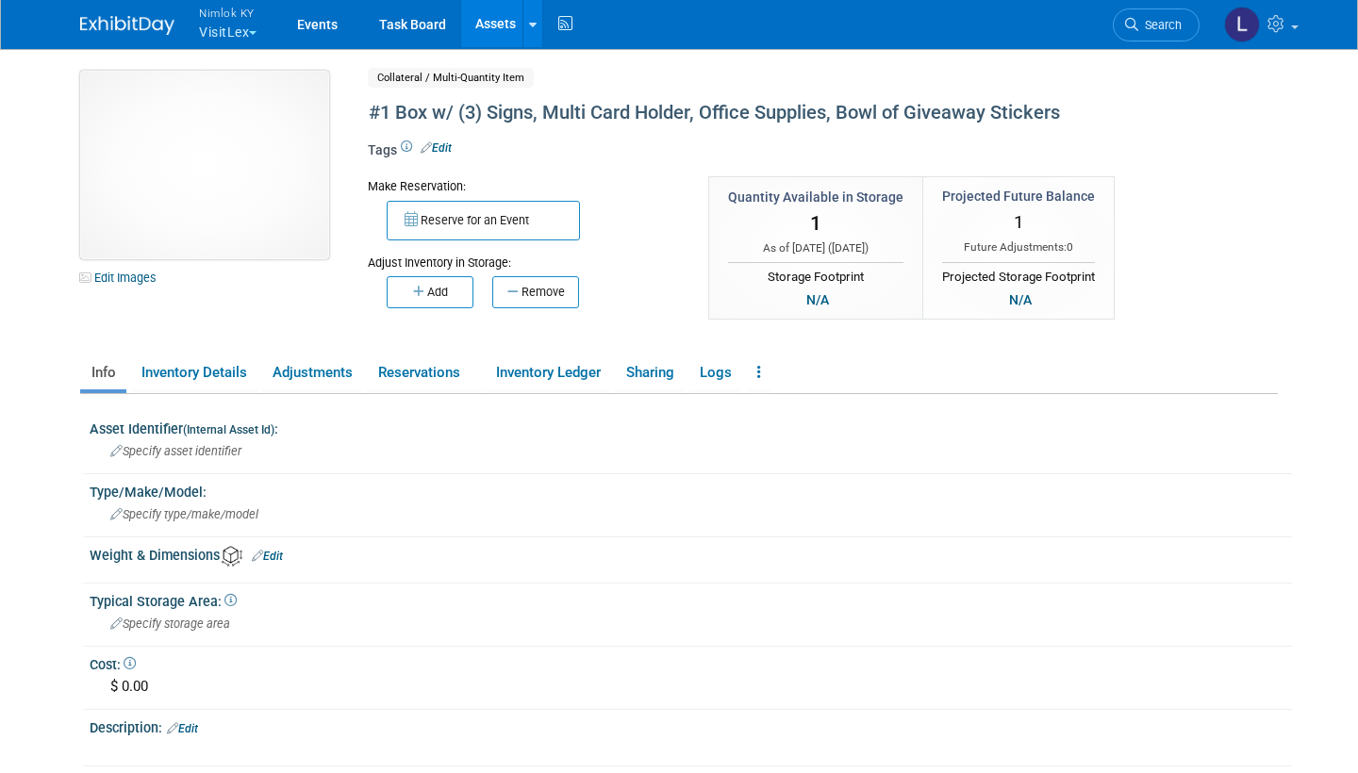
click at [218, 171] on img at bounding box center [204, 165] width 249 height 189
click at [218, 171] on div at bounding box center [679, 386] width 1358 height 773
click at [192, 125] on div at bounding box center [679, 386] width 1358 height 773
click at [494, 25] on link "Assets" at bounding box center [495, 23] width 69 height 47
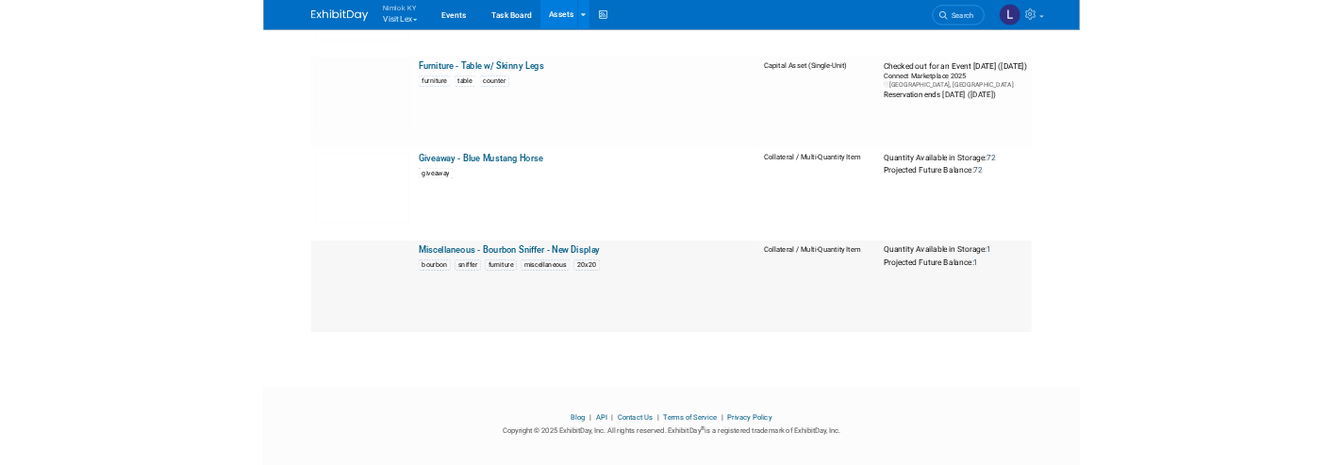
scroll to position [2240, 0]
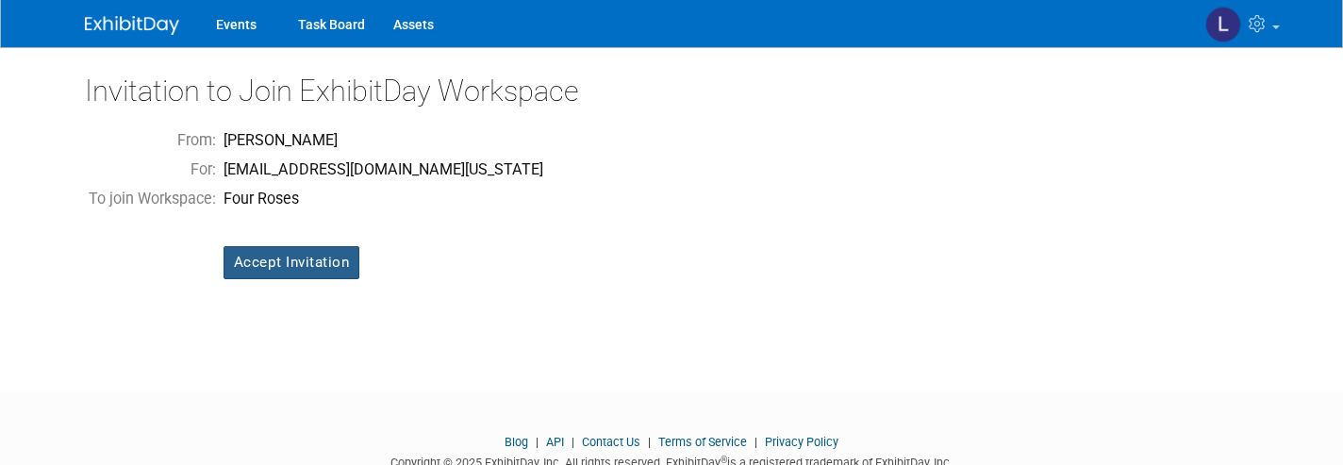
click at [315, 262] on input "Accept Invitation" at bounding box center [291, 262] width 137 height 33
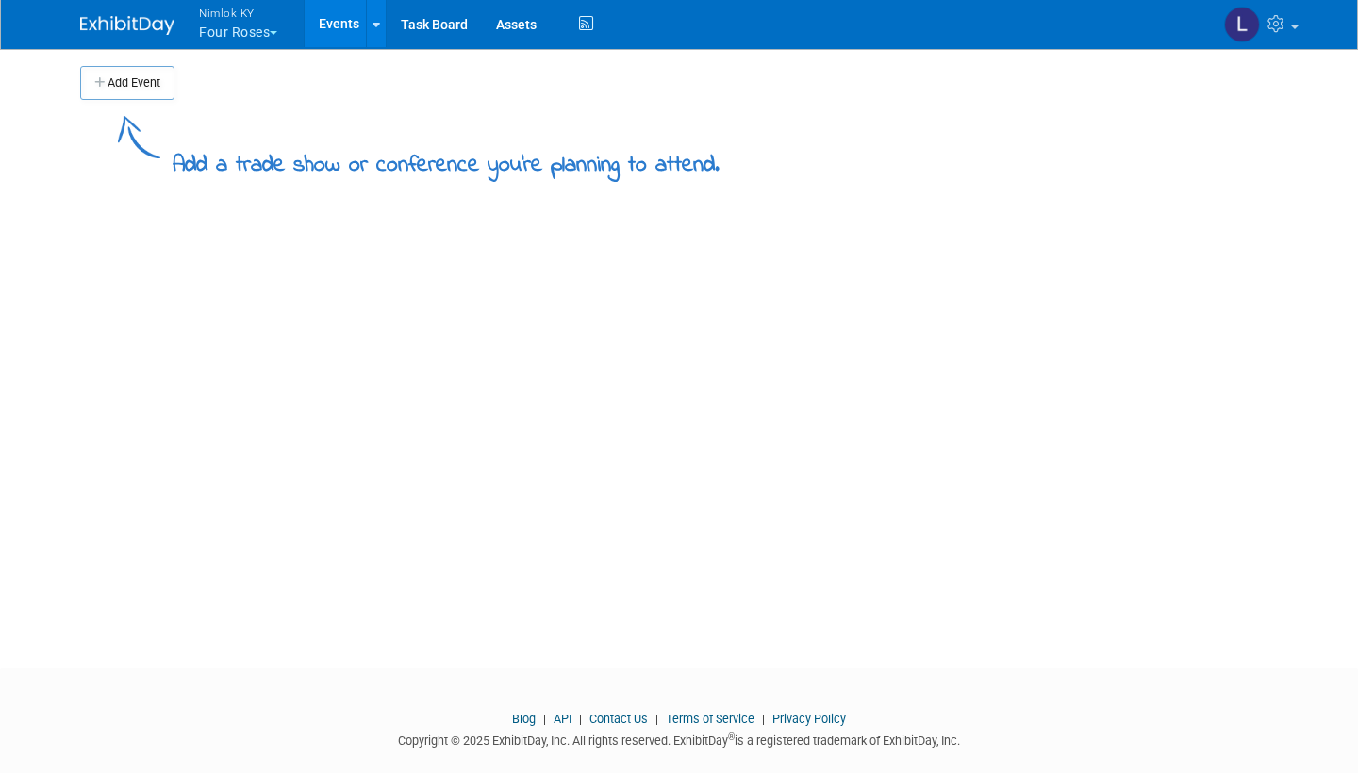
click at [243, 21] on span "Nimlok KY" at bounding box center [238, 13] width 78 height 20
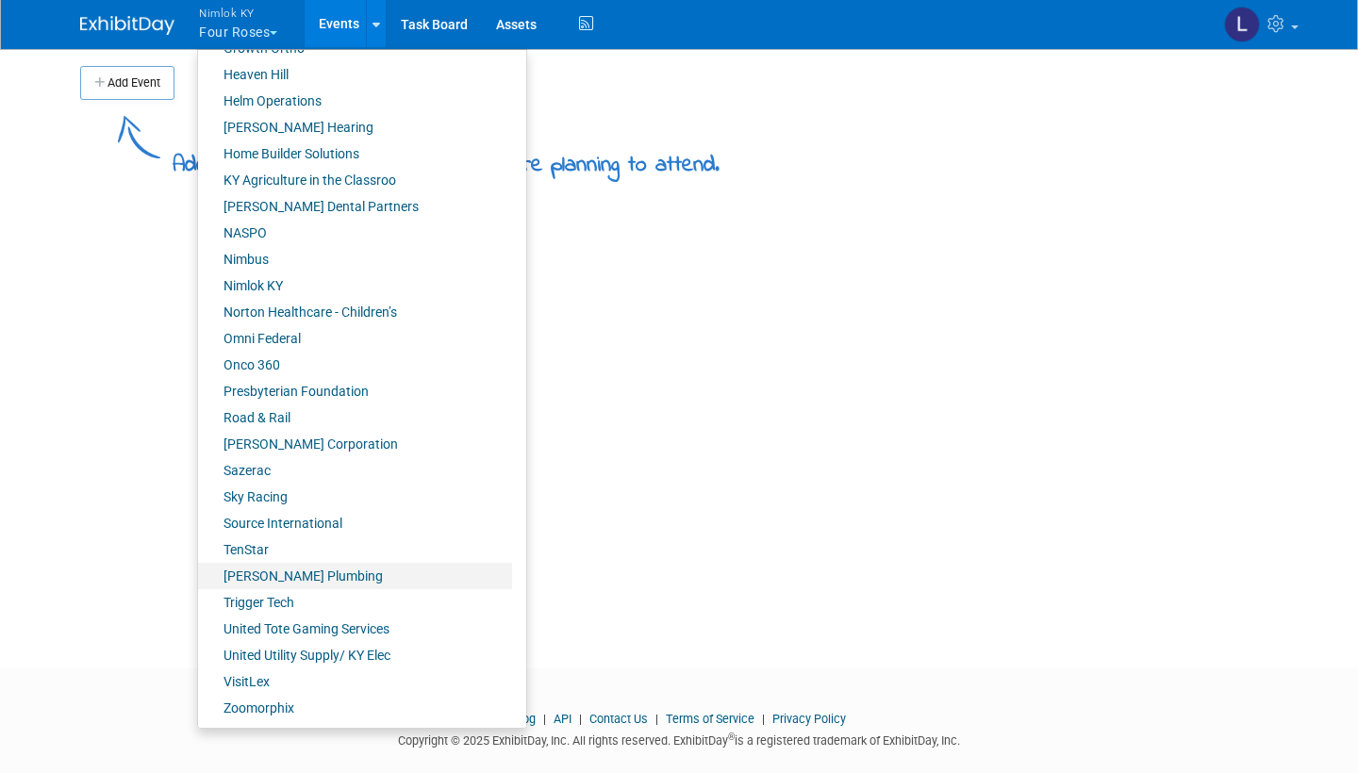
scroll to position [654, 0]
click at [277, 464] on link "Trigger Tech" at bounding box center [355, 603] width 314 height 26
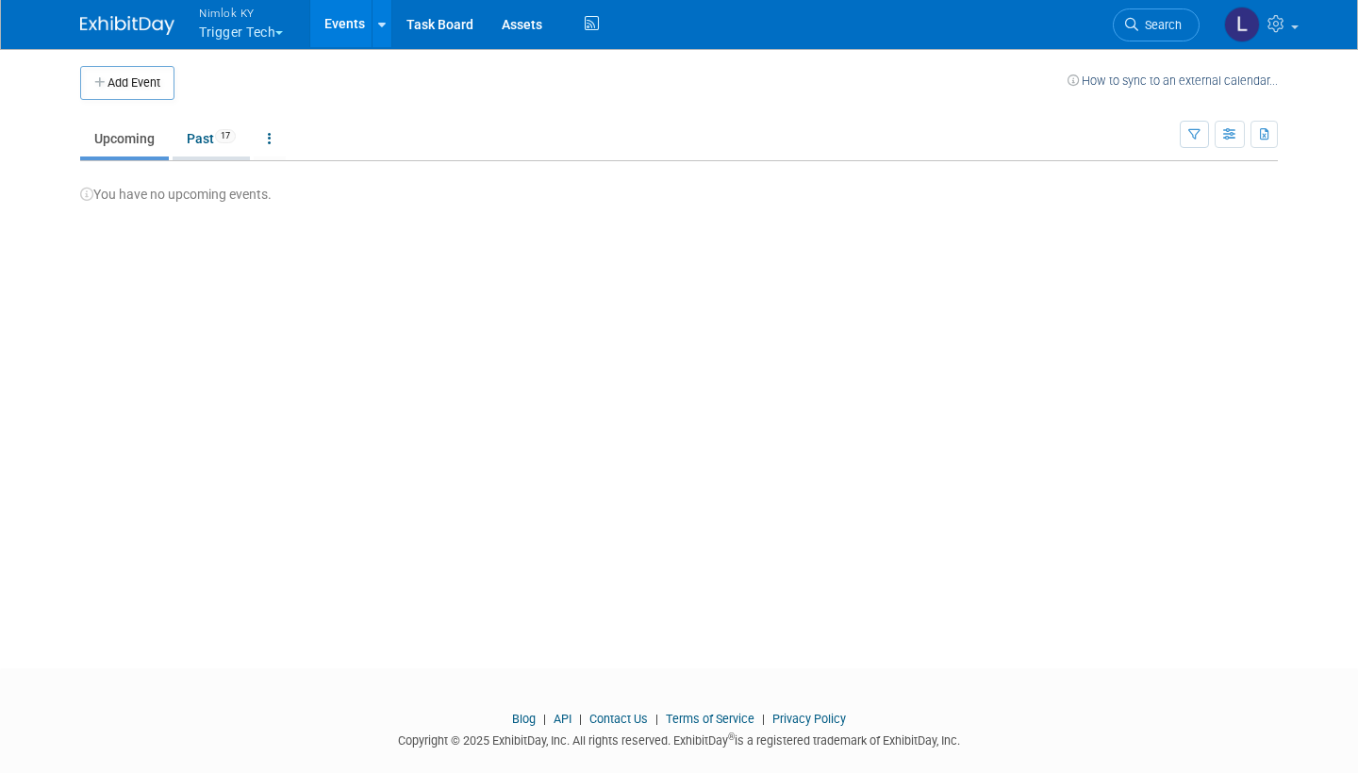
click at [201, 143] on link "Past 17" at bounding box center [211, 139] width 77 height 36
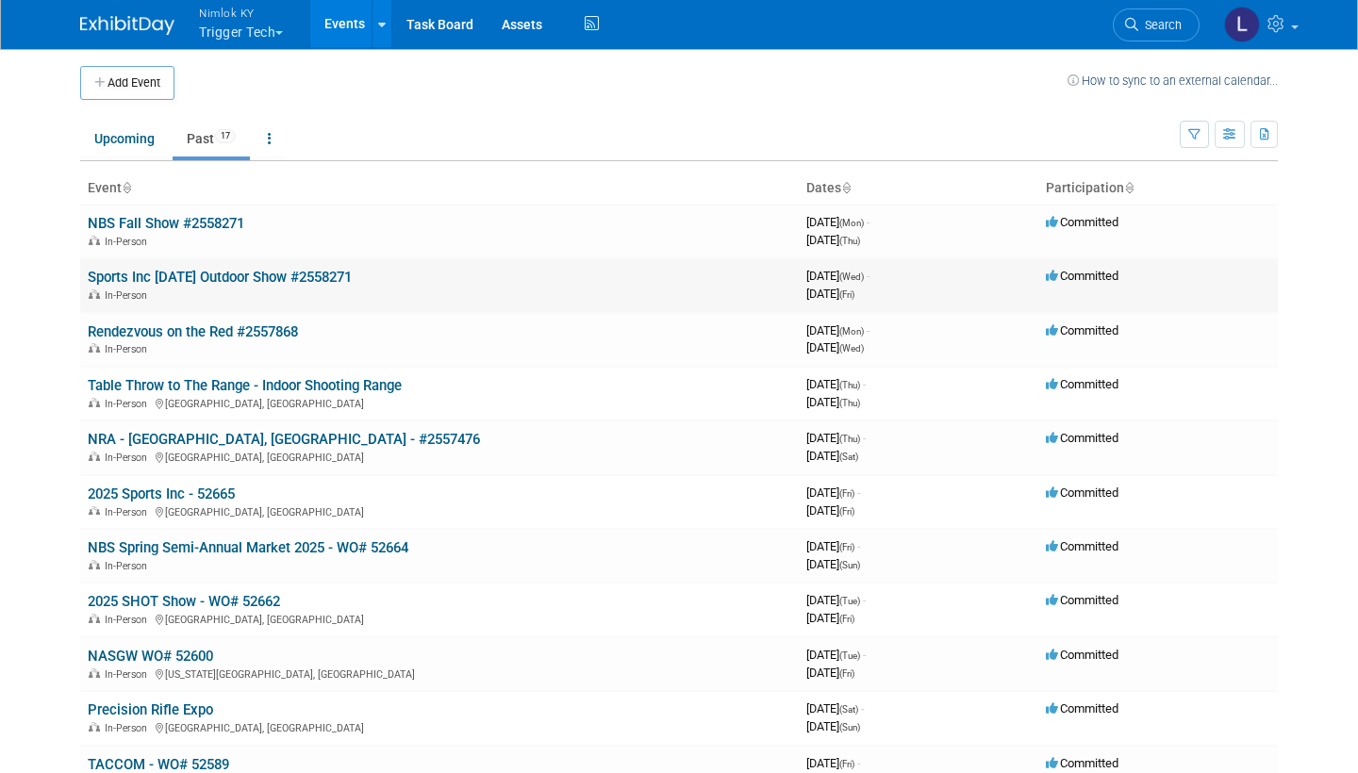
click at [261, 269] on link "Sports Inc [DATE] Outdoor Show #2558271" at bounding box center [220, 277] width 264 height 17
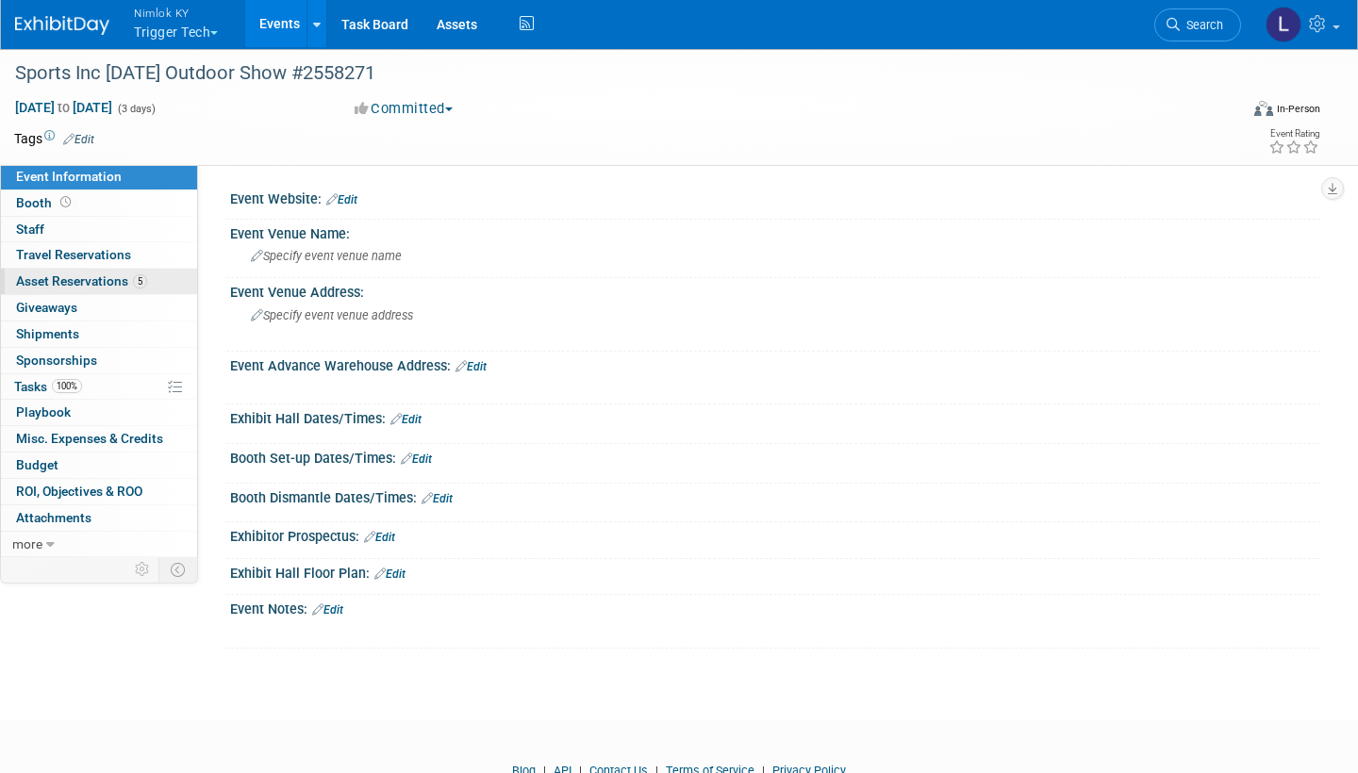
click at [95, 278] on span "Asset Reservations 5" at bounding box center [81, 280] width 131 height 15
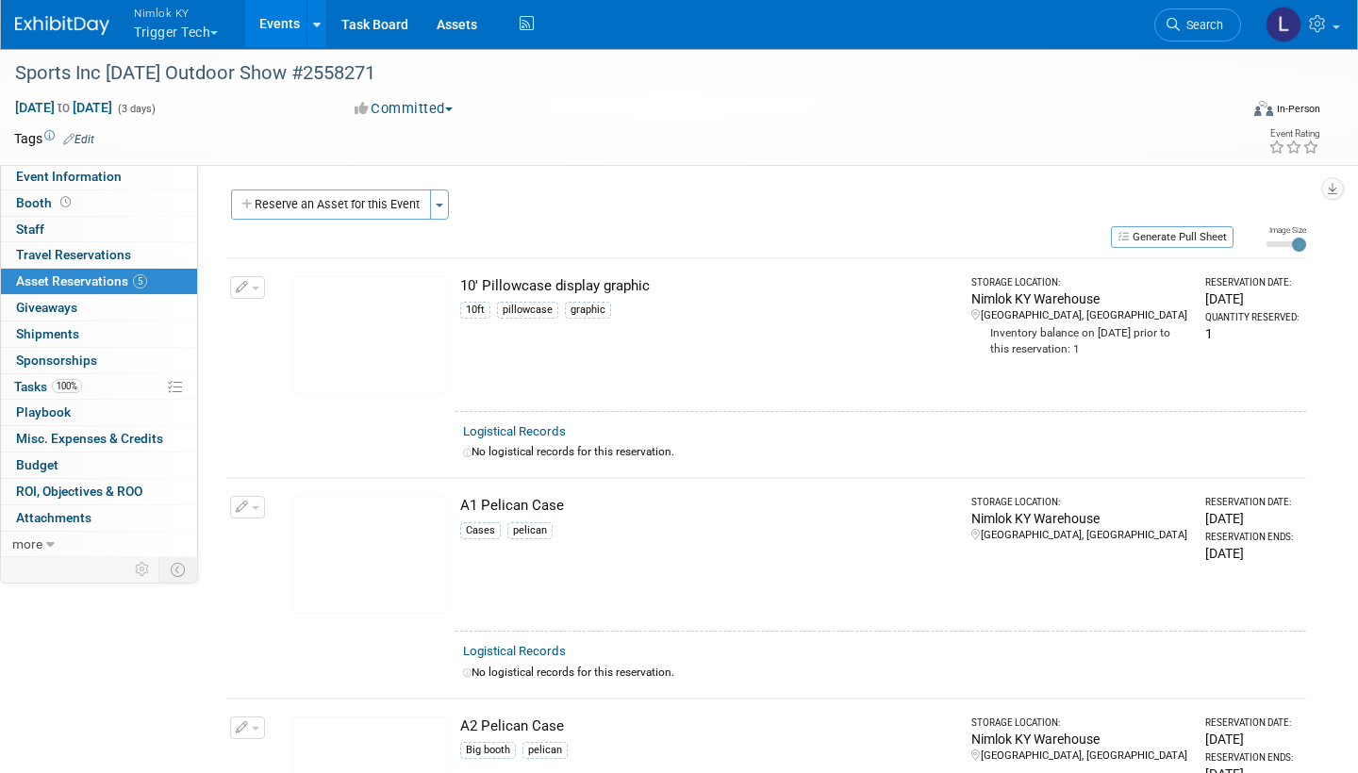
click at [539, 428] on link "Logistical Records" at bounding box center [514, 431] width 103 height 14
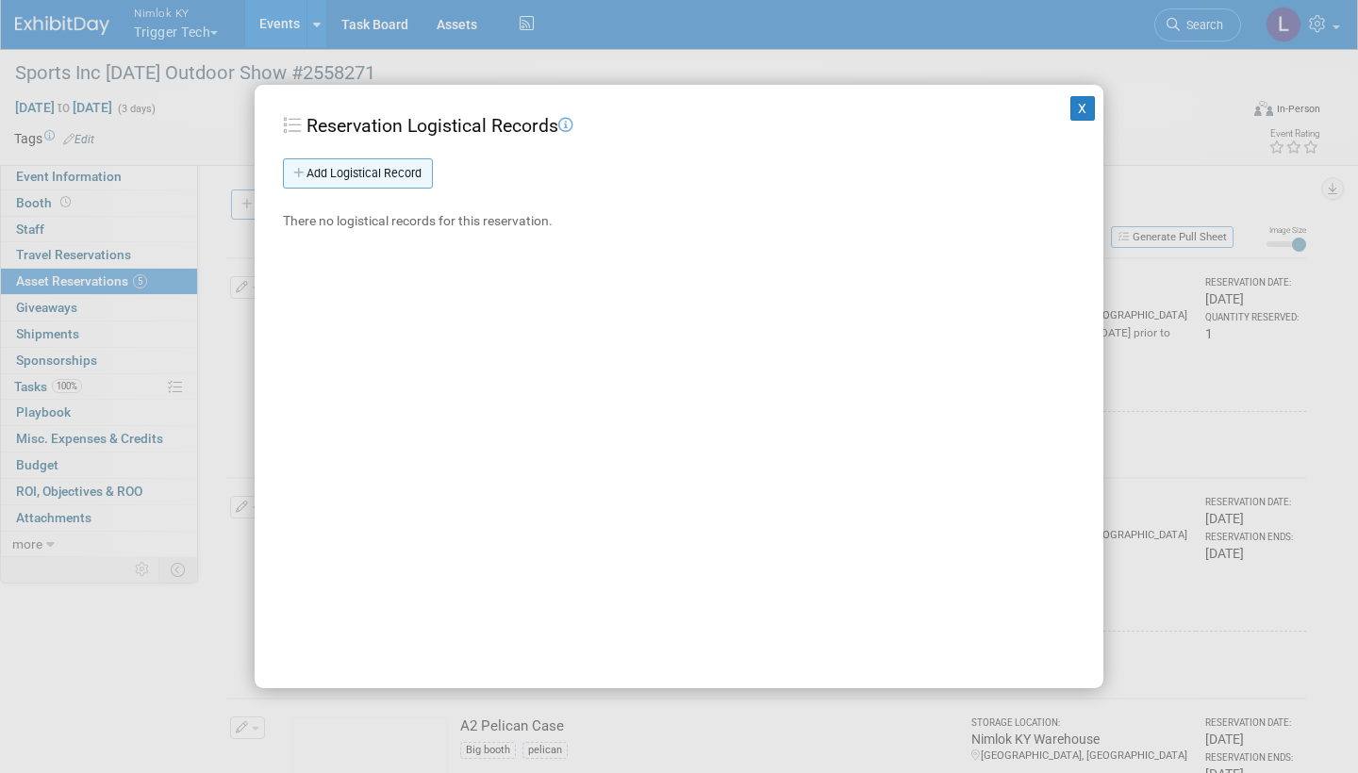
click at [394, 163] on link "Add Logistical Record" at bounding box center [358, 173] width 150 height 30
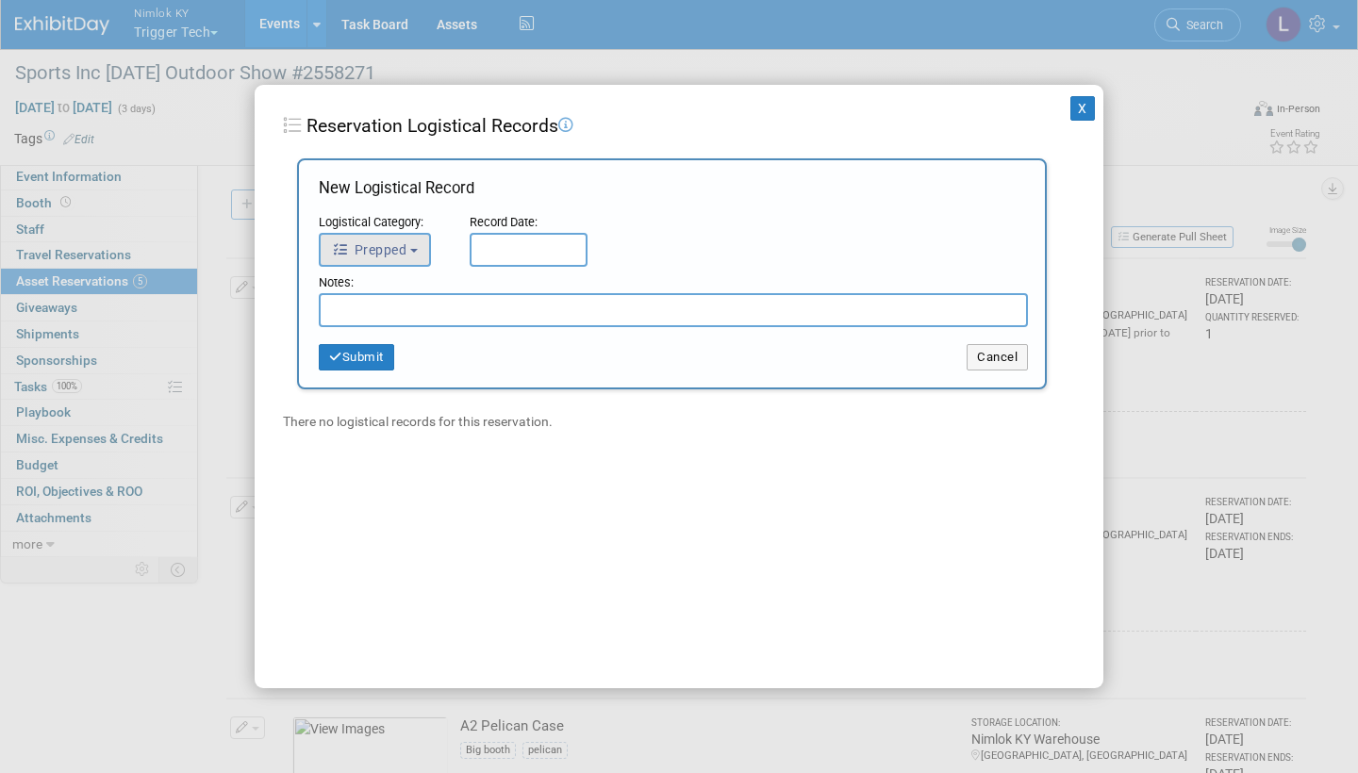
click at [404, 246] on span "Prepped" at bounding box center [369, 249] width 74 height 15
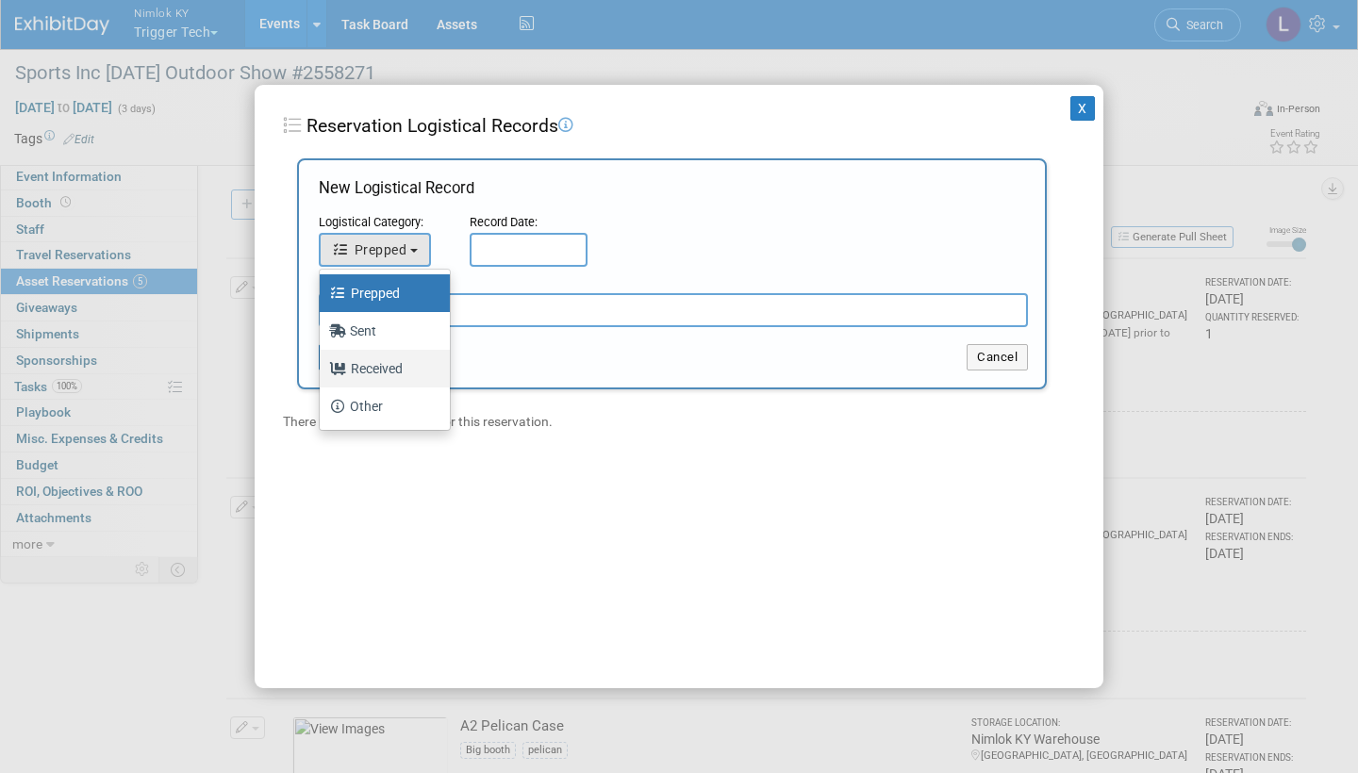
click at [392, 358] on label "Received" at bounding box center [380, 369] width 102 height 30
click at [322, 360] on input "Received" at bounding box center [316, 366] width 12 height 12
select select "3"
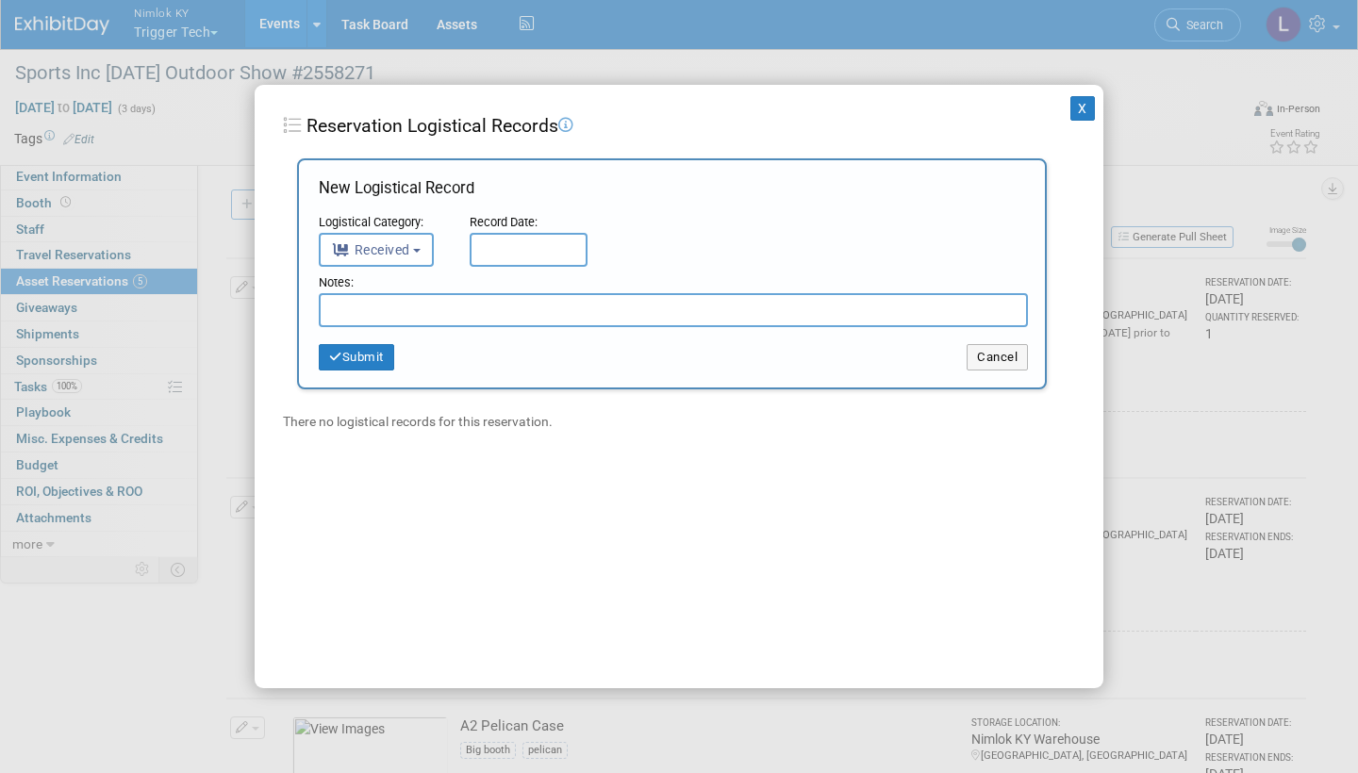
click at [509, 239] on input "text" at bounding box center [529, 250] width 118 height 34
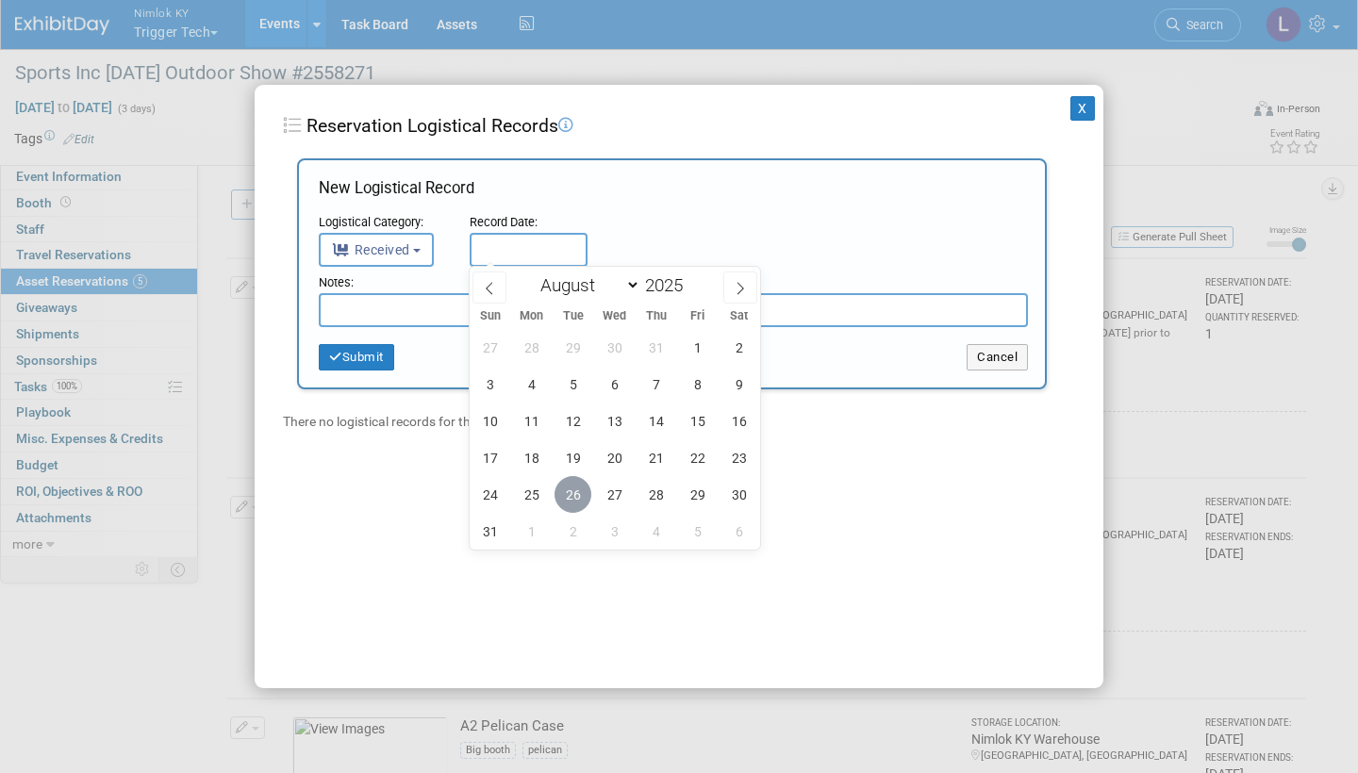
click at [573, 488] on span "26" at bounding box center [572, 494] width 37 height 37
type input "[DATE]"
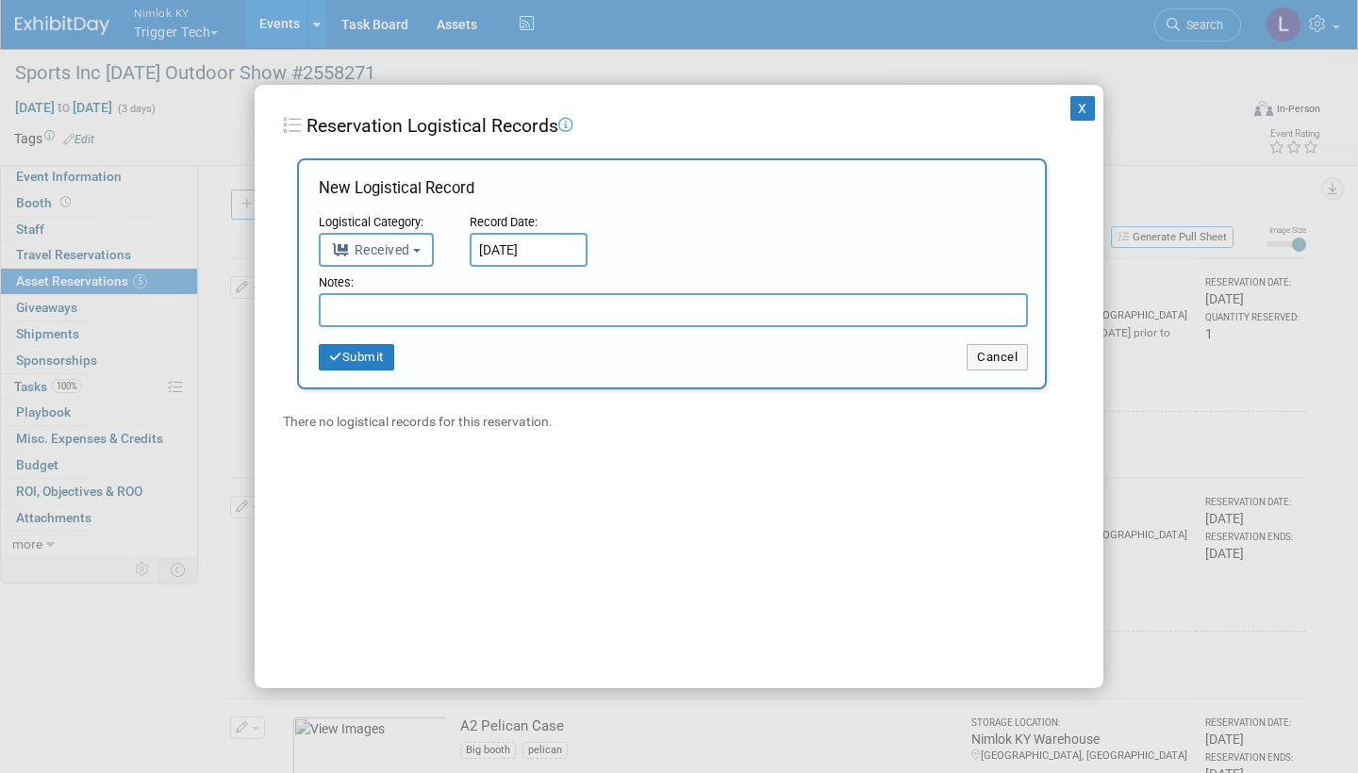
click at [420, 321] on input "text" at bounding box center [673, 310] width 709 height 34
drag, startPoint x: 495, startPoint y: 308, endPoint x: 316, endPoint y: 301, distance: 179.3
click at [316, 301] on div "New Logistical Record Logistical Category: <i class="fas fa-tasks" style="paddi…" at bounding box center [672, 273] width 750 height 231
type input "Received in good condition"
click at [376, 344] on button "Submit" at bounding box center [356, 357] width 75 height 26
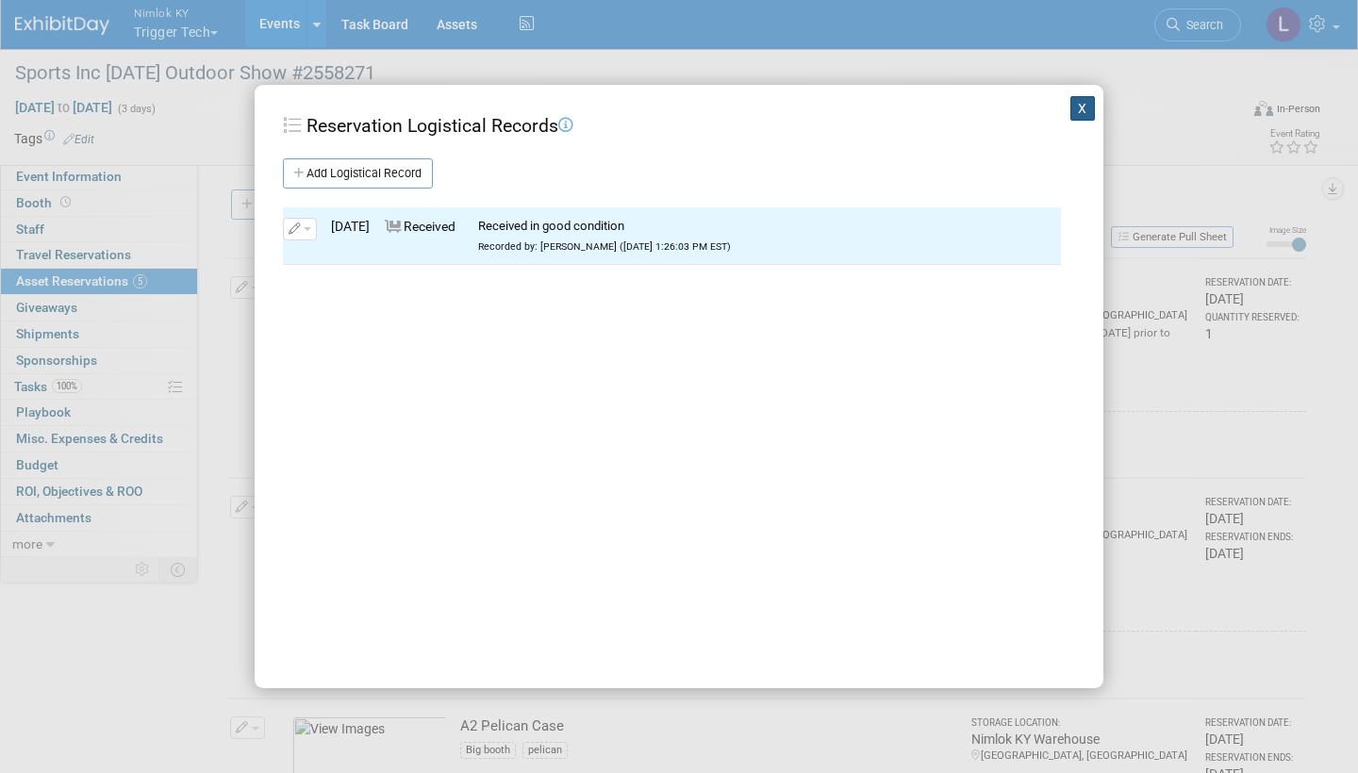
click at [1081, 107] on button "X" at bounding box center [1082, 108] width 25 height 25
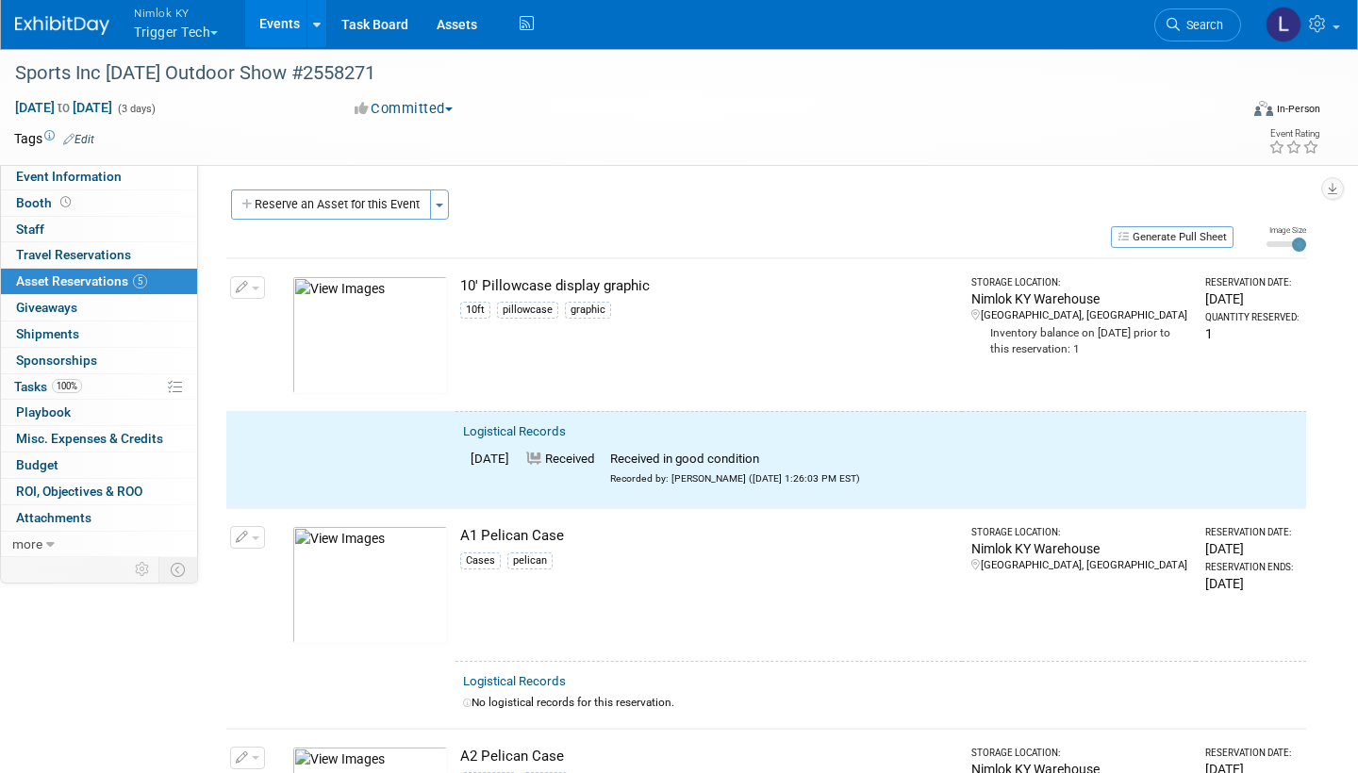
click at [257, 289] on button "button" at bounding box center [247, 287] width 35 height 23
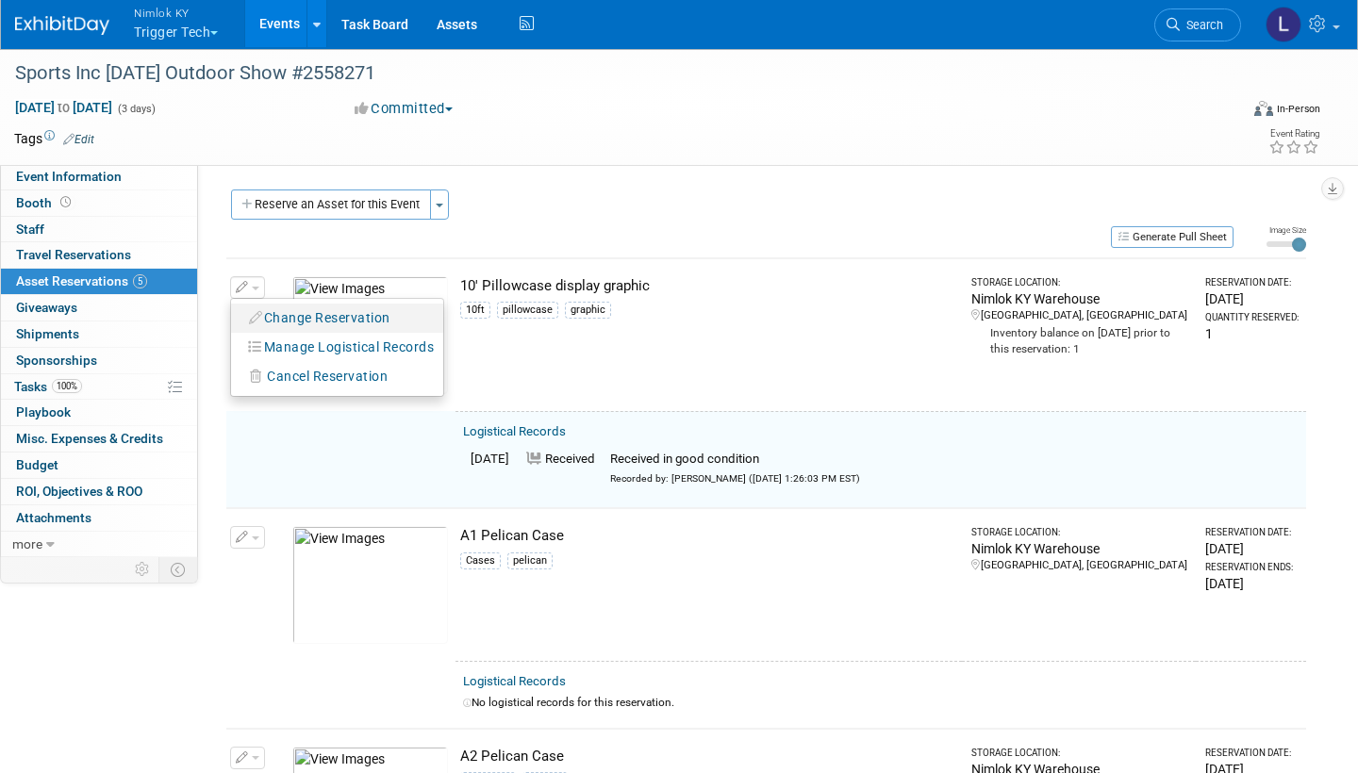
click at [315, 318] on button "Change Reservation" at bounding box center [319, 318] width 159 height 25
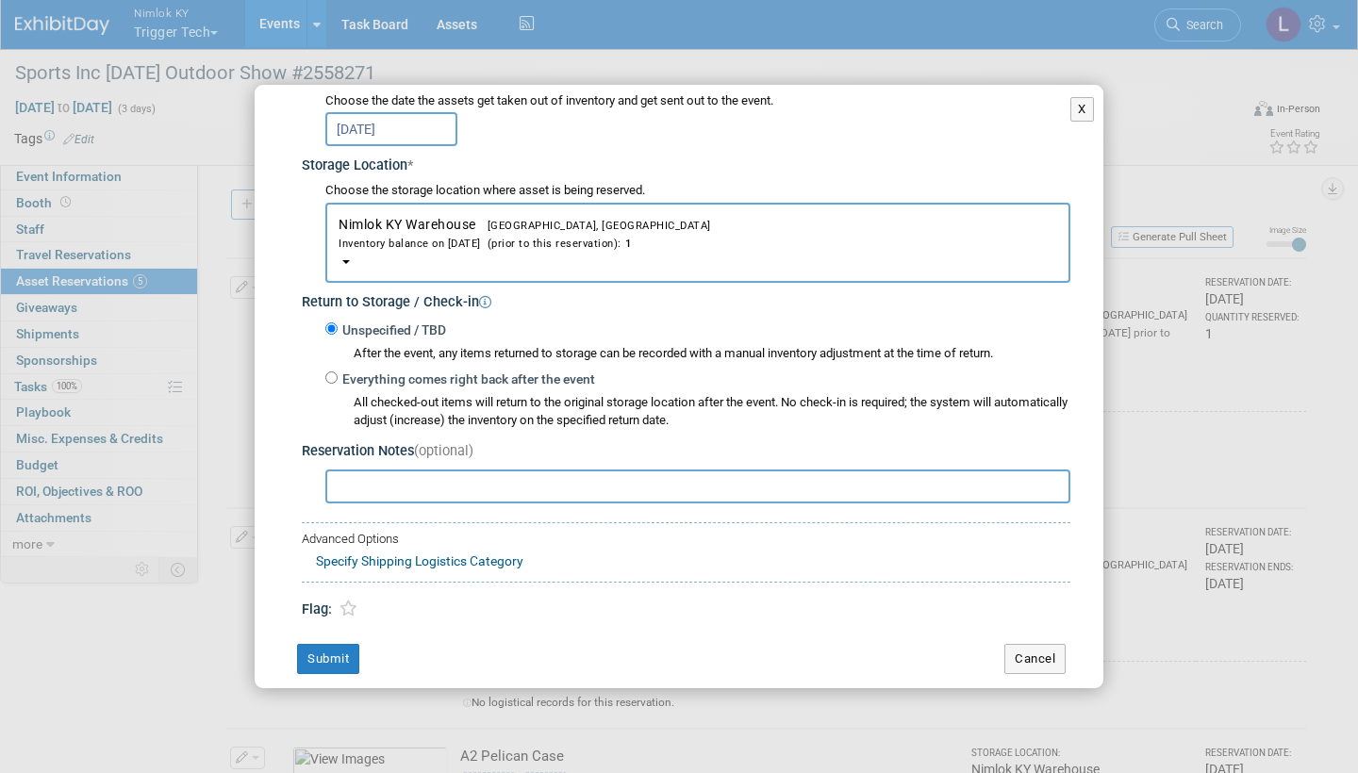
scroll to position [256, 0]
click at [331, 372] on input "Everything comes right back after the event" at bounding box center [331, 378] width 12 height 12
radio input "true"
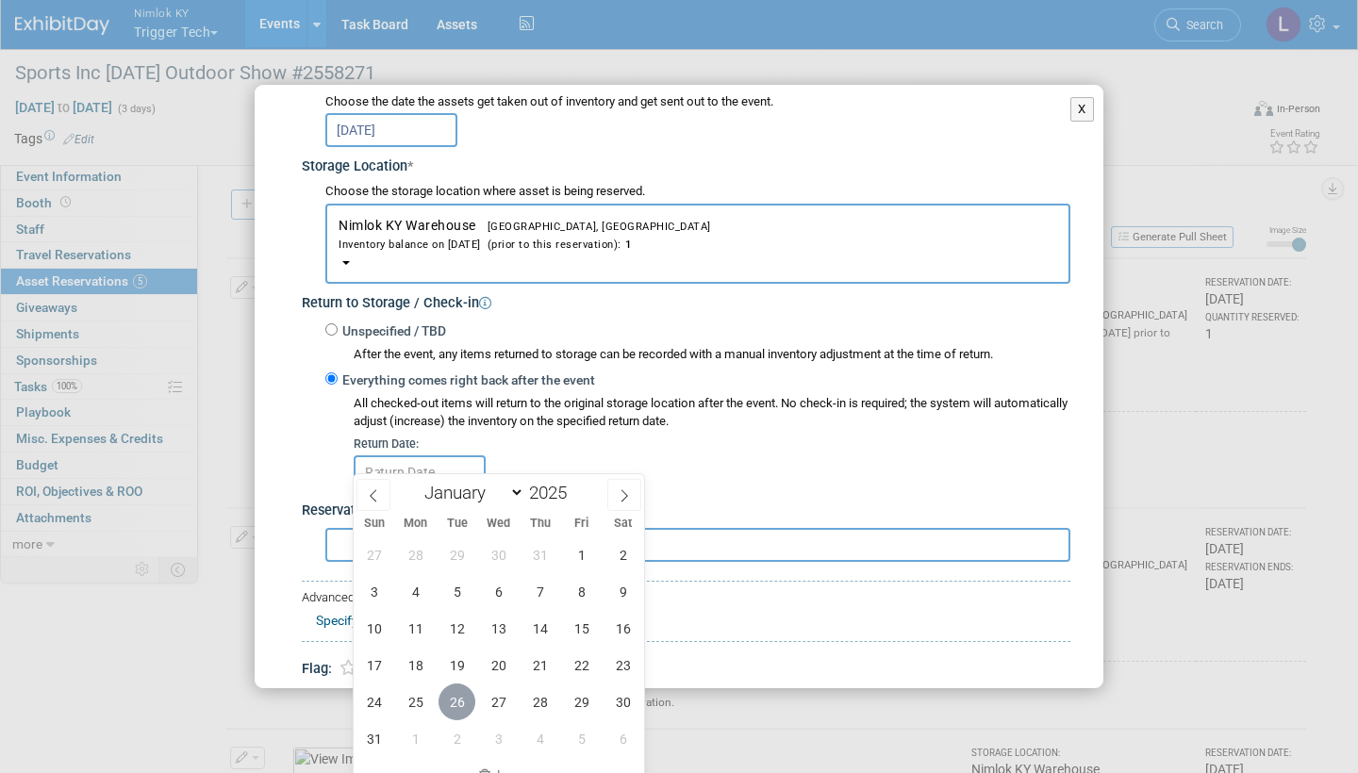
click at [459, 696] on span "26" at bounding box center [456, 702] width 37 height 37
type input "[DATE]"
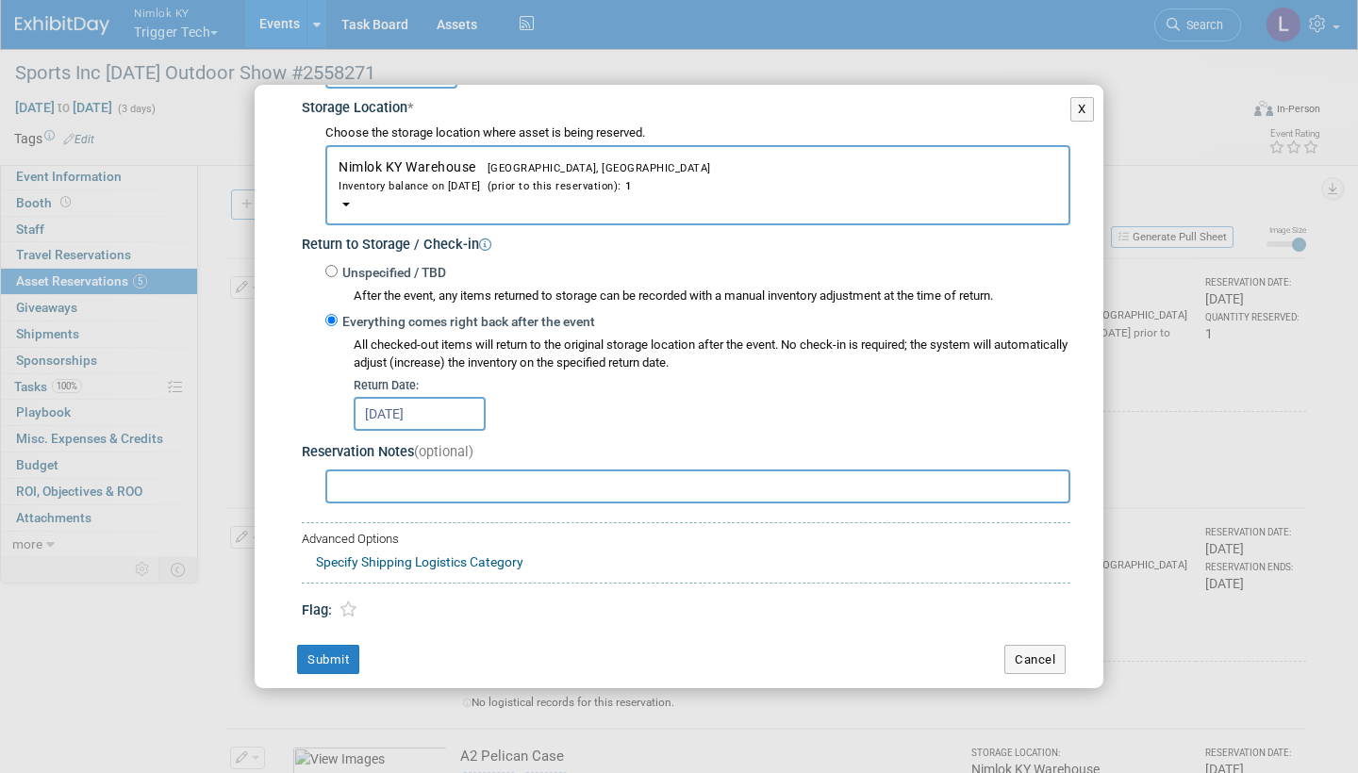
scroll to position [314, 0]
click at [326, 646] on button "Submit" at bounding box center [328, 661] width 62 height 30
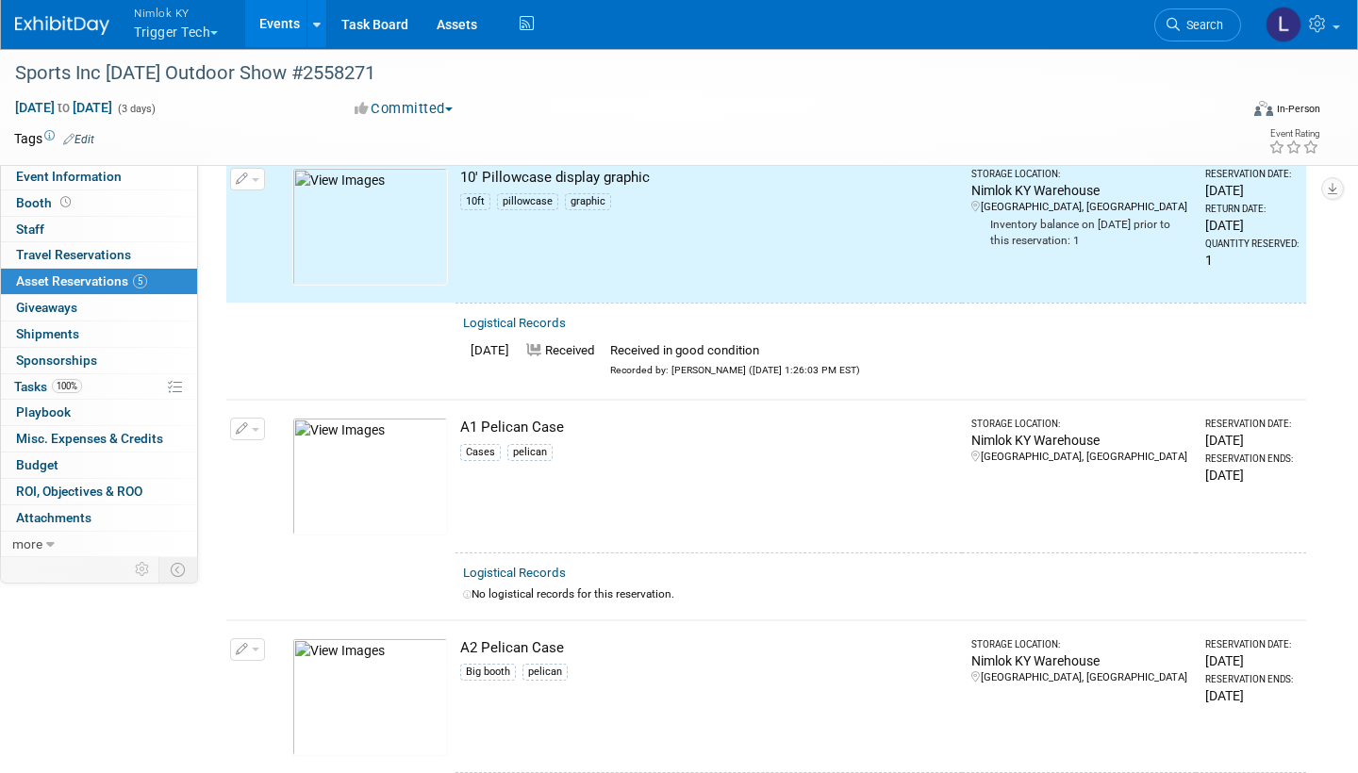
scroll to position [196, 0]
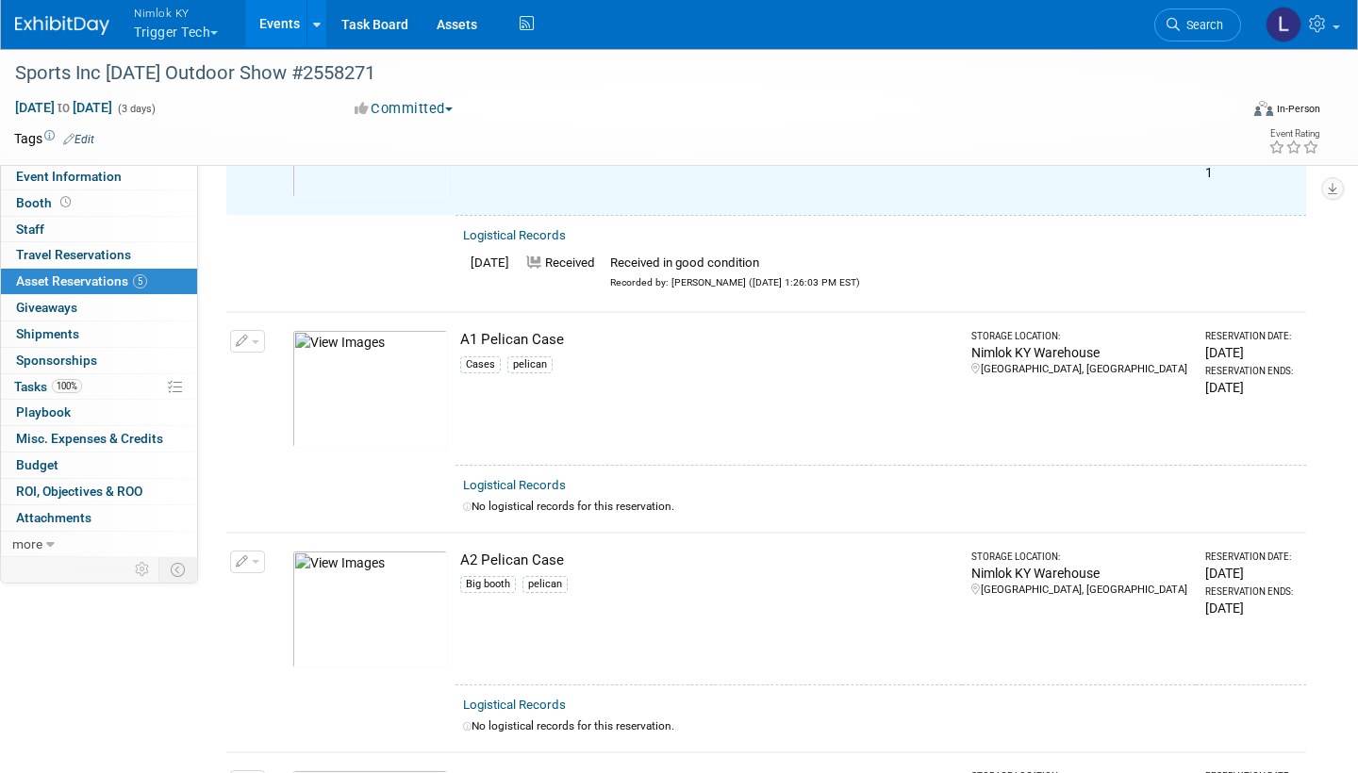
click at [521, 478] on link "Logistical Records" at bounding box center [514, 485] width 103 height 14
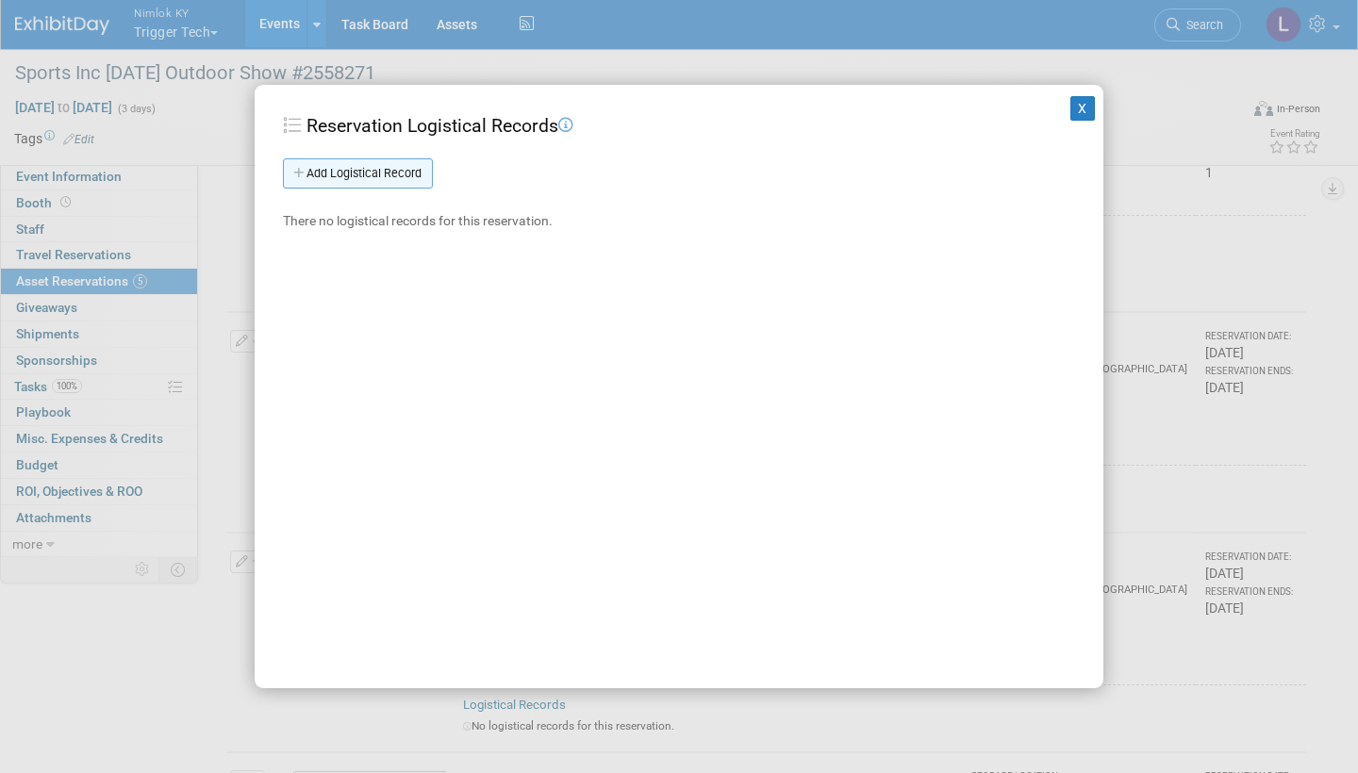
click at [413, 177] on link "Add Logistical Record" at bounding box center [358, 173] width 150 height 30
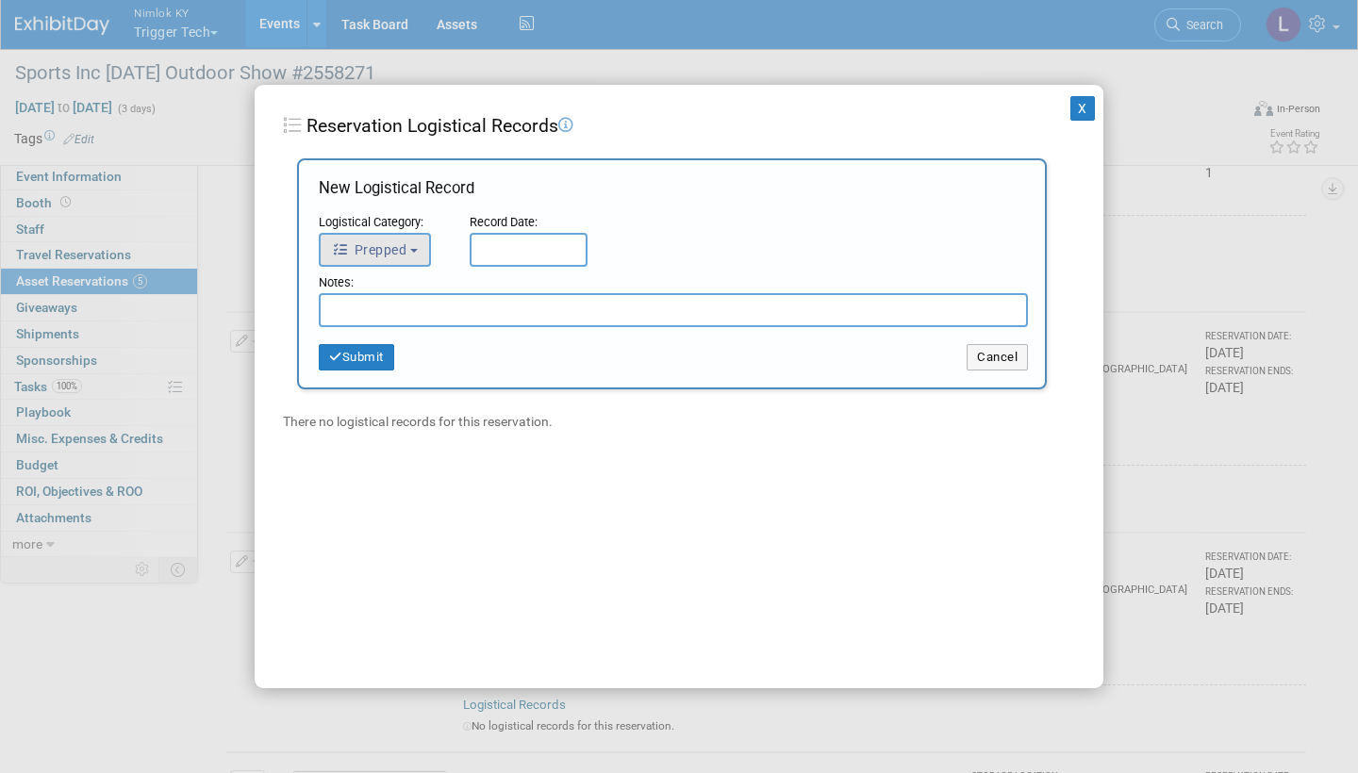
click at [414, 249] on b "button" at bounding box center [414, 251] width 8 height 4
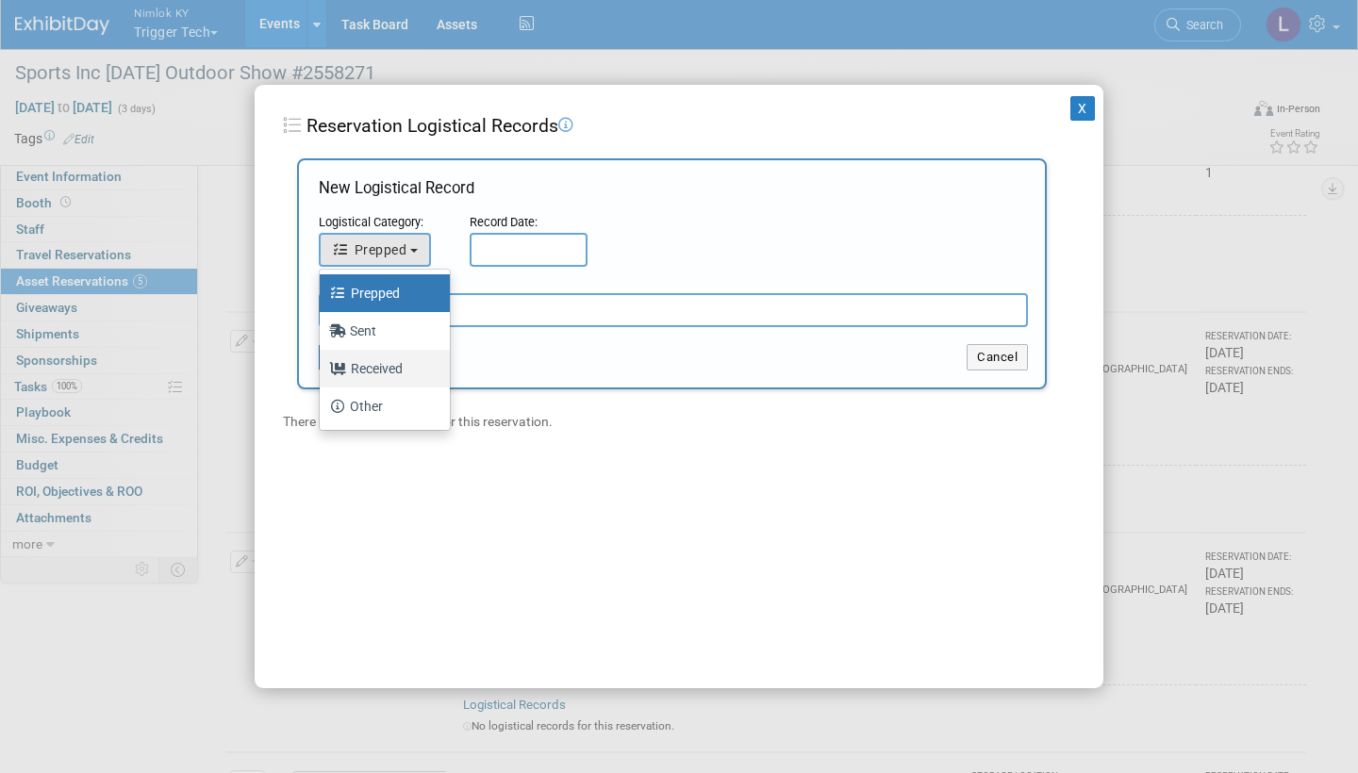
click at [389, 358] on label "Received" at bounding box center [380, 369] width 102 height 30
click at [322, 360] on input "Received" at bounding box center [316, 366] width 12 height 12
select select "3"
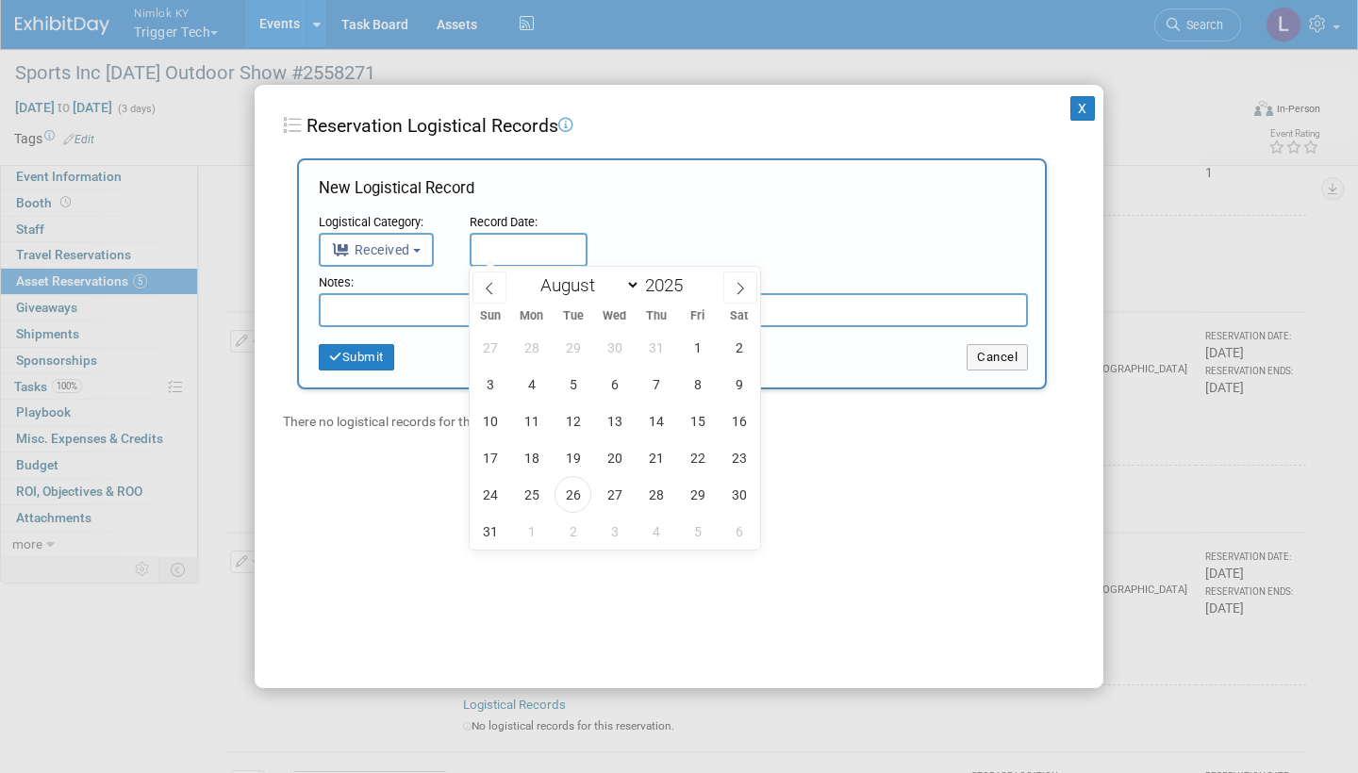
click at [507, 242] on input "text" at bounding box center [529, 250] width 118 height 34
click at [576, 488] on span "26" at bounding box center [572, 494] width 37 height 37
type input "[DATE]"
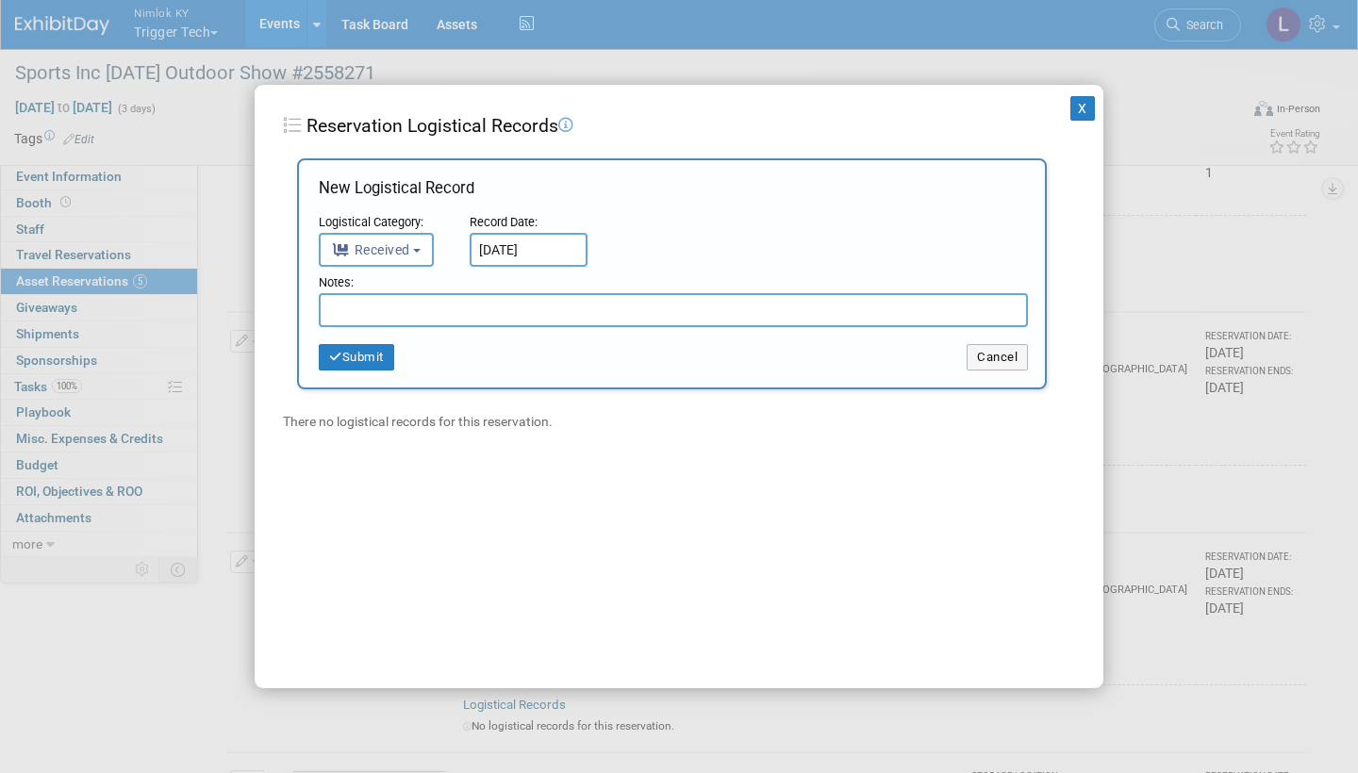
click at [463, 312] on input "text" at bounding box center [673, 310] width 709 height 34
paste input "Received in good condition"
type input "Received in good condition"
click at [373, 344] on button "Submit" at bounding box center [356, 357] width 75 height 26
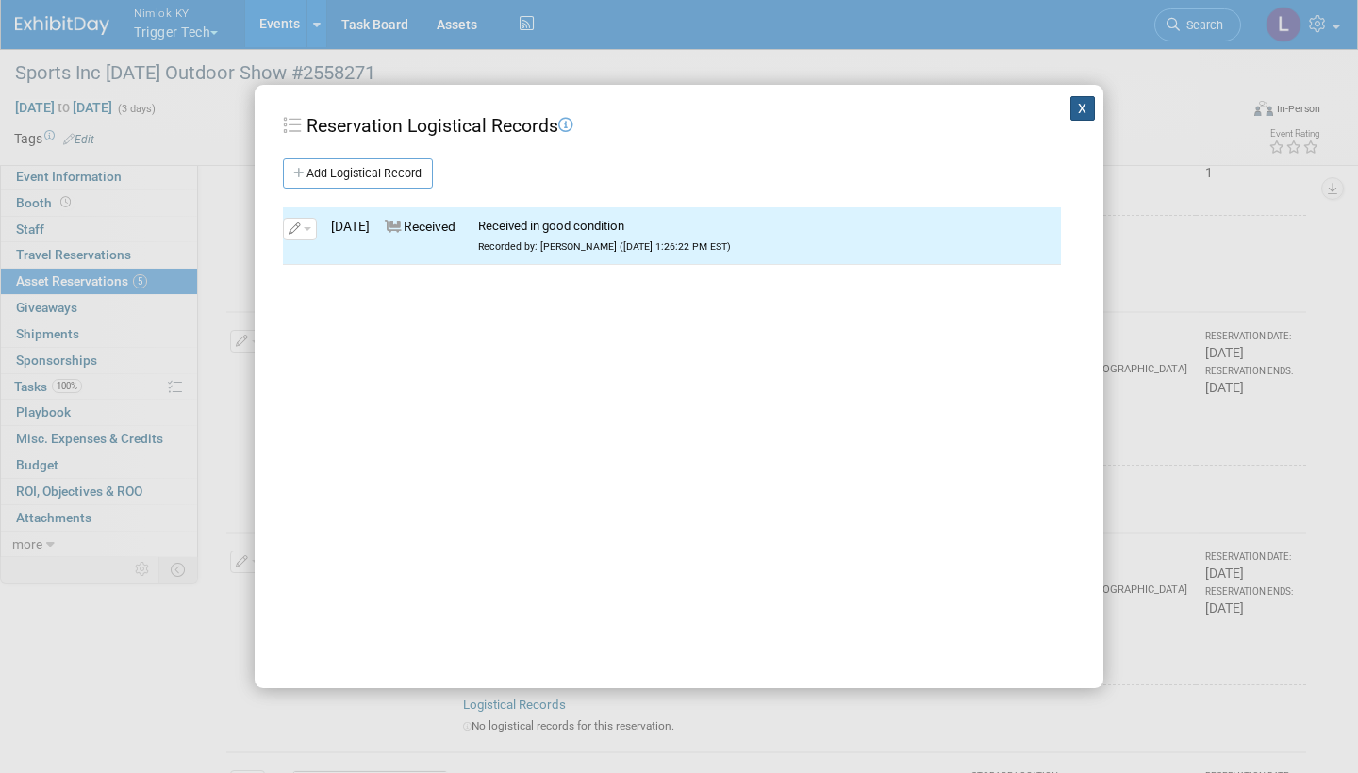
click at [1079, 107] on button "X" at bounding box center [1082, 108] width 25 height 25
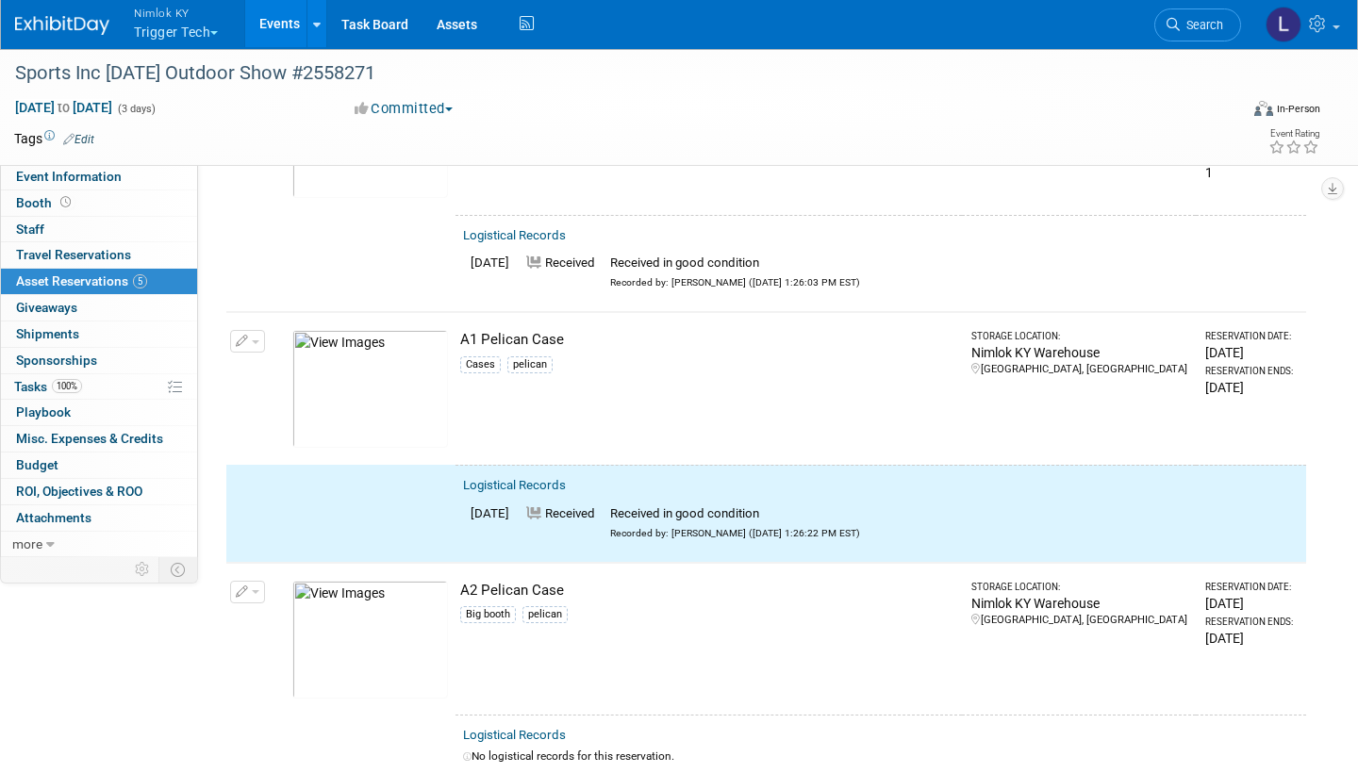
click at [255, 340] on span "button" at bounding box center [256, 342] width 8 height 4
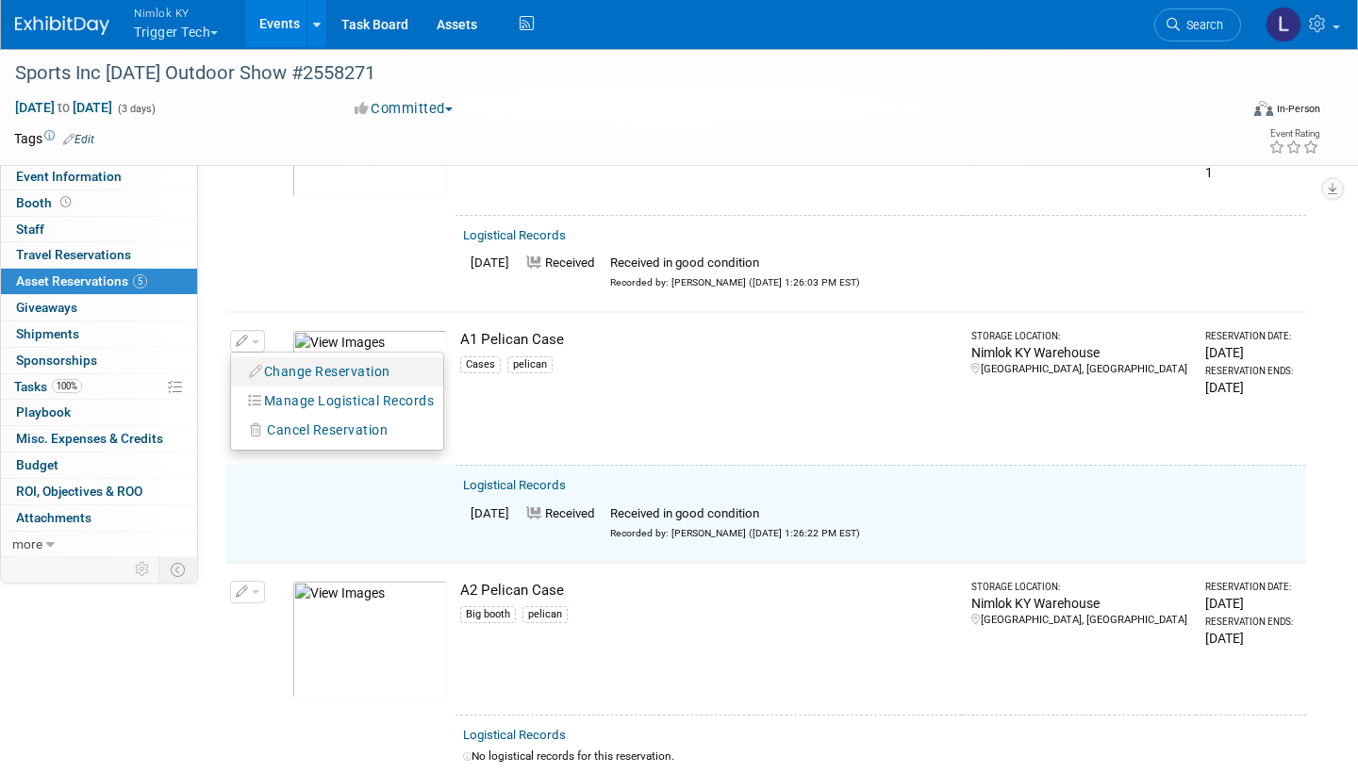
click at [335, 359] on button "Change Reservation" at bounding box center [319, 371] width 159 height 25
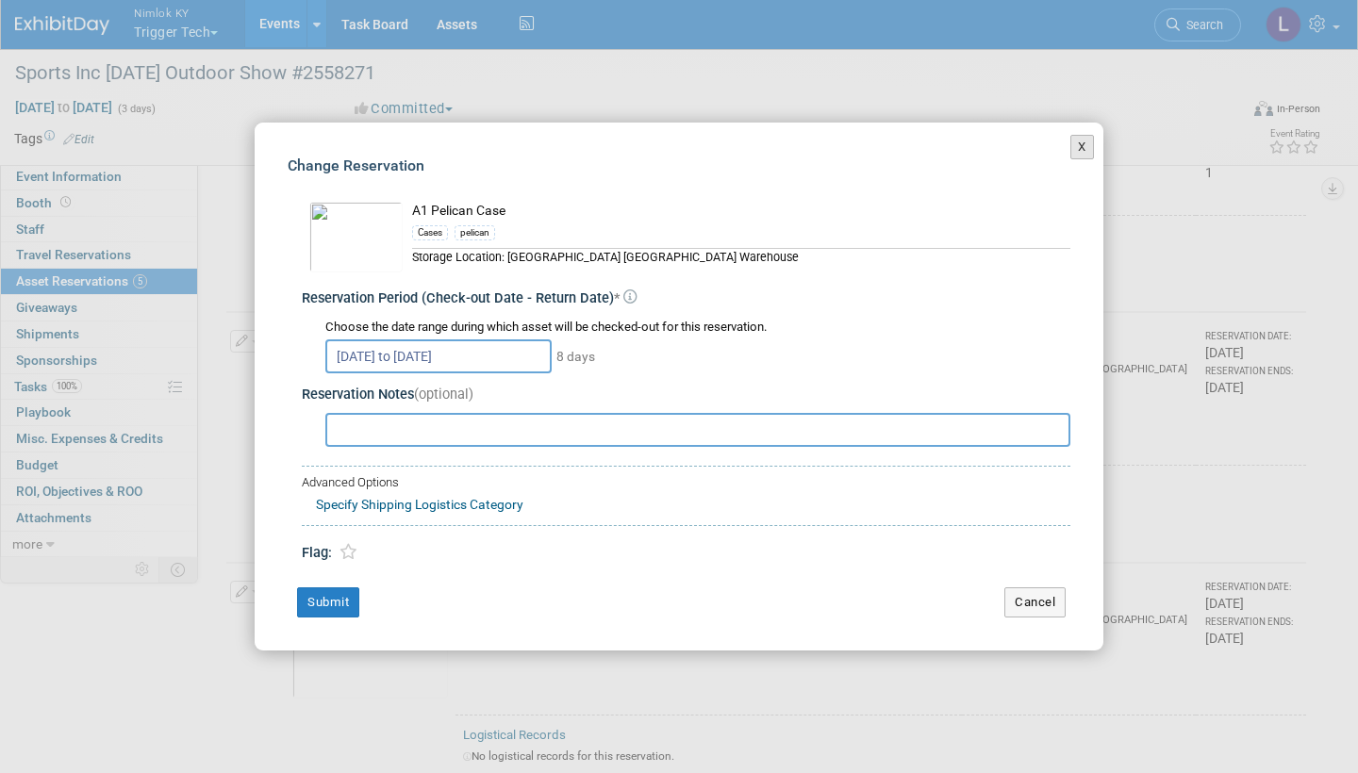
click at [1083, 146] on button "X" at bounding box center [1082, 147] width 24 height 25
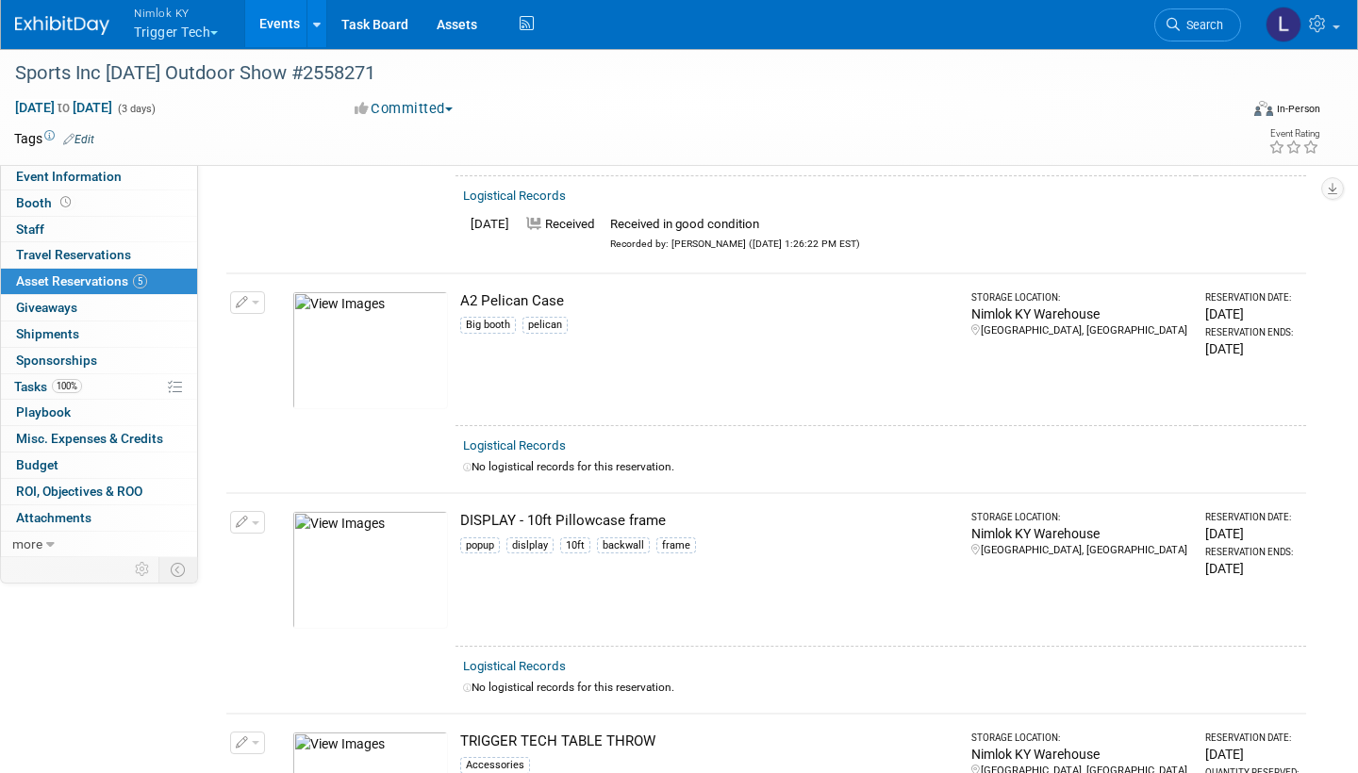
scroll to position [488, 0]
click at [538, 437] on link "Logistical Records" at bounding box center [514, 444] width 103 height 14
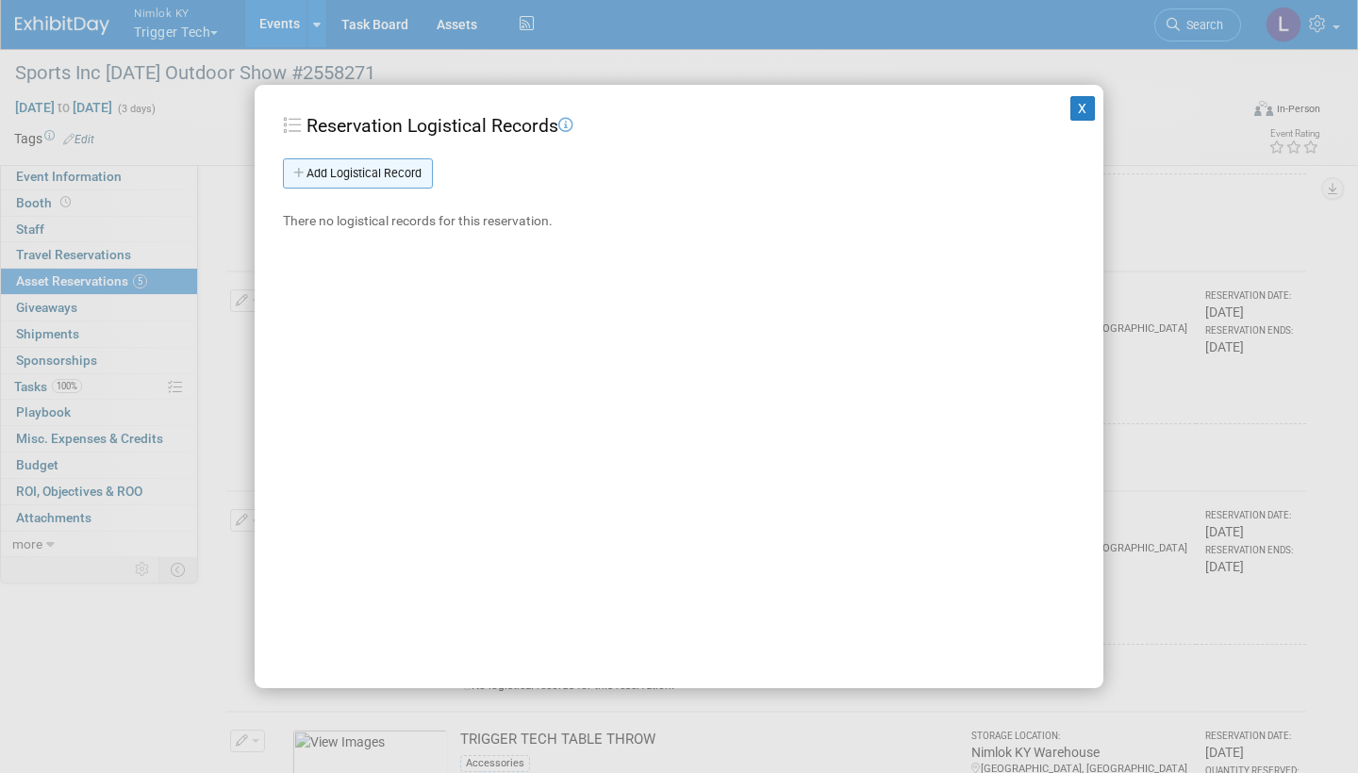
click at [420, 158] on link "Add Logistical Record" at bounding box center [358, 173] width 150 height 30
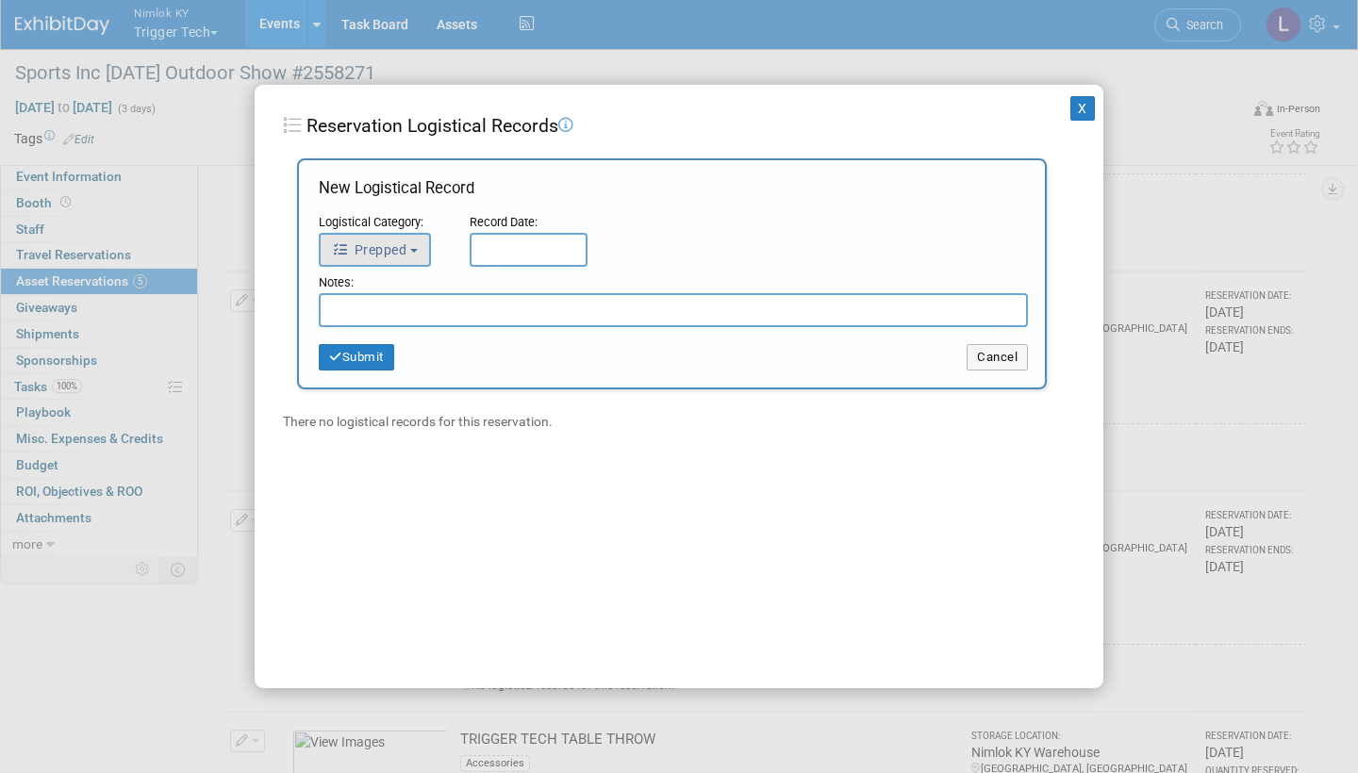
click at [412, 244] on button "Prepped" at bounding box center [375, 250] width 112 height 34
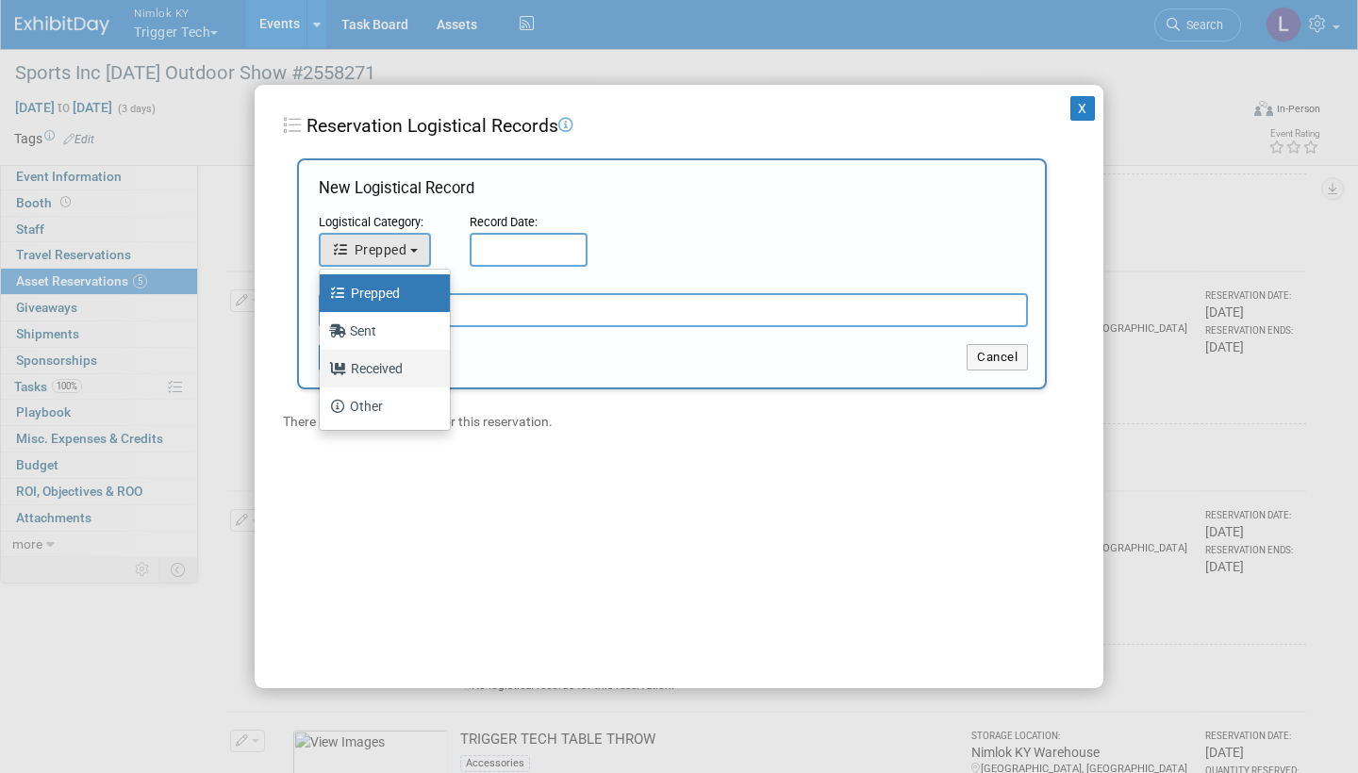
click at [389, 366] on label "Received" at bounding box center [380, 369] width 102 height 30
click at [322, 366] on input "Received" at bounding box center [316, 366] width 12 height 12
select select "3"
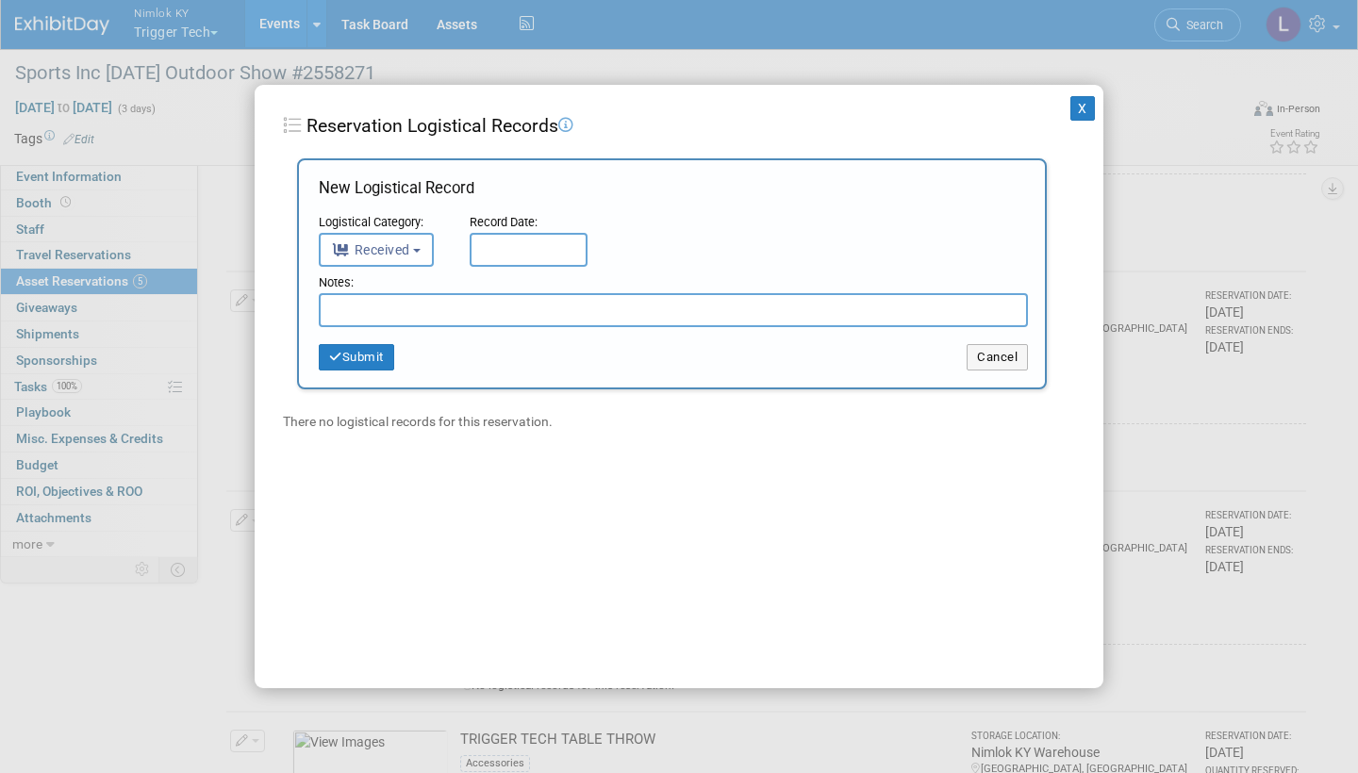
click at [500, 249] on input "text" at bounding box center [529, 250] width 118 height 34
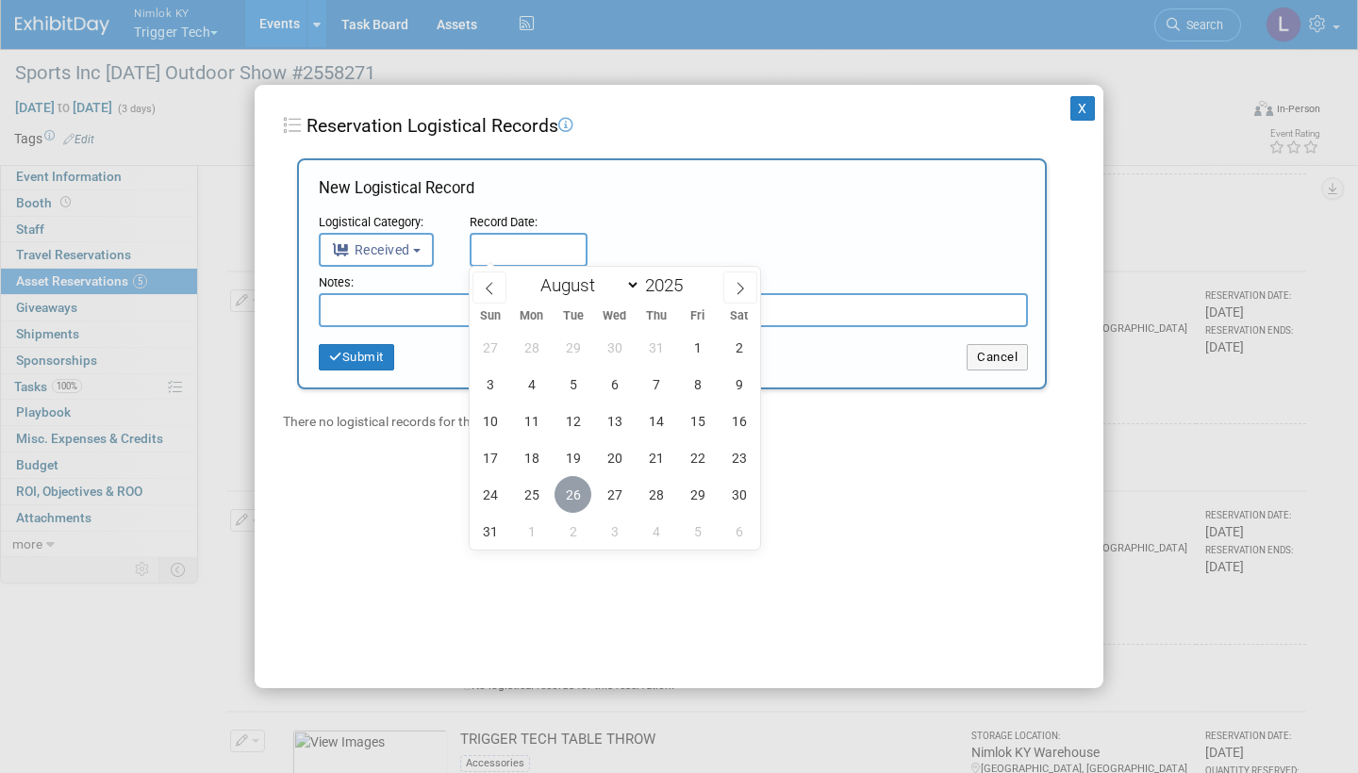
click at [570, 484] on span "26" at bounding box center [572, 494] width 37 height 37
type input "[DATE]"
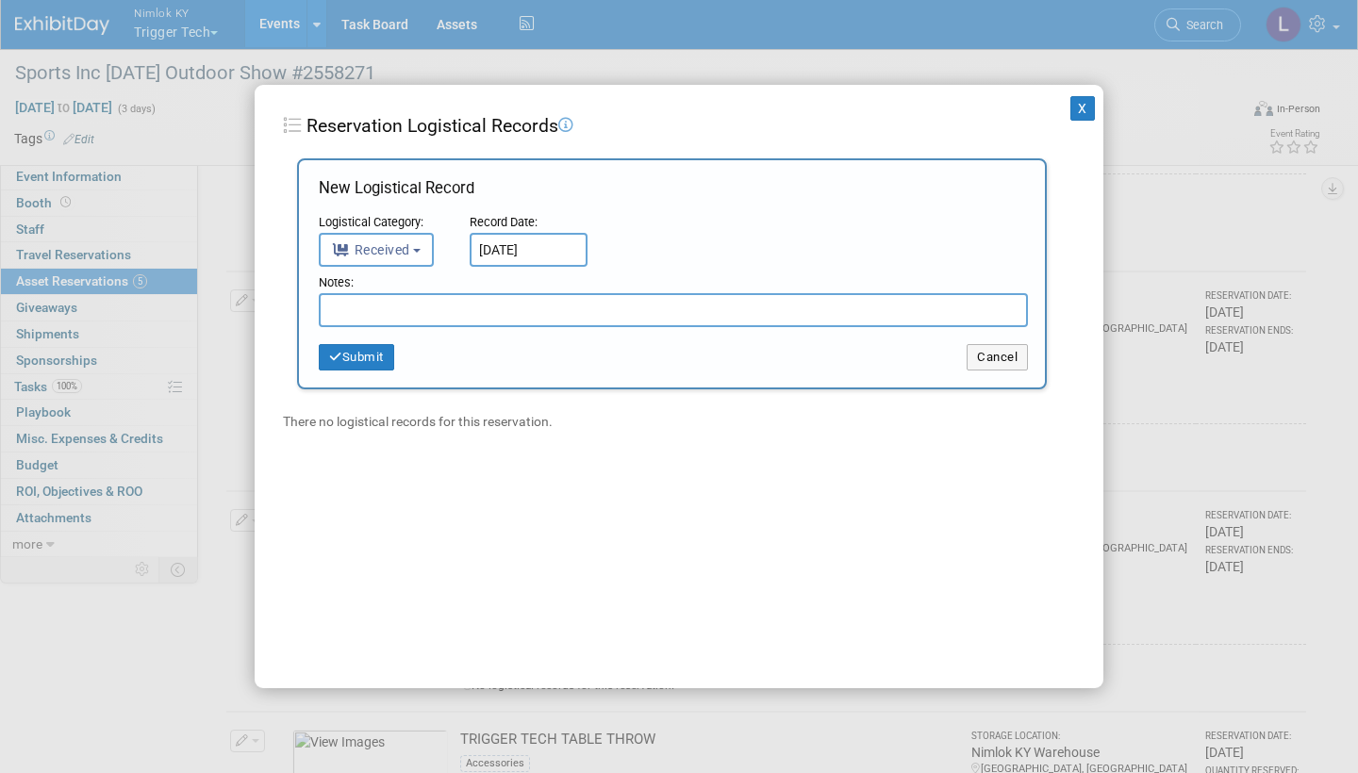
click at [493, 302] on input "text" at bounding box center [673, 310] width 709 height 34
paste input "Received in good condition"
type input "Received in good condition"
click at [365, 346] on button "Submit" at bounding box center [356, 357] width 75 height 26
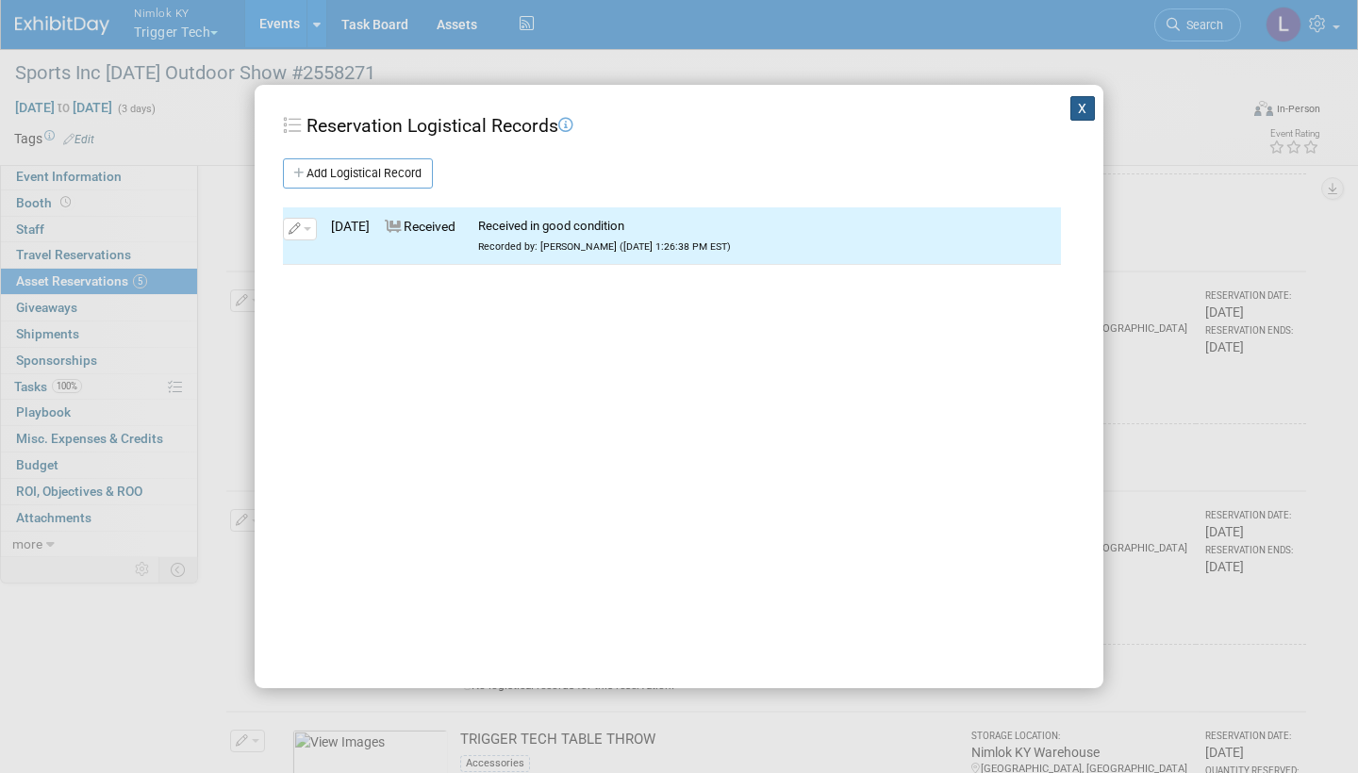
click at [1082, 100] on button "X" at bounding box center [1082, 108] width 25 height 25
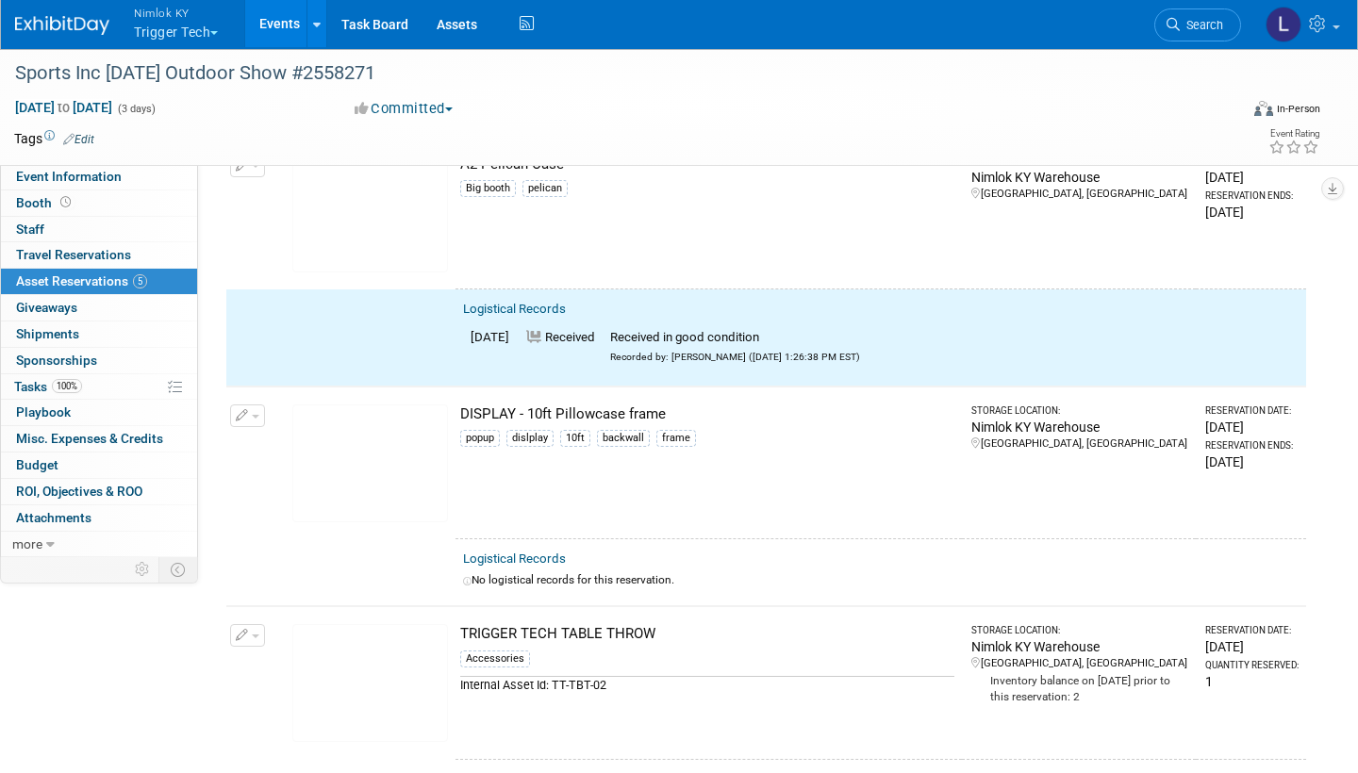
scroll to position [684, 0]
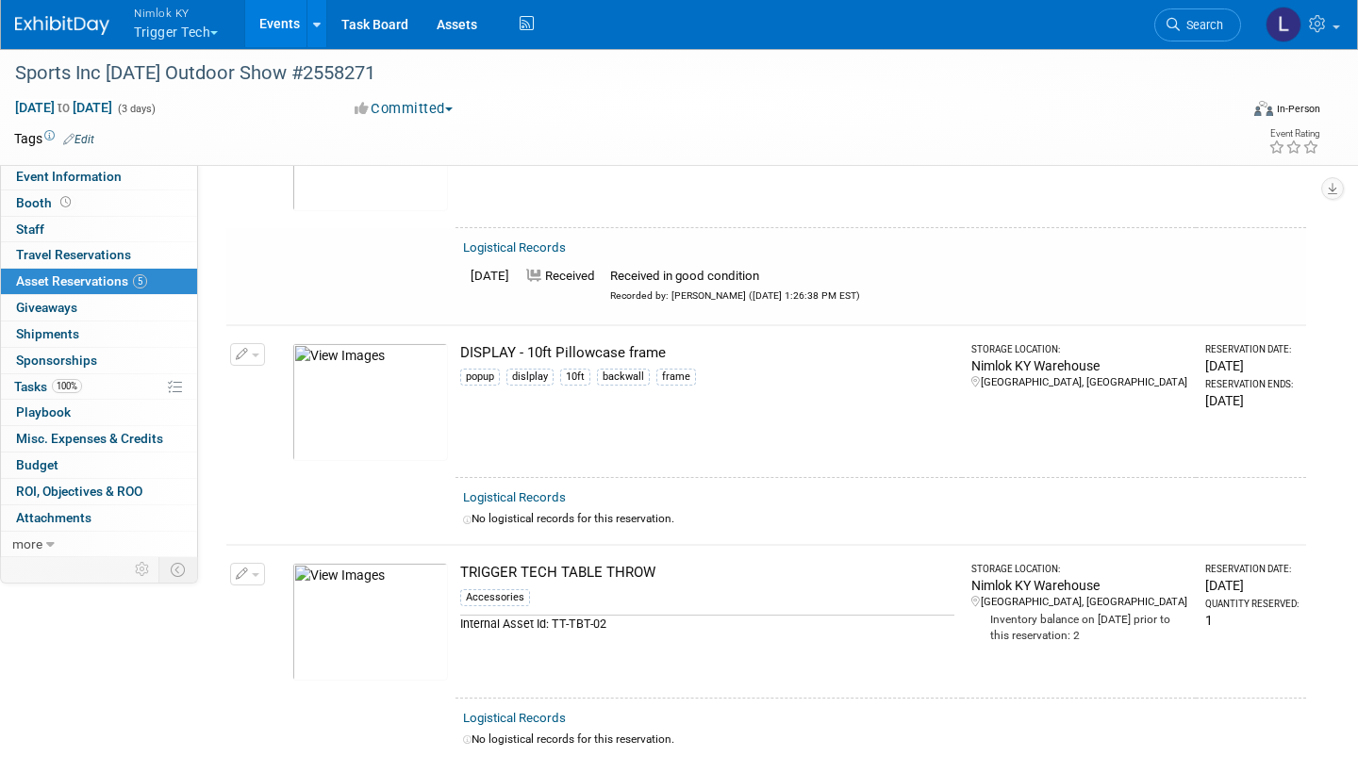
click at [536, 490] on link "Logistical Records" at bounding box center [514, 497] width 103 height 14
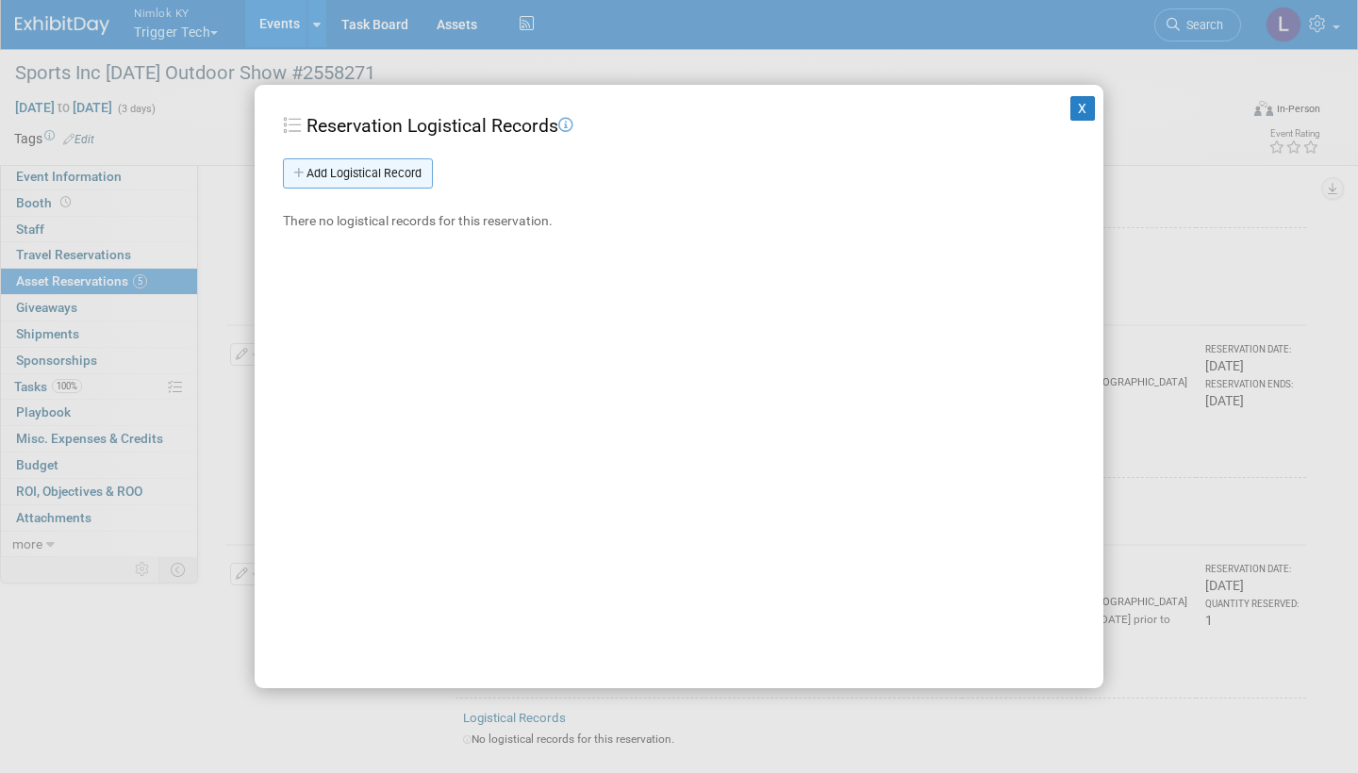
click at [408, 169] on link "Add Logistical Record" at bounding box center [358, 173] width 150 height 30
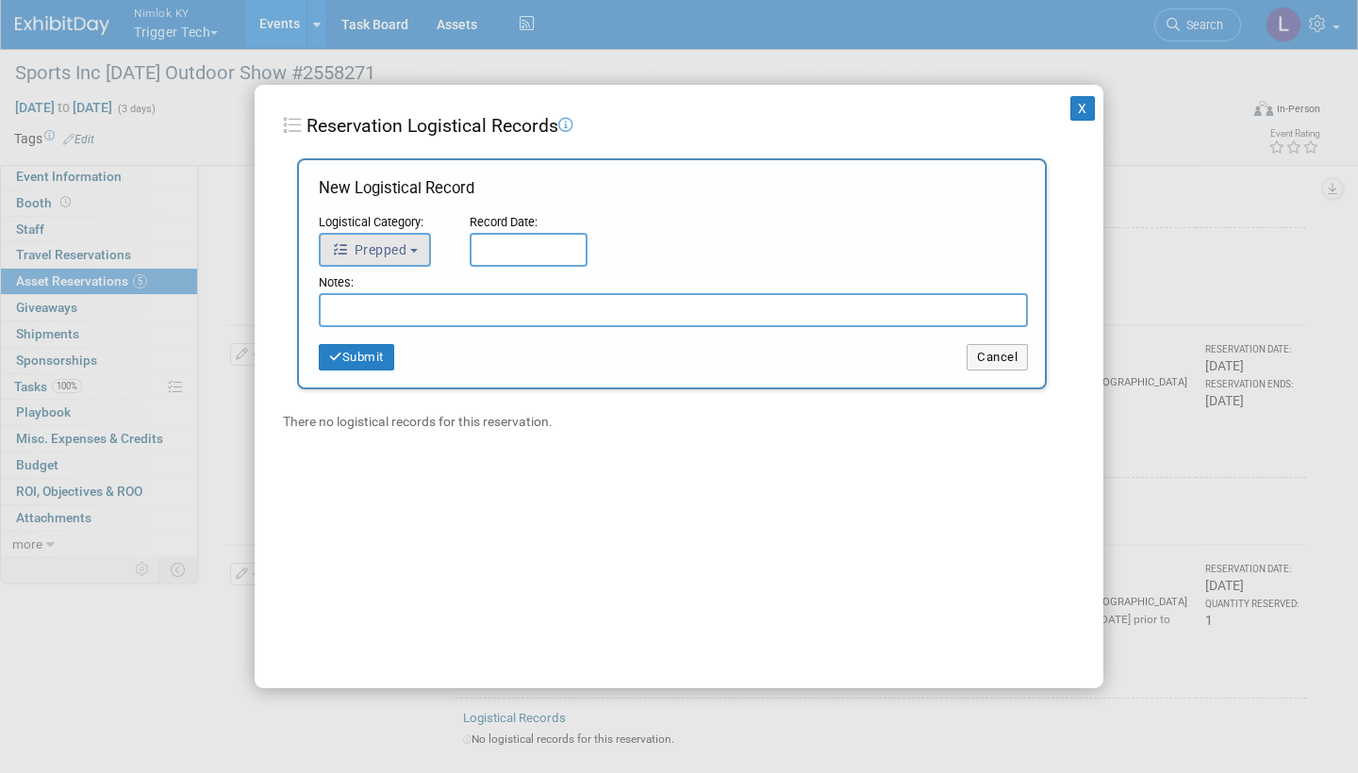
click at [402, 244] on span "Prepped" at bounding box center [369, 249] width 74 height 15
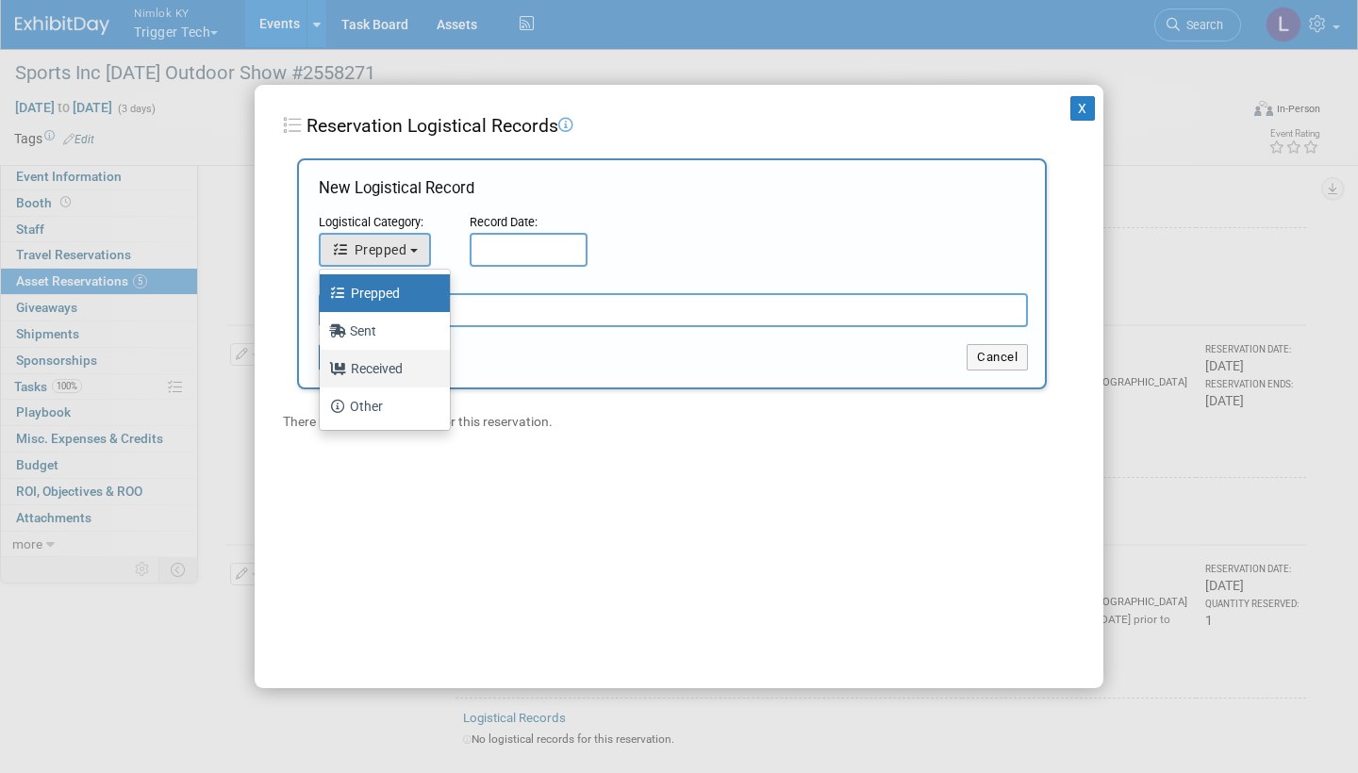
click at [388, 363] on label "Received" at bounding box center [380, 369] width 102 height 30
click at [322, 363] on input "Received" at bounding box center [316, 366] width 12 height 12
select select "3"
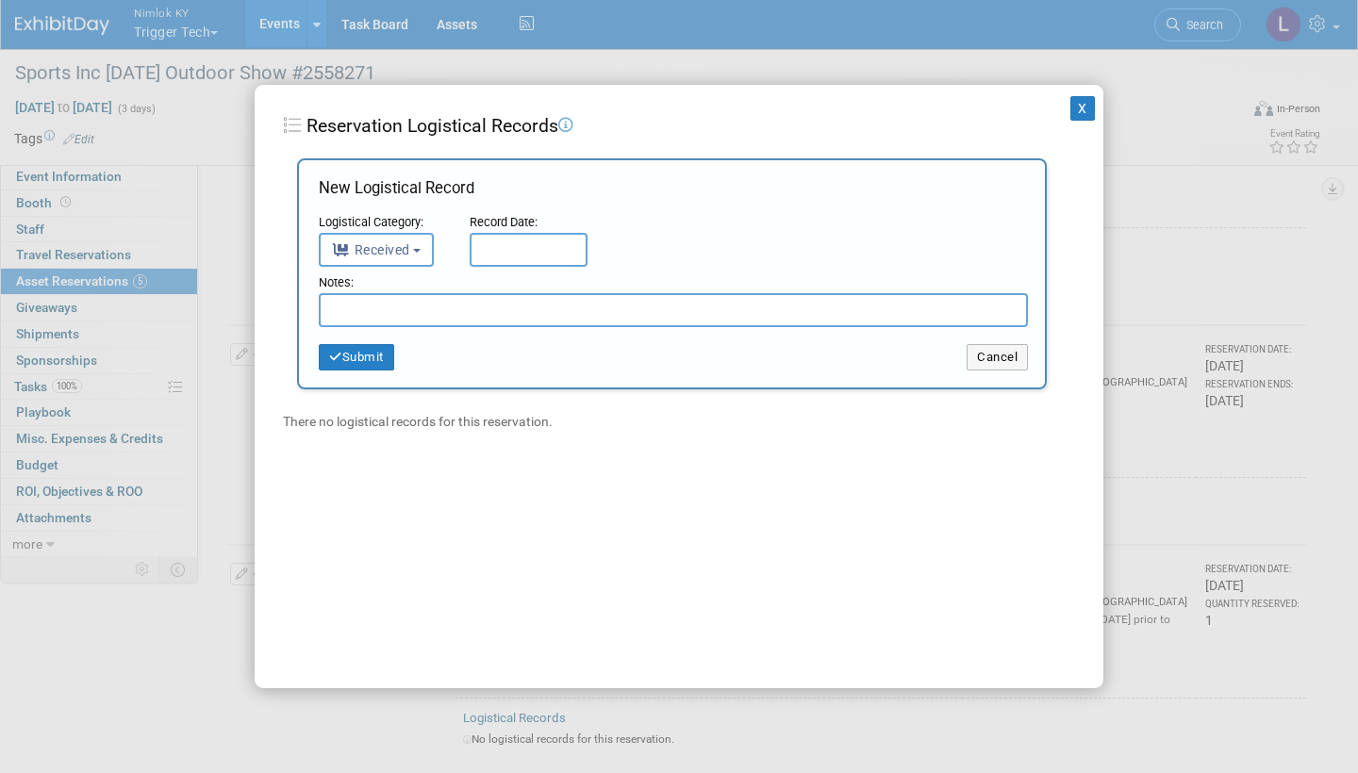
click at [505, 245] on input "text" at bounding box center [529, 250] width 118 height 34
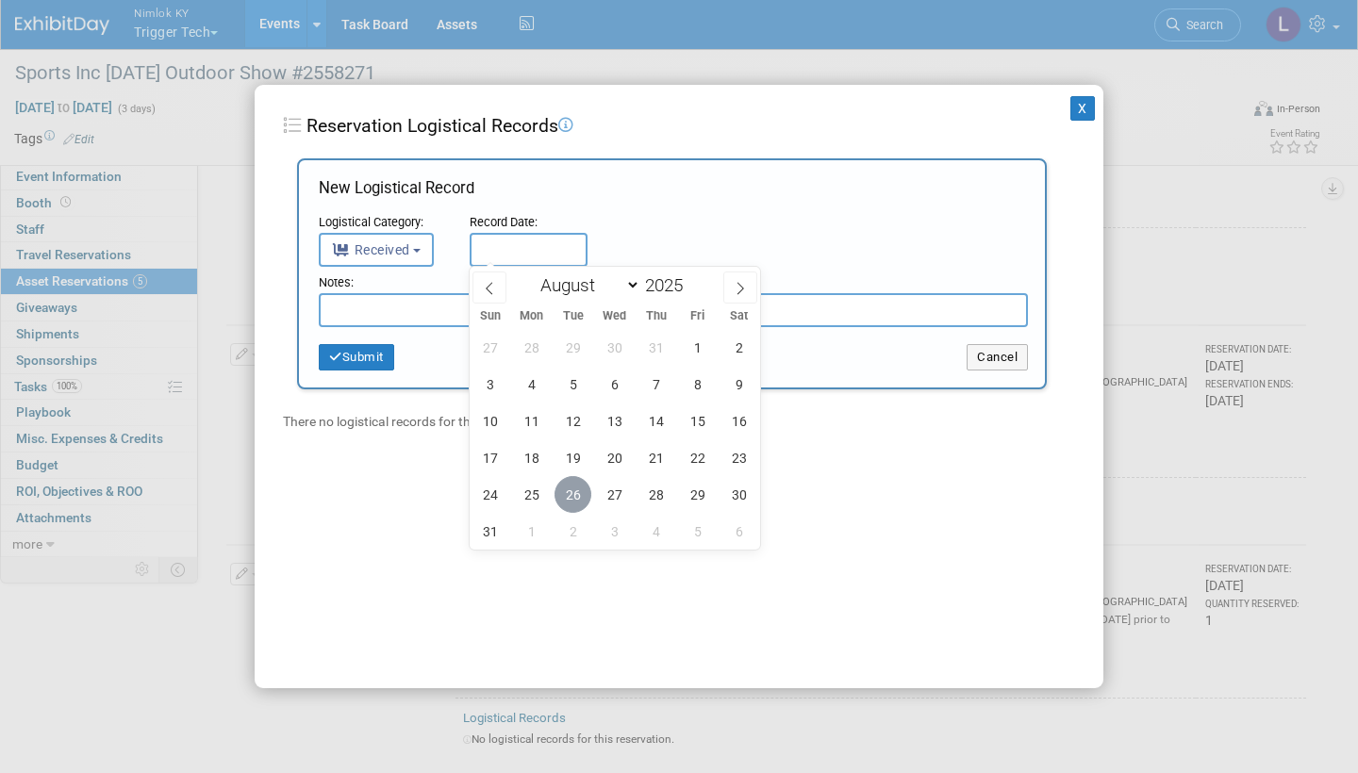
click at [577, 489] on span "26" at bounding box center [572, 494] width 37 height 37
type input "[DATE]"
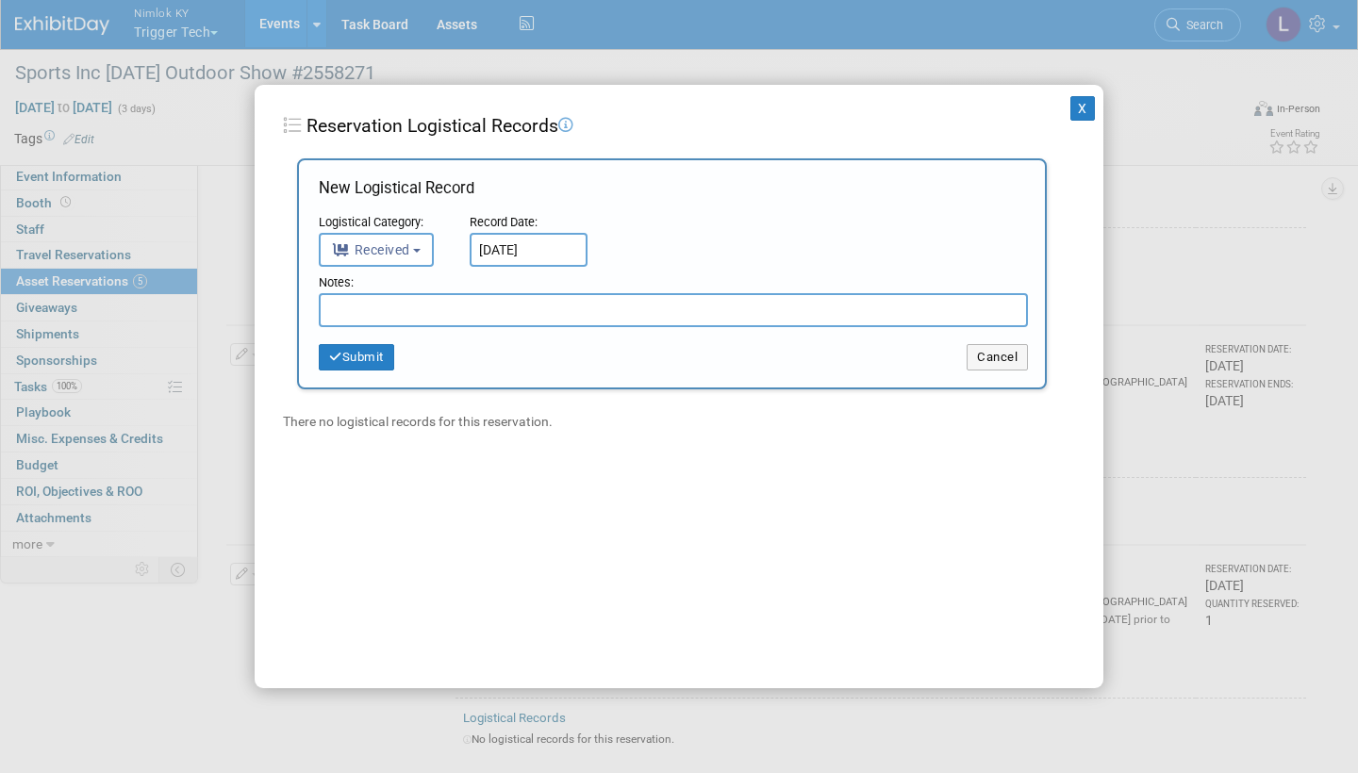
click at [497, 311] on input "text" at bounding box center [673, 310] width 709 height 34
paste input "Received in good condition"
type input "Received in good condition"
click at [381, 353] on button "Submit" at bounding box center [356, 357] width 75 height 26
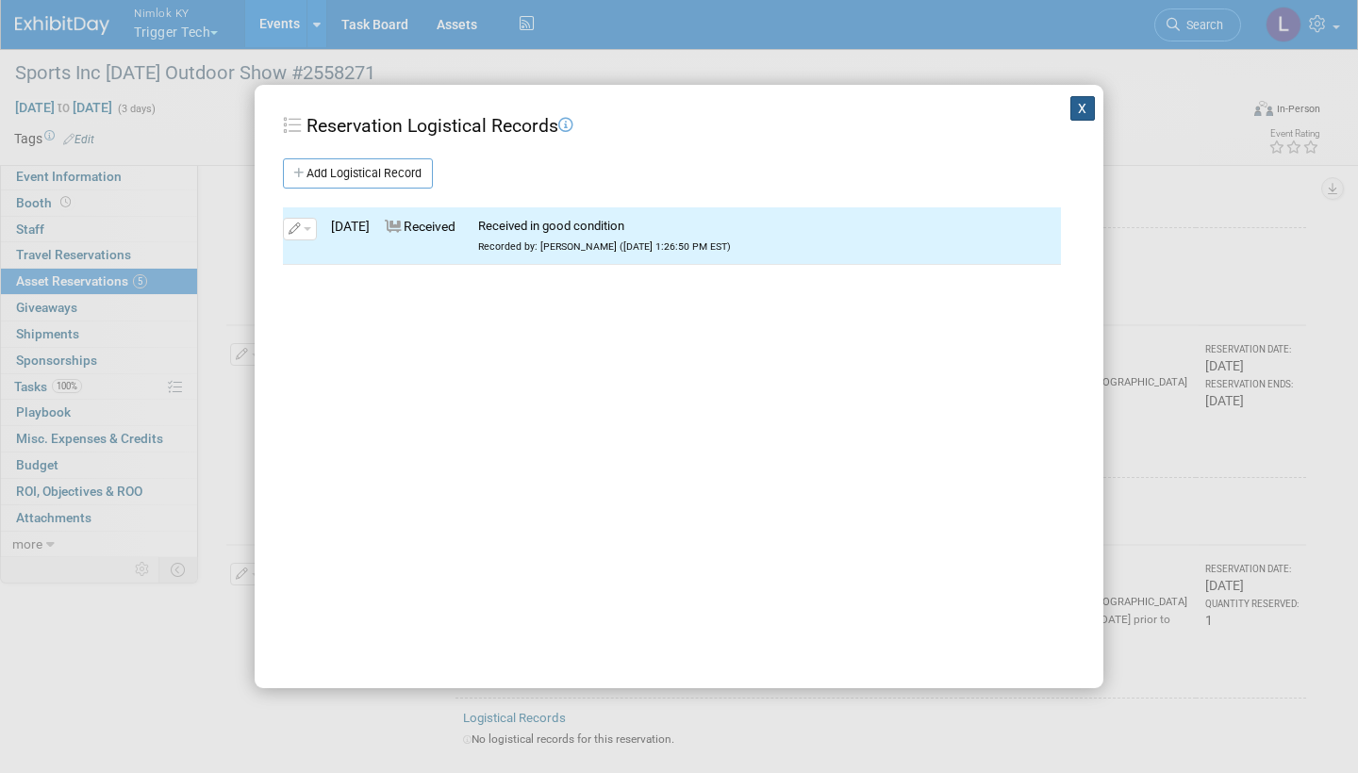
click at [1075, 106] on button "X" at bounding box center [1082, 108] width 25 height 25
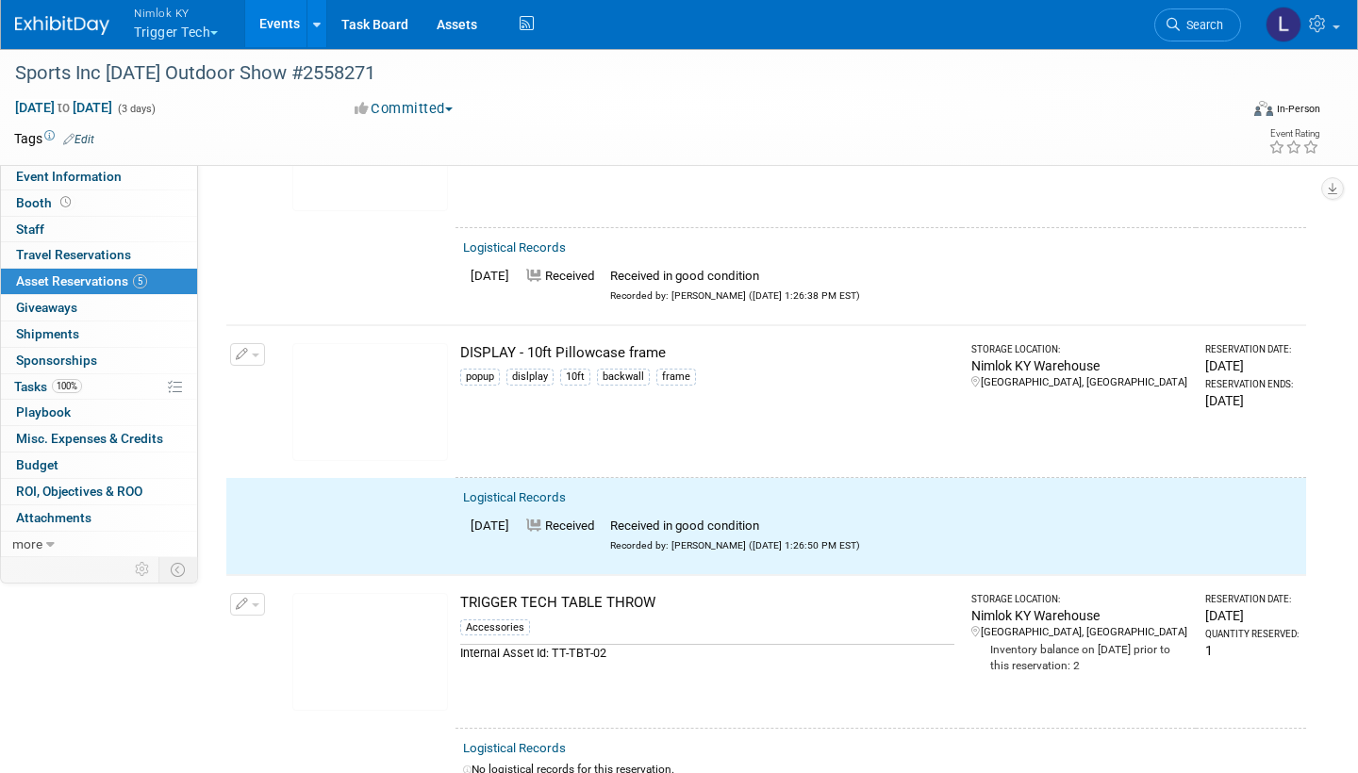
click at [253, 343] on button "button" at bounding box center [247, 354] width 35 height 23
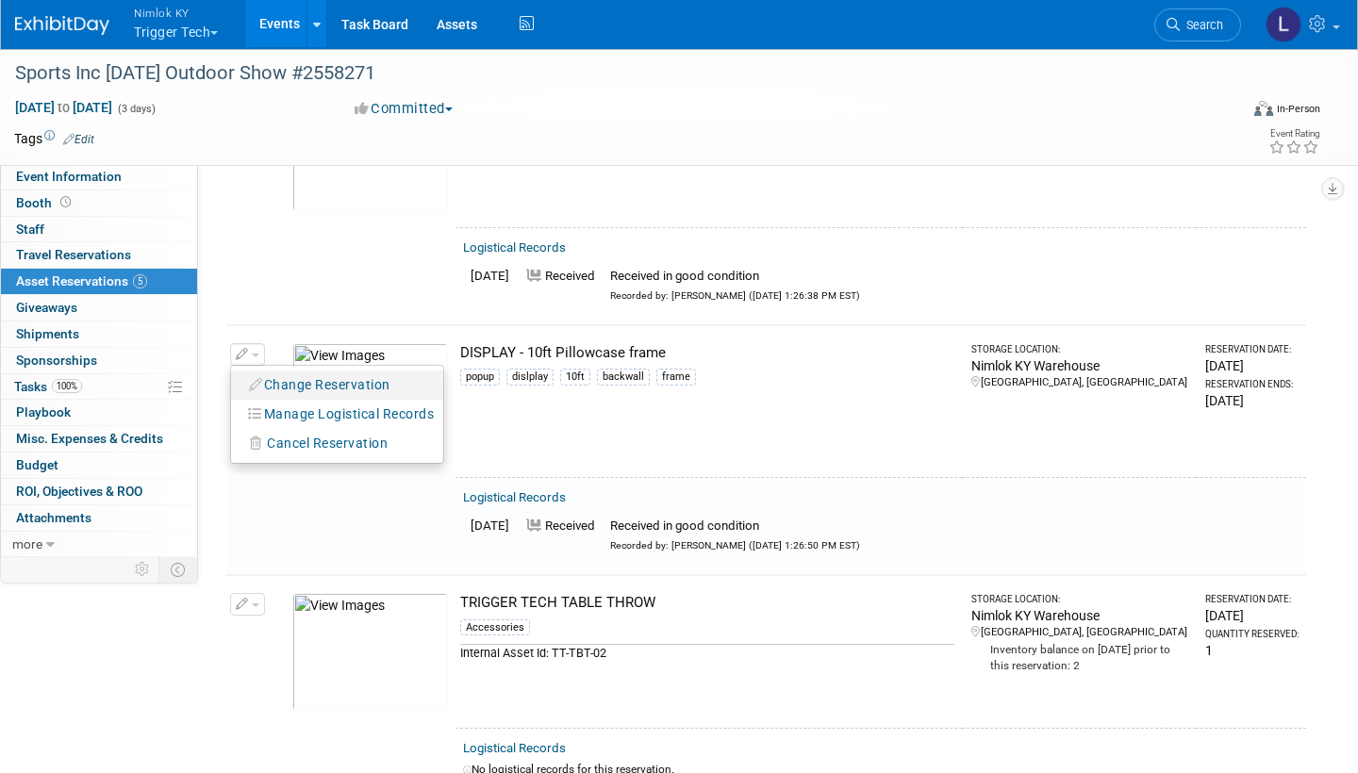
click at [313, 372] on button "Change Reservation" at bounding box center [319, 384] width 159 height 25
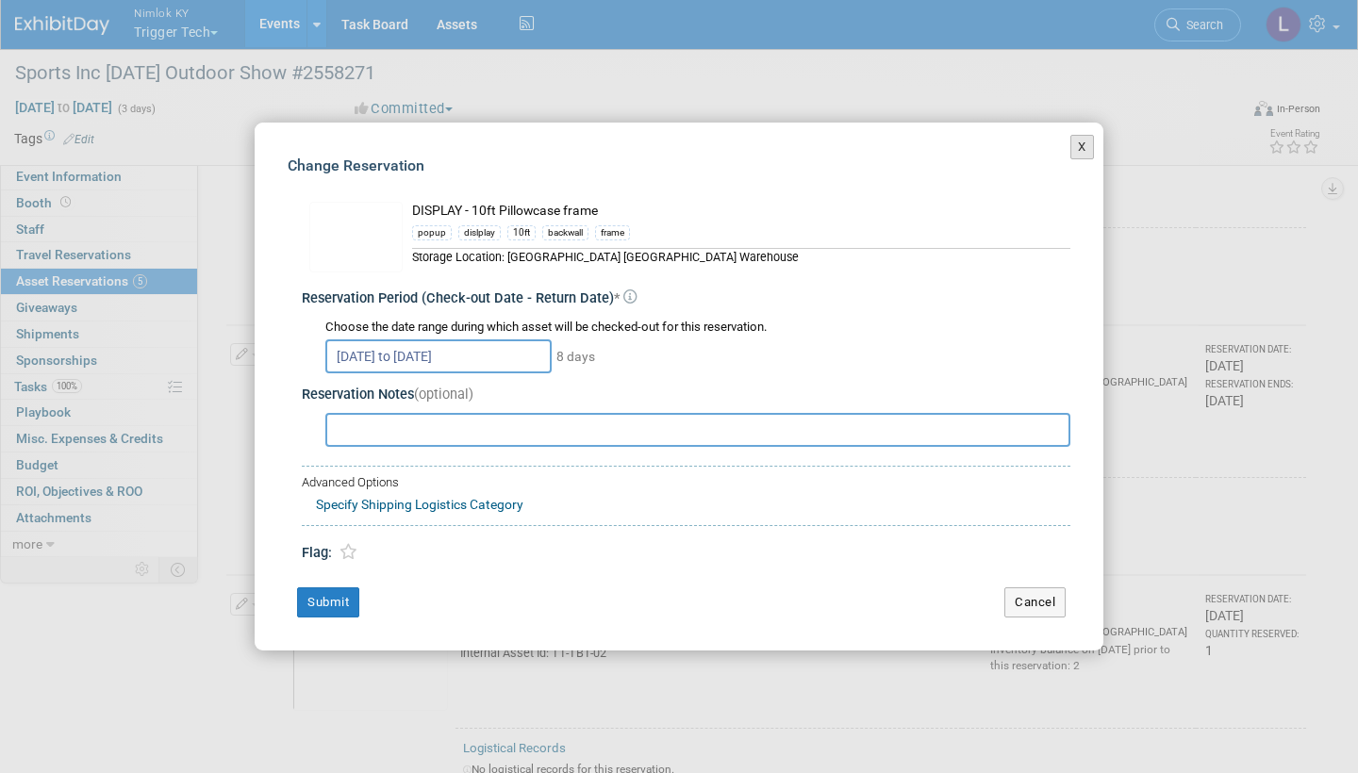
click at [1081, 153] on button "X" at bounding box center [1082, 147] width 24 height 25
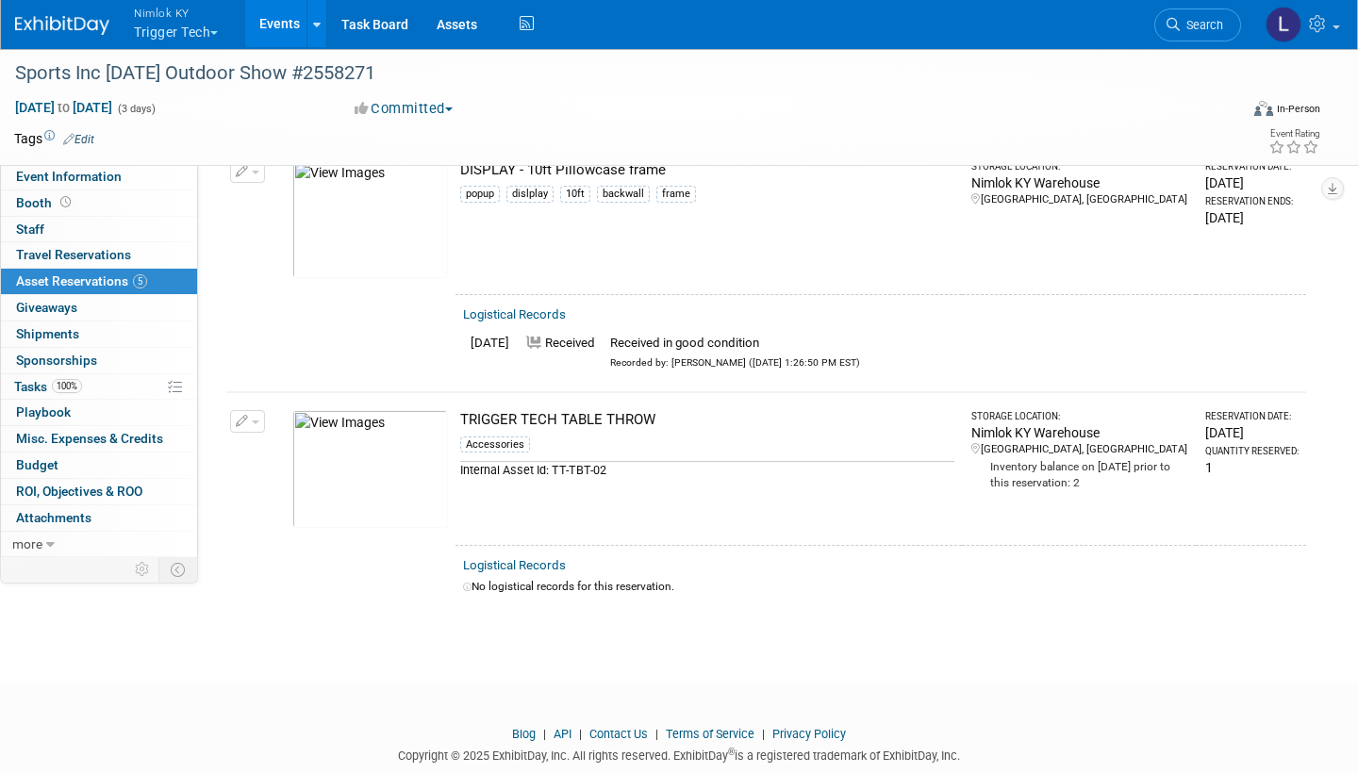
scroll to position [872, 0]
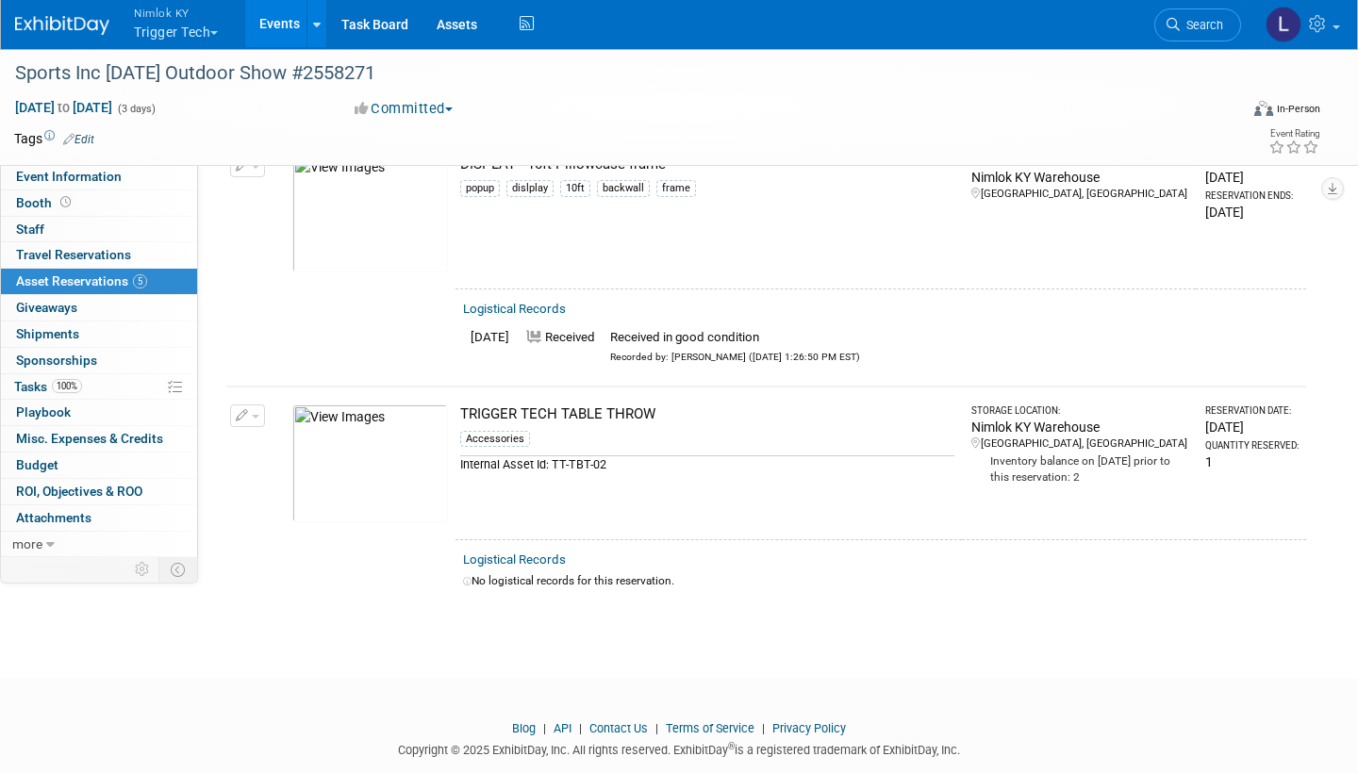
click at [541, 553] on link "Logistical Records" at bounding box center [514, 560] width 103 height 14
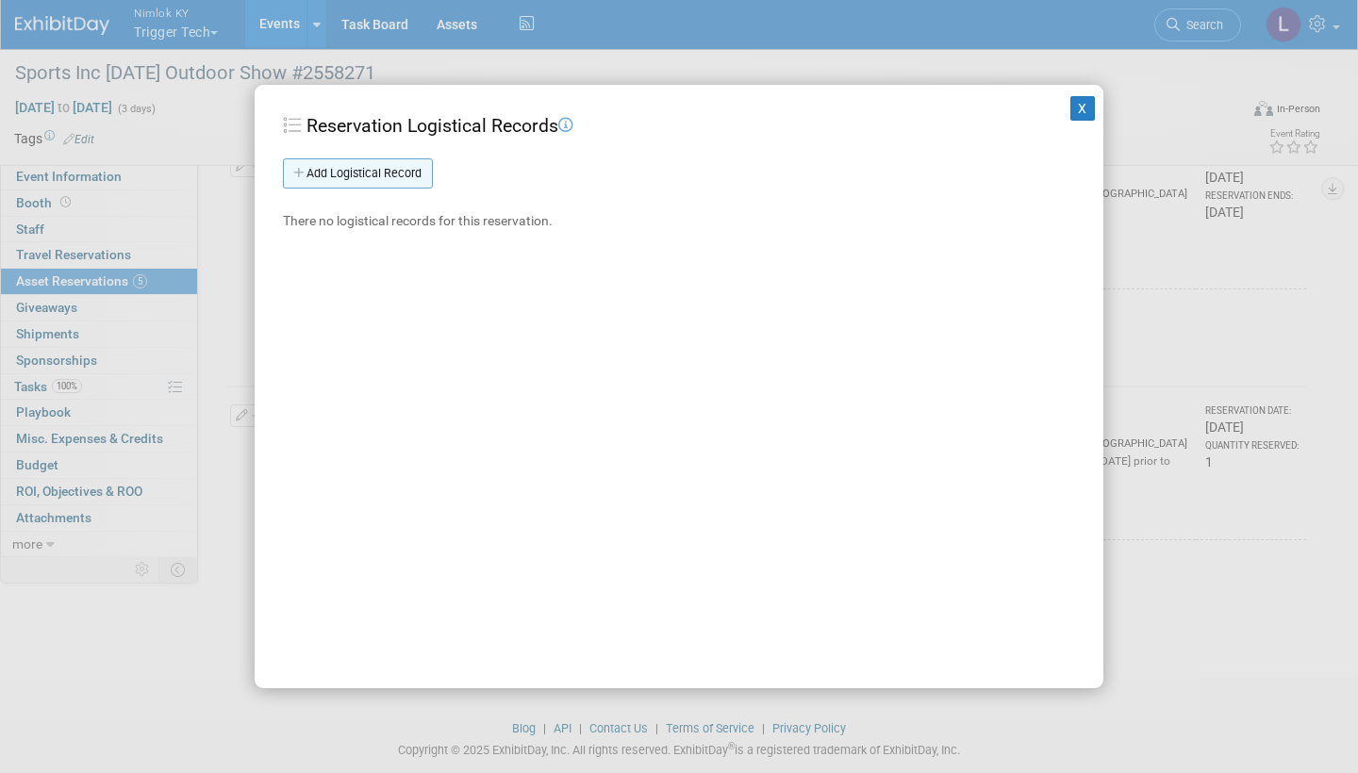
click at [404, 174] on link "Add Logistical Record" at bounding box center [358, 173] width 150 height 30
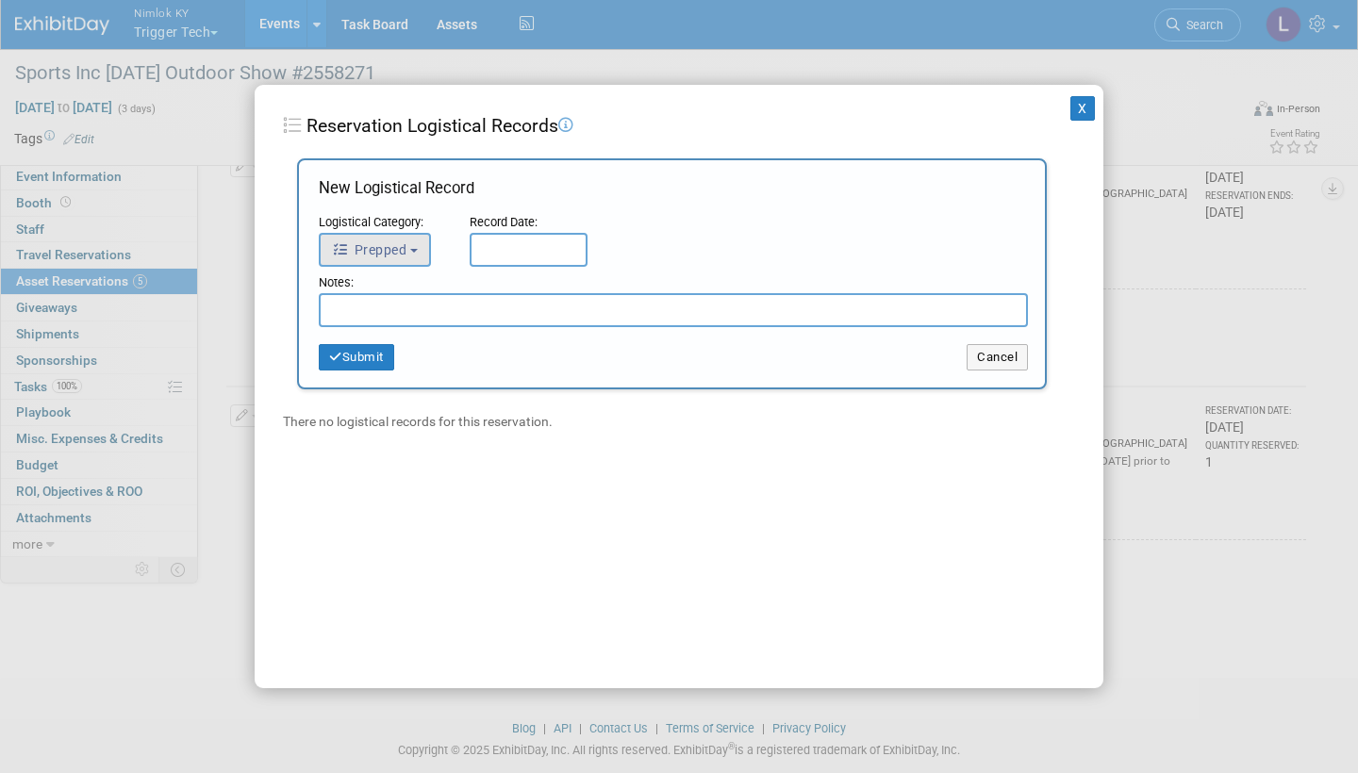
click at [406, 239] on button "Prepped" at bounding box center [375, 250] width 112 height 34
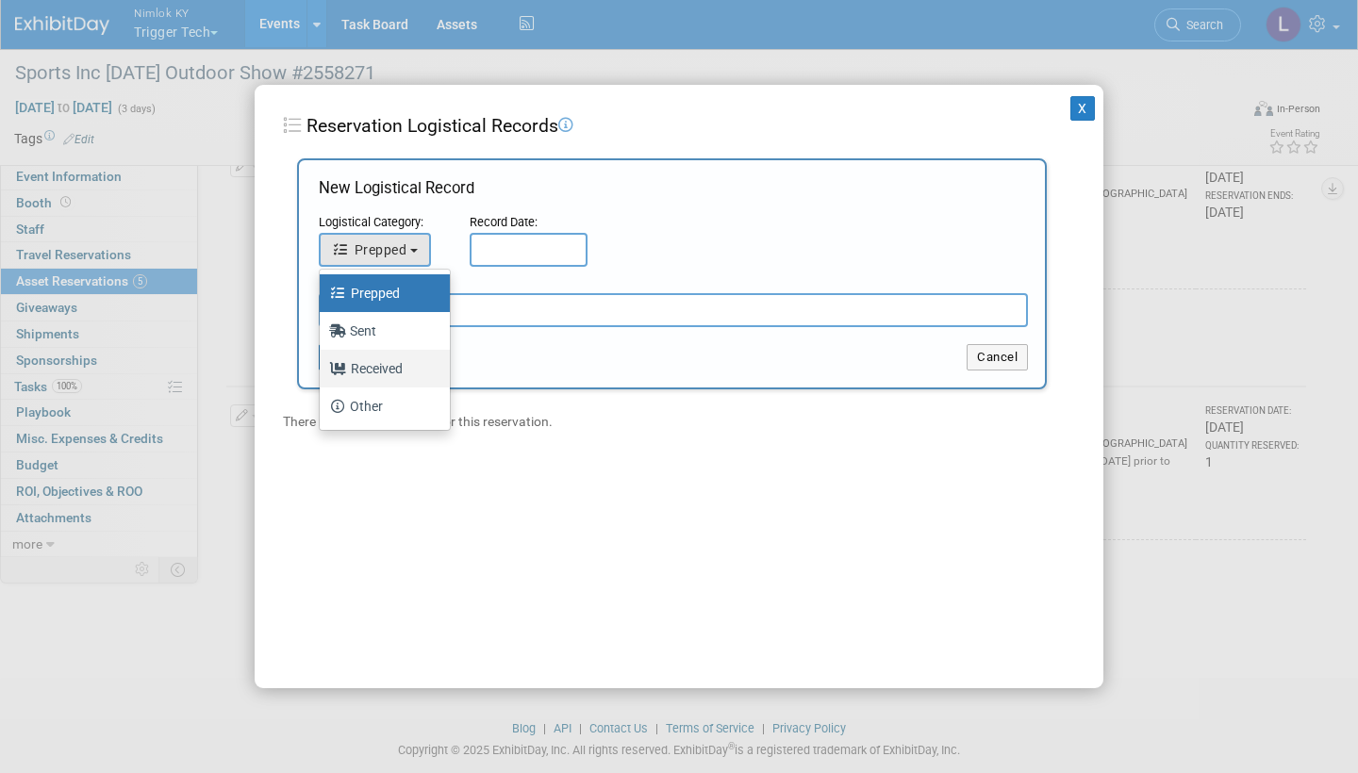
click at [396, 364] on label "Received" at bounding box center [380, 369] width 102 height 30
click at [322, 364] on input "Received" at bounding box center [316, 366] width 12 height 12
select select "3"
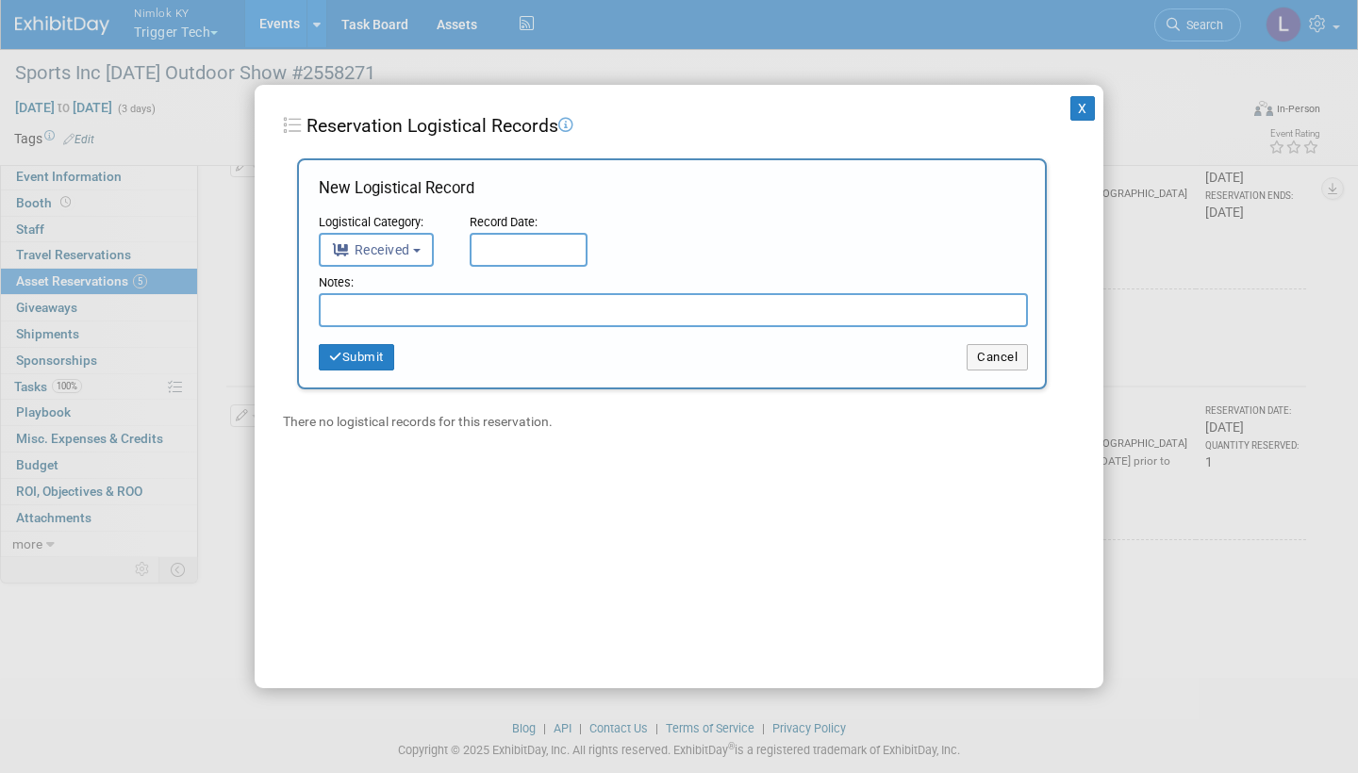
click at [543, 243] on input "text" at bounding box center [529, 250] width 118 height 34
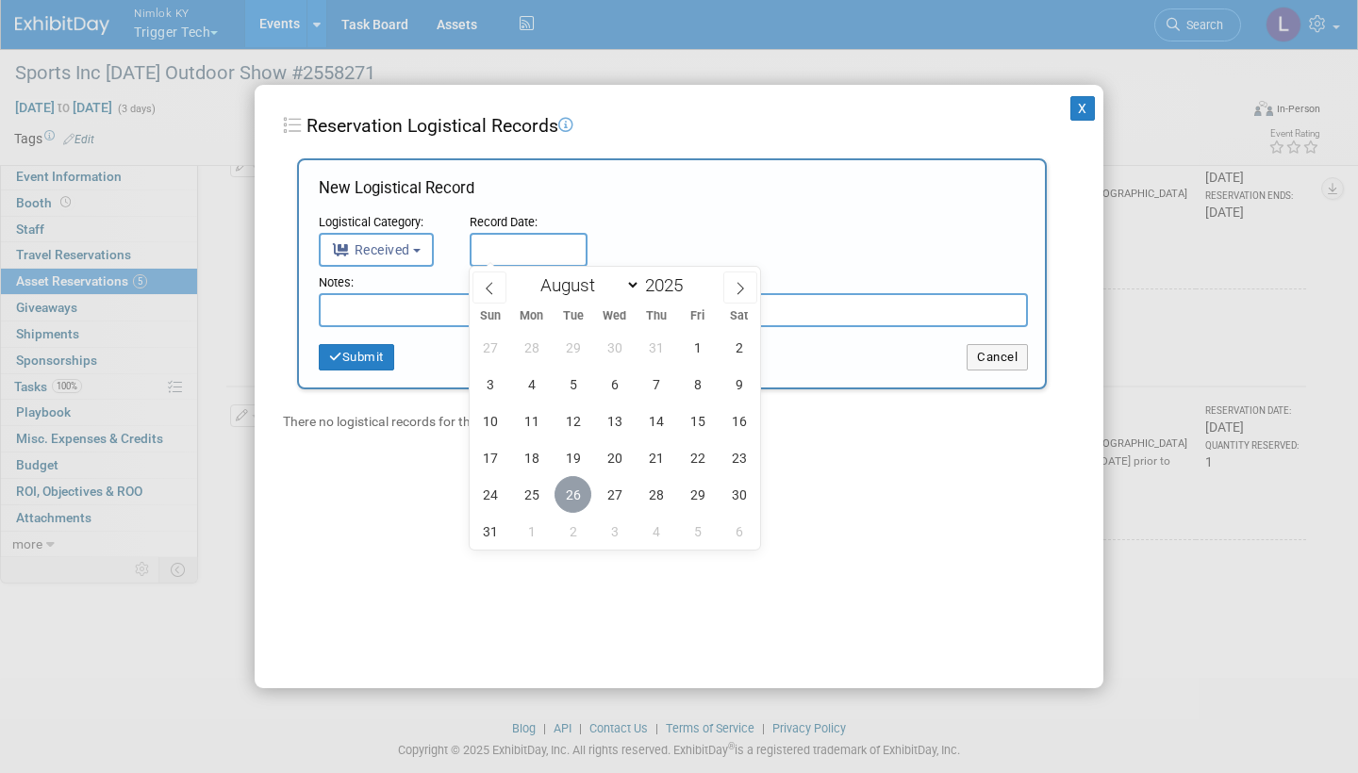
click at [574, 484] on span "26" at bounding box center [572, 494] width 37 height 37
type input "[DATE]"
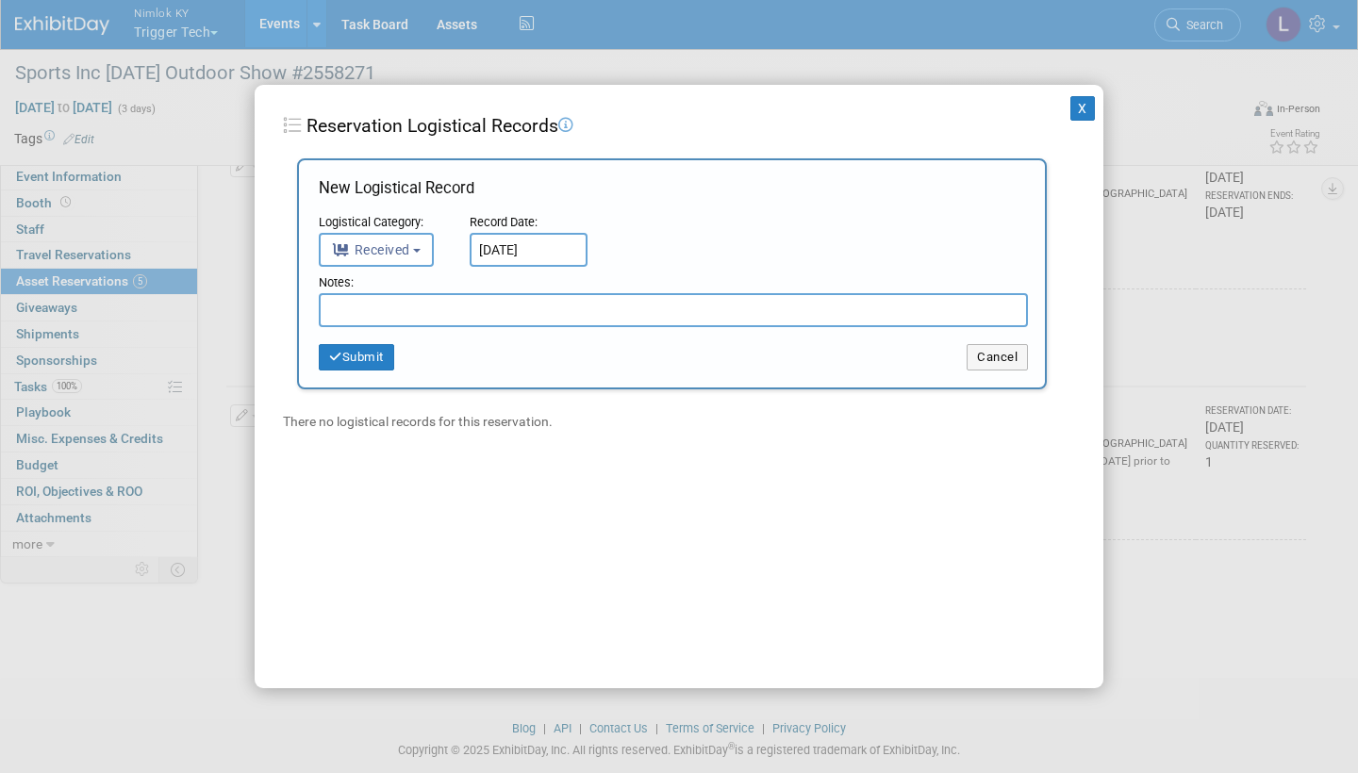
click at [479, 310] on input "text" at bounding box center [673, 310] width 709 height 34
paste input "Received in good condition"
type input "Received in good condition"
click at [372, 353] on button "Submit" at bounding box center [356, 357] width 75 height 26
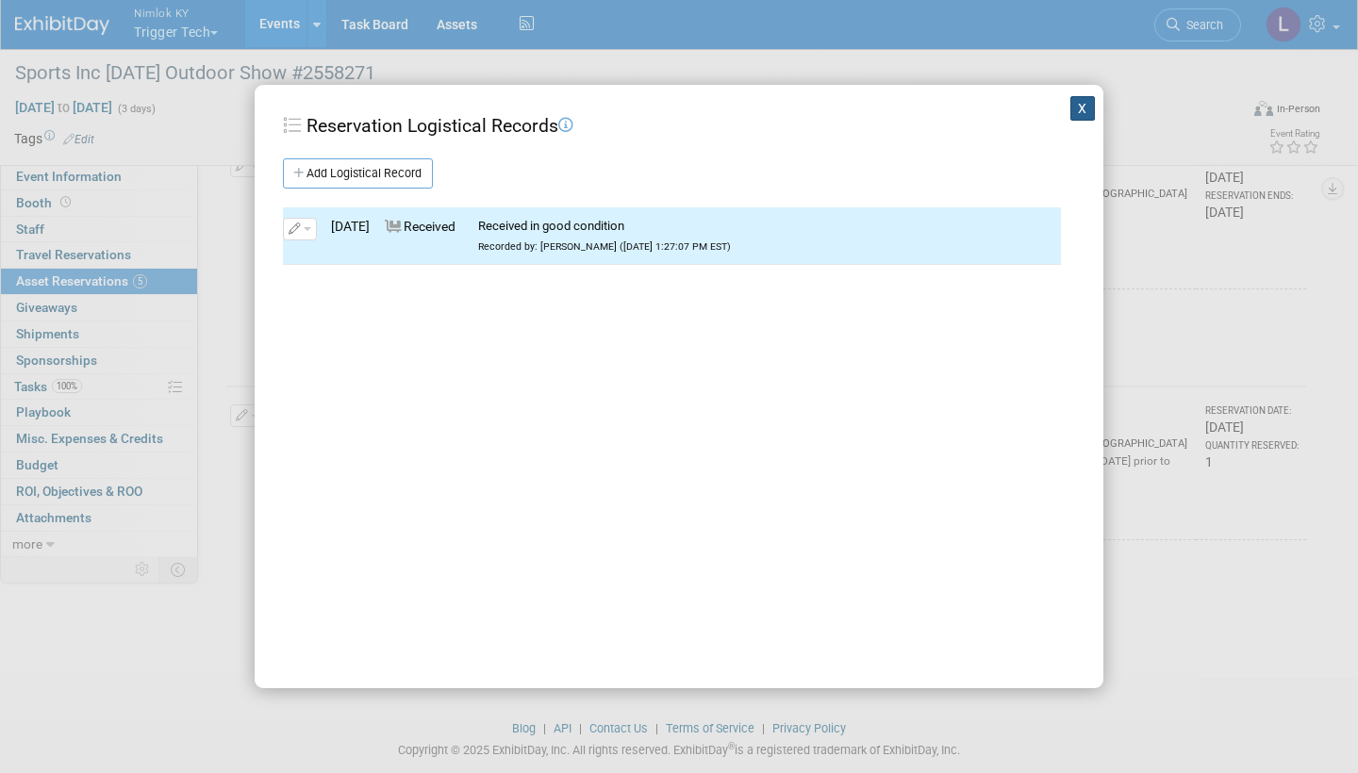
click at [1081, 105] on button "X" at bounding box center [1082, 108] width 25 height 25
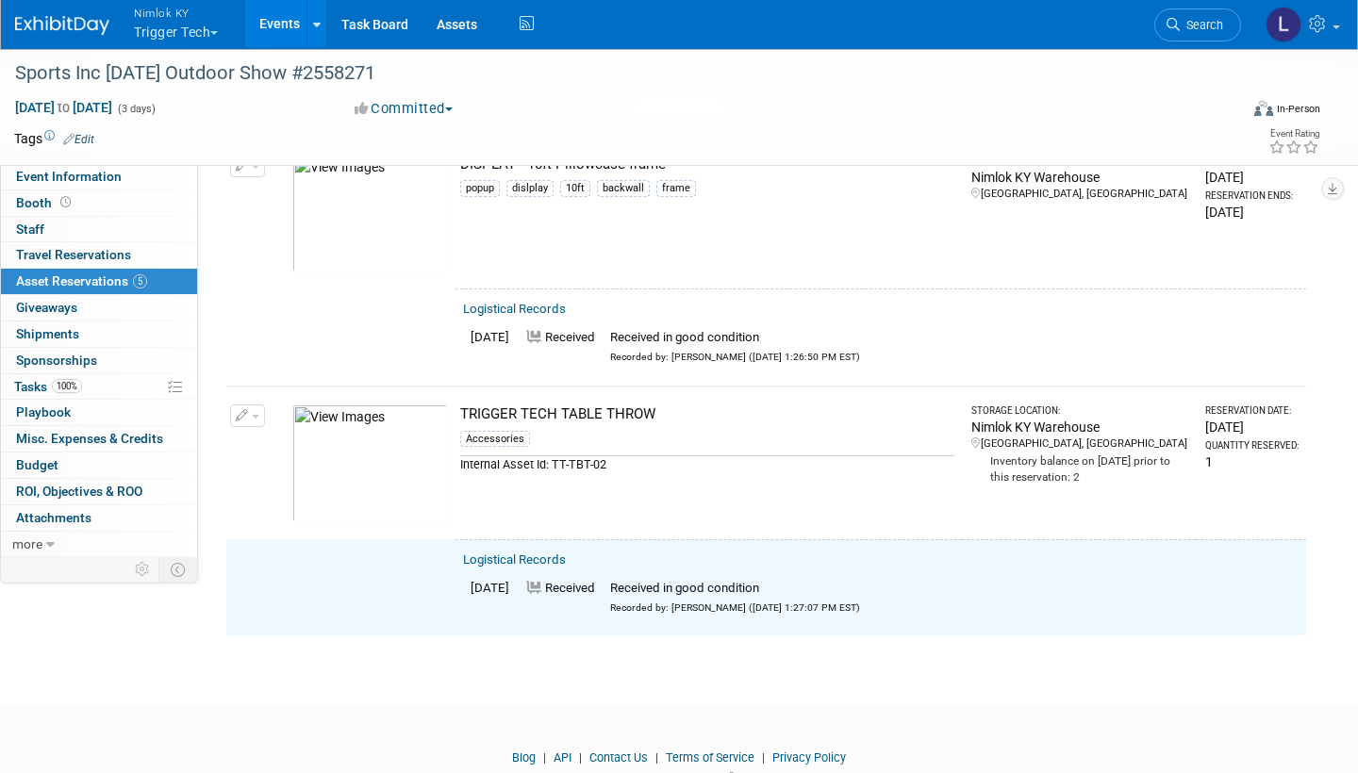
click at [252, 405] on button "button" at bounding box center [247, 416] width 35 height 23
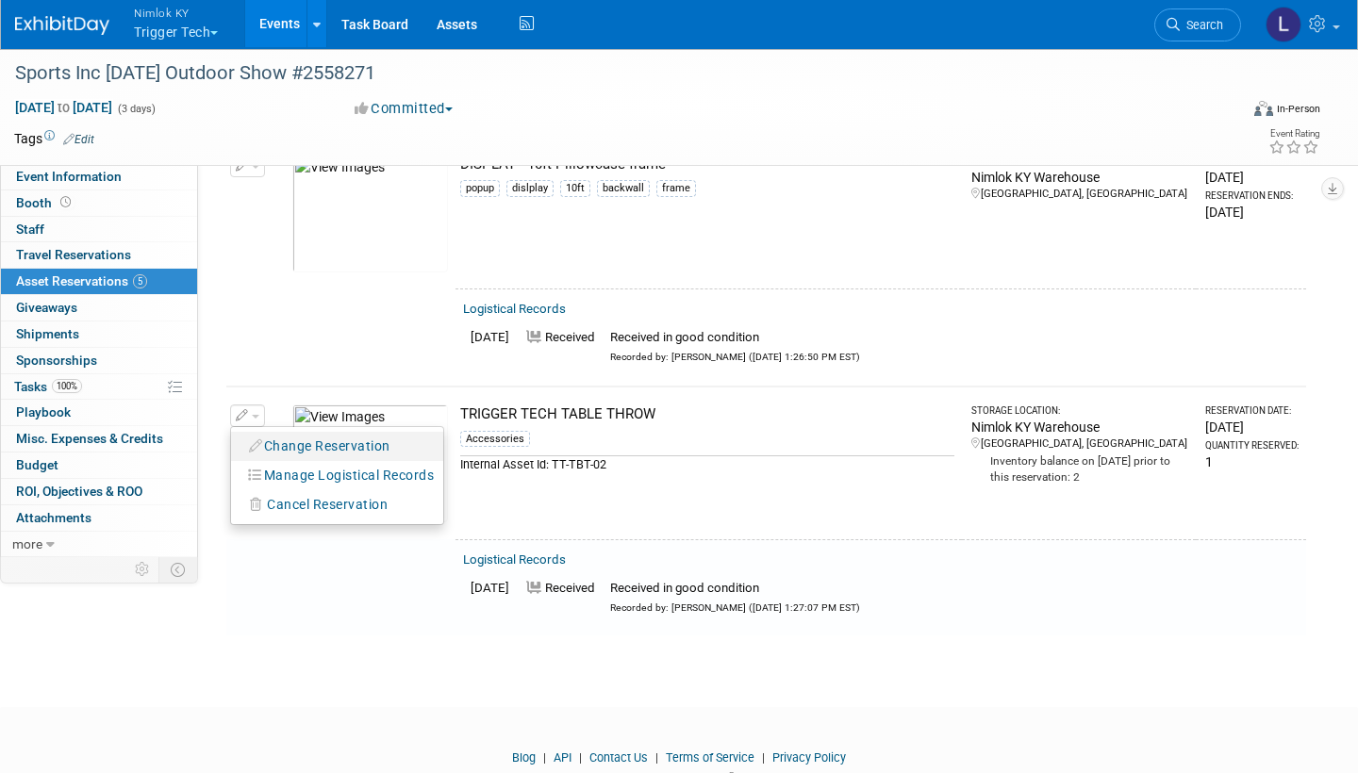
click at [378, 434] on button "Change Reservation" at bounding box center [319, 446] width 159 height 25
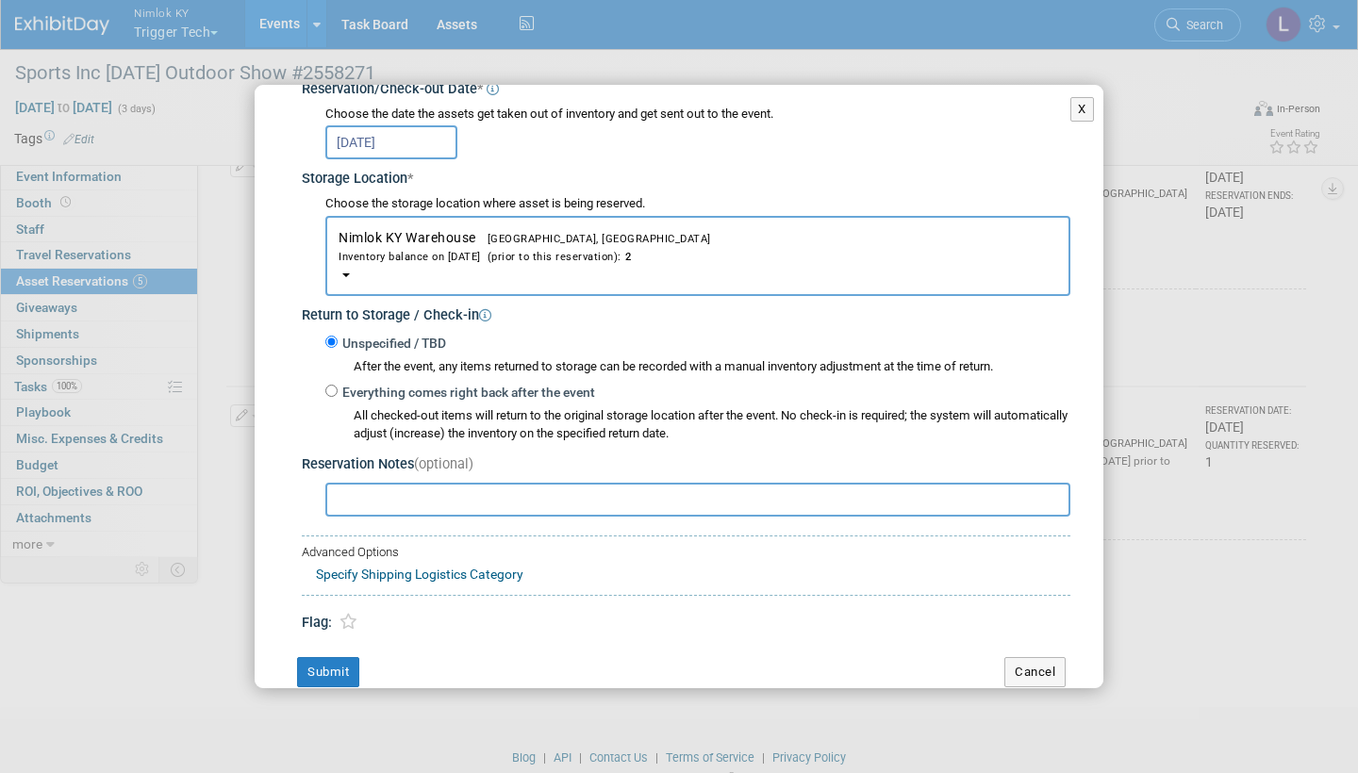
scroll to position [247, 0]
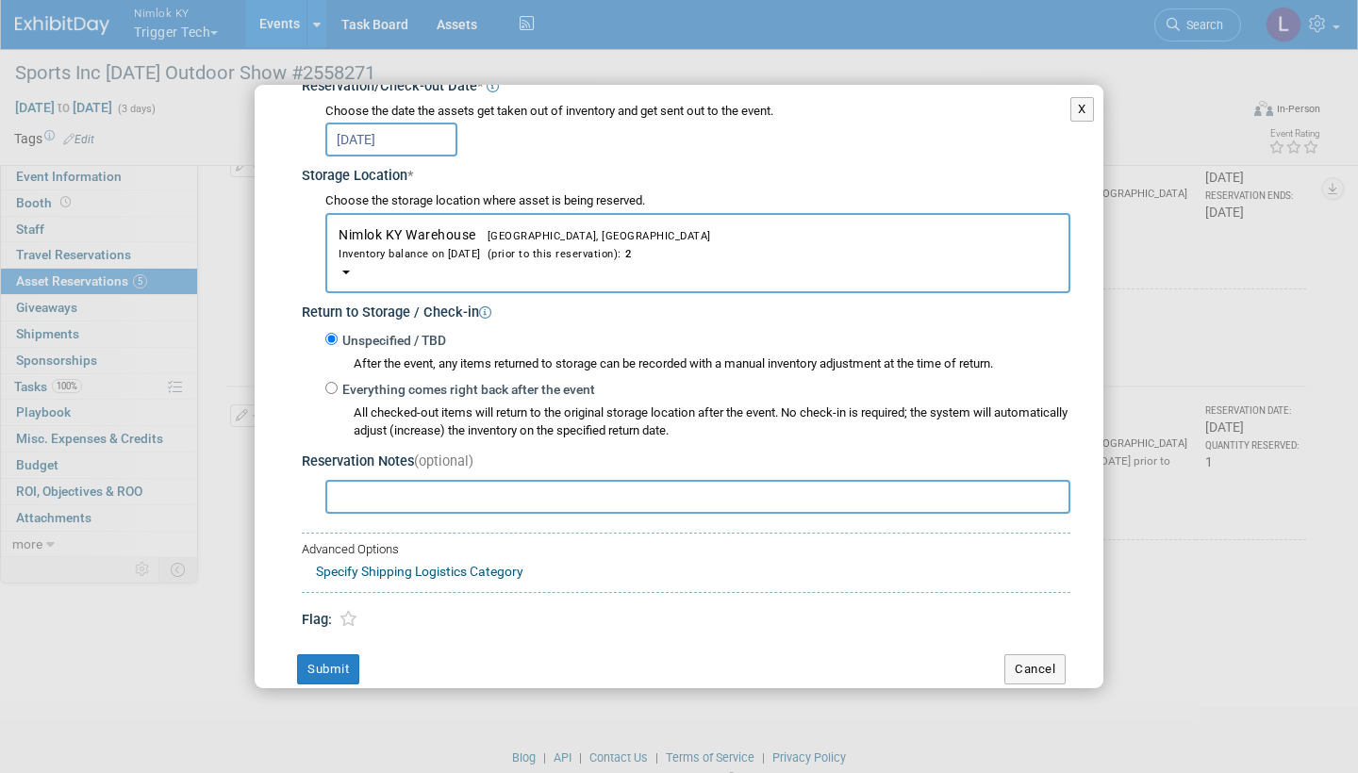
click at [330, 382] on input "Everything comes right back after the event" at bounding box center [331, 388] width 12 height 12
radio input "true"
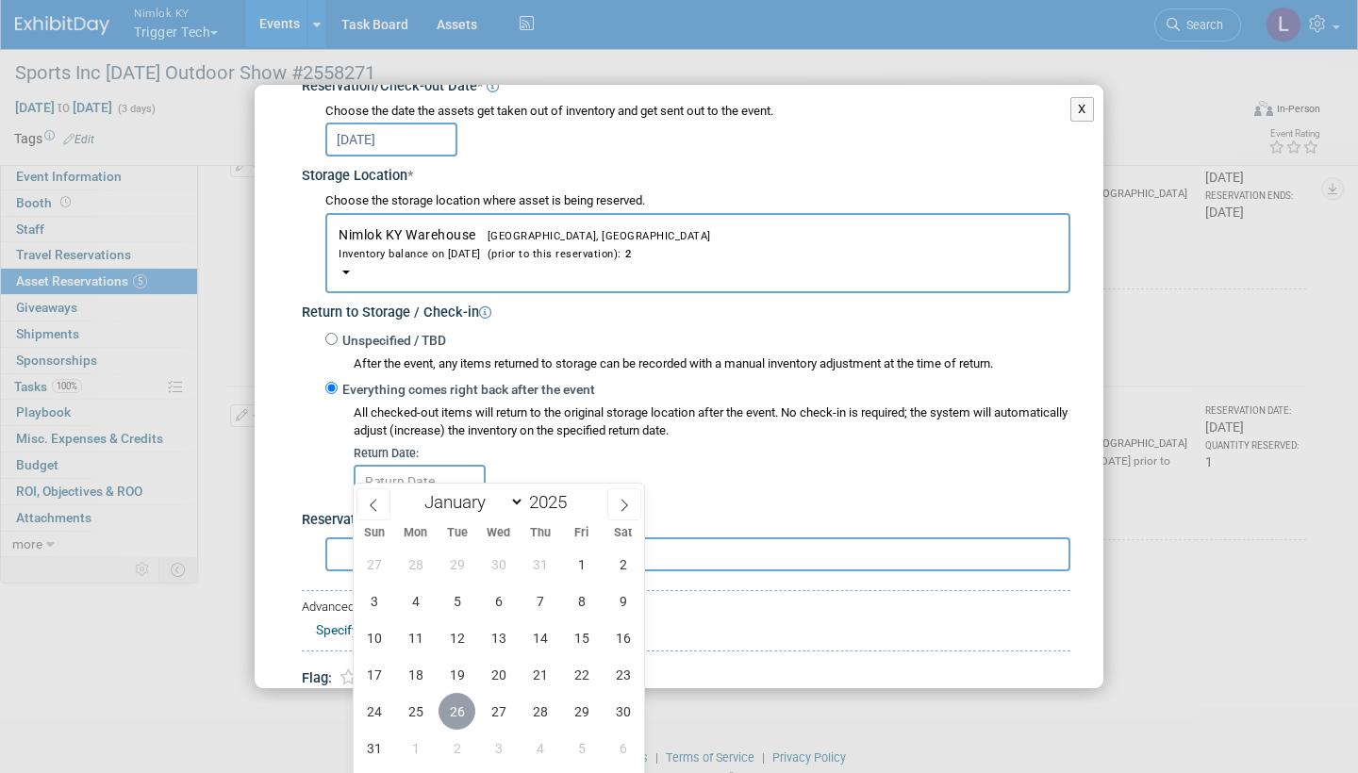
click at [459, 710] on span "26" at bounding box center [456, 711] width 37 height 37
type input "[DATE]"
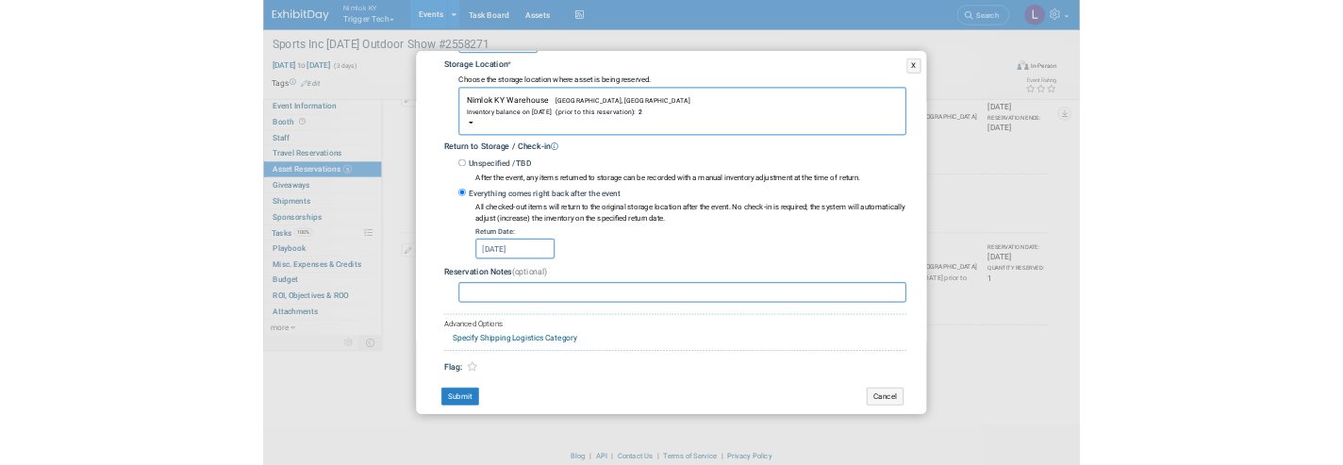
scroll to position [314, 0]
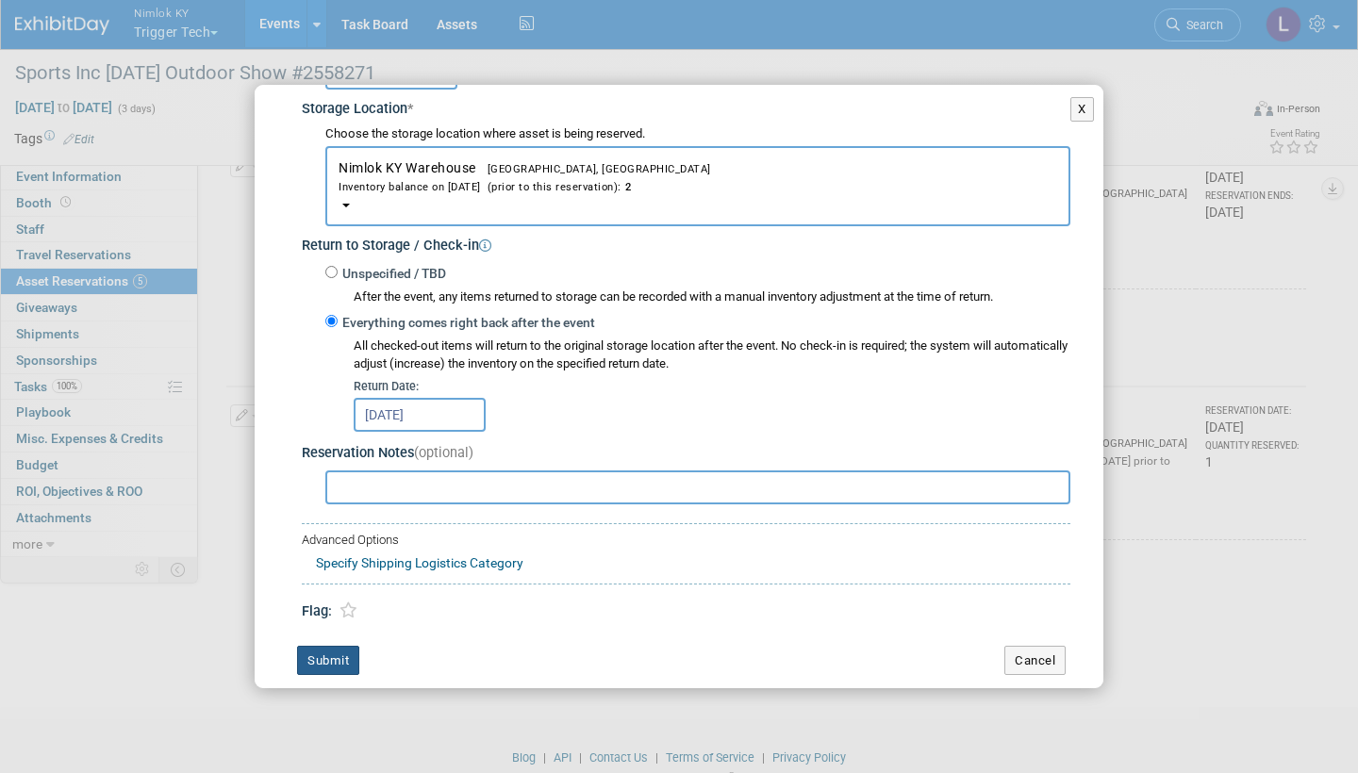
click at [333, 646] on button "Submit" at bounding box center [328, 661] width 62 height 30
